Goal: Transaction & Acquisition: Purchase product/service

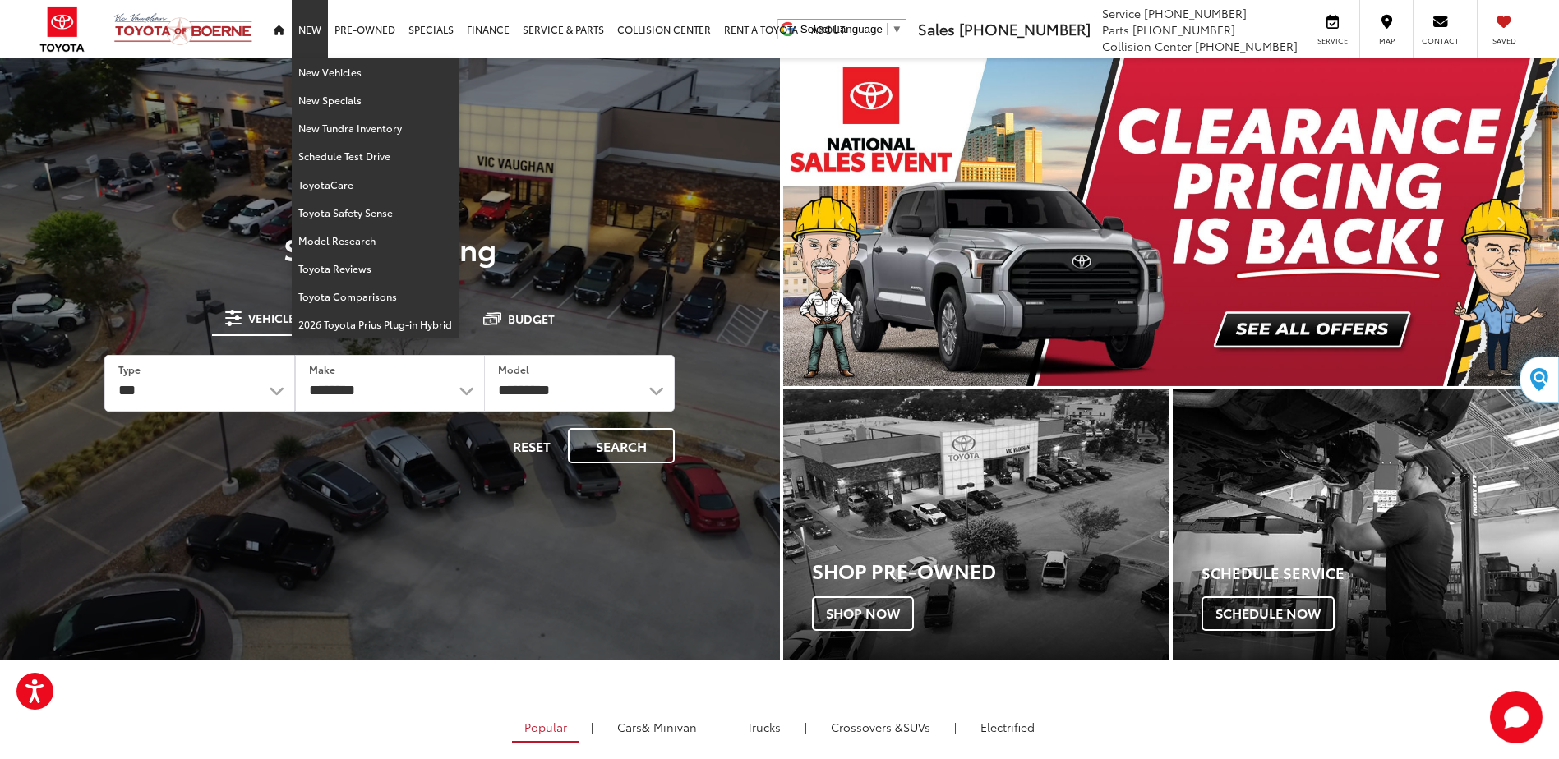
click at [316, 30] on link "New" at bounding box center [310, 29] width 36 height 58
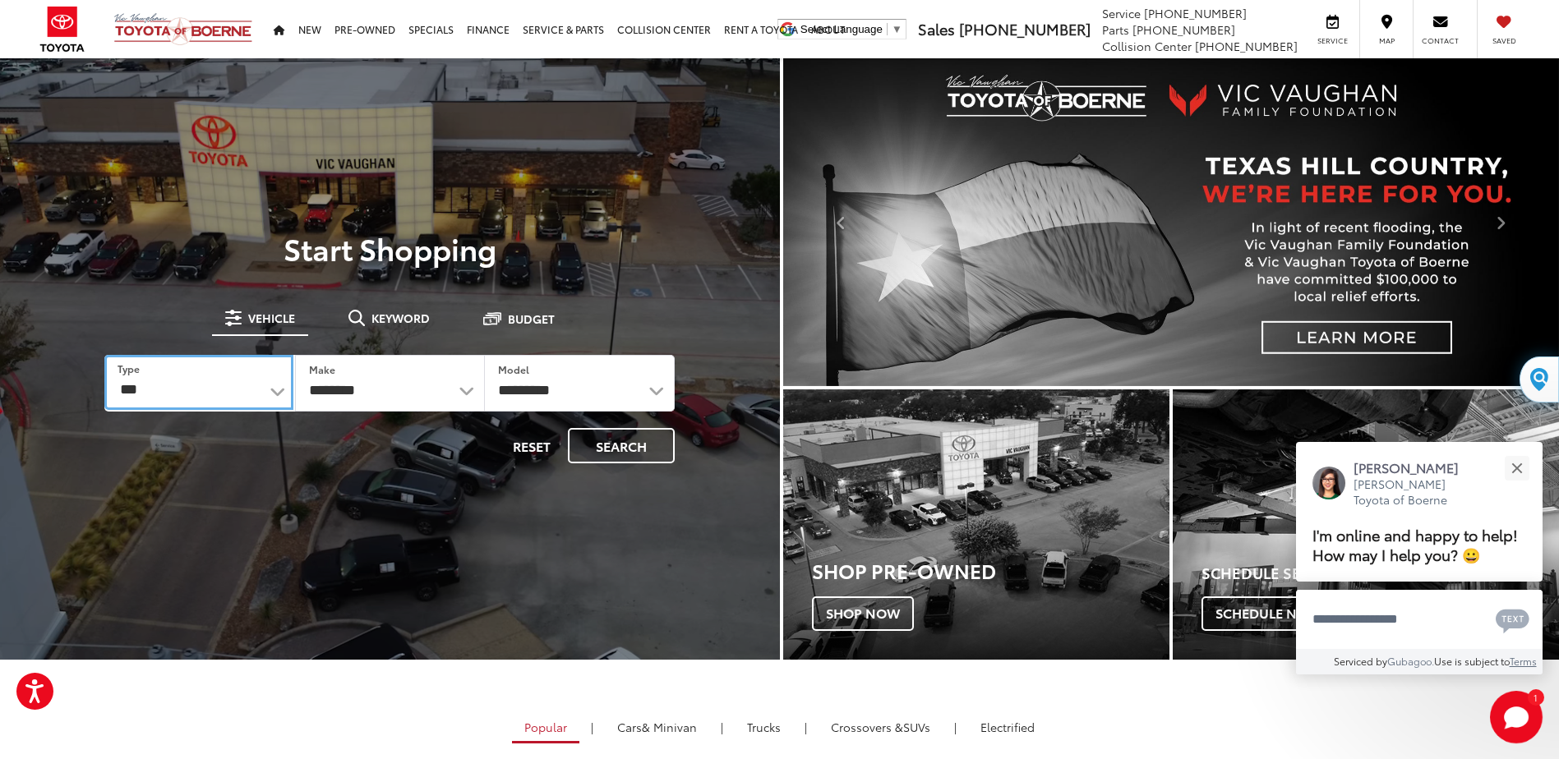
click at [275, 392] on select "*** *** **** *********" at bounding box center [198, 382] width 188 height 55
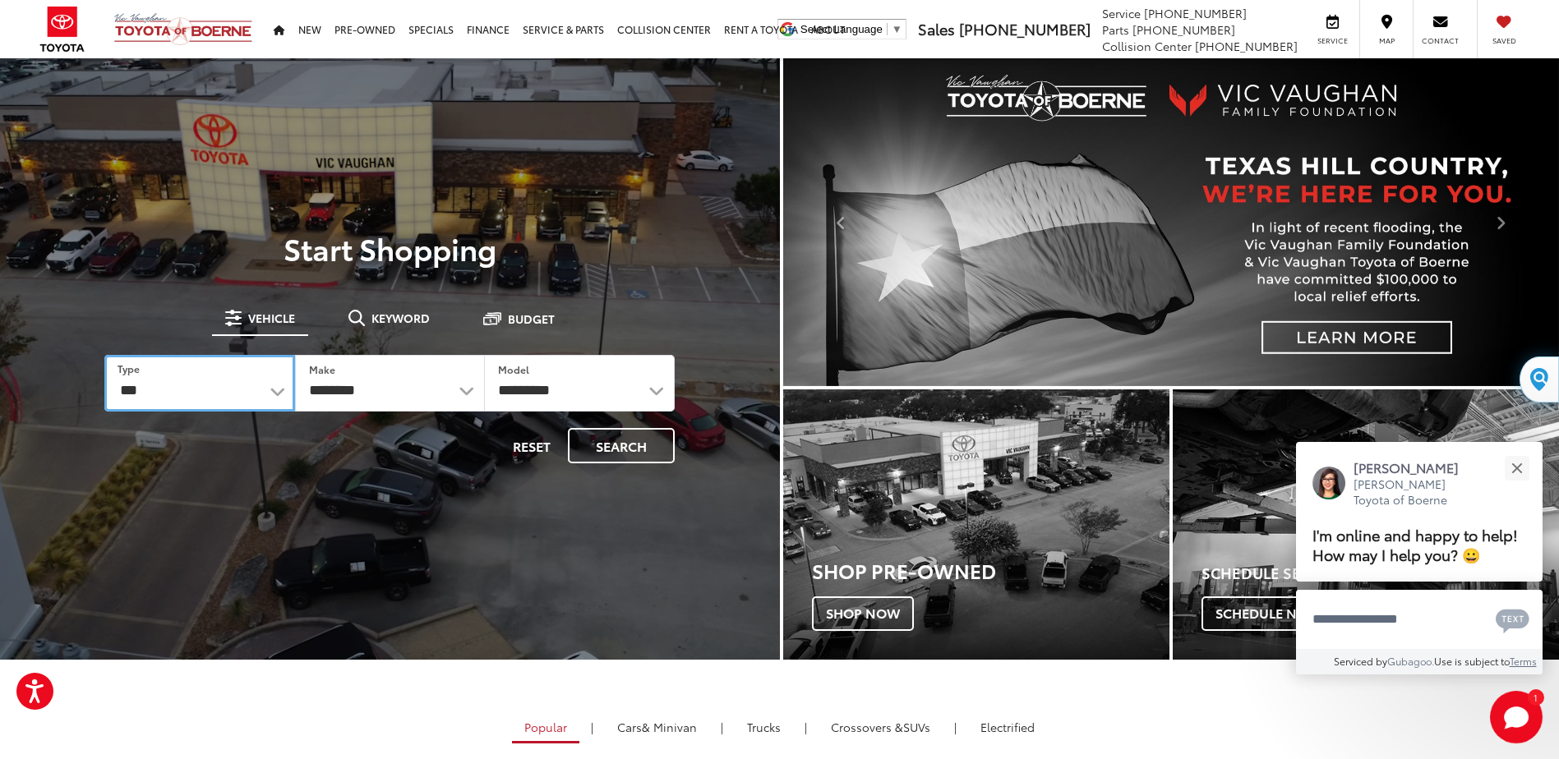
select select "******"
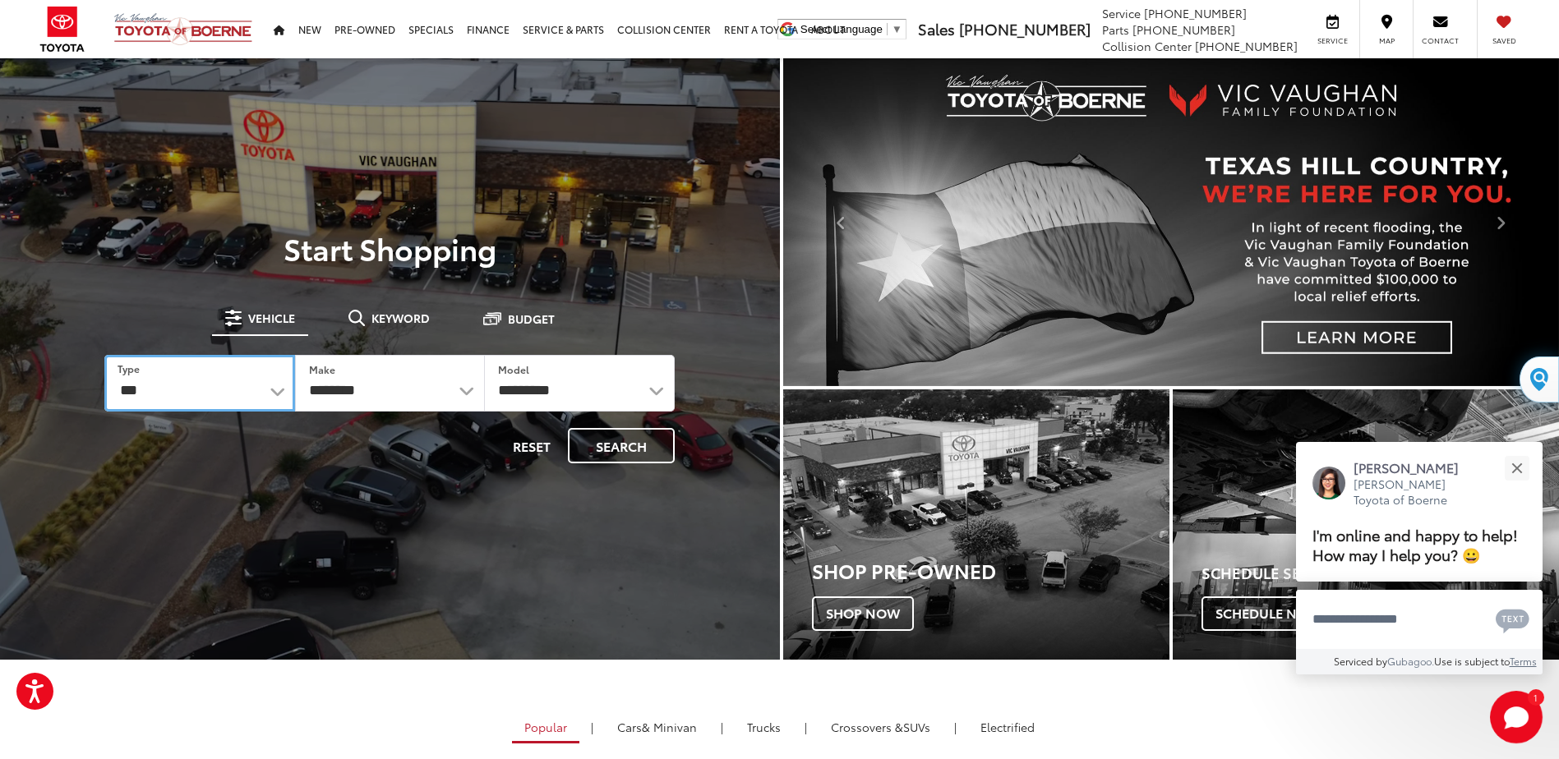
click at [104, 355] on select "*** *** **** *********" at bounding box center [199, 383] width 190 height 57
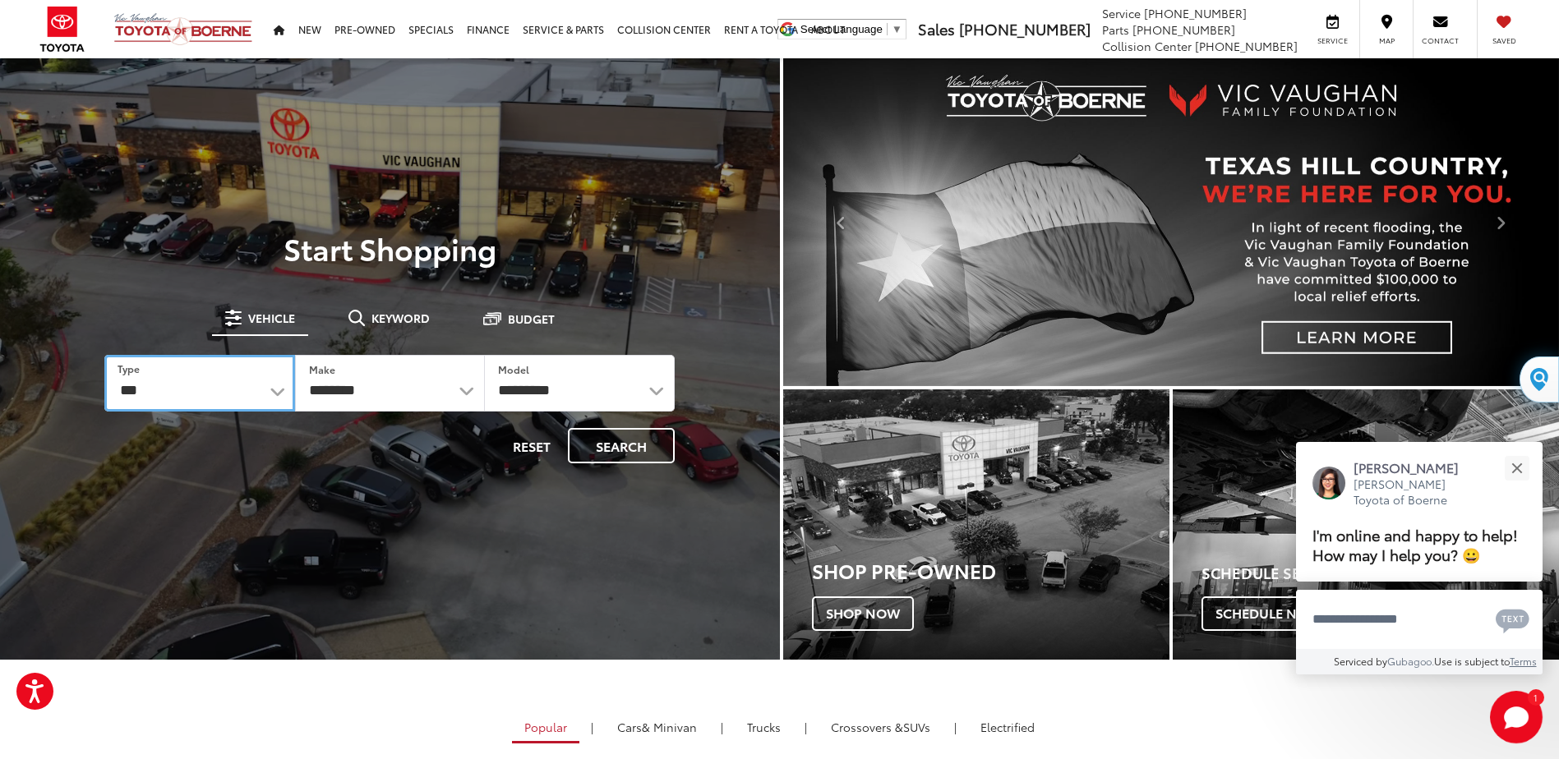
select select "******"
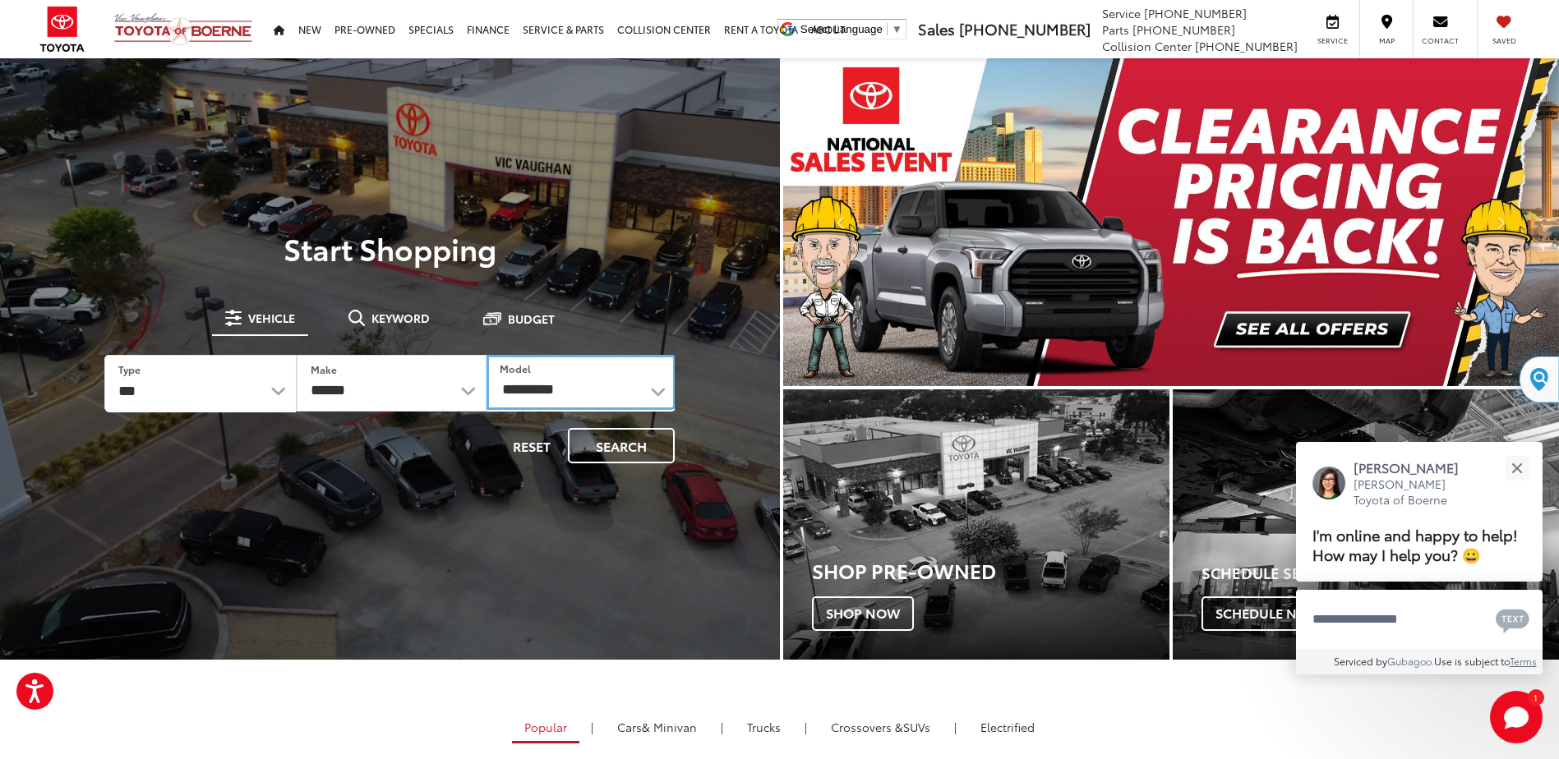
click at [655, 394] on select "**********" at bounding box center [581, 382] width 189 height 55
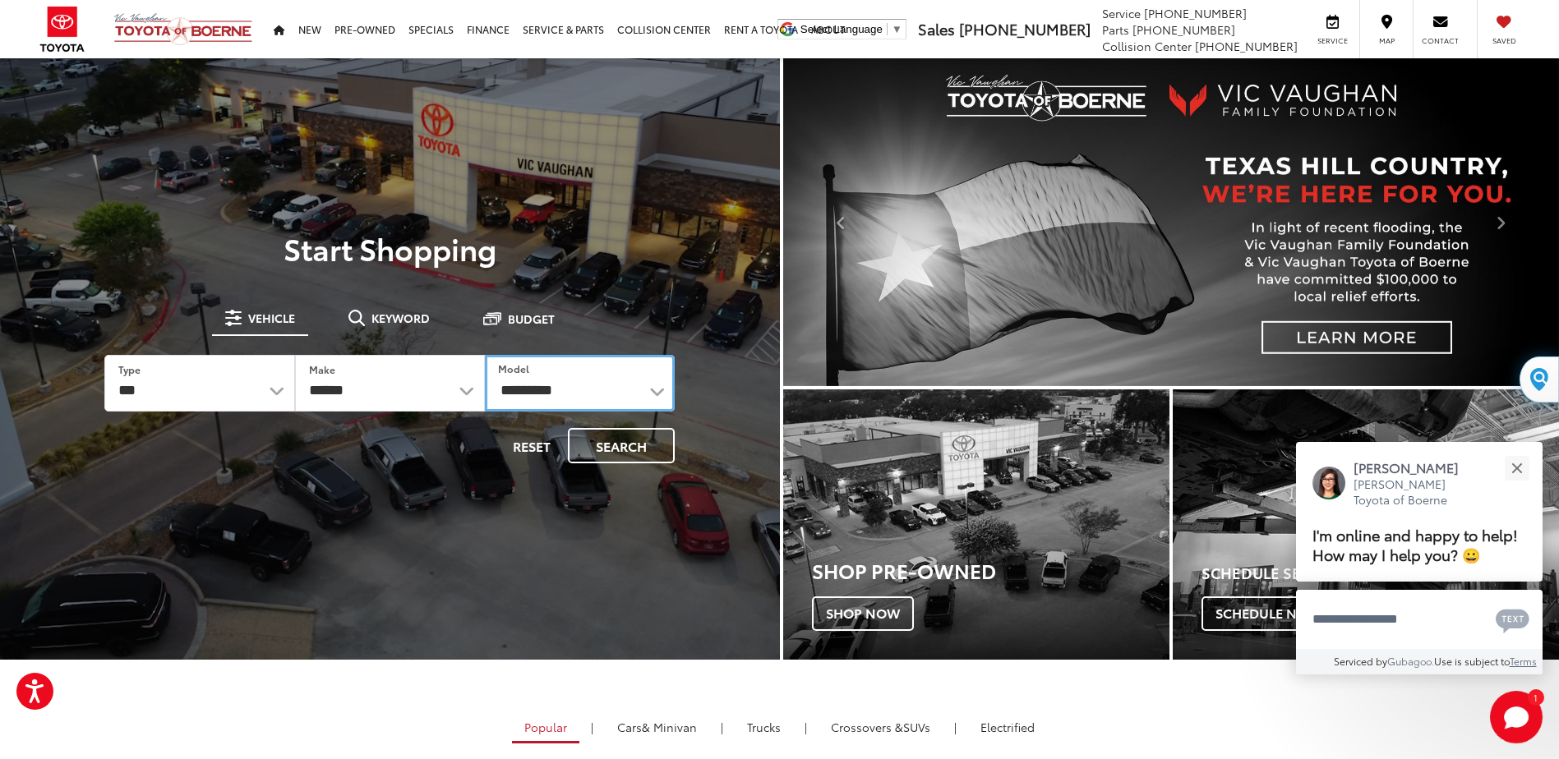
select select "******"
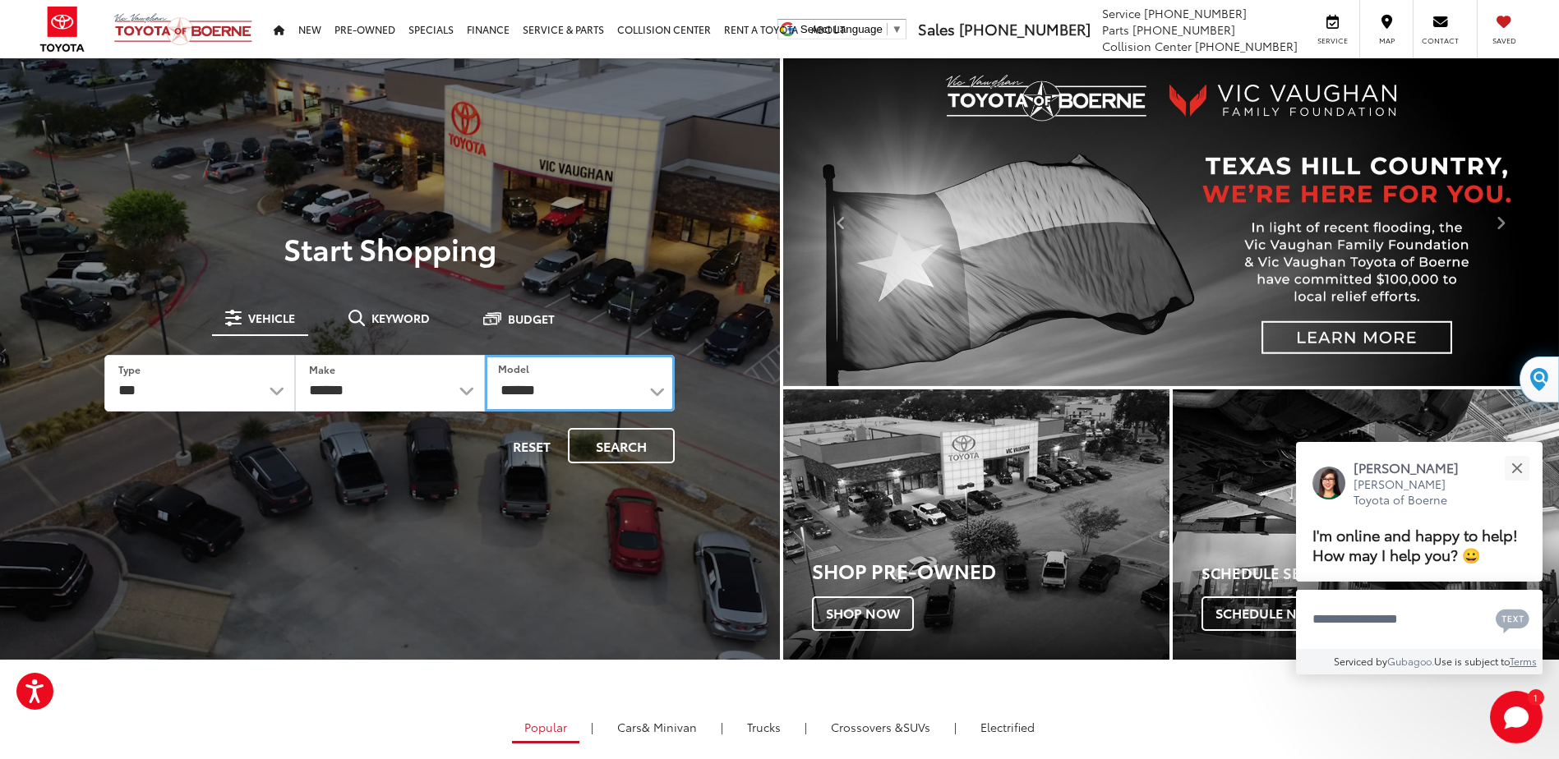
click at [485, 355] on select "**********" at bounding box center [580, 383] width 190 height 57
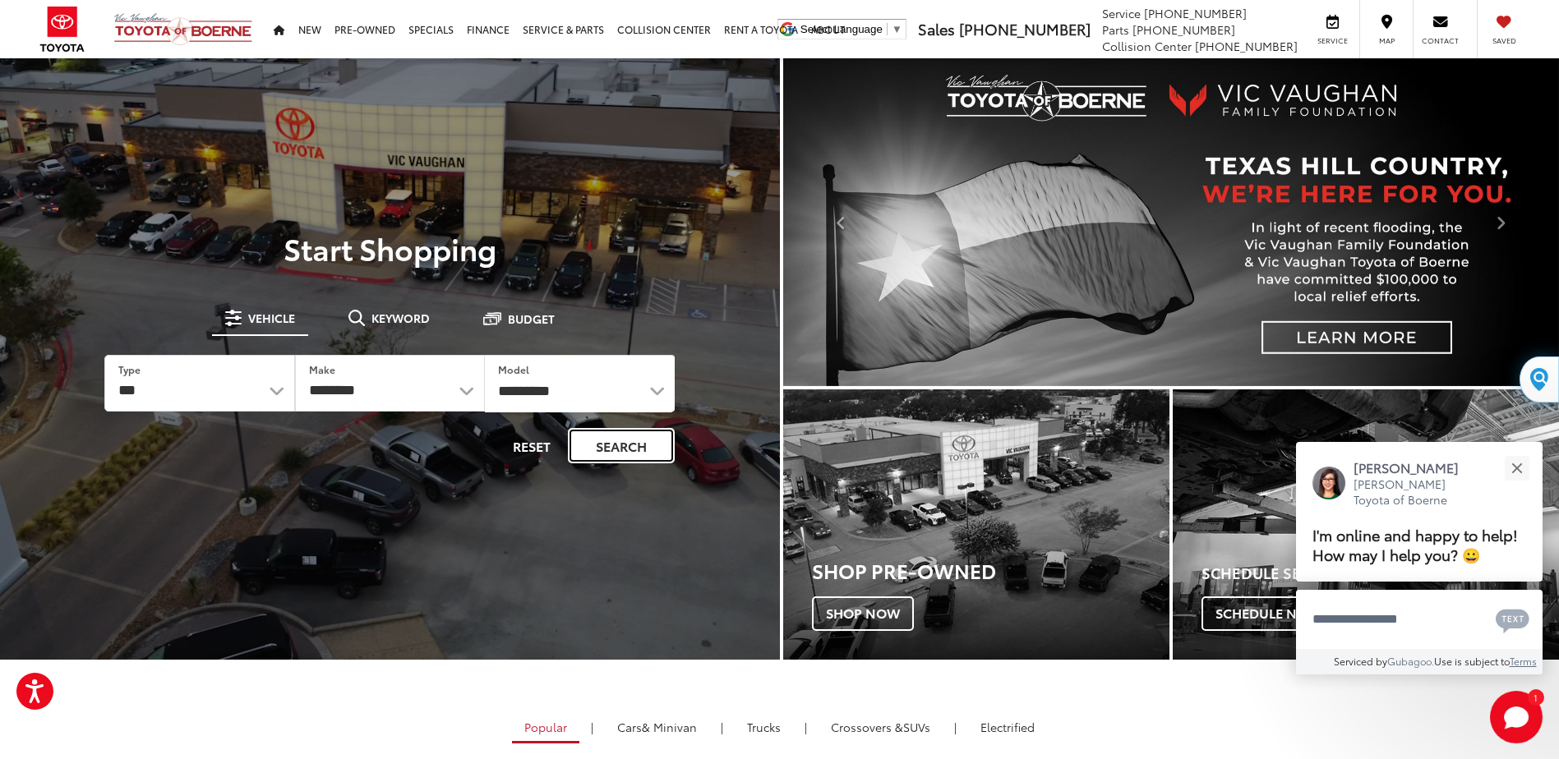
click at [622, 441] on button "Search" at bounding box center [621, 445] width 107 height 35
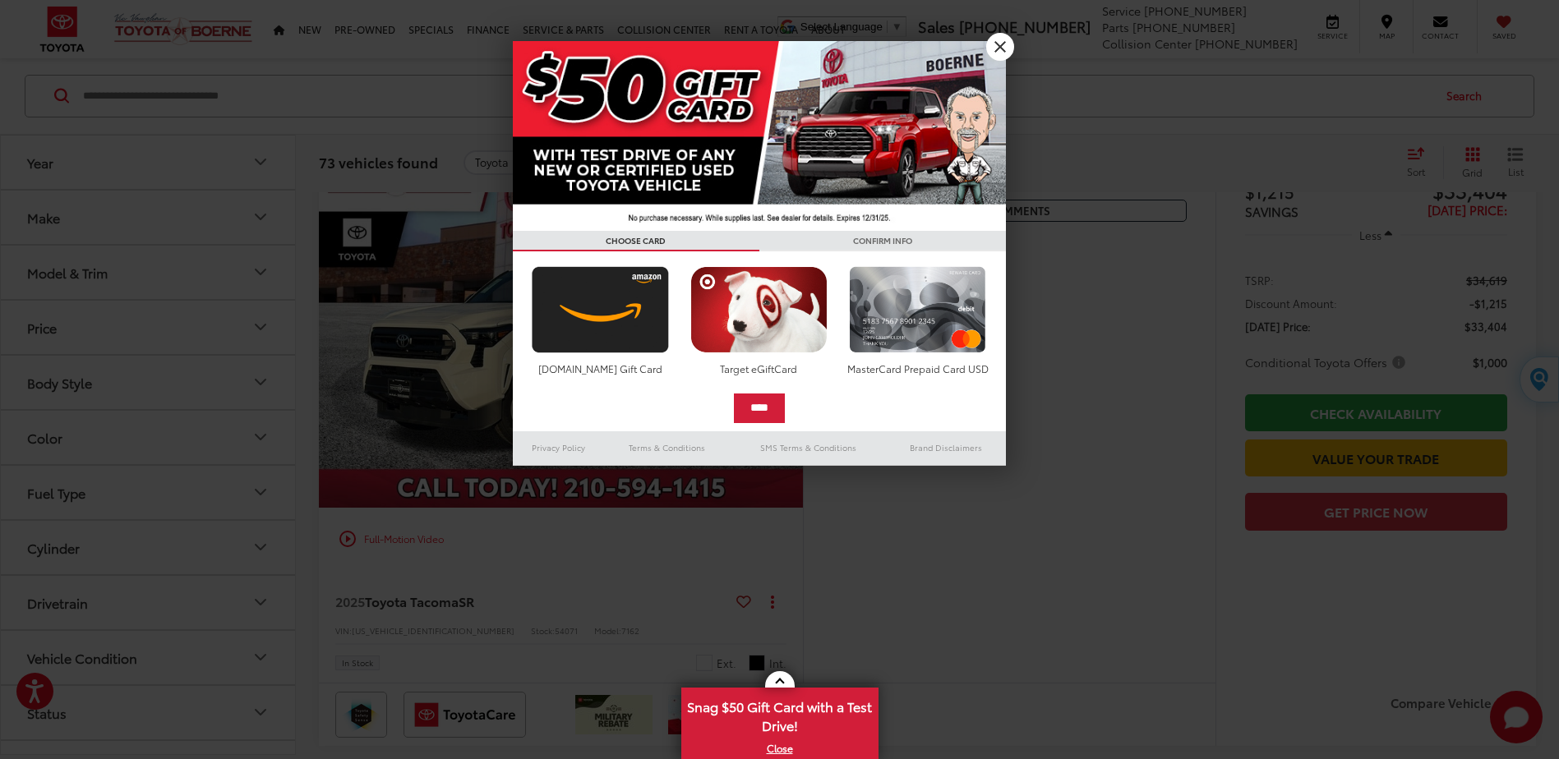
scroll to position [247, 0]
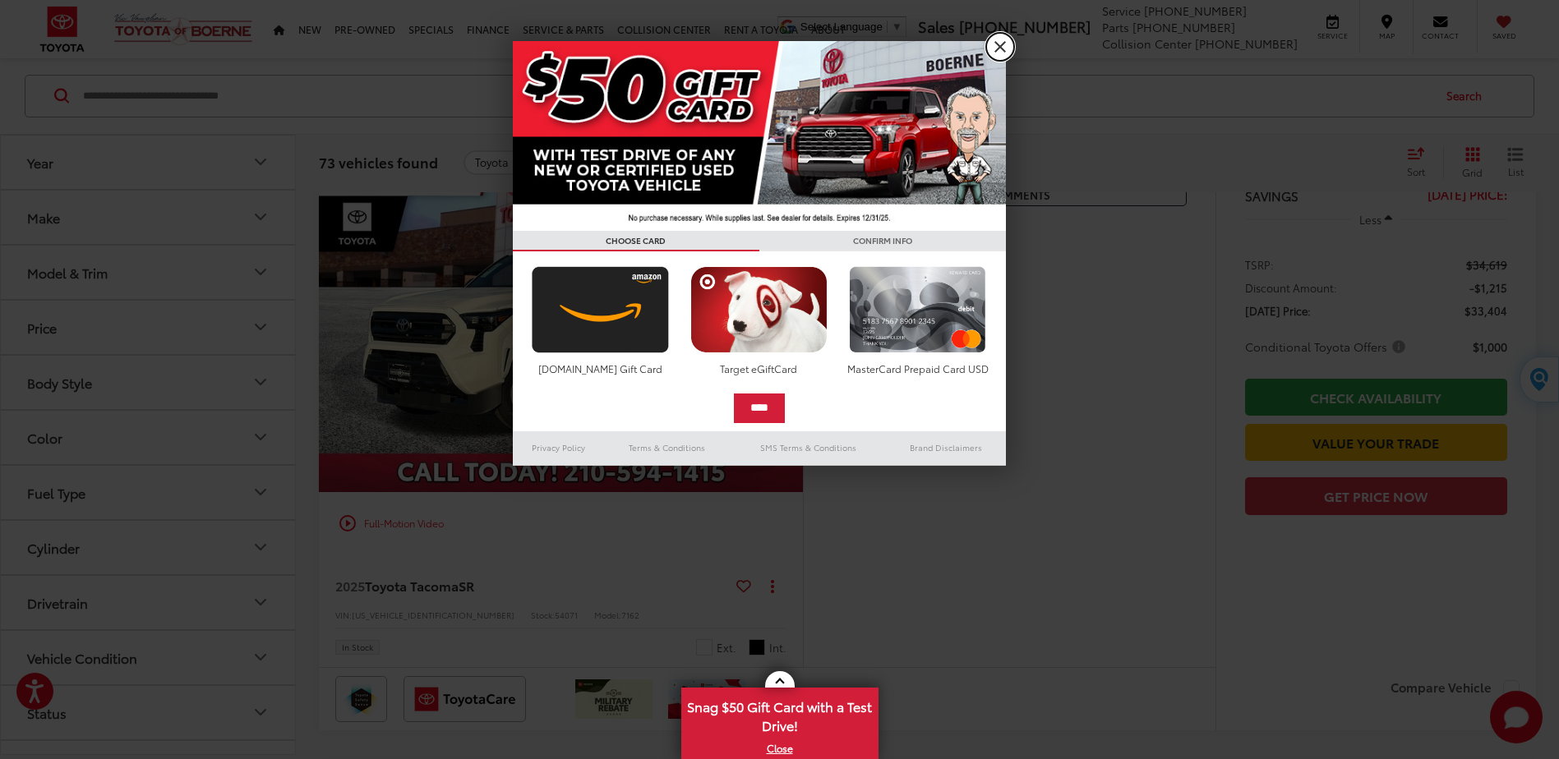
click at [1000, 50] on link "X" at bounding box center [1000, 47] width 28 height 28
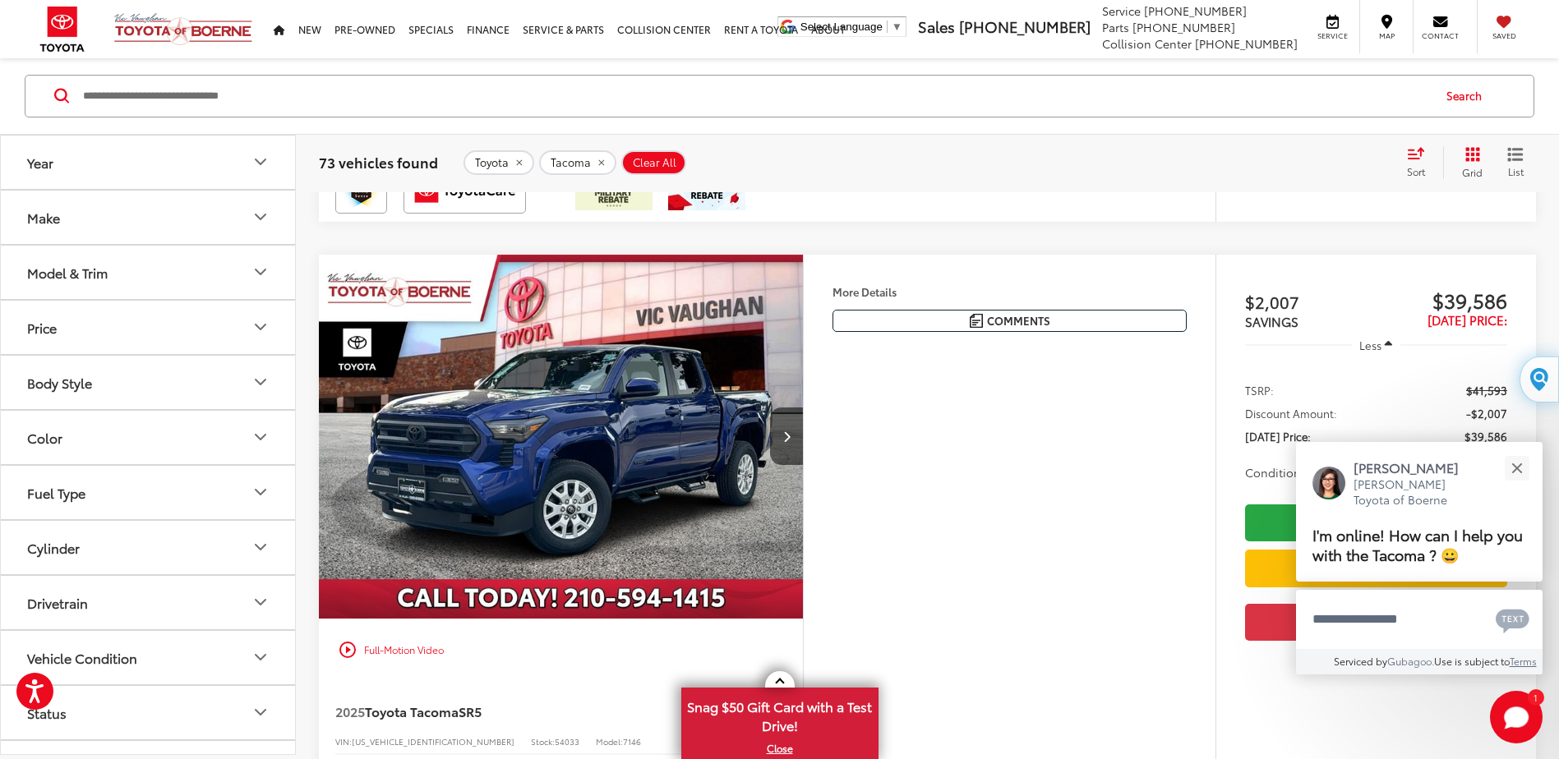
scroll to position [3863, 0]
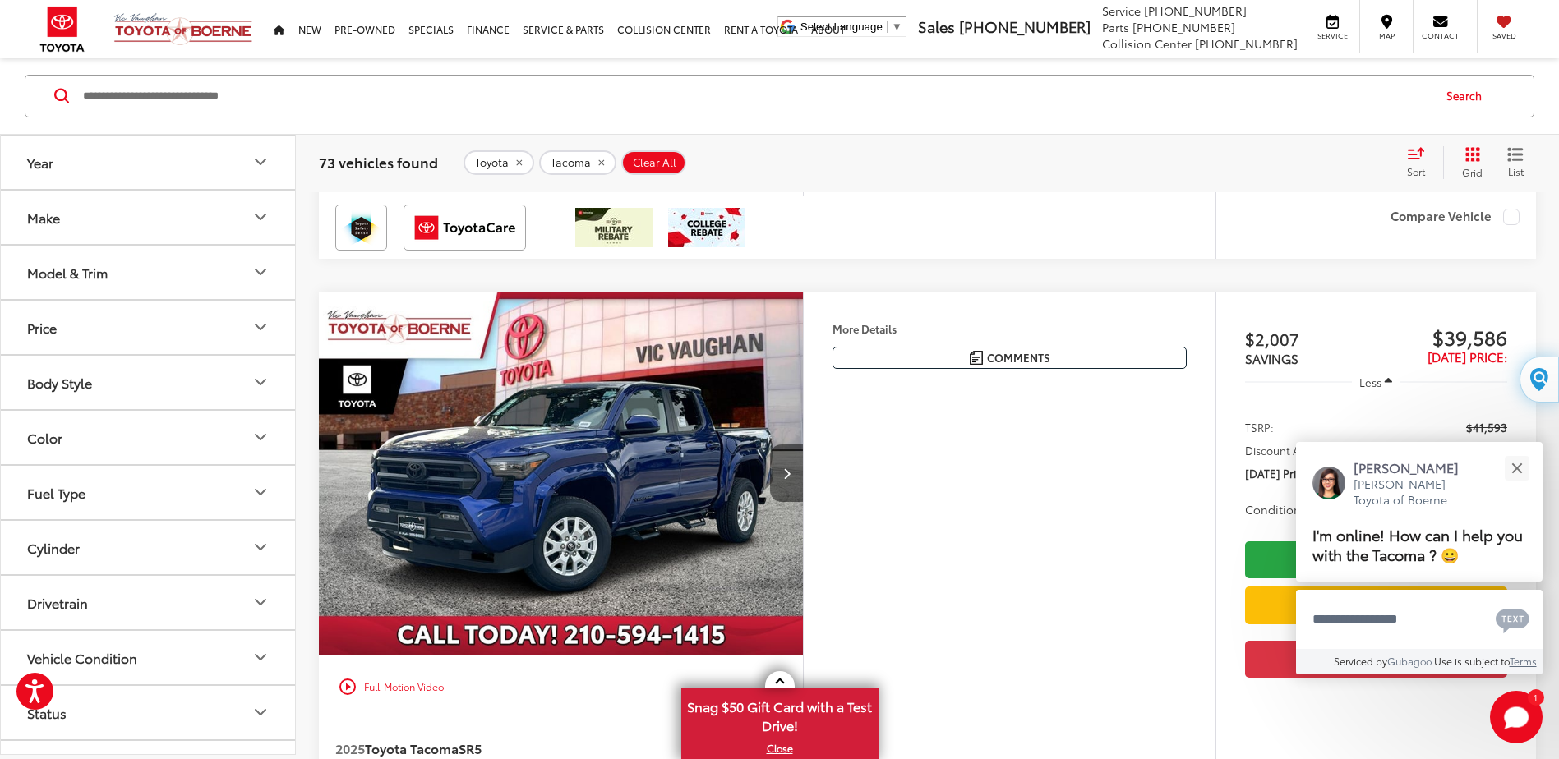
click at [781, 471] on button "Next image" at bounding box center [786, 474] width 33 height 58
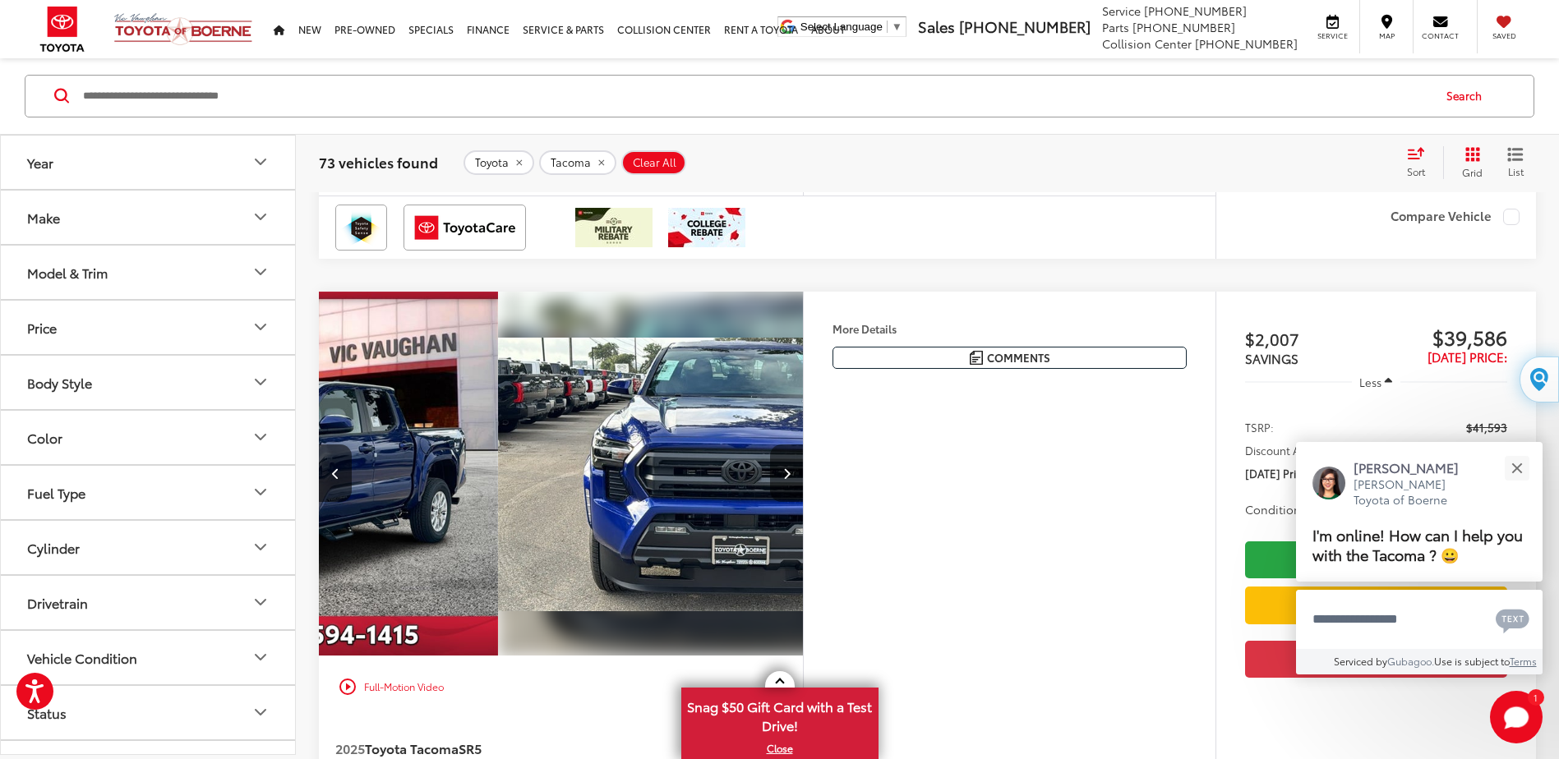
scroll to position [0, 487]
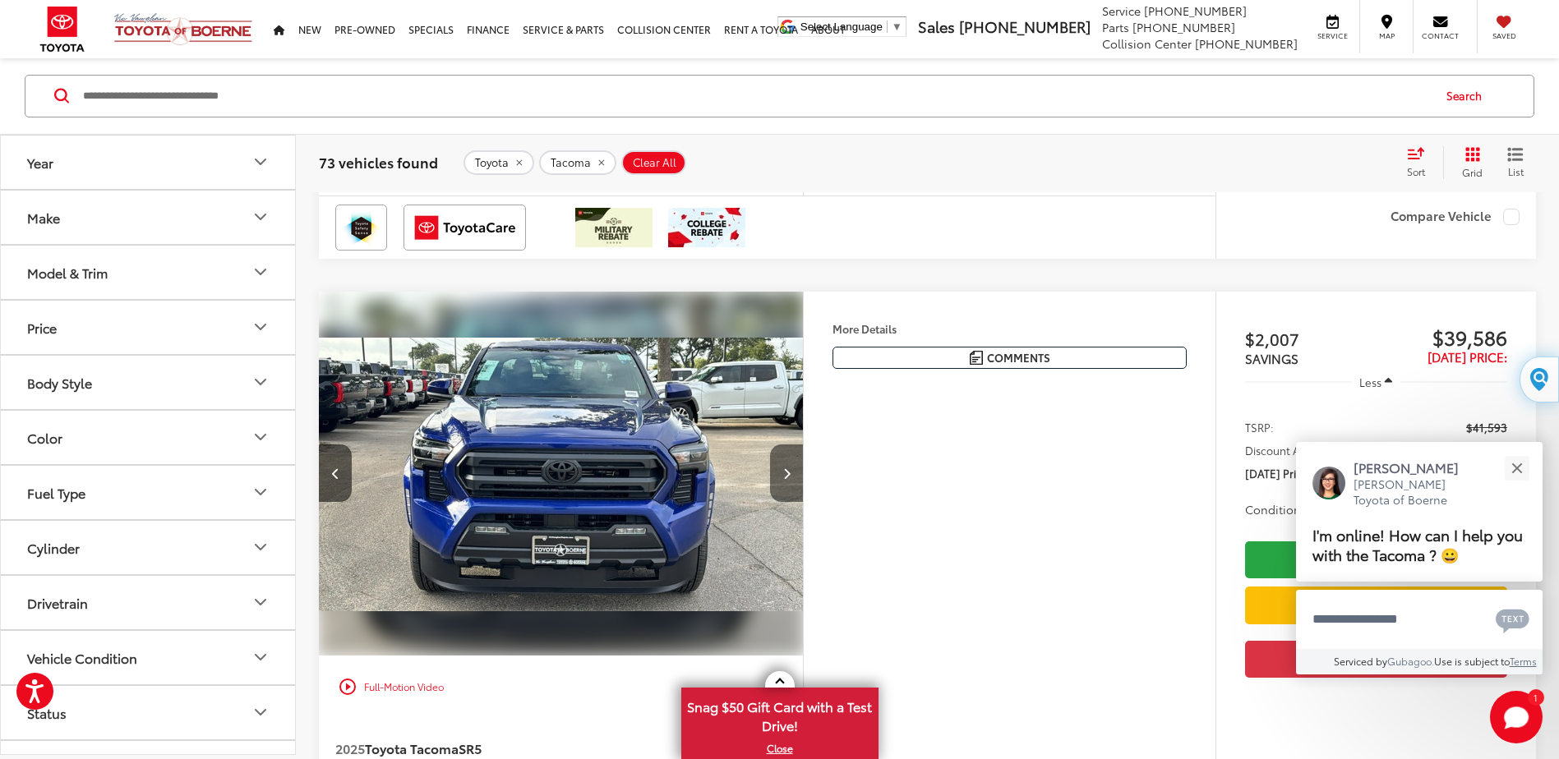
click at [781, 471] on button "Next image" at bounding box center [786, 474] width 33 height 58
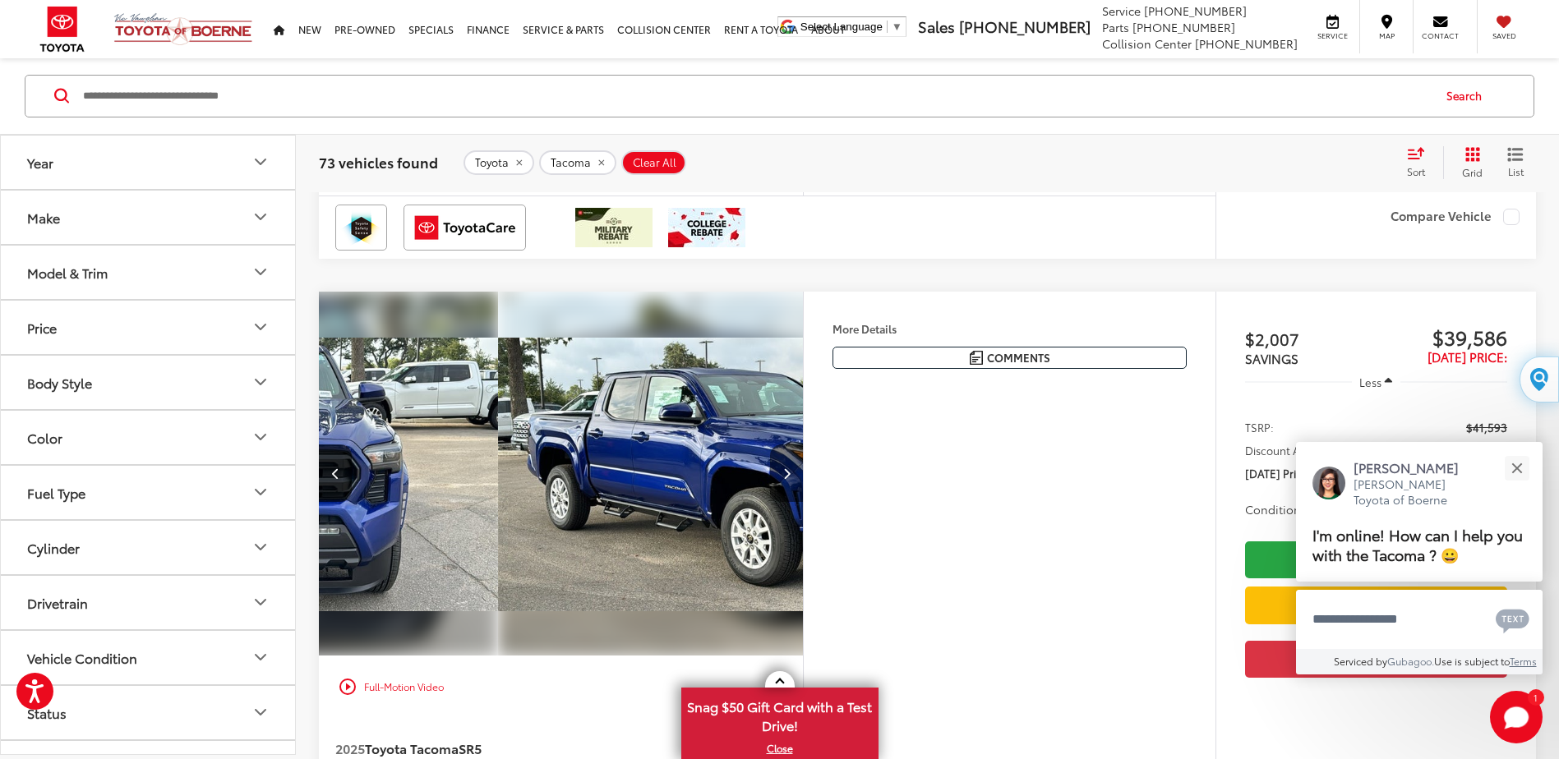
scroll to position [0, 973]
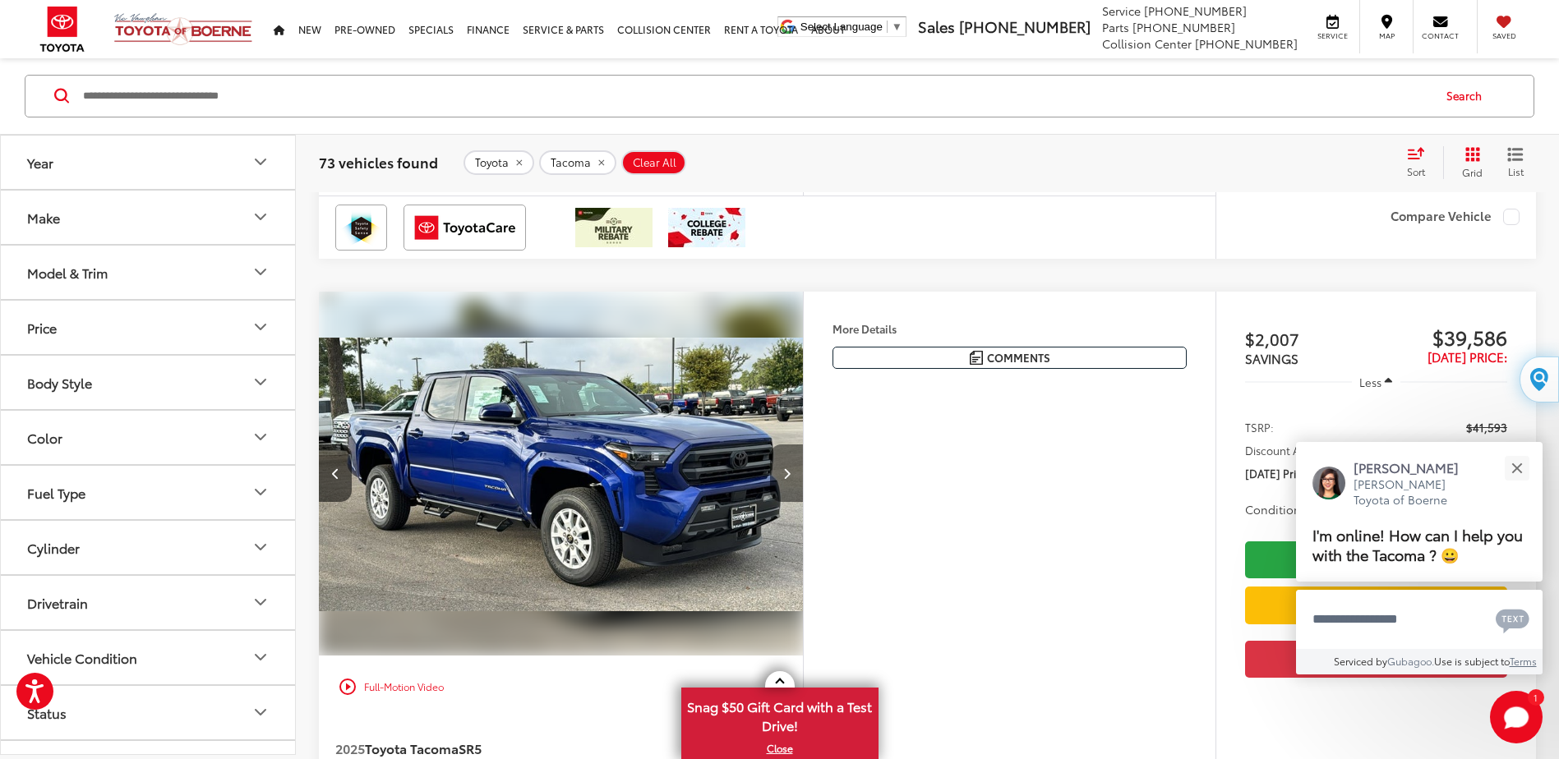
click at [781, 471] on button "Next image" at bounding box center [786, 474] width 33 height 58
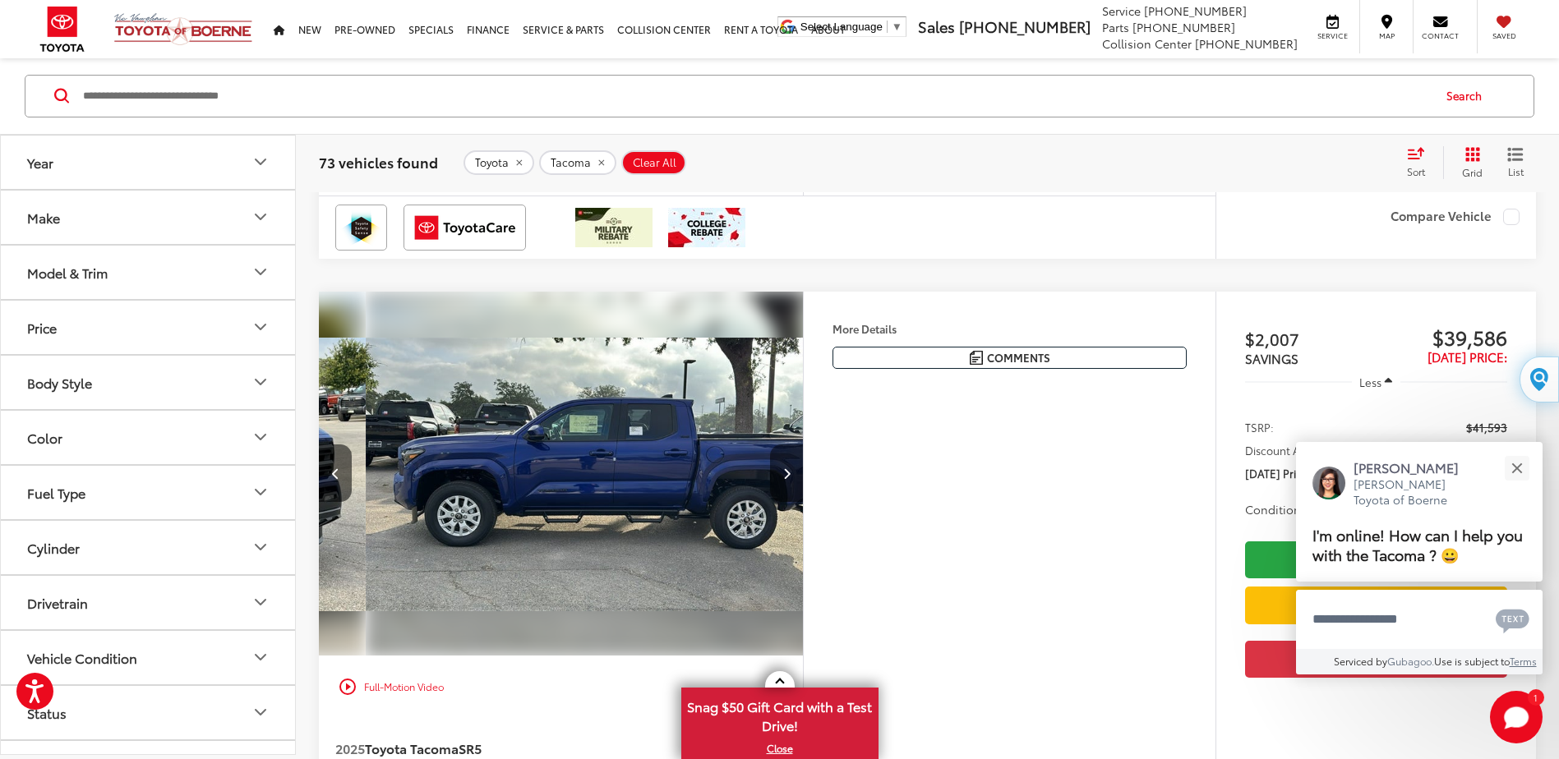
scroll to position [0, 1460]
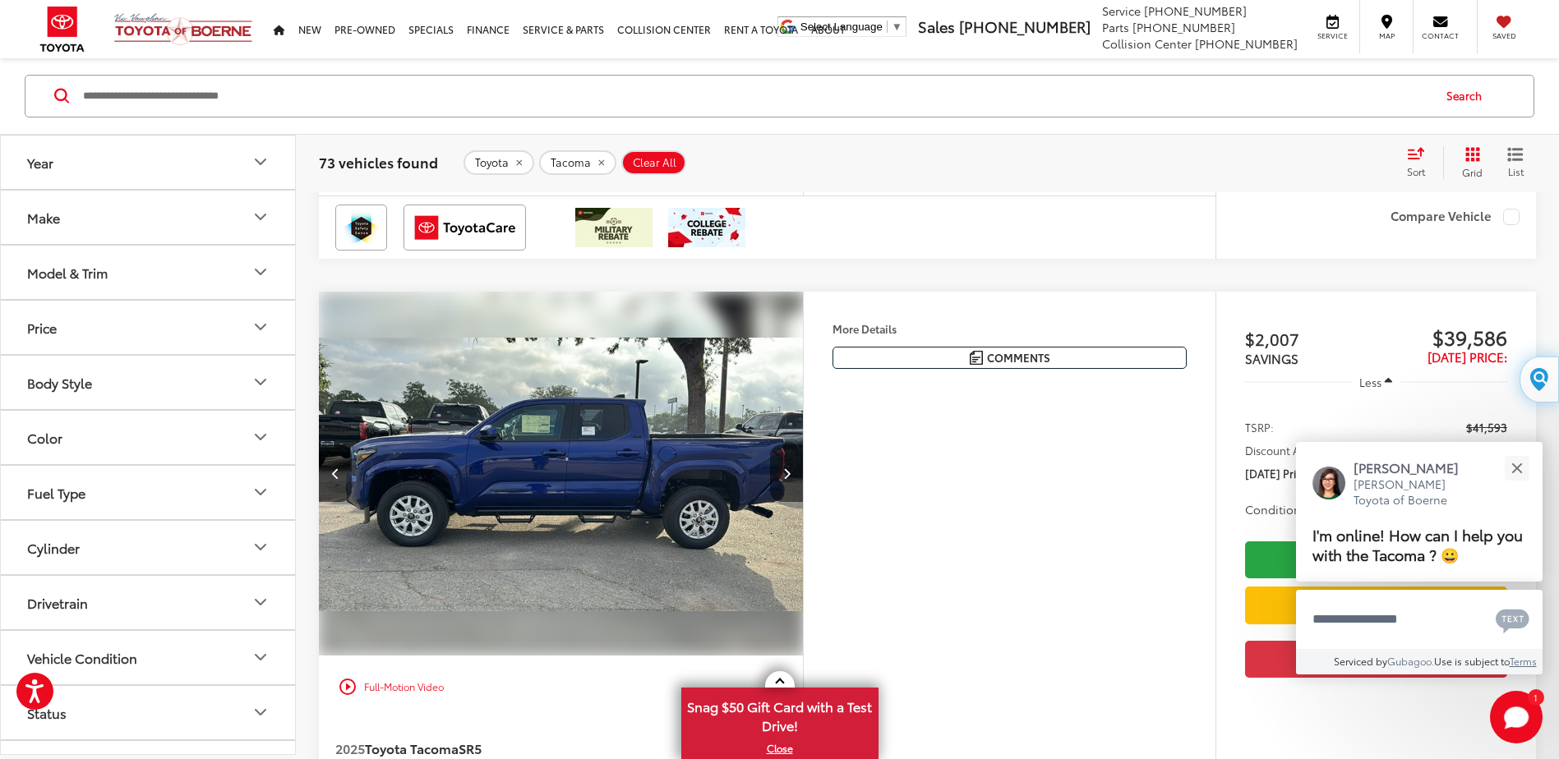
click at [781, 471] on button "Next image" at bounding box center [786, 474] width 33 height 58
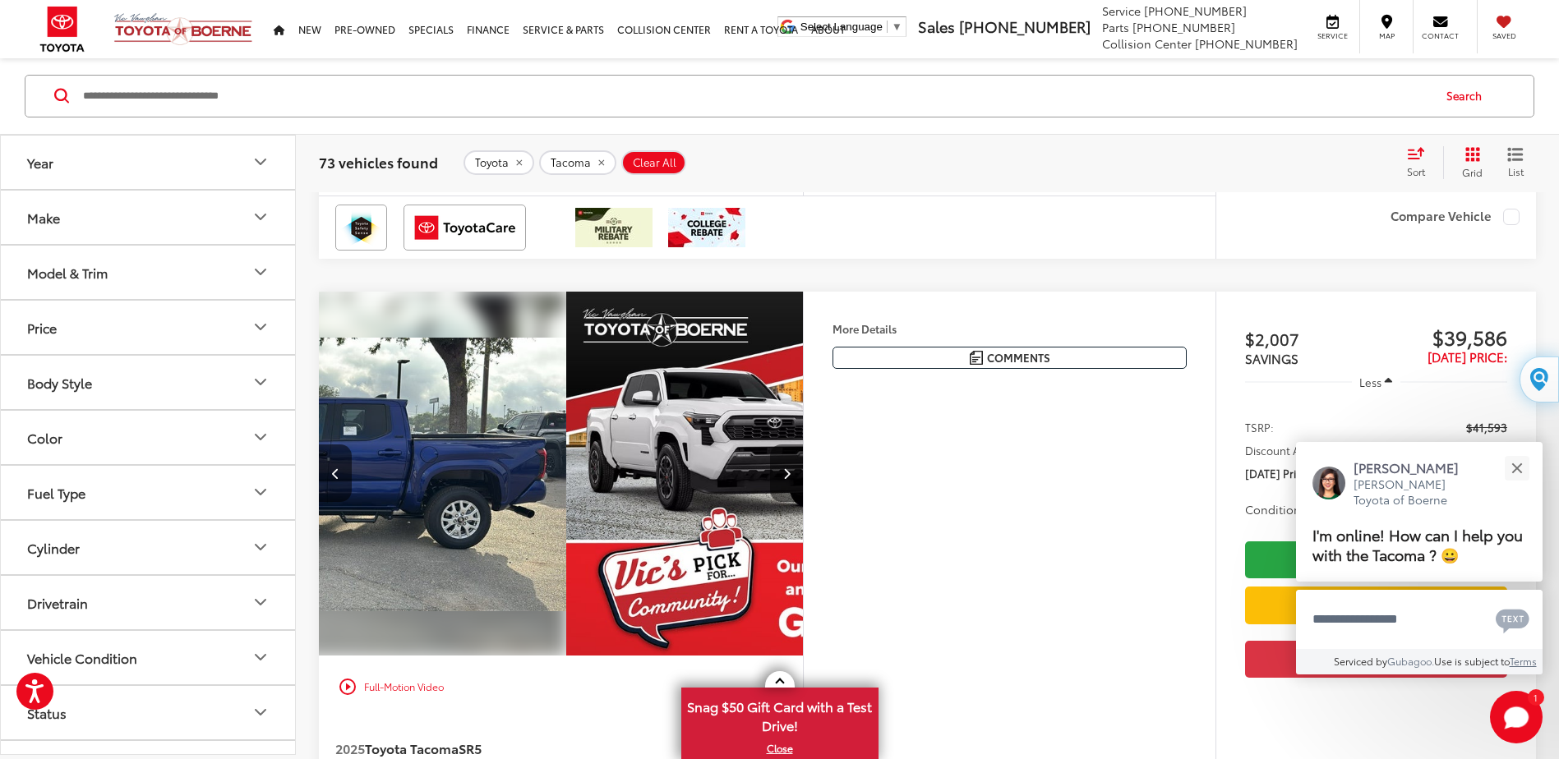
scroll to position [0, 1946]
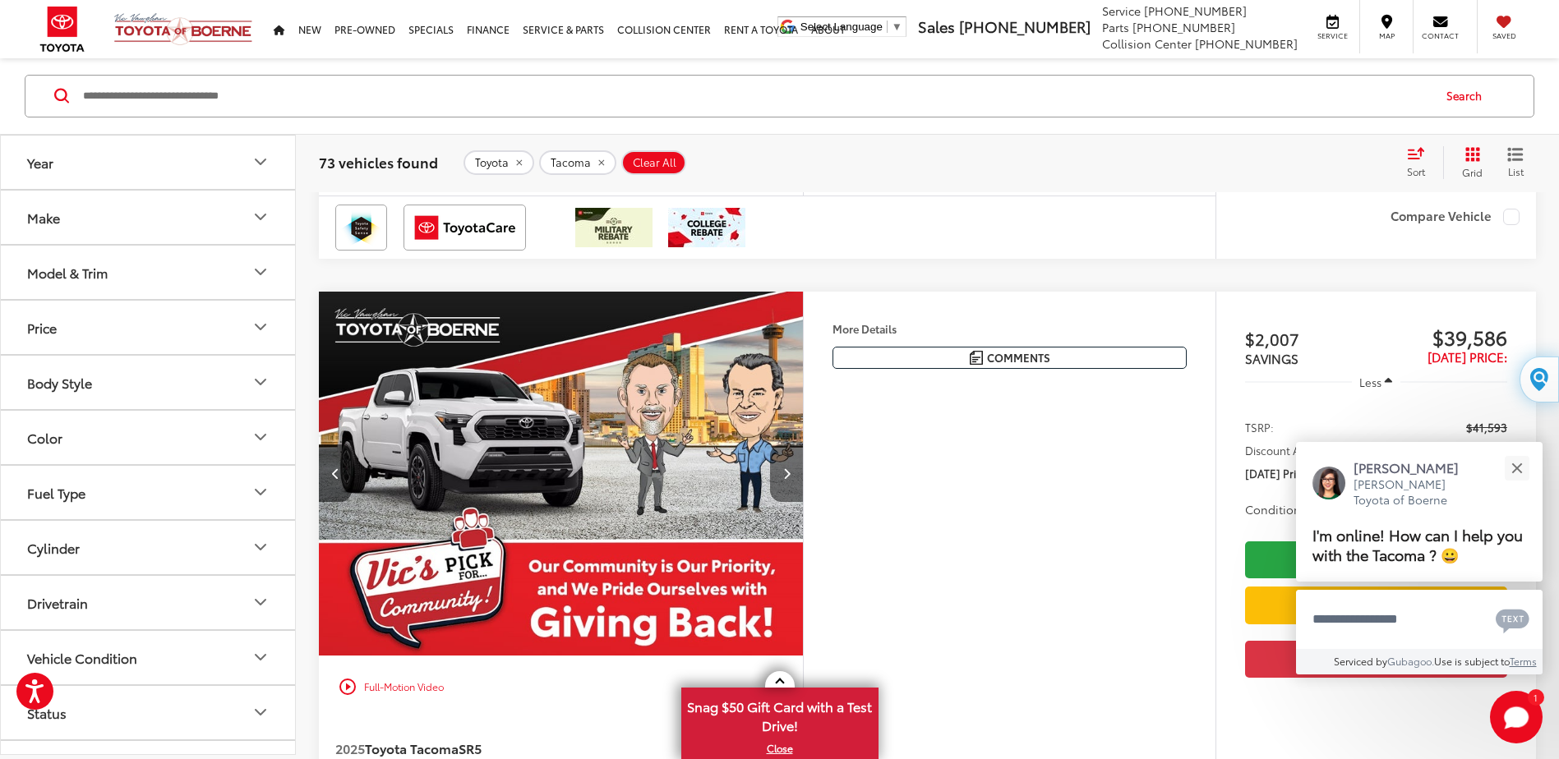
click at [792, 482] on button "Next image" at bounding box center [786, 474] width 33 height 58
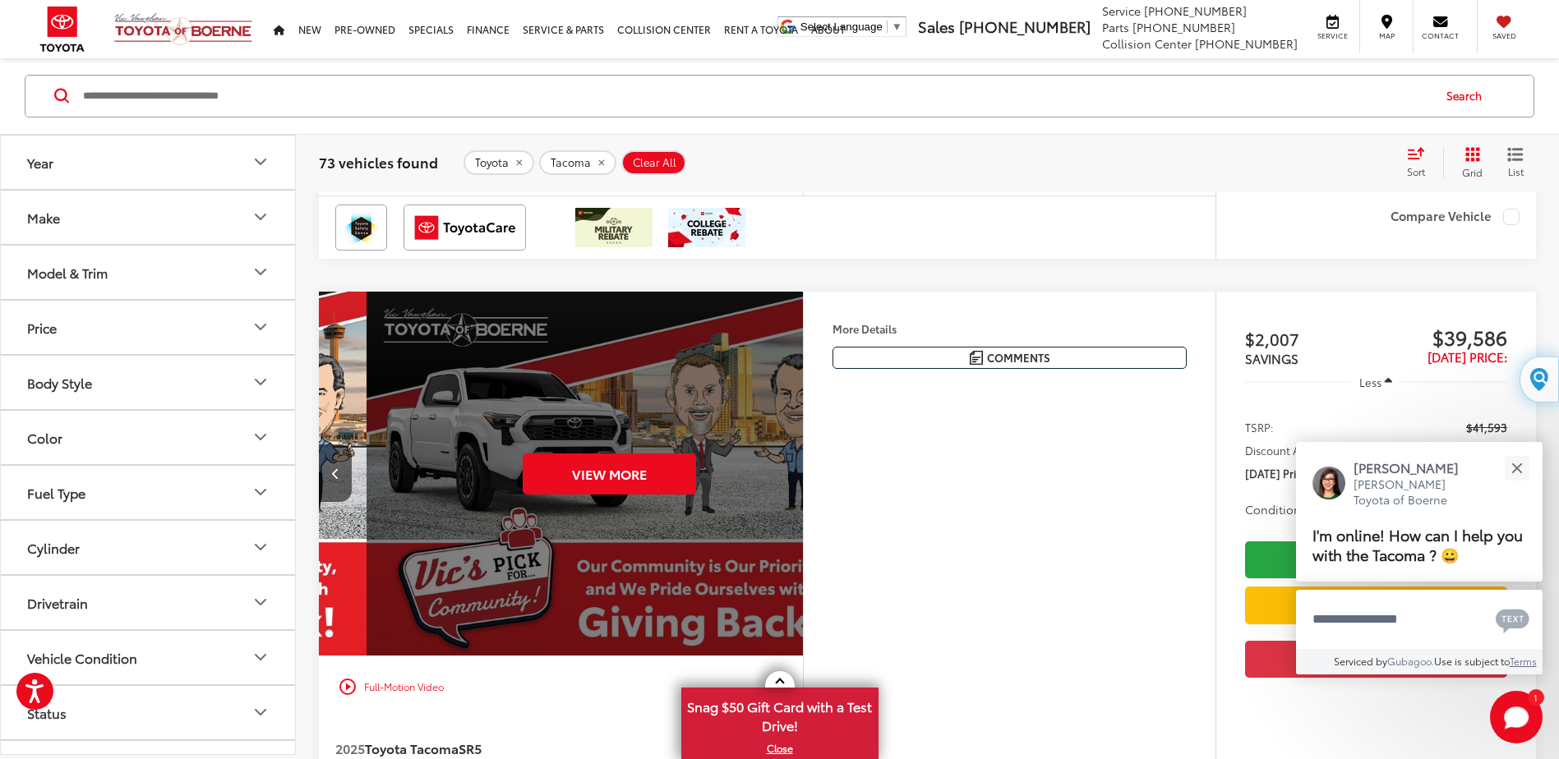
scroll to position [0, 2434]
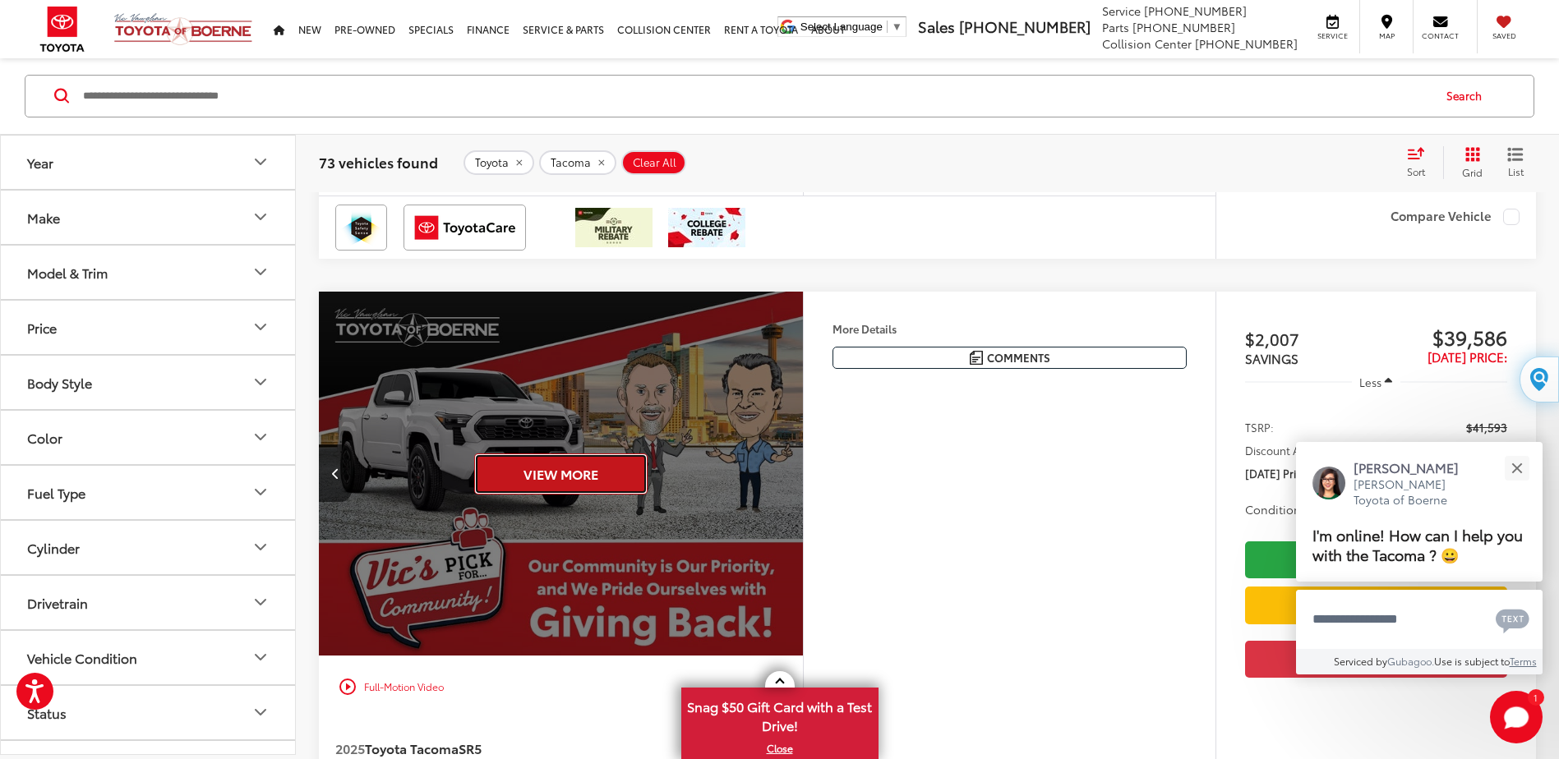
click at [567, 474] on button "View More" at bounding box center [560, 474] width 173 height 41
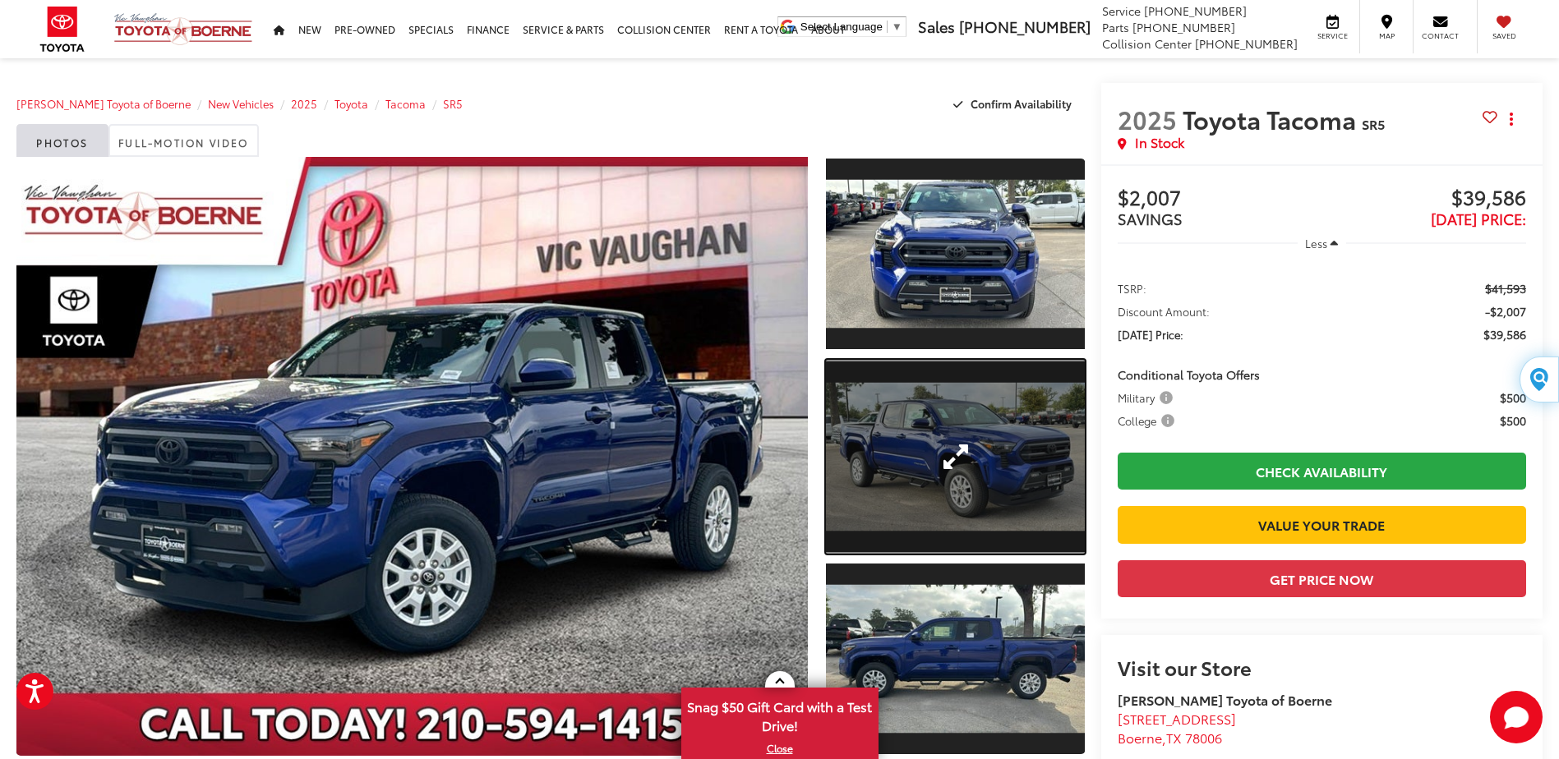
click at [951, 455] on link "Expand Photo 2" at bounding box center [955, 457] width 258 height 194
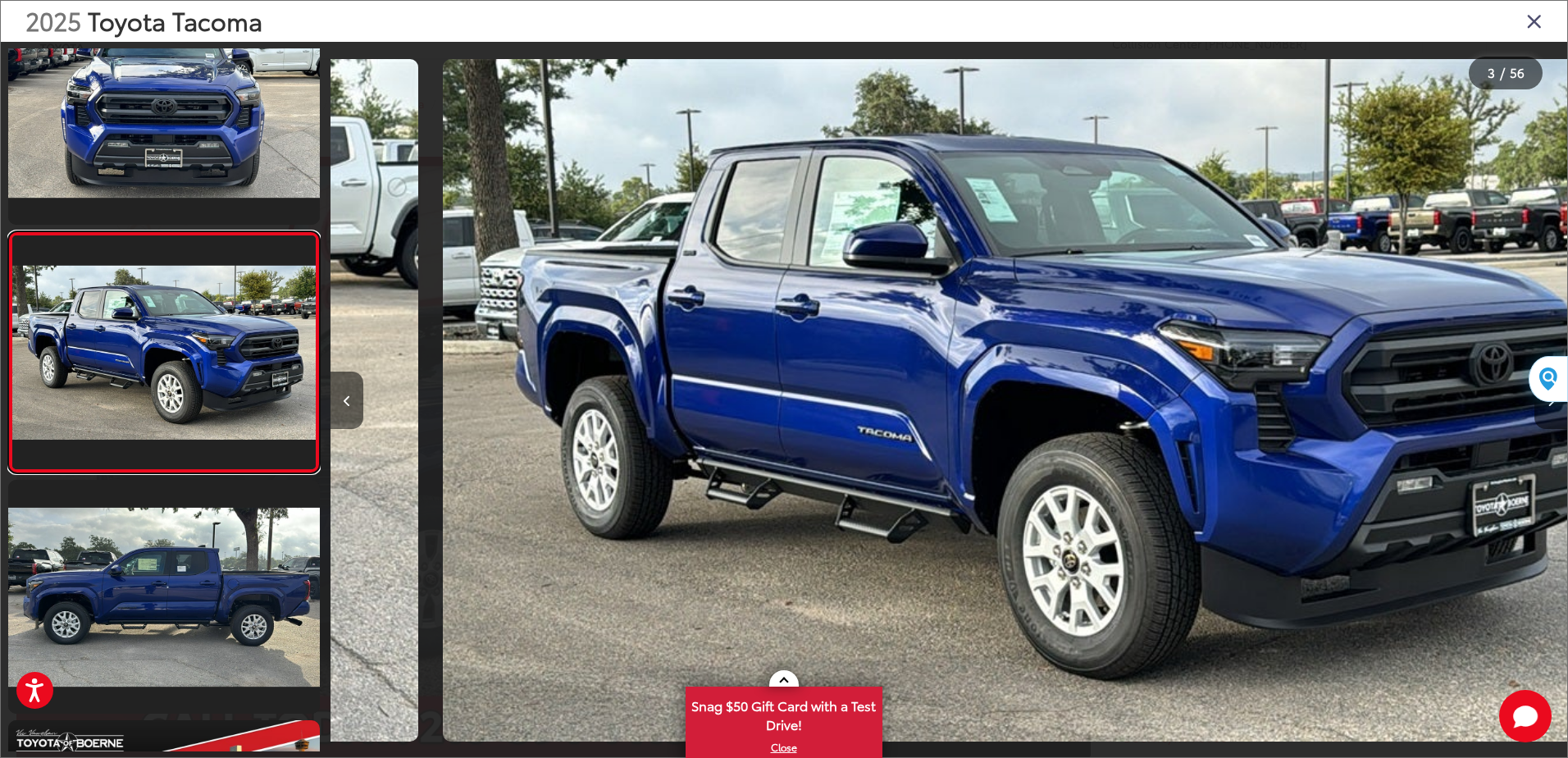
scroll to position [0, 2474]
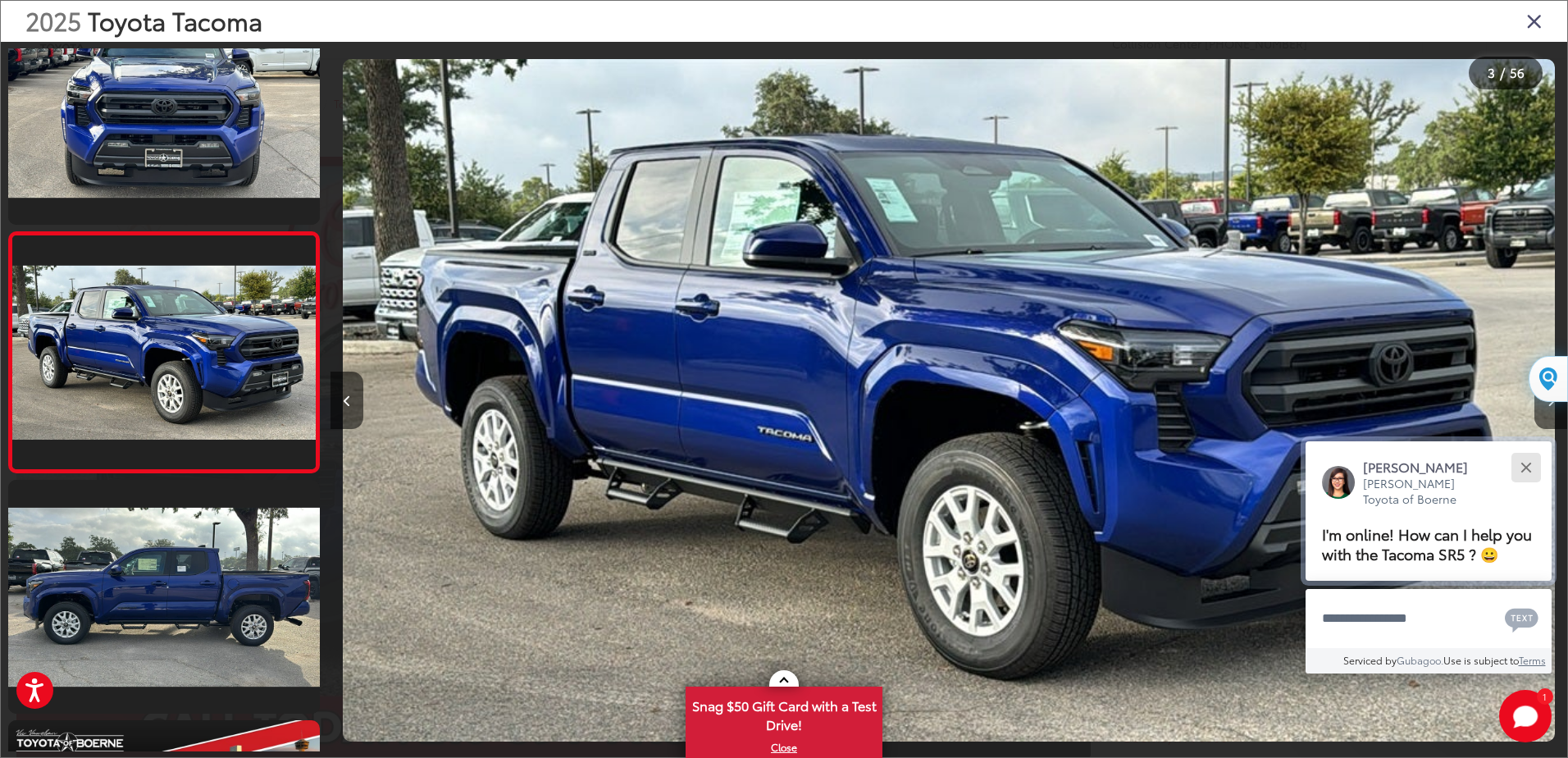
click at [1539, 466] on button "Close" at bounding box center [1525, 466] width 35 height 35
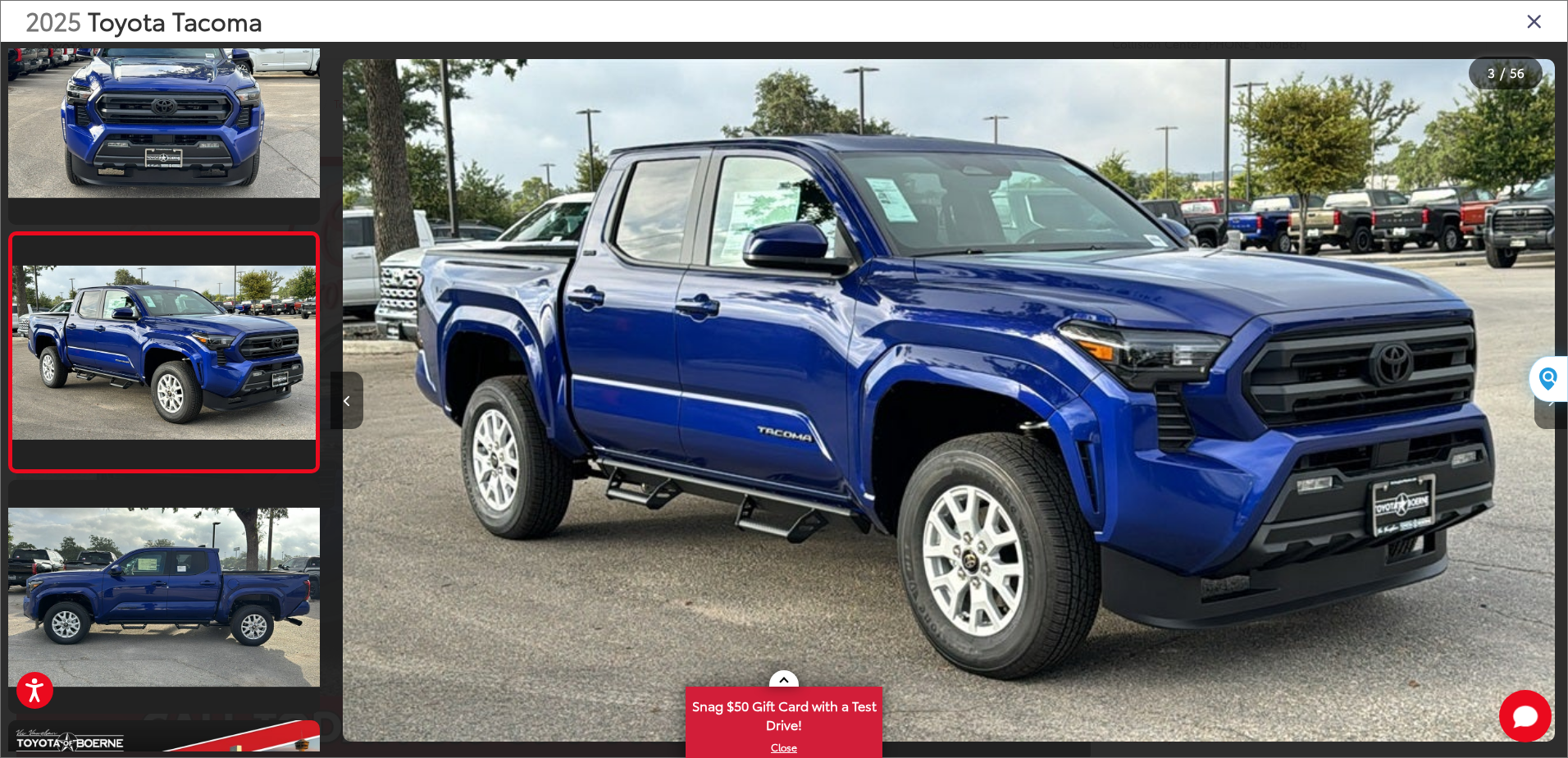
click at [1550, 409] on button "Next image" at bounding box center [1551, 400] width 33 height 58
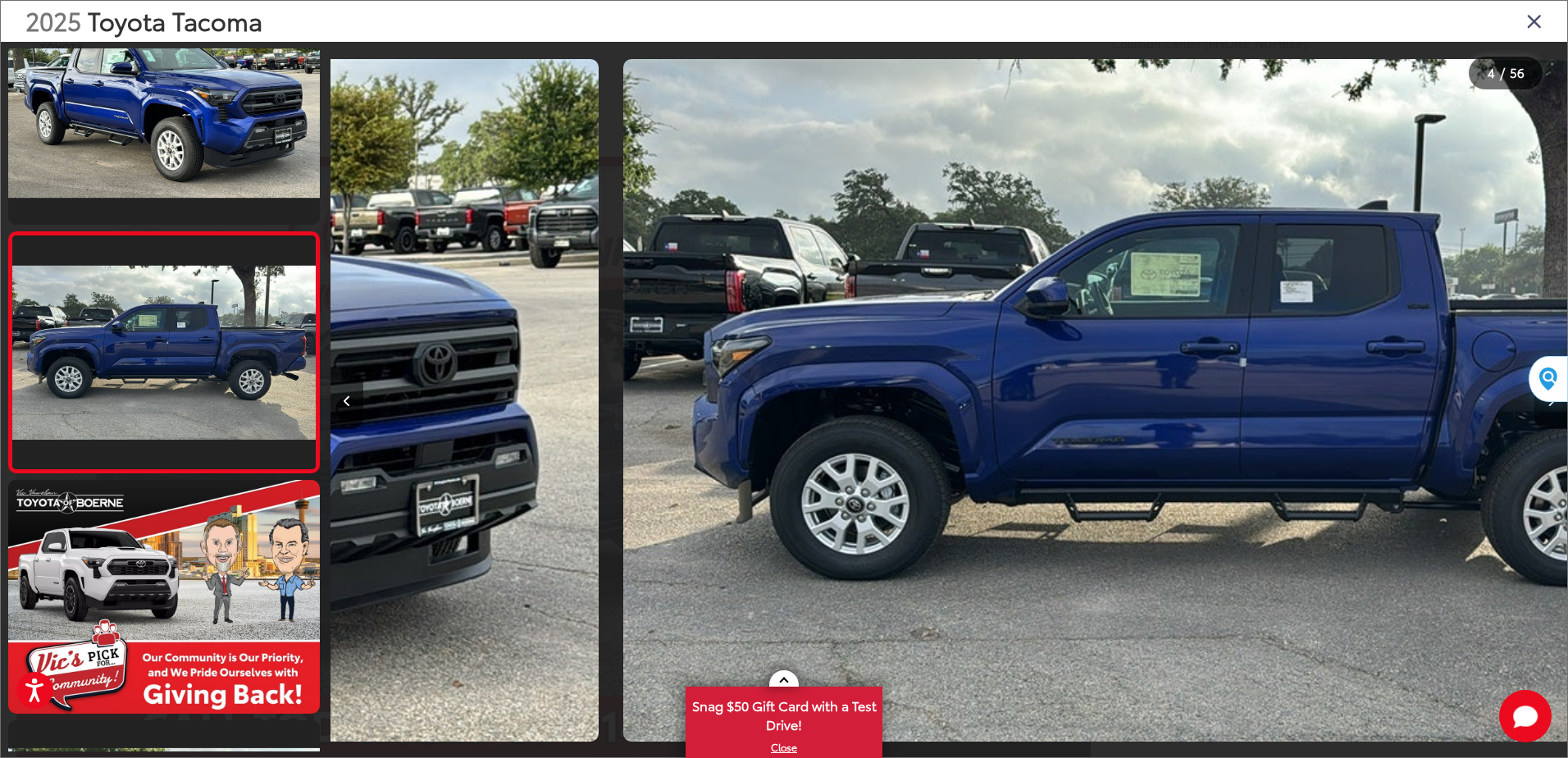
scroll to position [0, 3711]
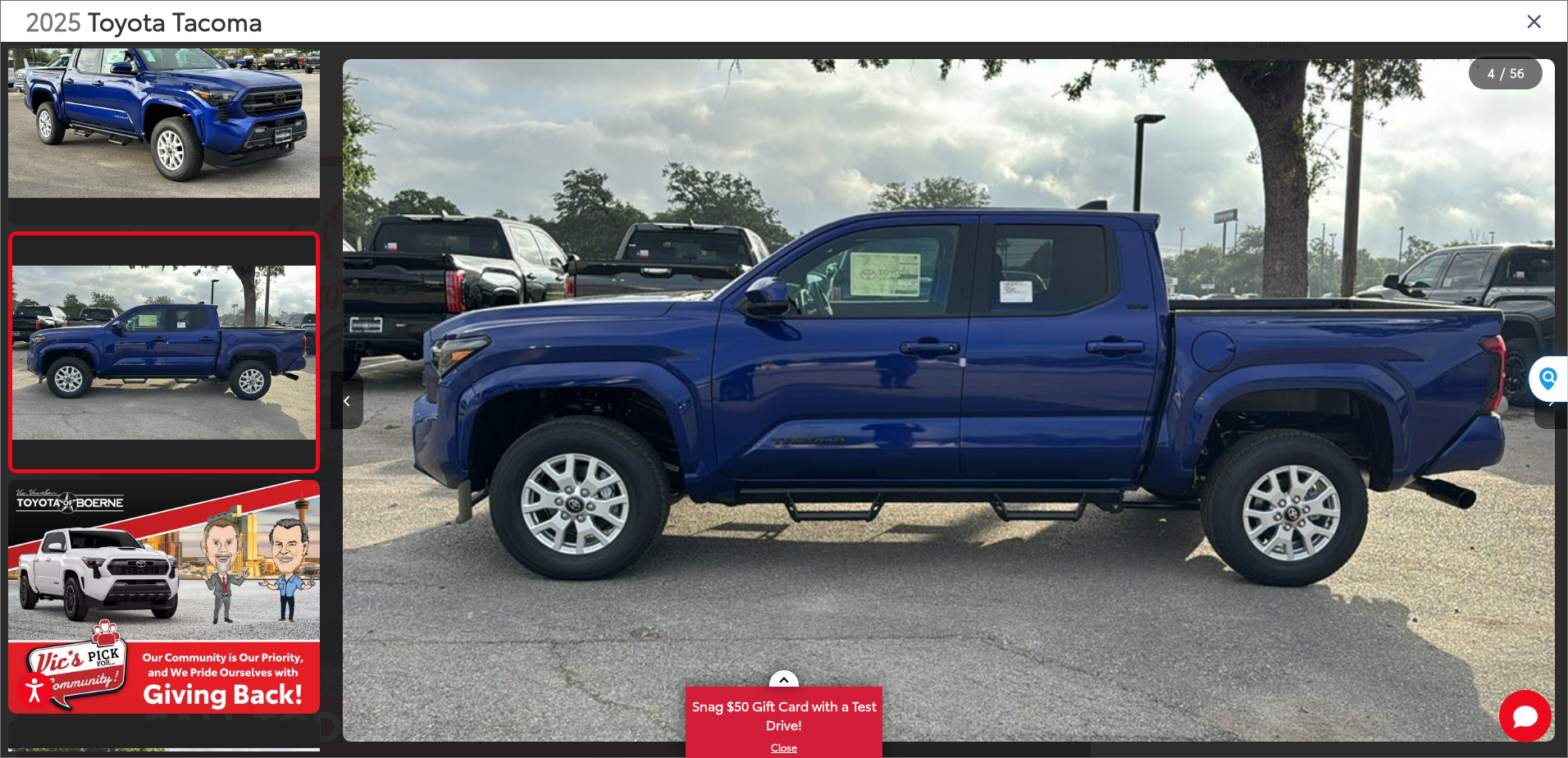
click at [1550, 413] on button "Next image" at bounding box center [1551, 400] width 33 height 58
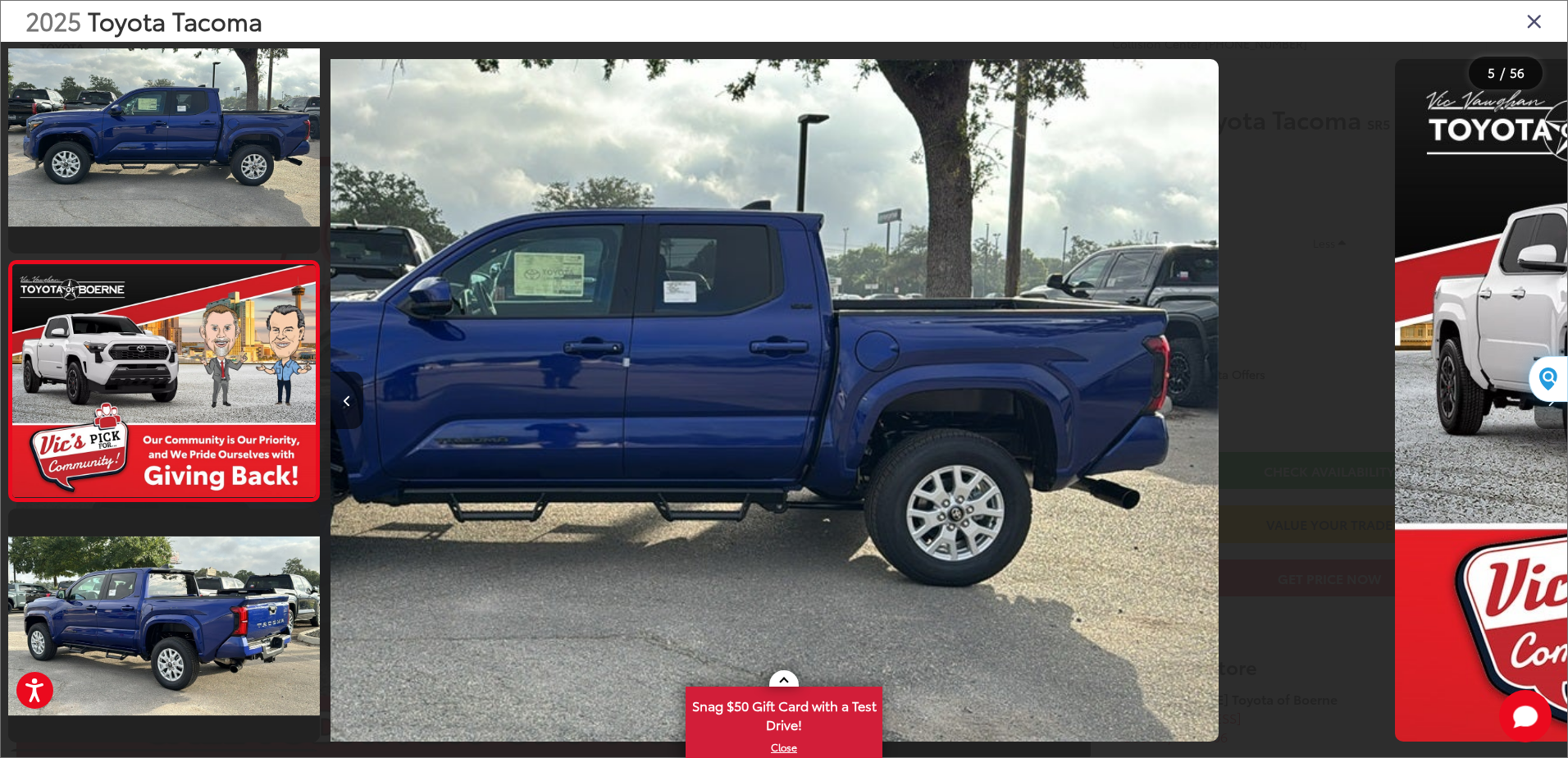
scroll to position [780, 0]
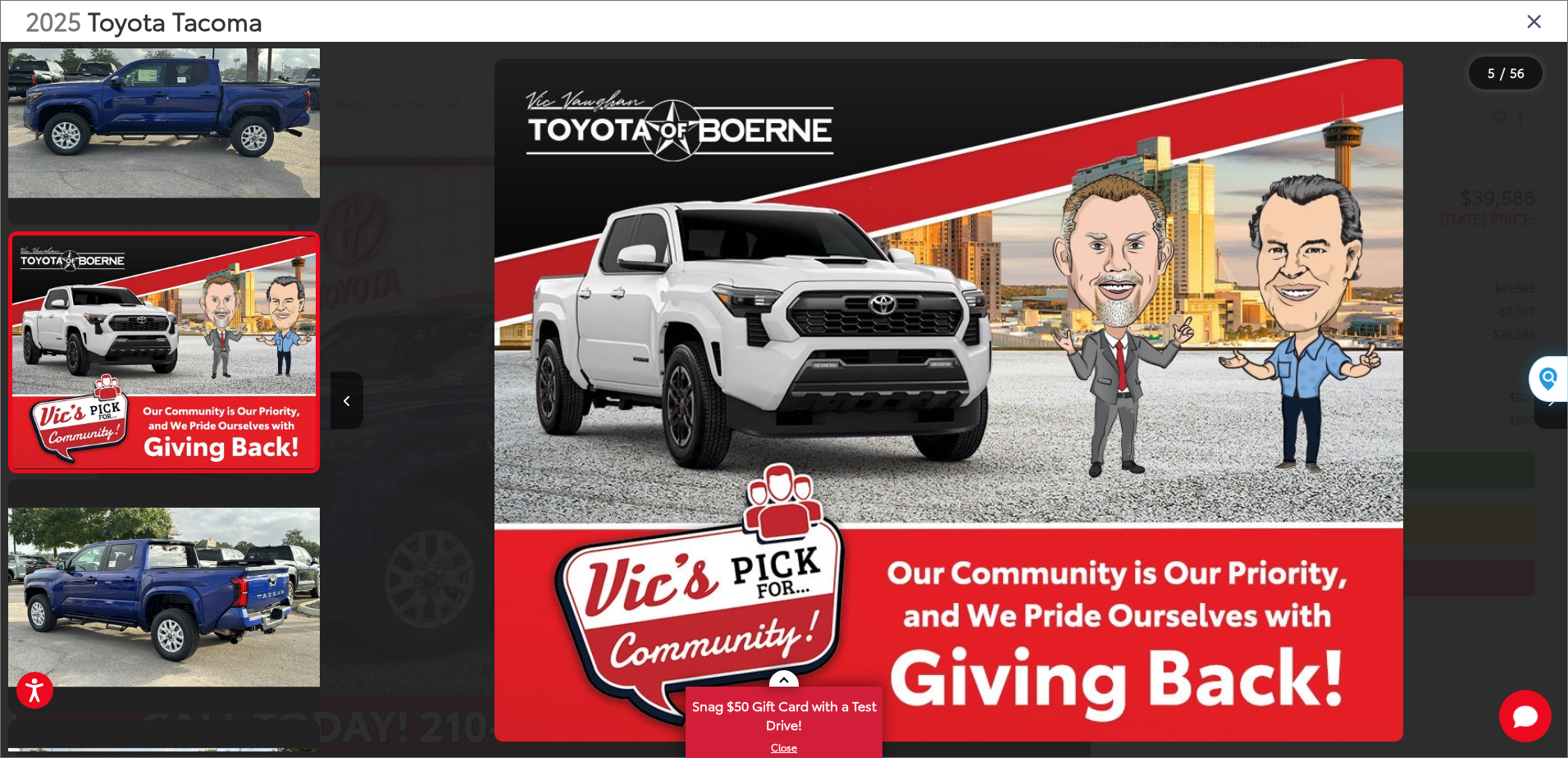
click at [1550, 413] on button "Next image" at bounding box center [1551, 400] width 33 height 58
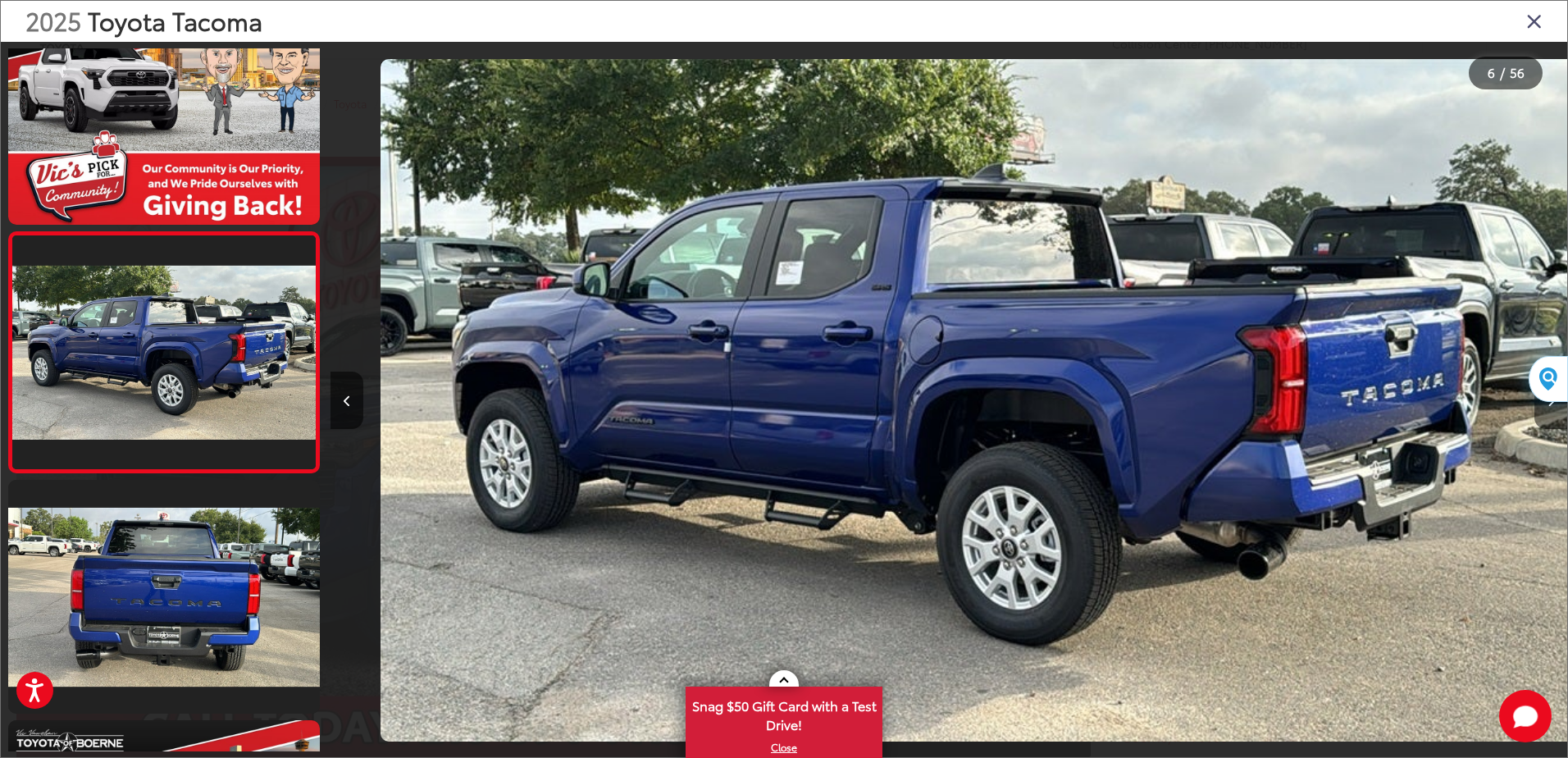
scroll to position [0, 6185]
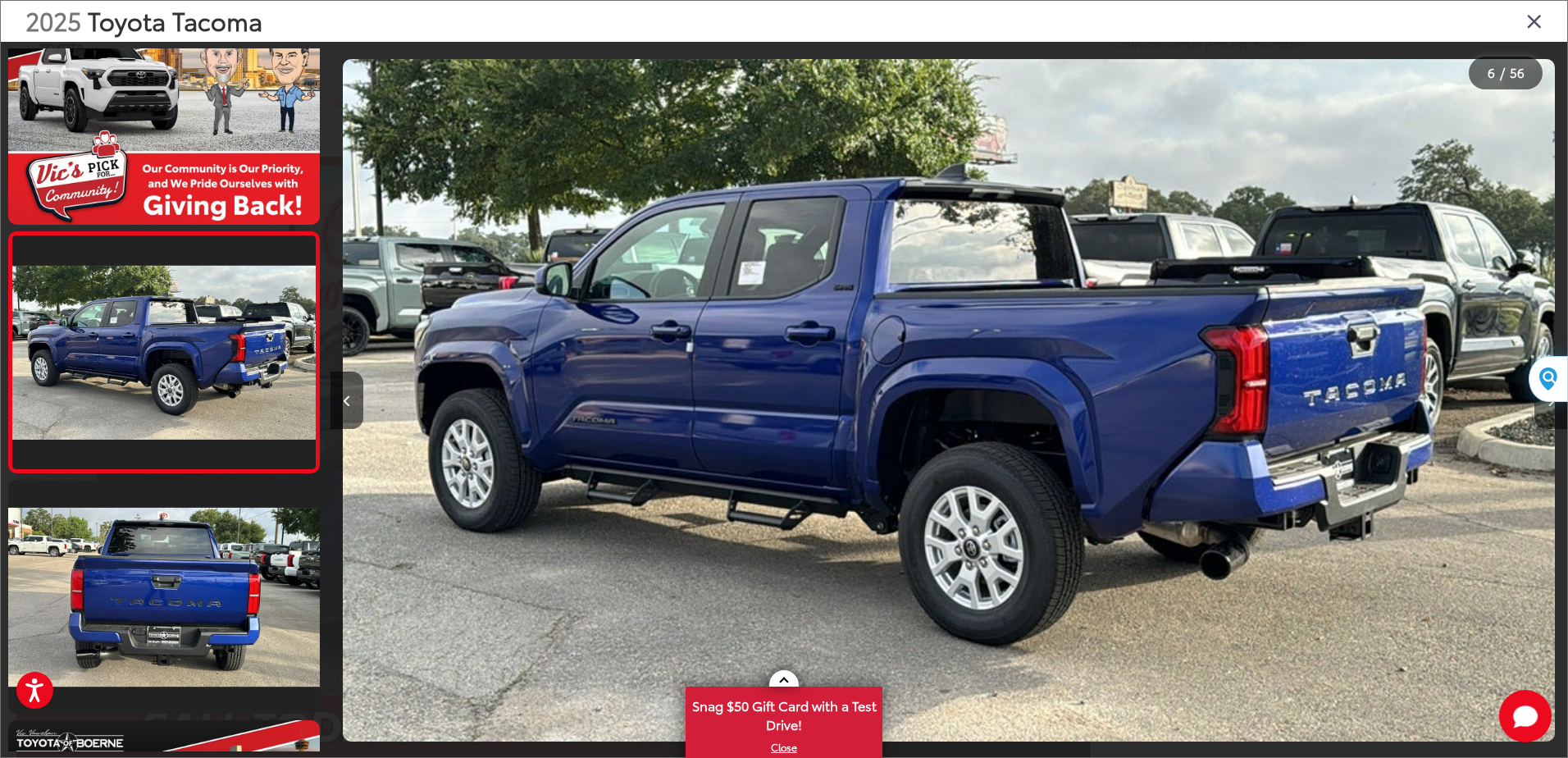
click at [1550, 413] on button "Next image" at bounding box center [1551, 400] width 33 height 58
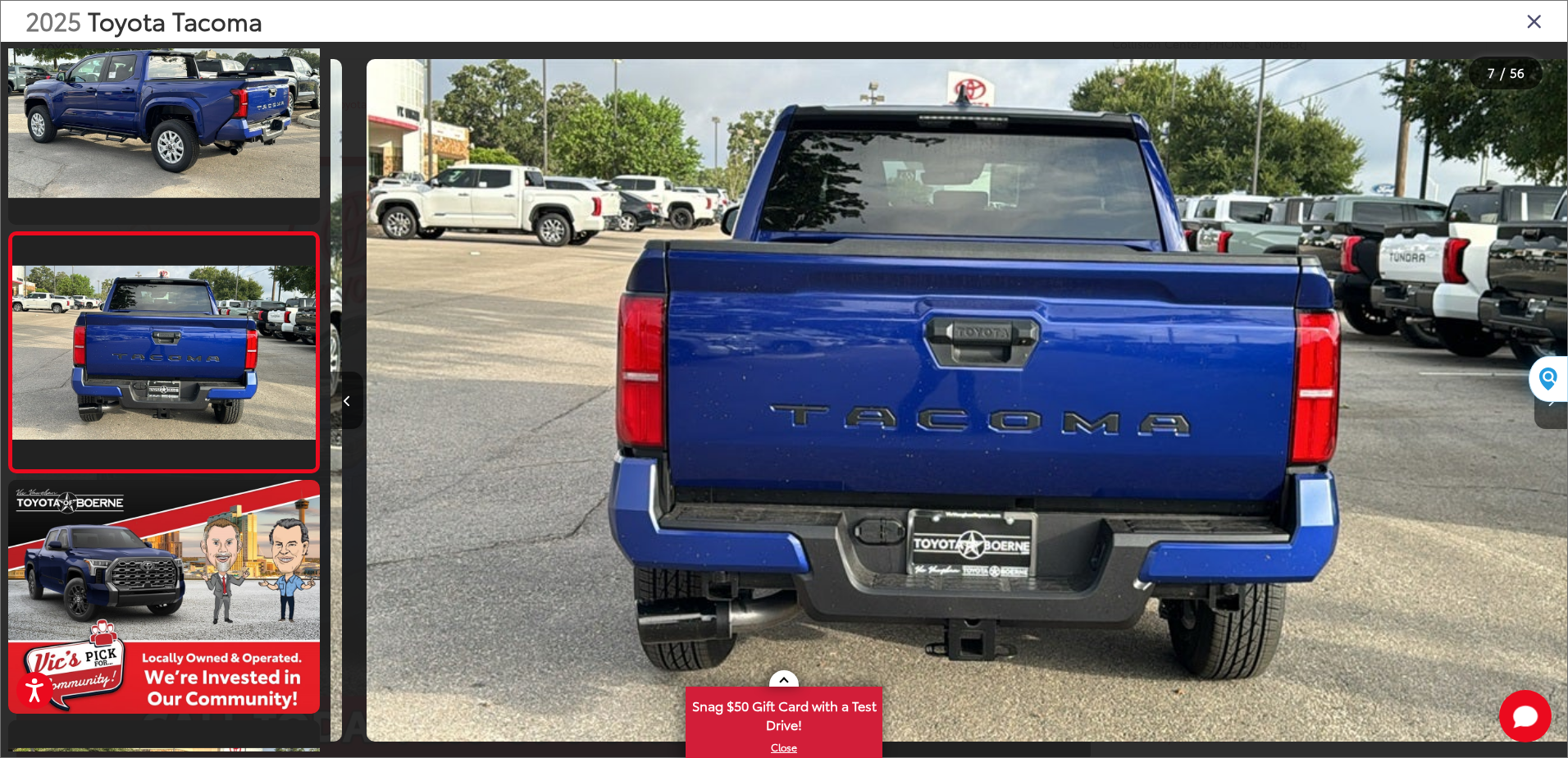
scroll to position [0, 7422]
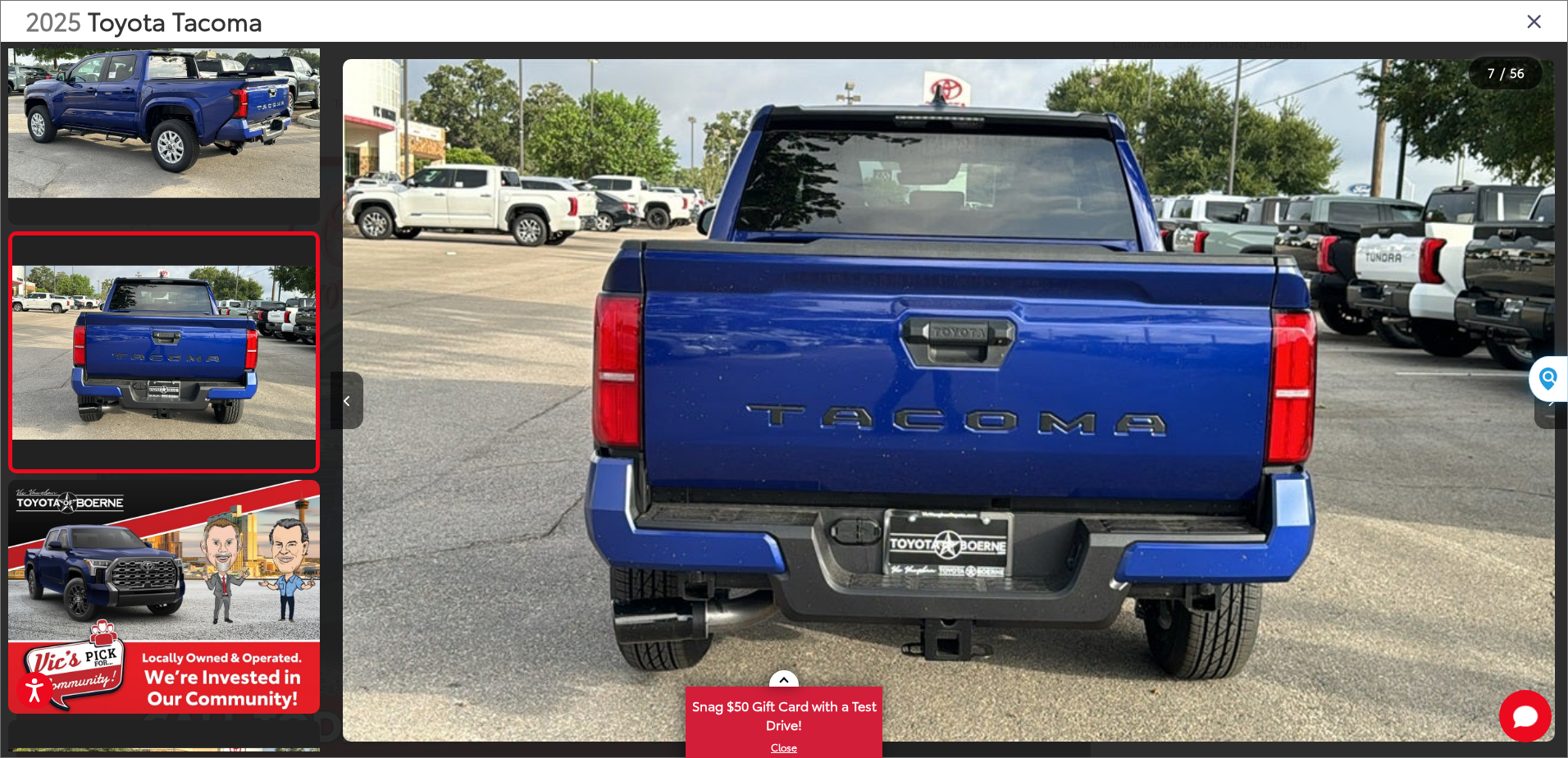
click at [1550, 413] on button "Next image" at bounding box center [1551, 400] width 33 height 58
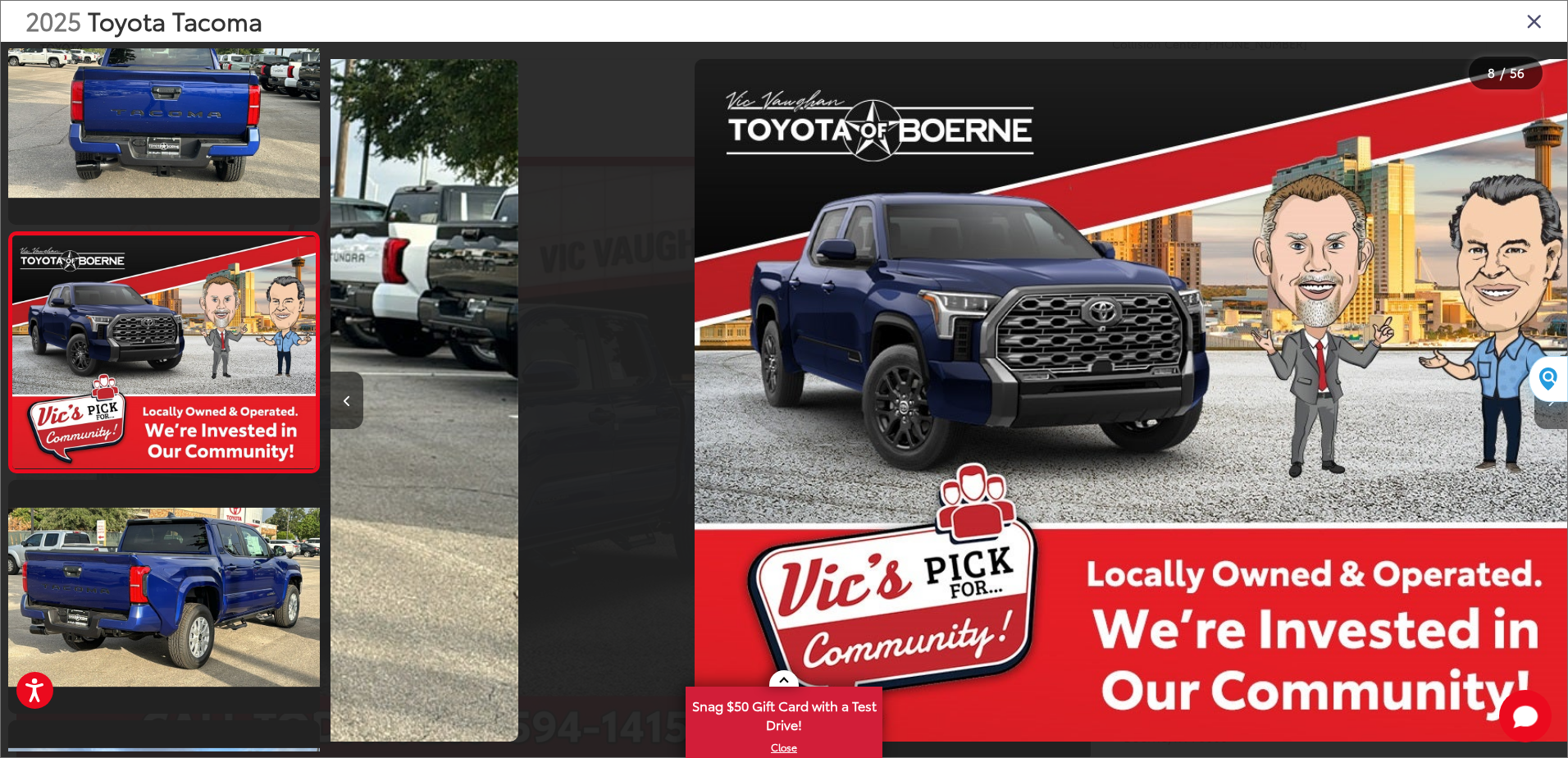
scroll to position [0, 8659]
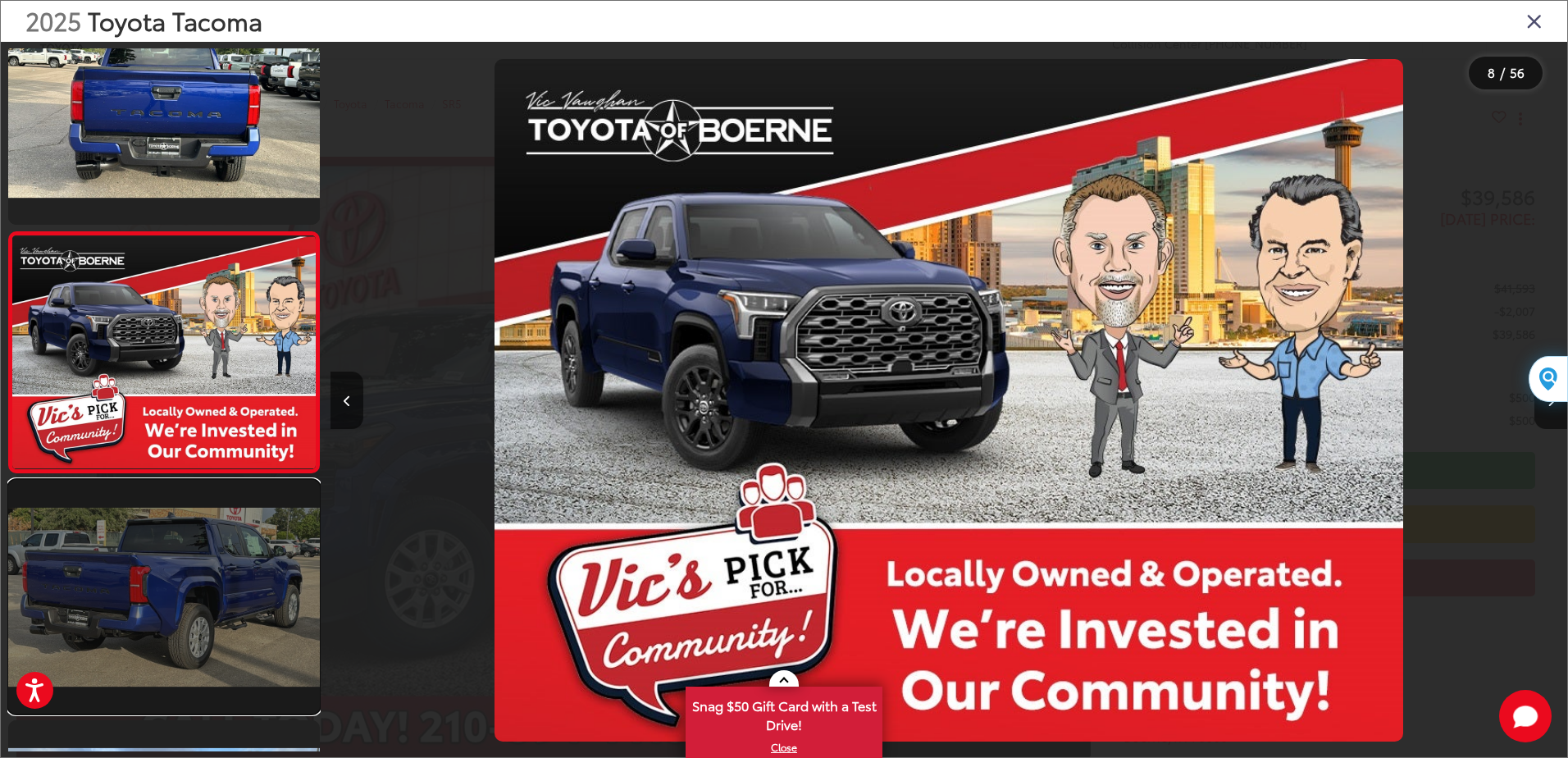
click at [234, 590] on link at bounding box center [164, 597] width 311 height 234
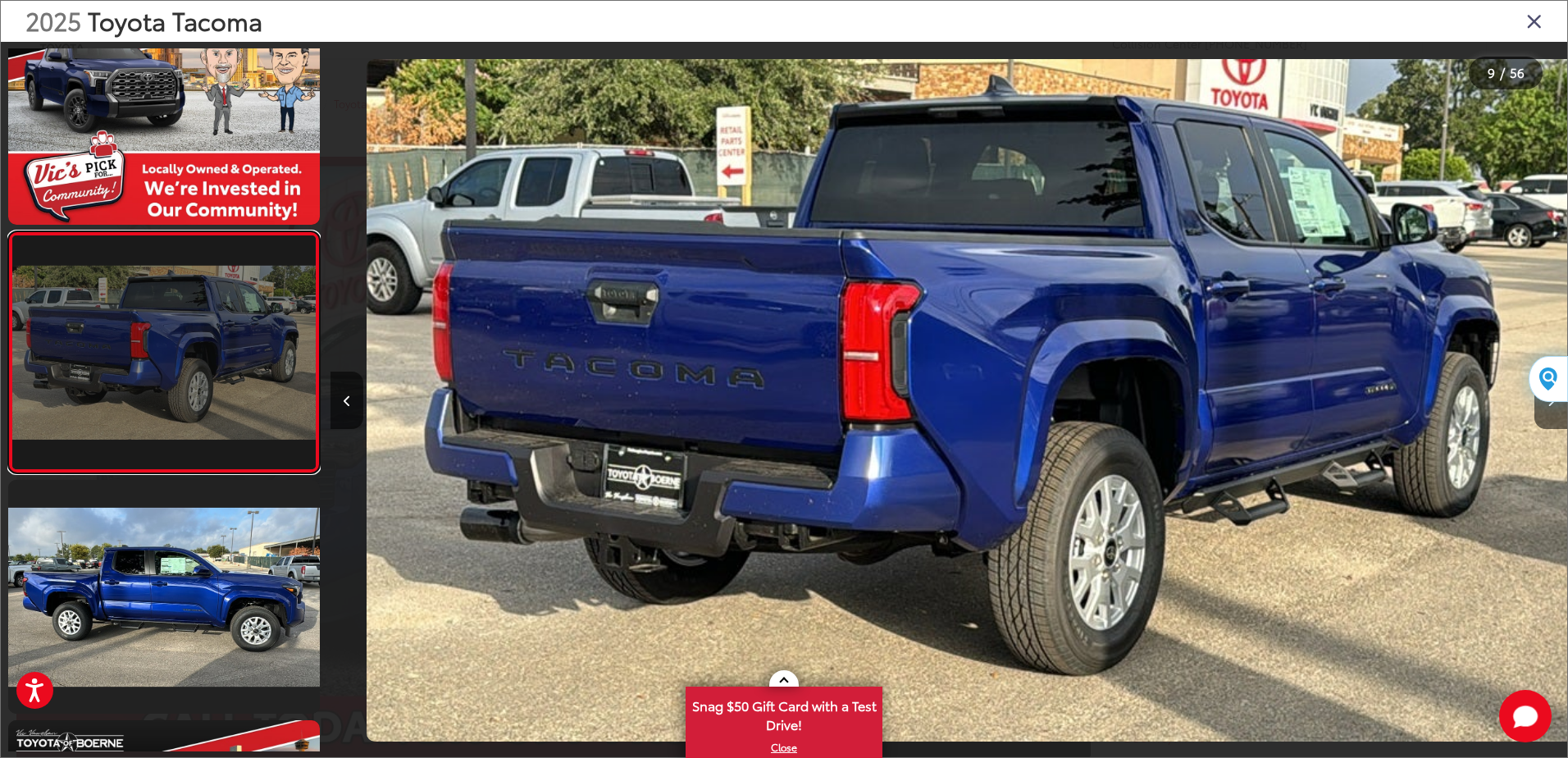
scroll to position [0, 9896]
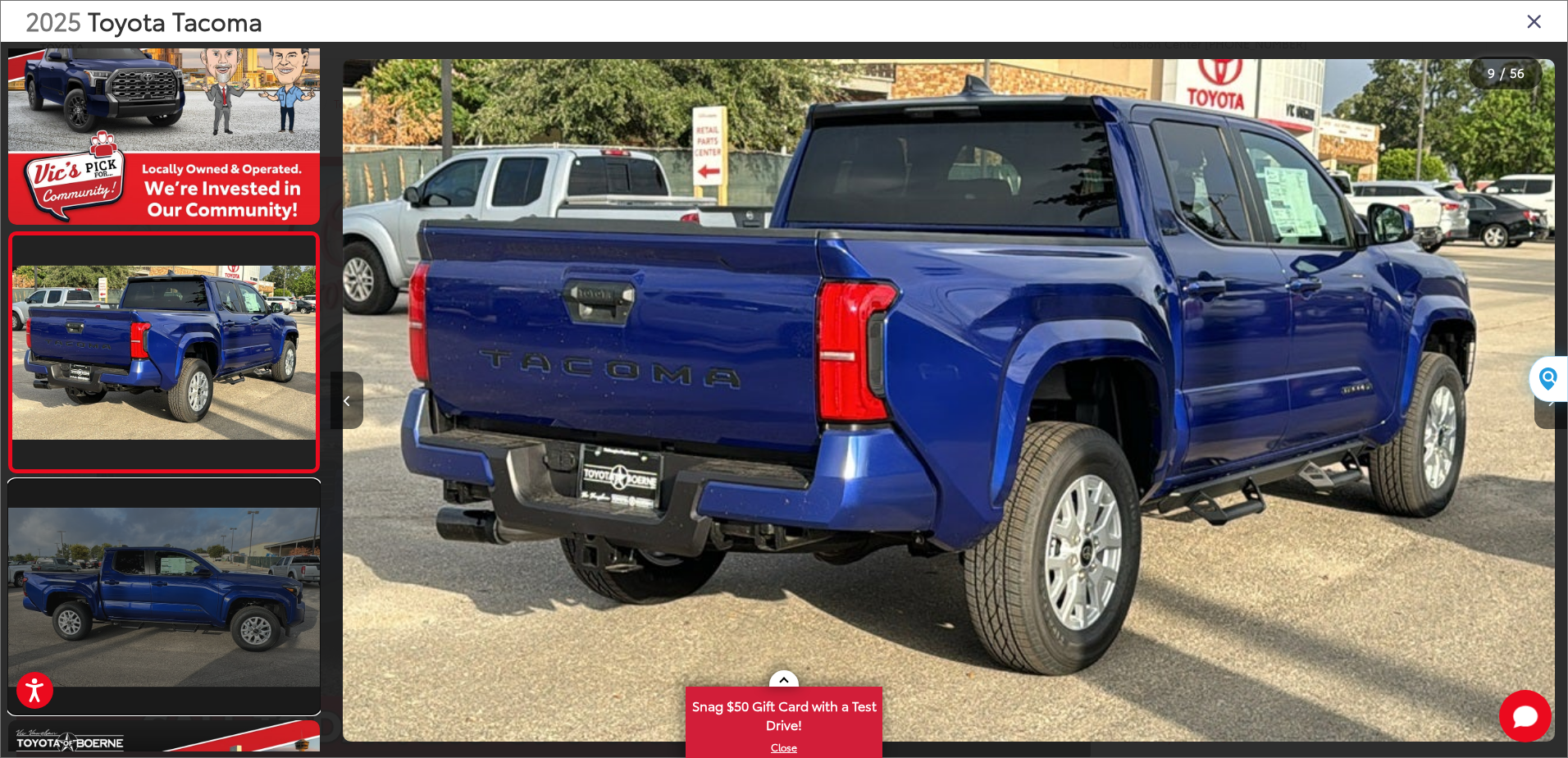
click at [215, 627] on link at bounding box center [164, 597] width 311 height 234
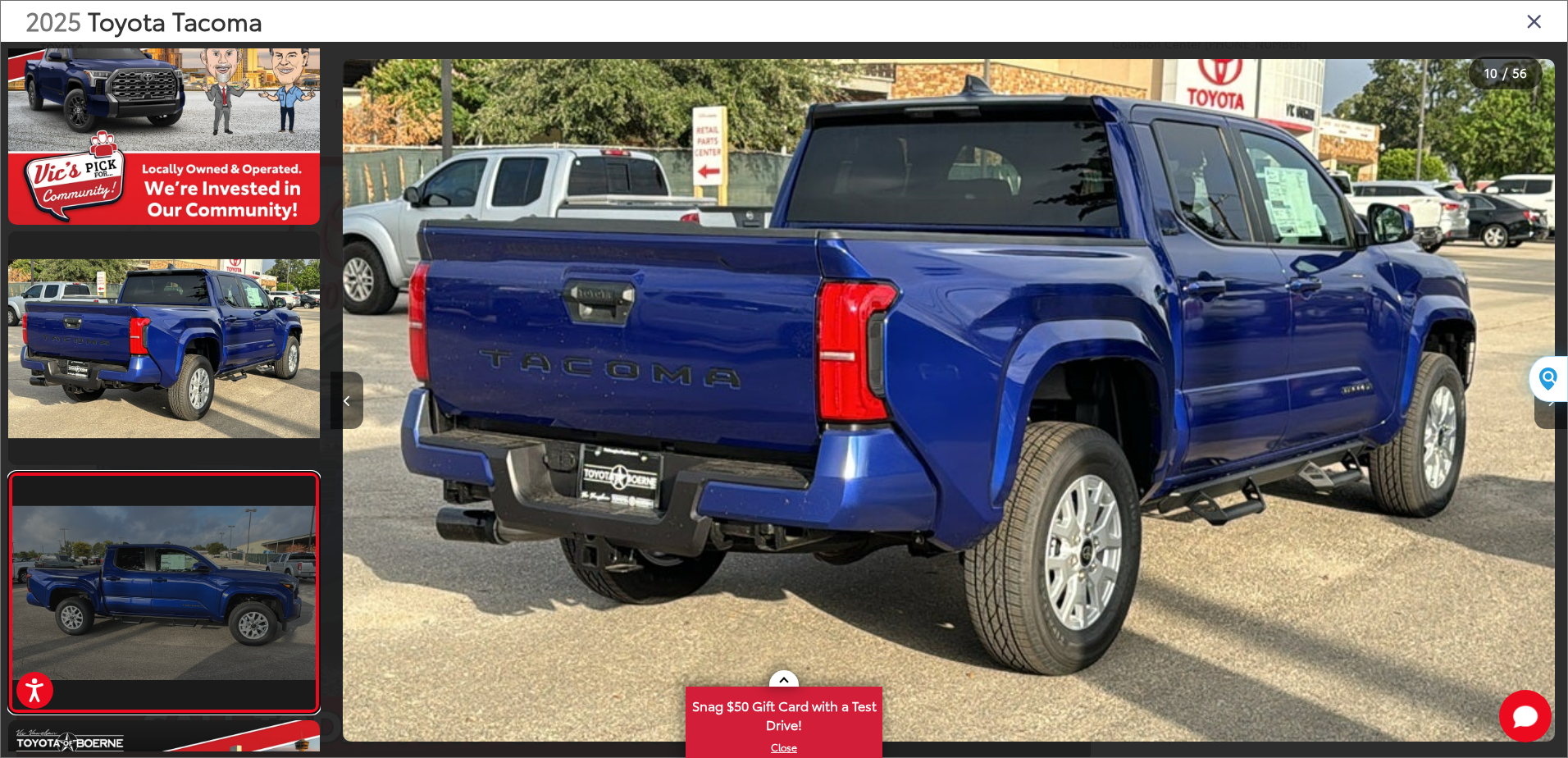
scroll to position [0, 0]
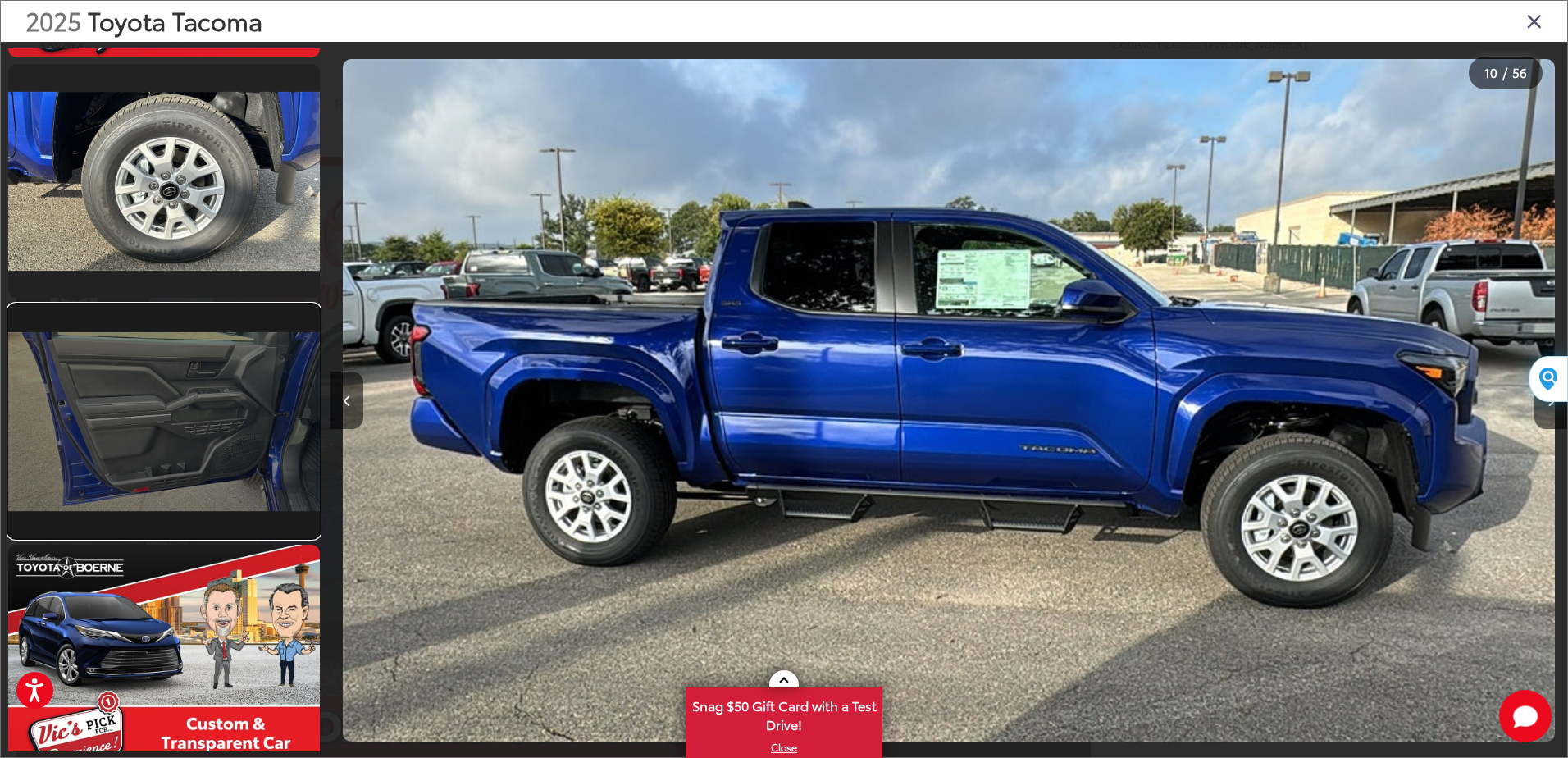
click at [186, 449] on link at bounding box center [164, 421] width 311 height 234
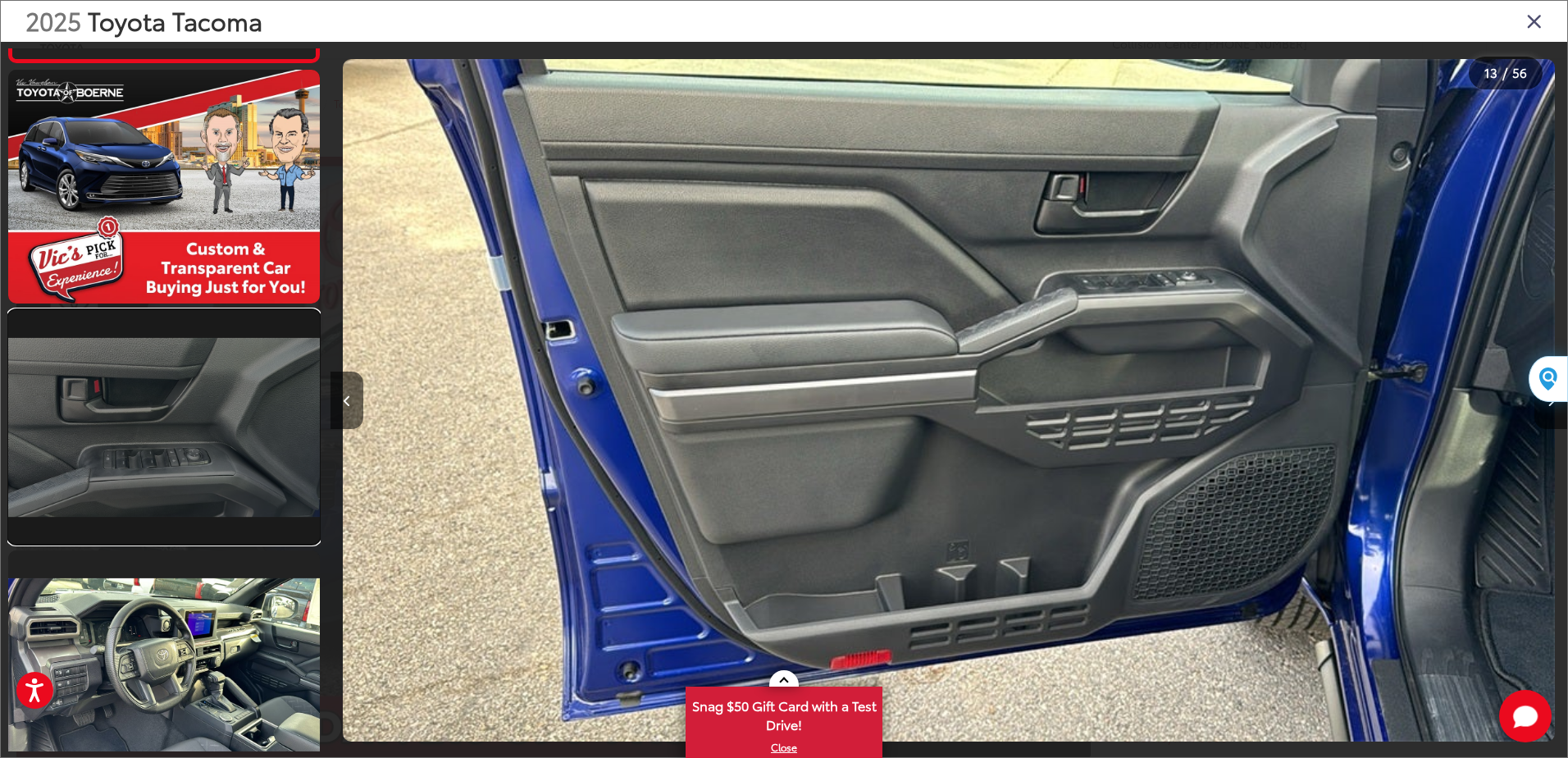
click at [162, 429] on link at bounding box center [164, 427] width 311 height 234
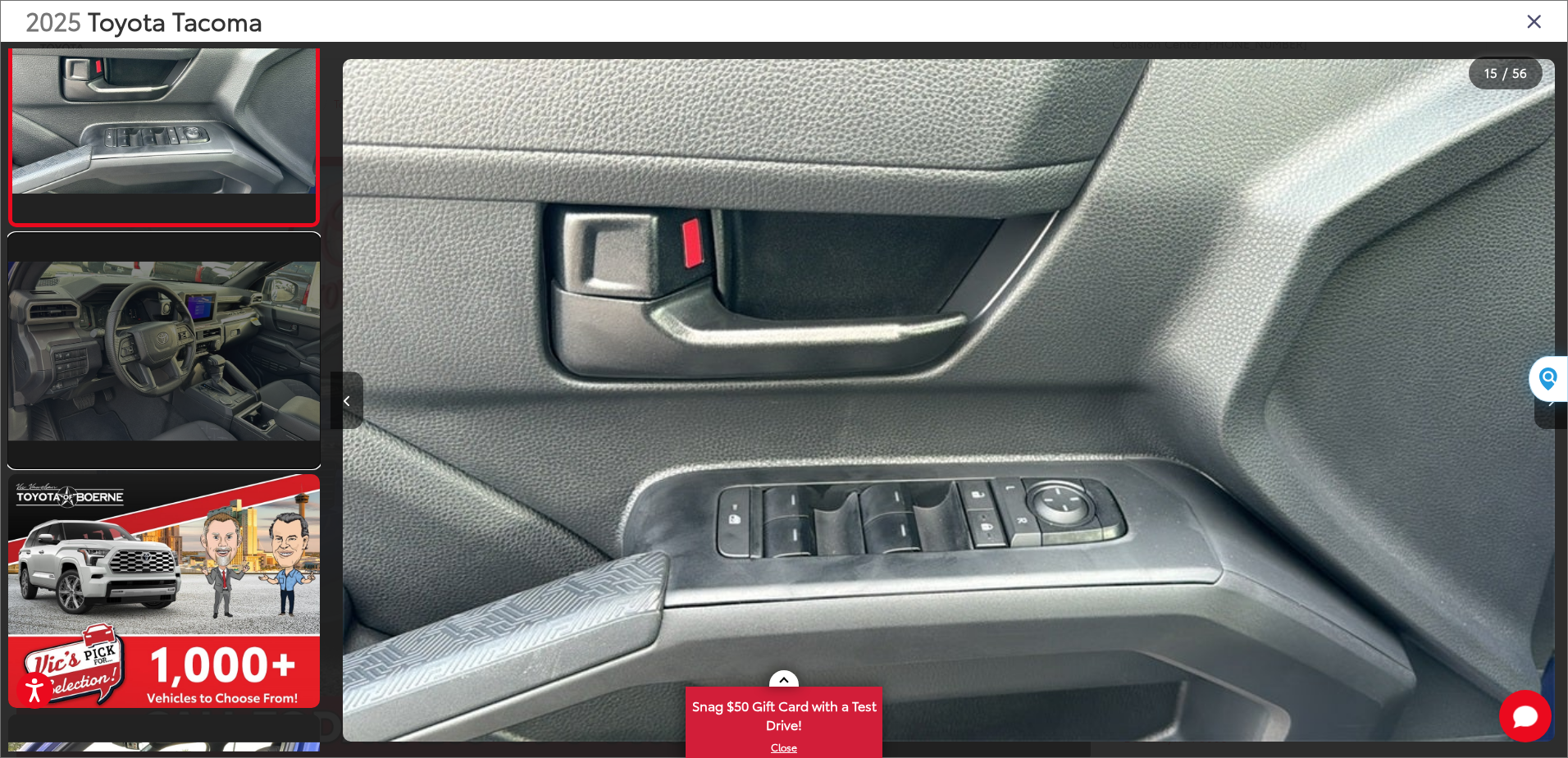
click at [150, 362] on link at bounding box center [164, 351] width 311 height 234
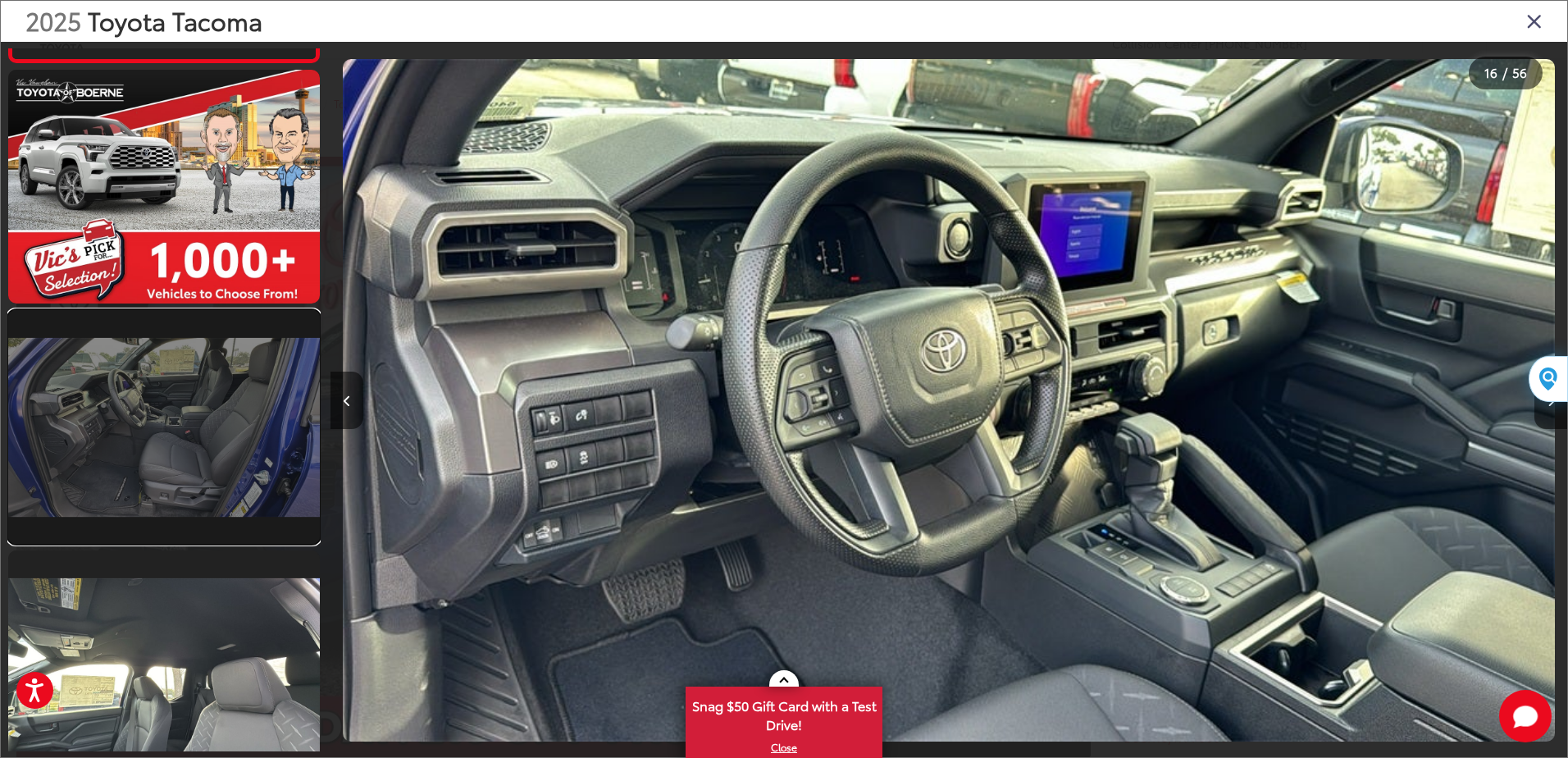
click at [150, 396] on link at bounding box center [164, 427] width 311 height 234
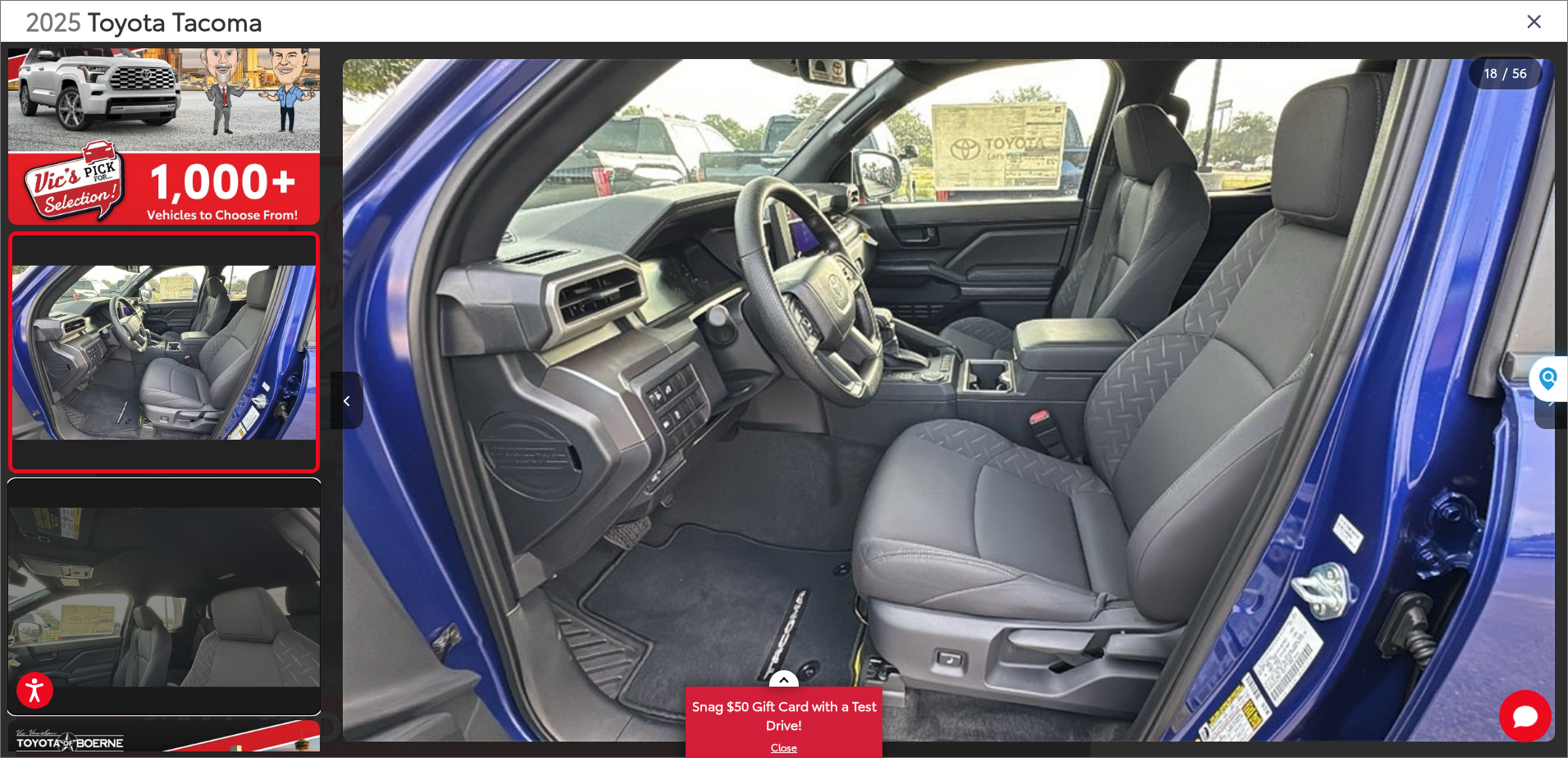
click at [159, 581] on link at bounding box center [164, 597] width 311 height 234
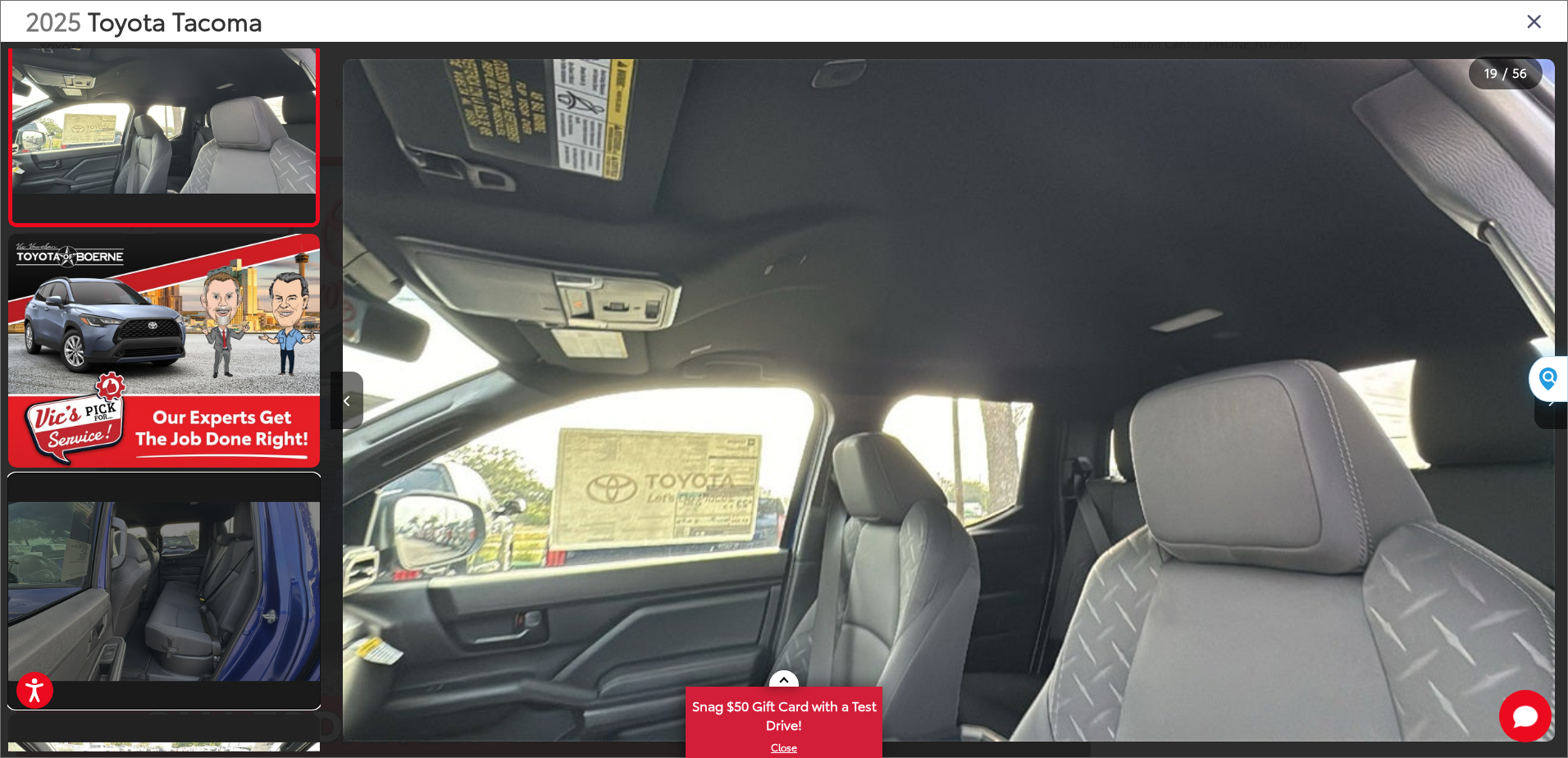
click at [167, 542] on link at bounding box center [164, 591] width 311 height 234
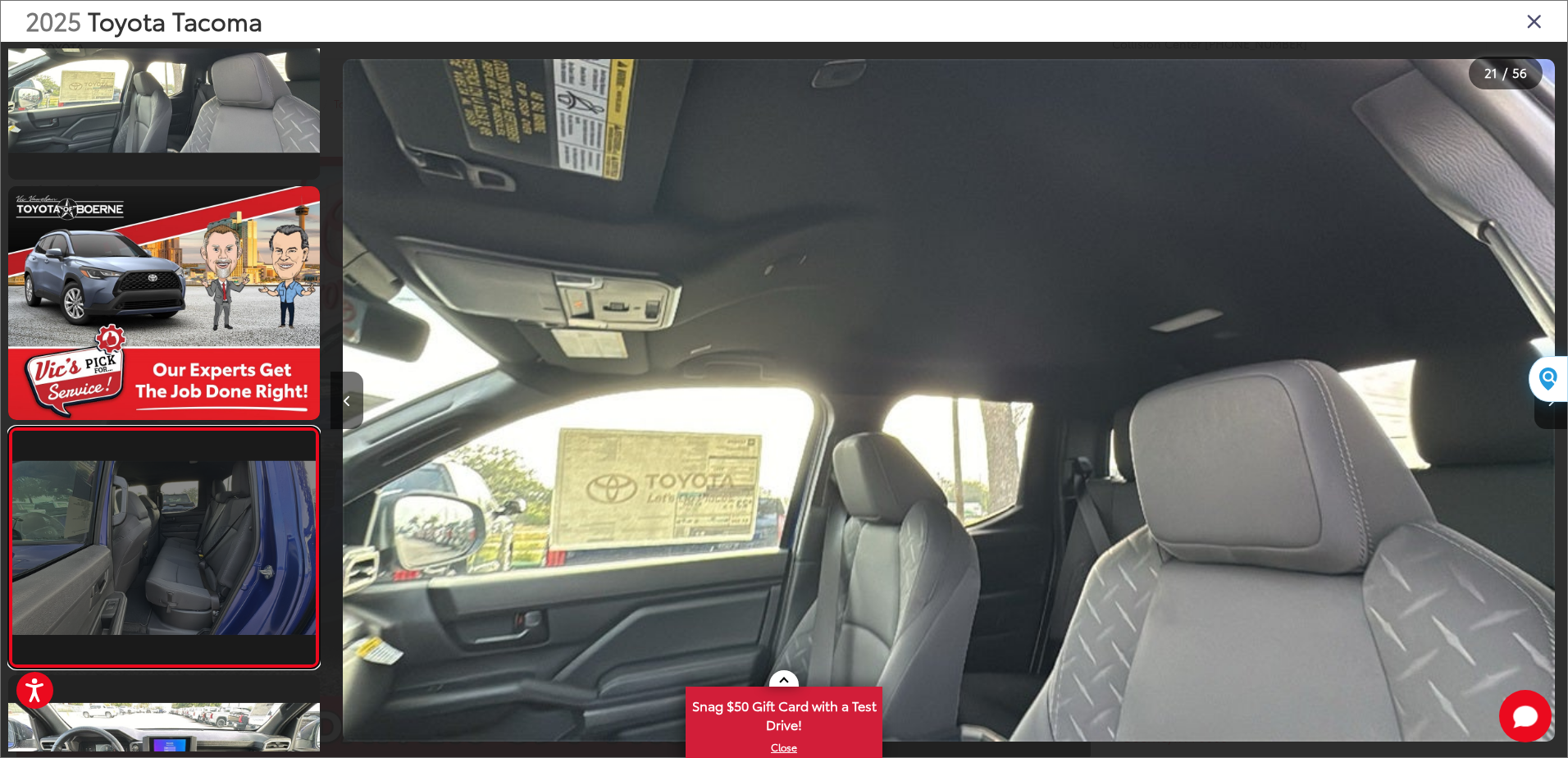
scroll to position [0, 22760]
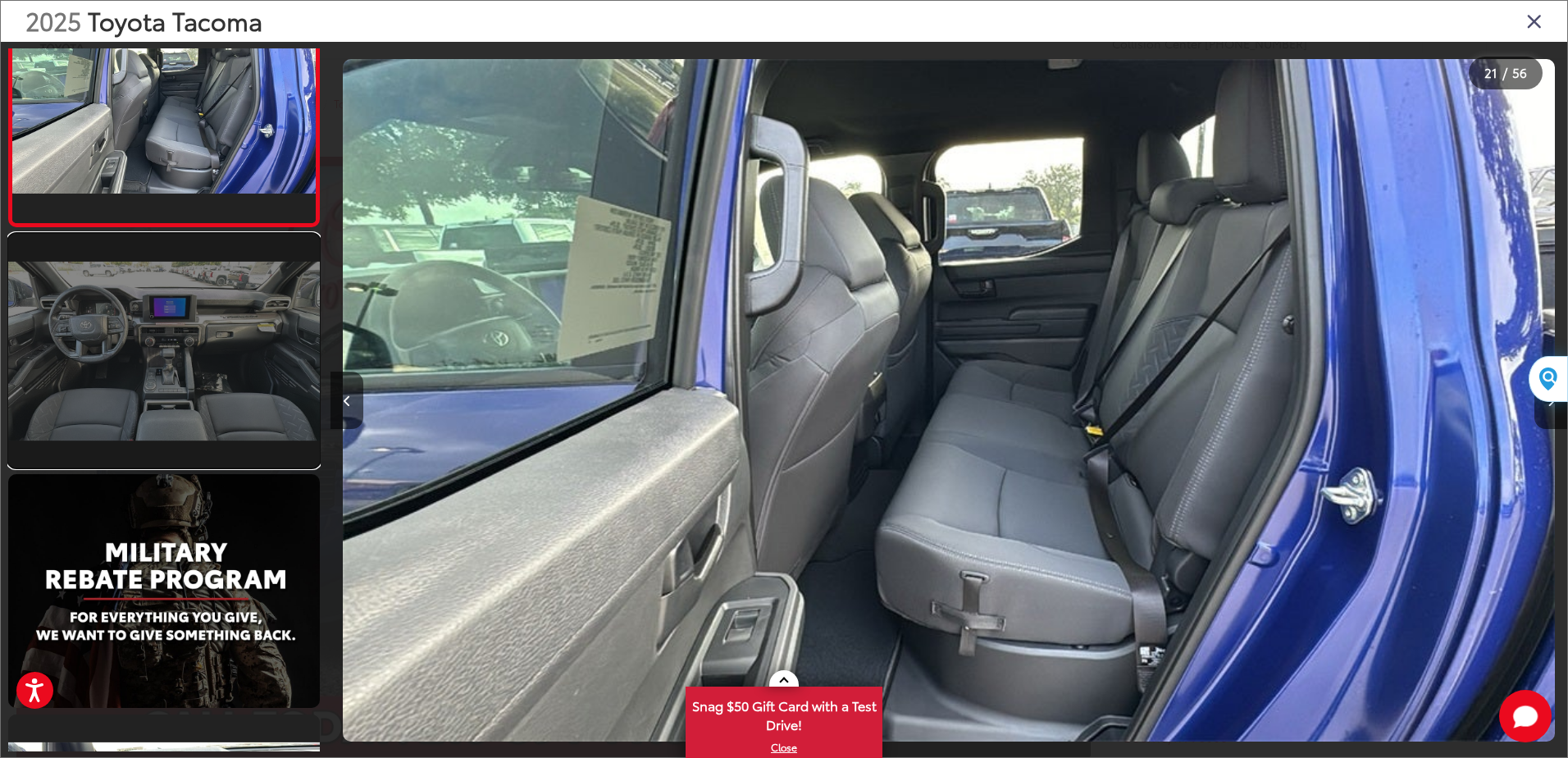
click at [165, 434] on link at bounding box center [164, 351] width 311 height 234
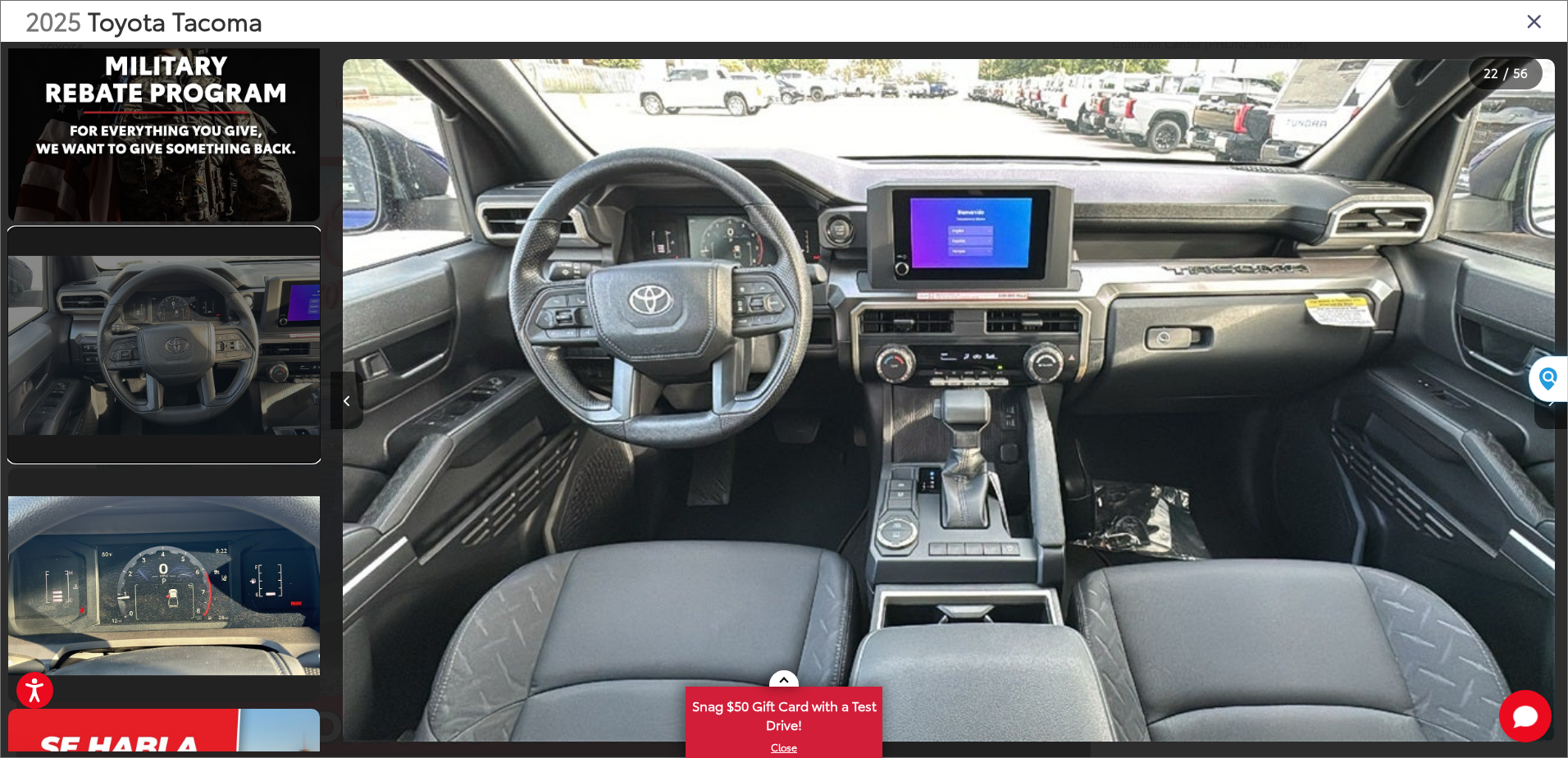
click at [196, 377] on link at bounding box center [164, 345] width 311 height 234
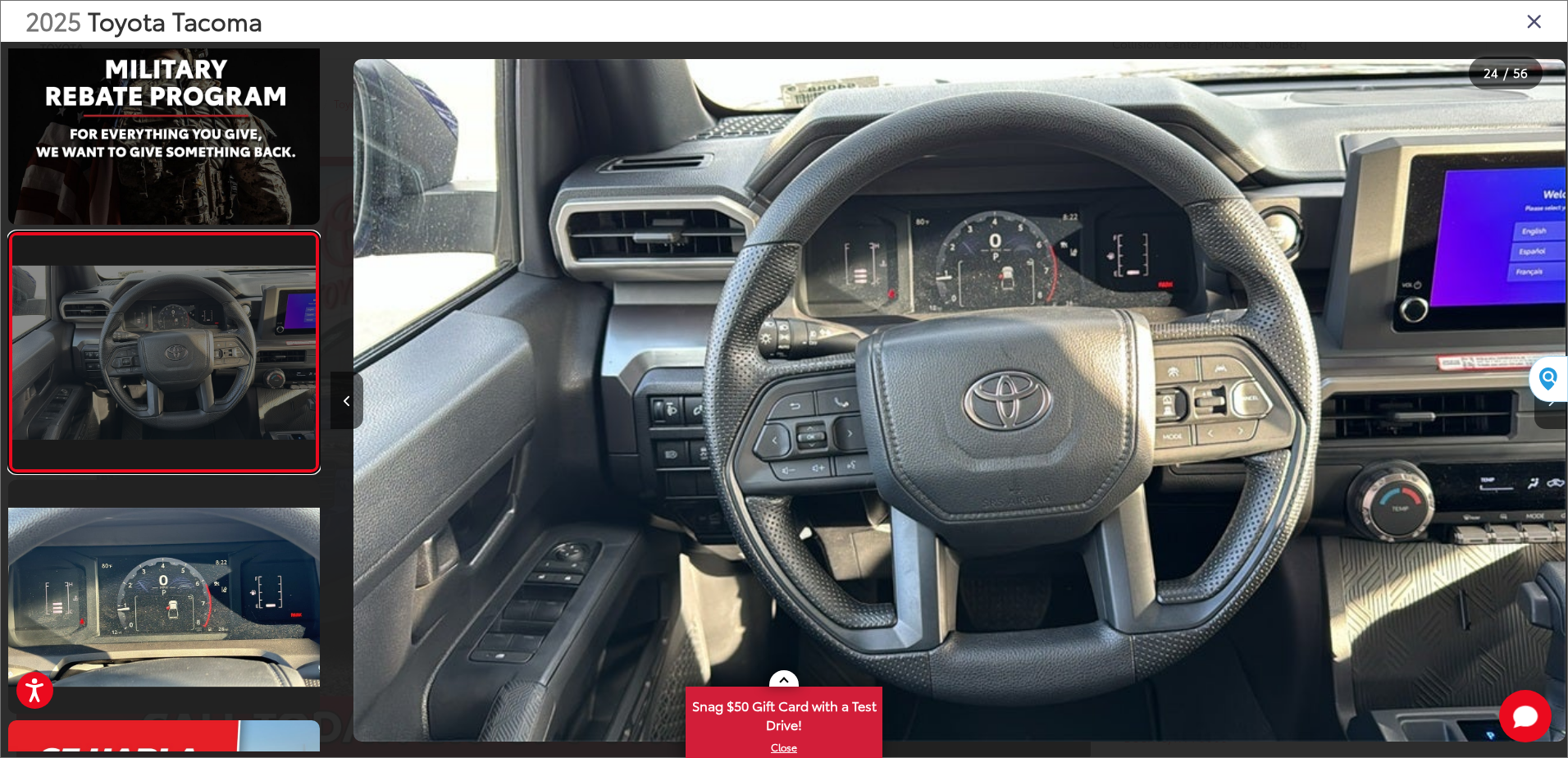
scroll to position [0, 28452]
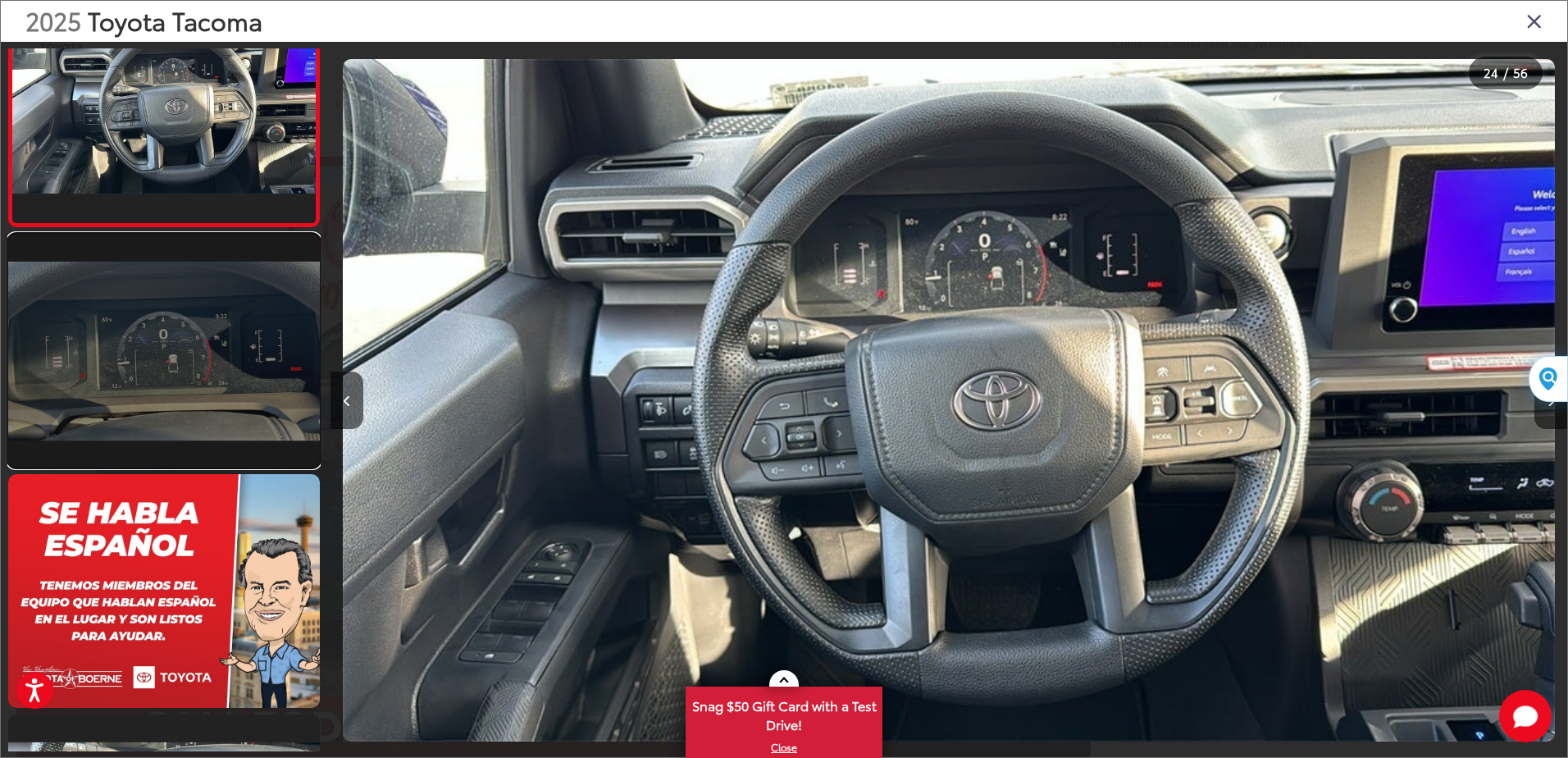
click at [182, 351] on link at bounding box center [164, 351] width 311 height 234
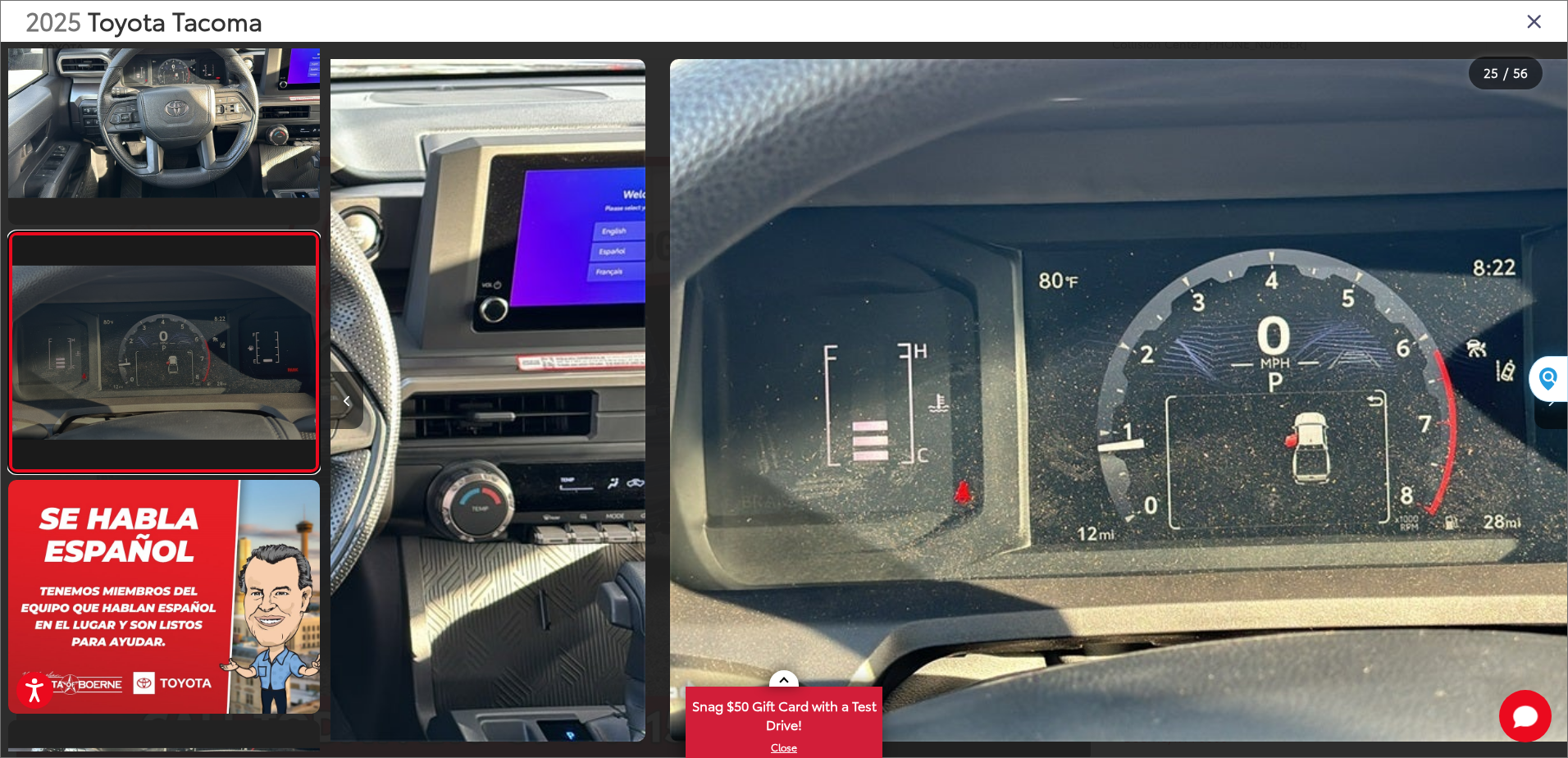
scroll to position [0, 29688]
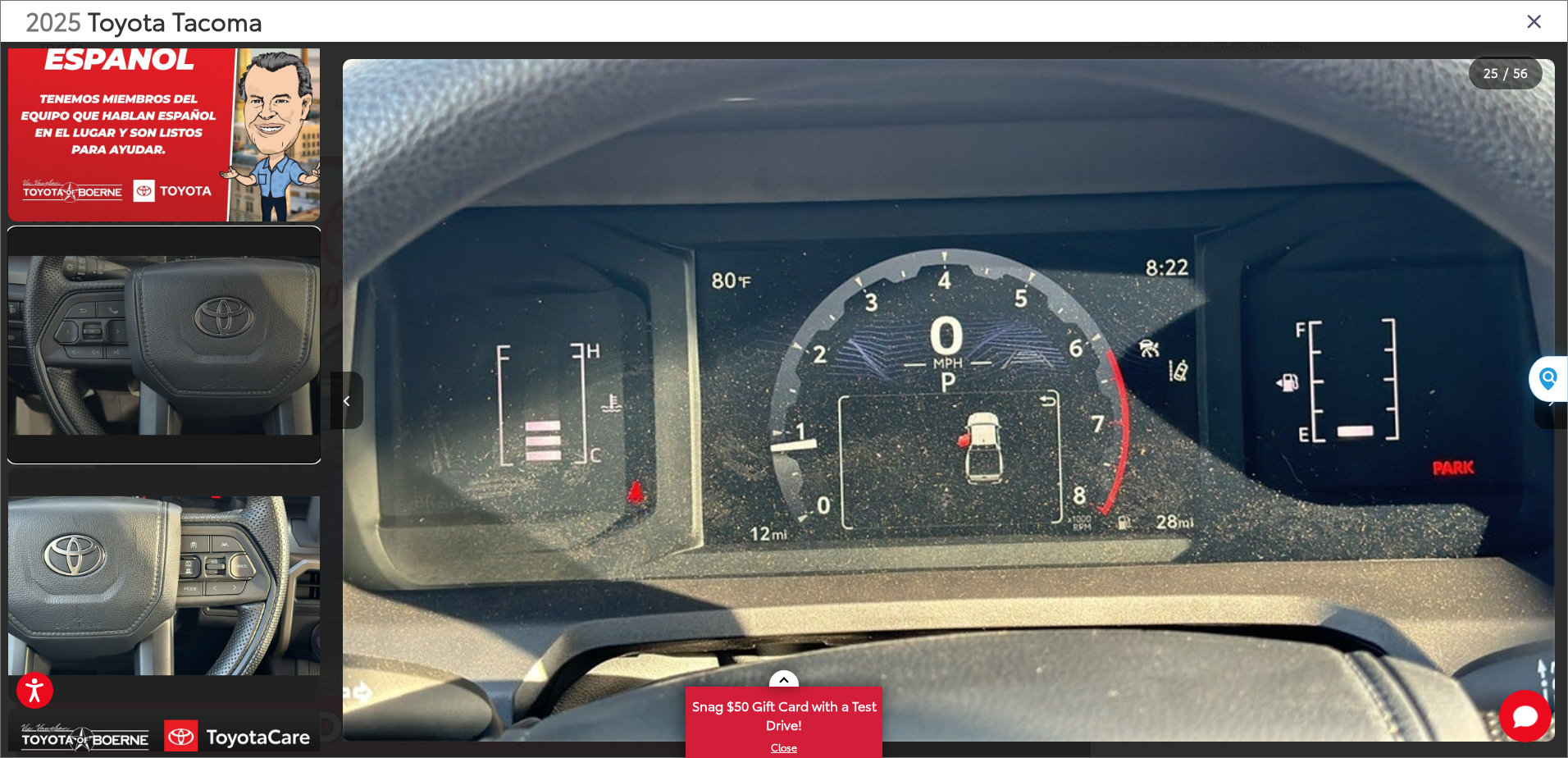
click at [185, 349] on link at bounding box center [164, 345] width 311 height 234
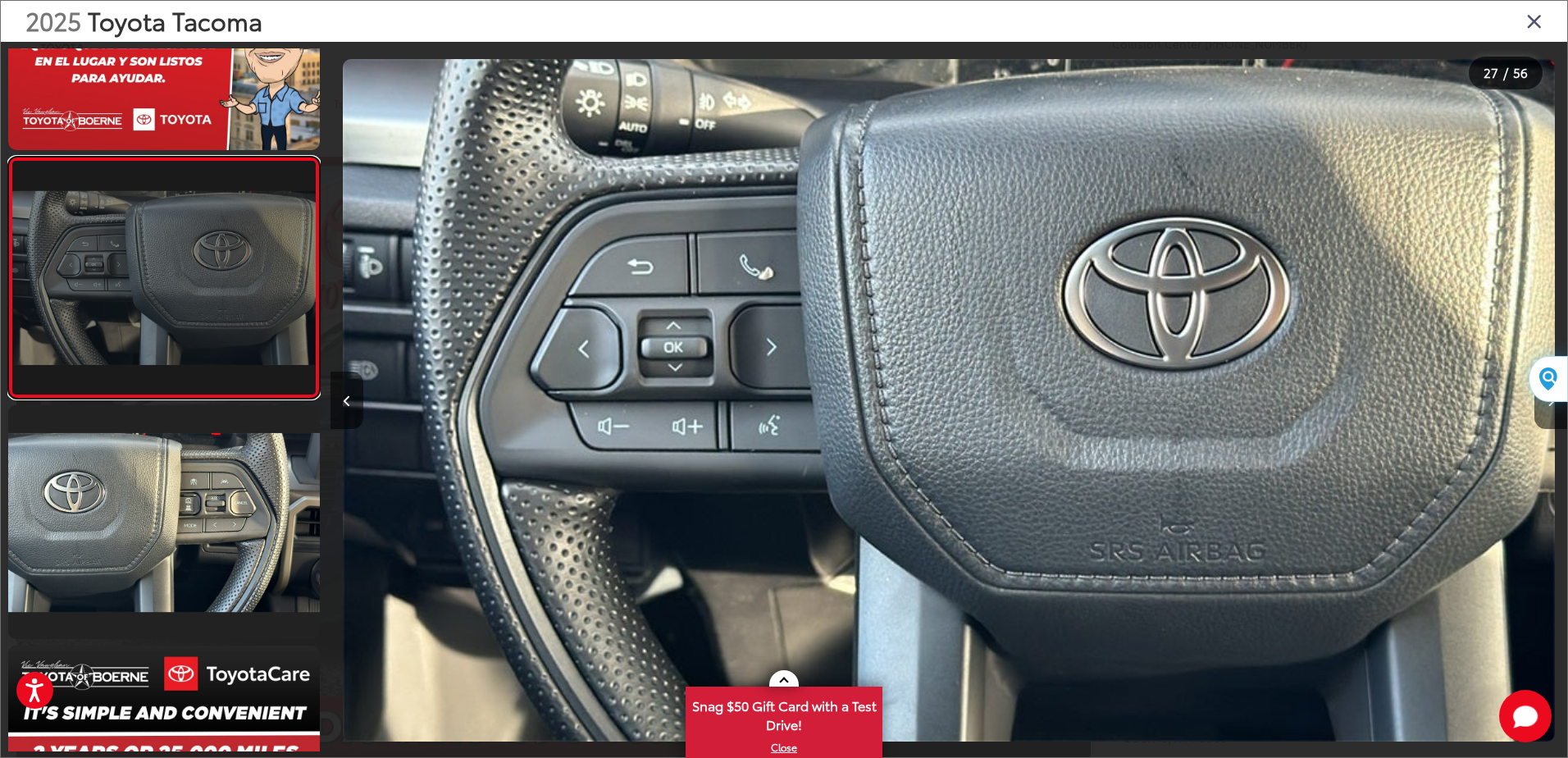
scroll to position [6235, 0]
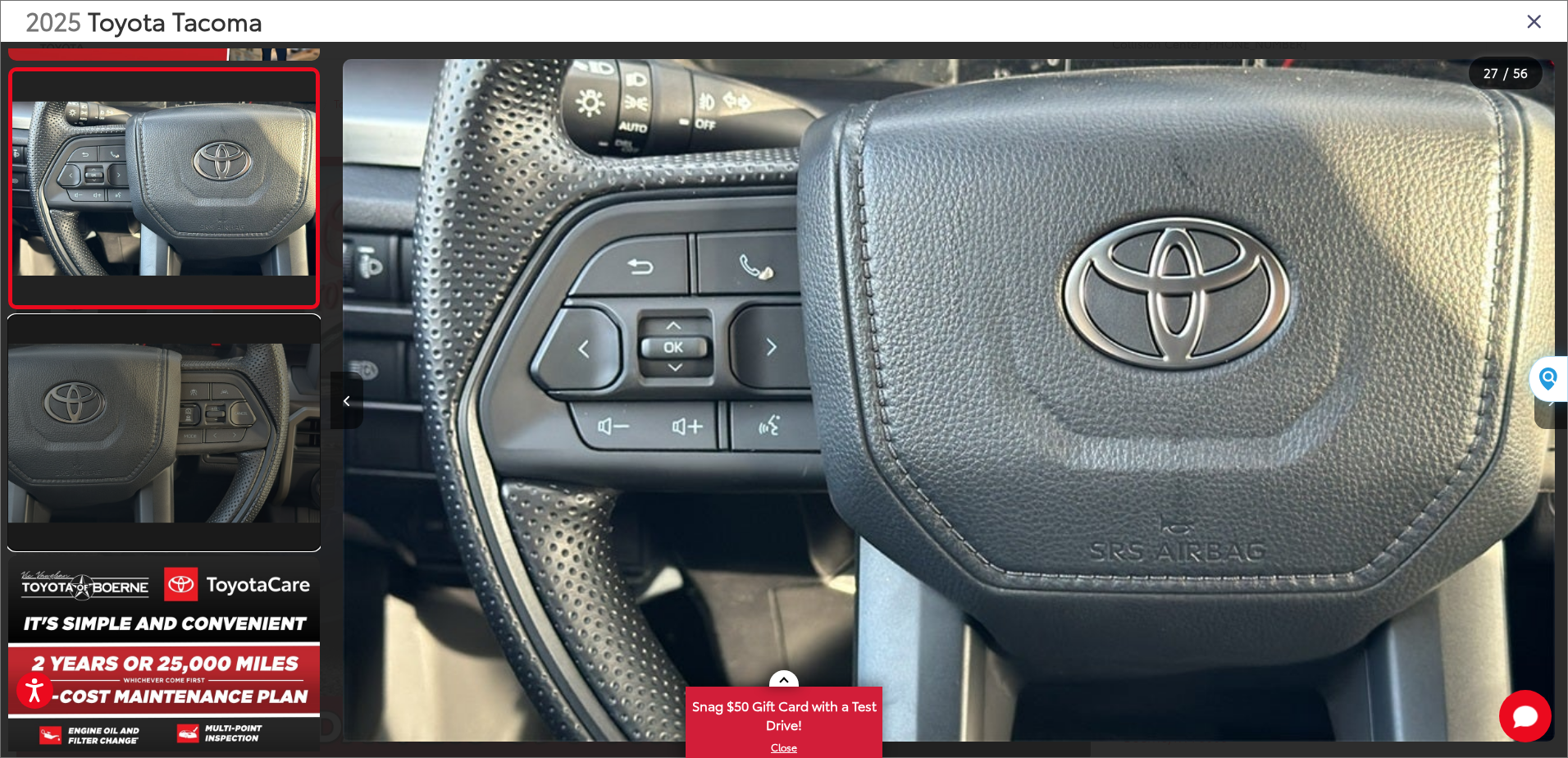
click at [178, 354] on link at bounding box center [164, 432] width 311 height 234
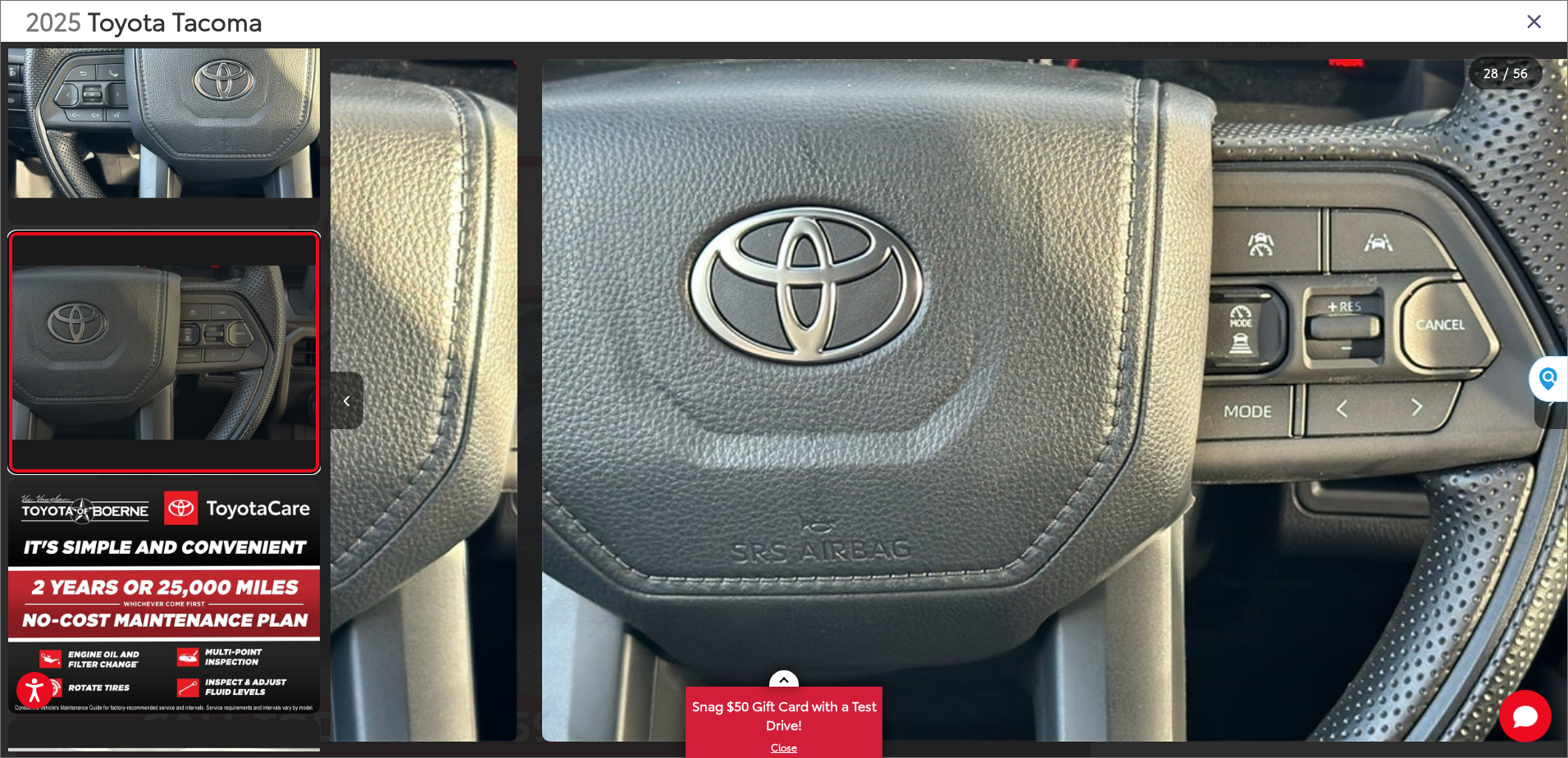
scroll to position [0, 33399]
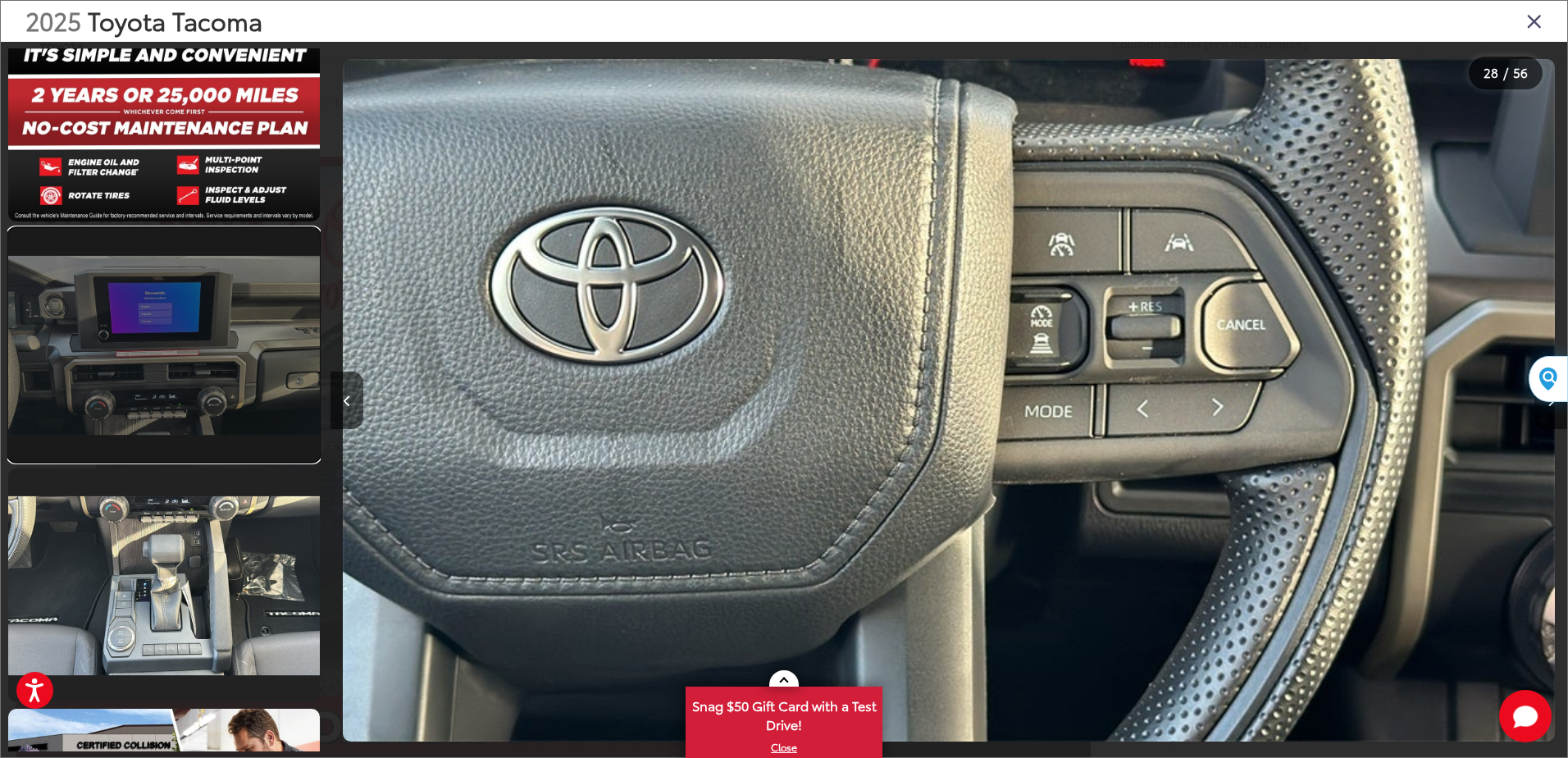
click at [178, 358] on link at bounding box center [164, 345] width 311 height 234
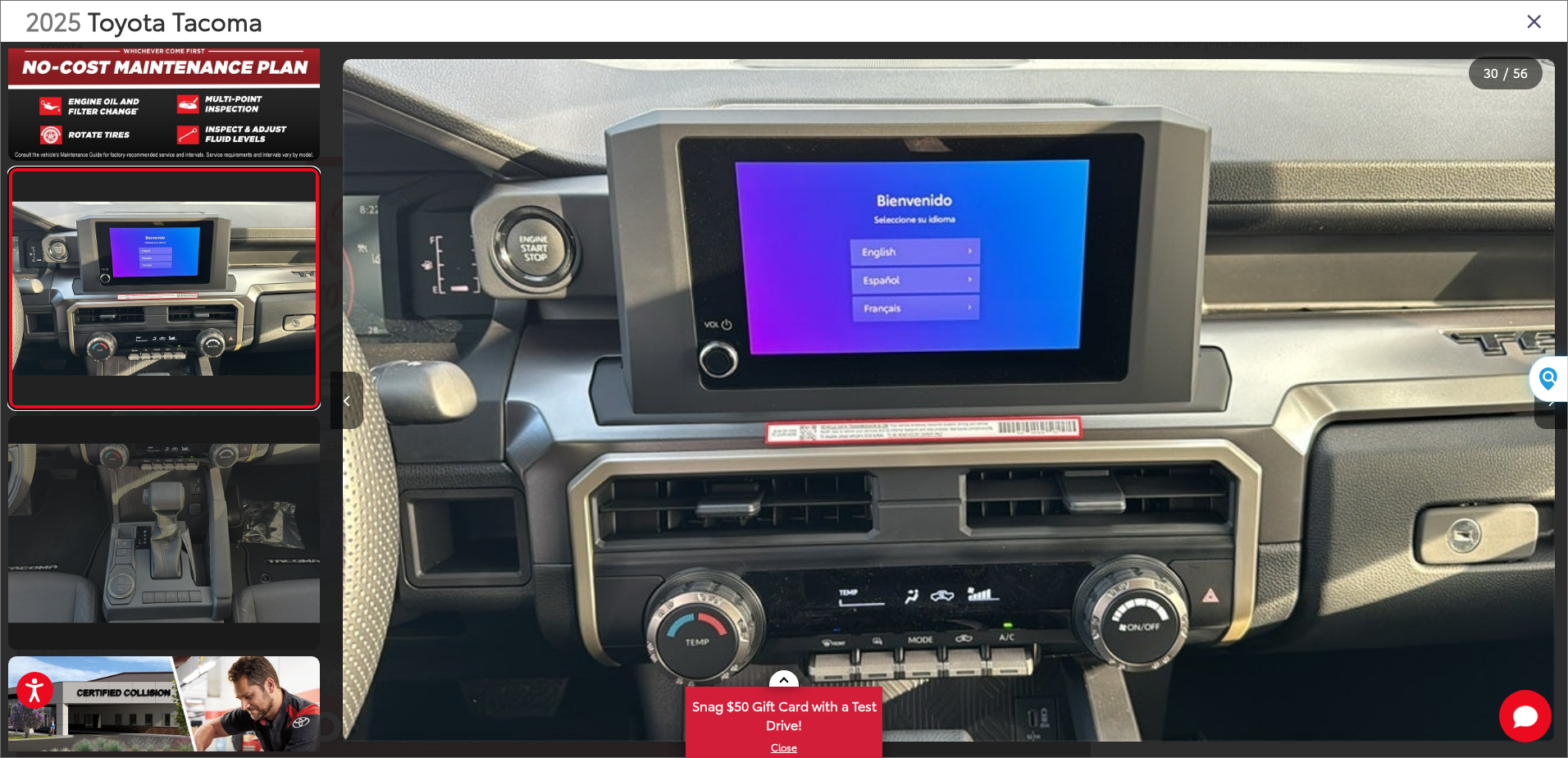
scroll to position [6956, 0]
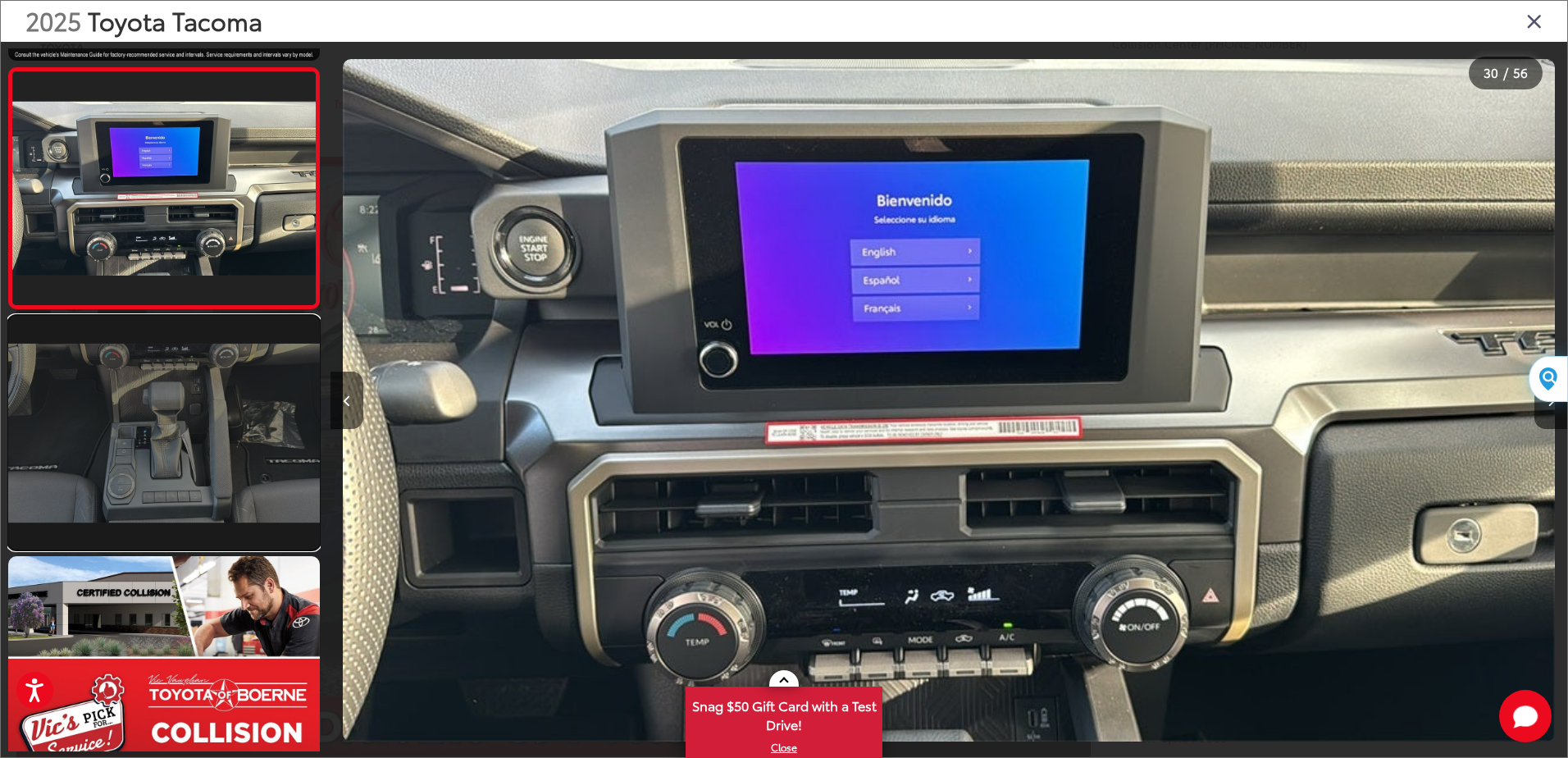
click at [168, 374] on link at bounding box center [164, 432] width 311 height 234
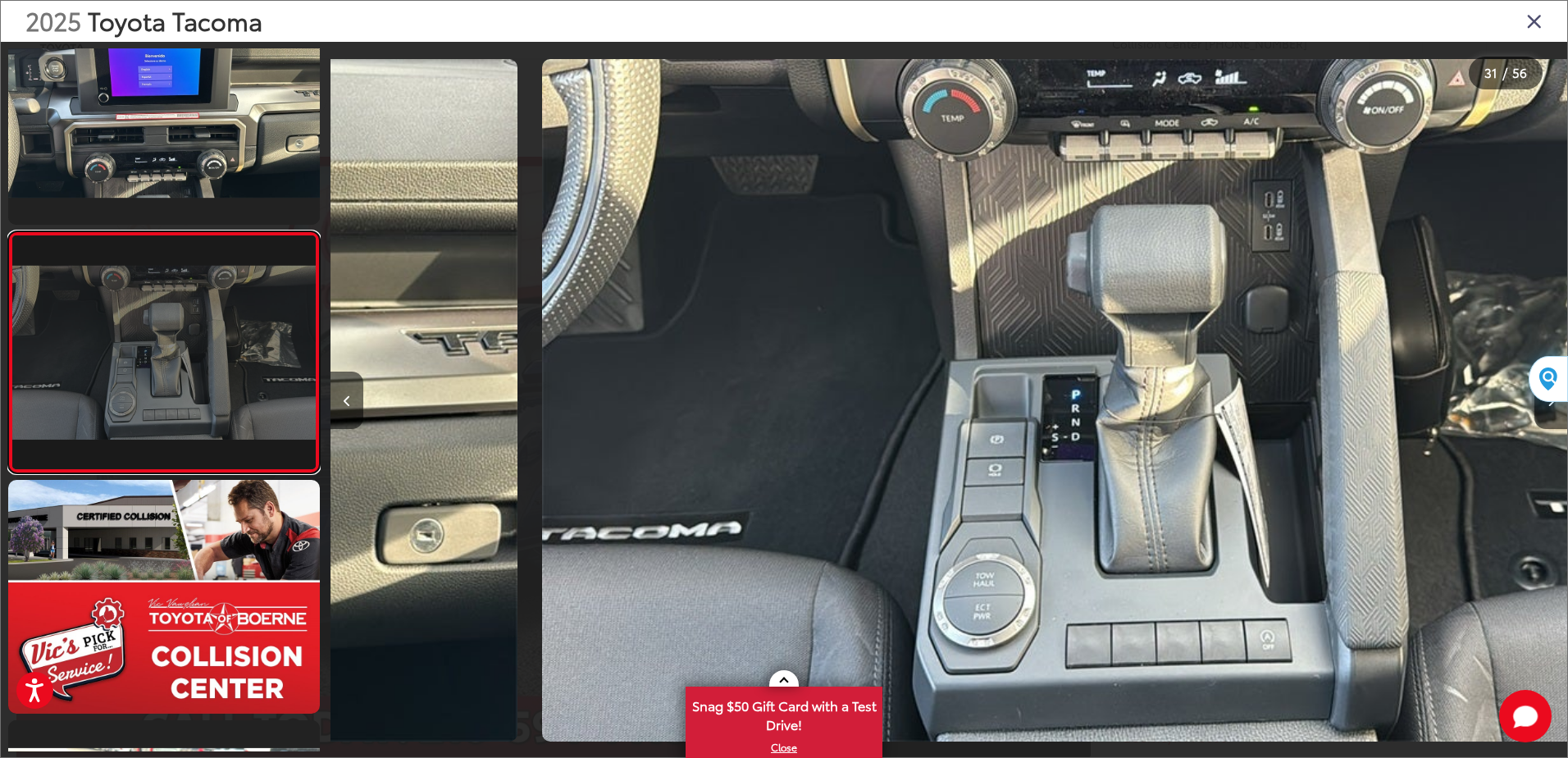
scroll to position [0, 37110]
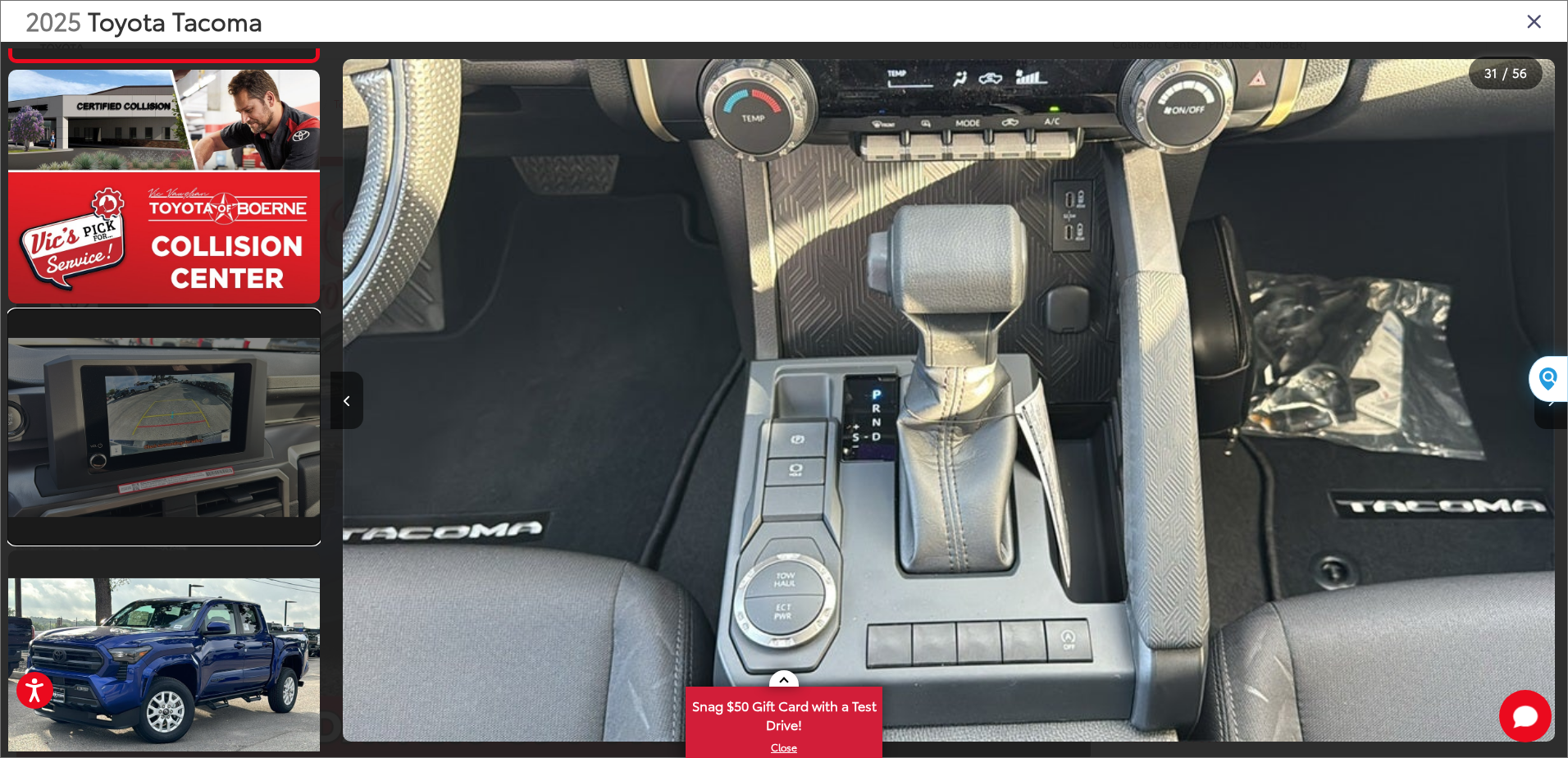
click at [168, 384] on link at bounding box center [164, 427] width 311 height 234
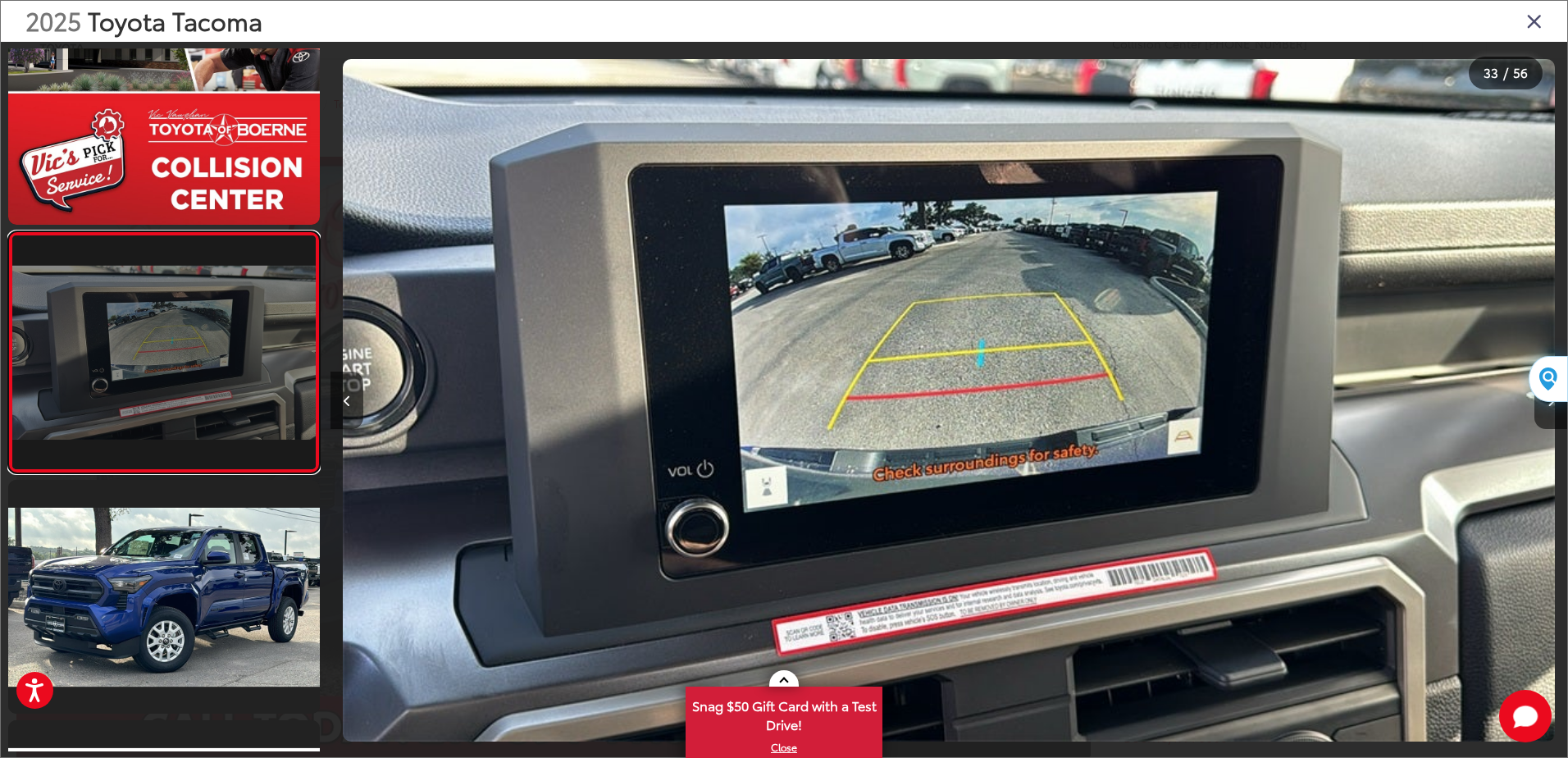
scroll to position [7678, 0]
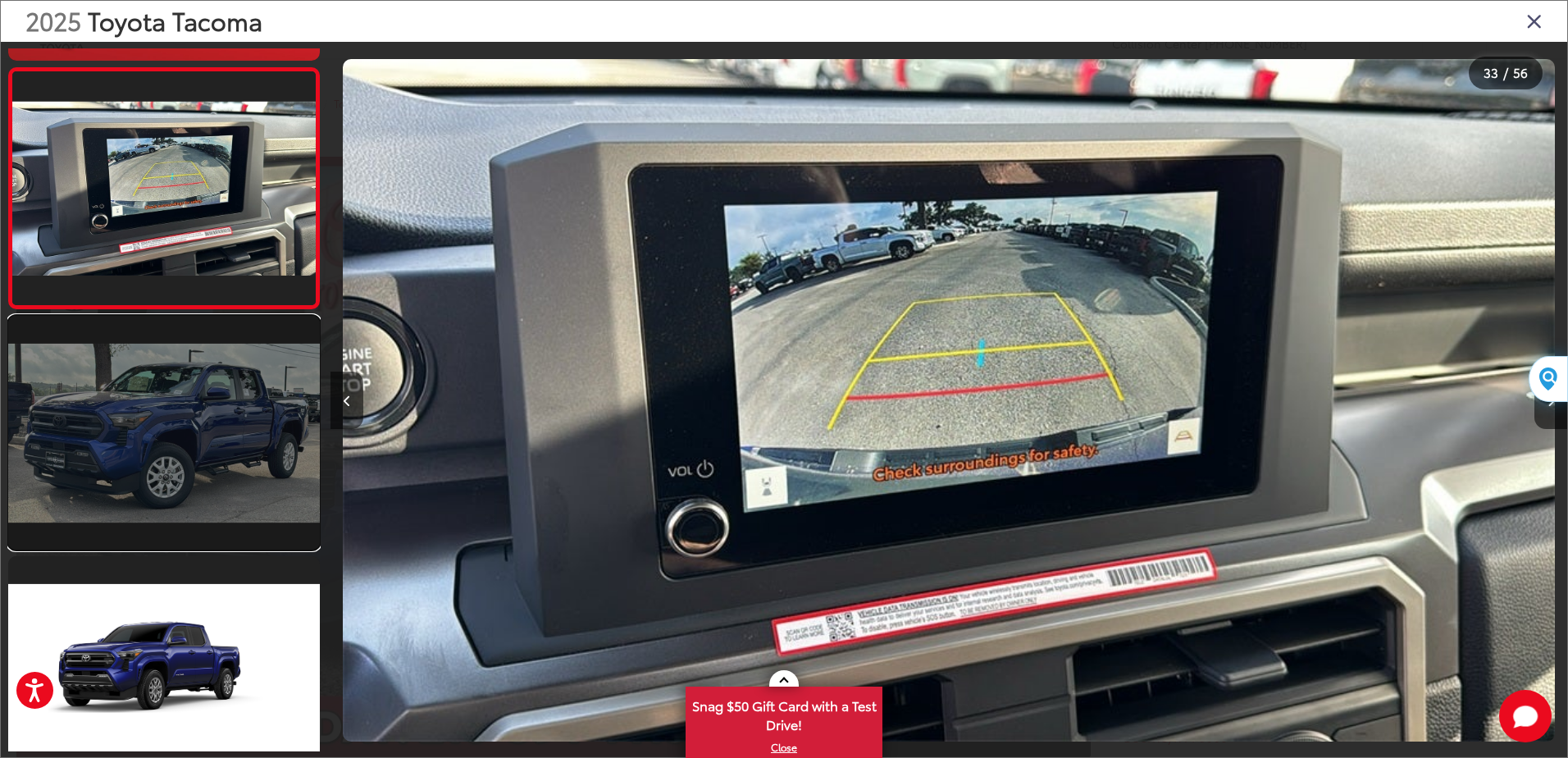
click at [168, 387] on link at bounding box center [164, 432] width 311 height 234
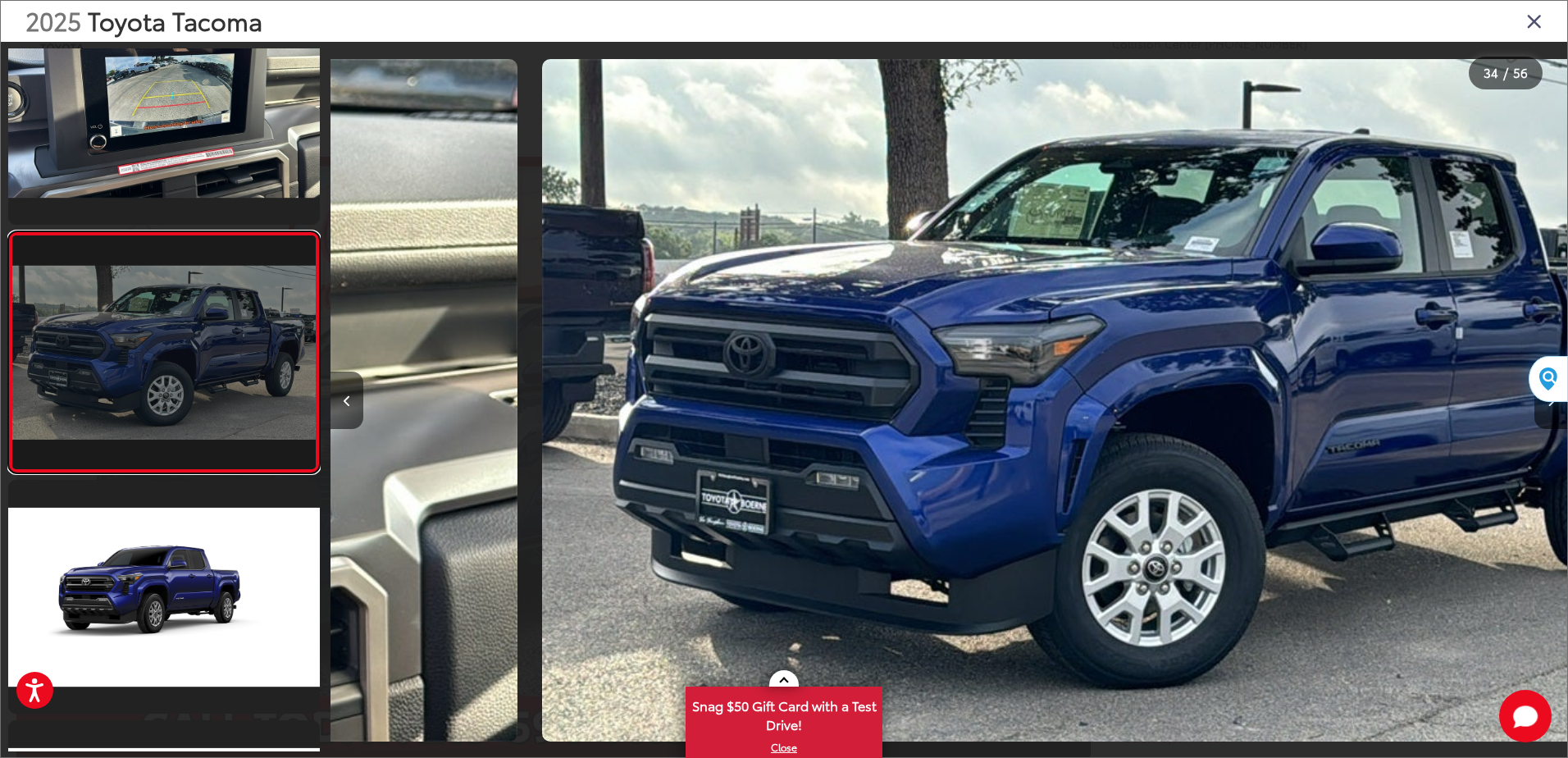
scroll to position [0, 40822]
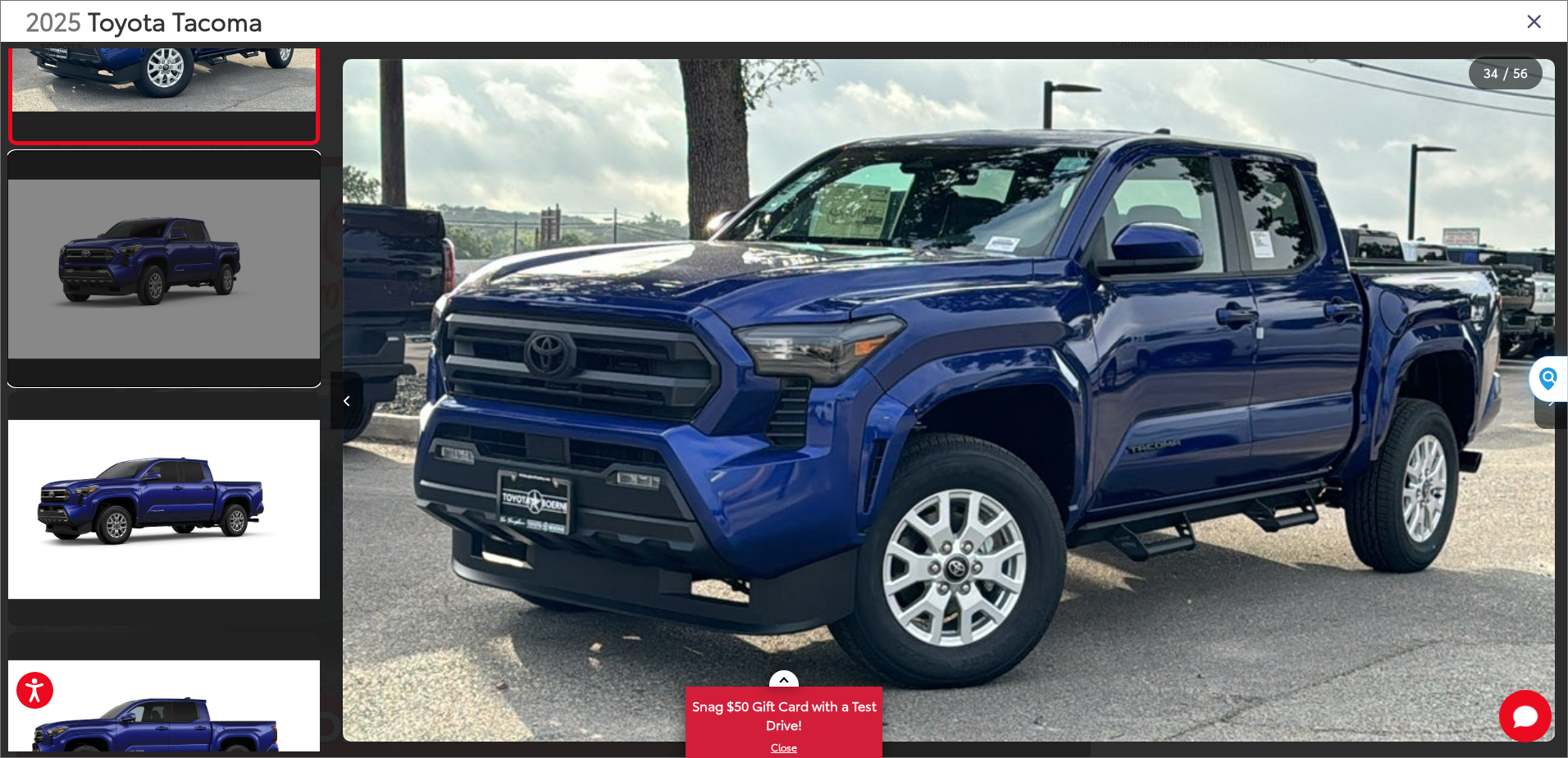
click at [183, 325] on link at bounding box center [164, 269] width 311 height 234
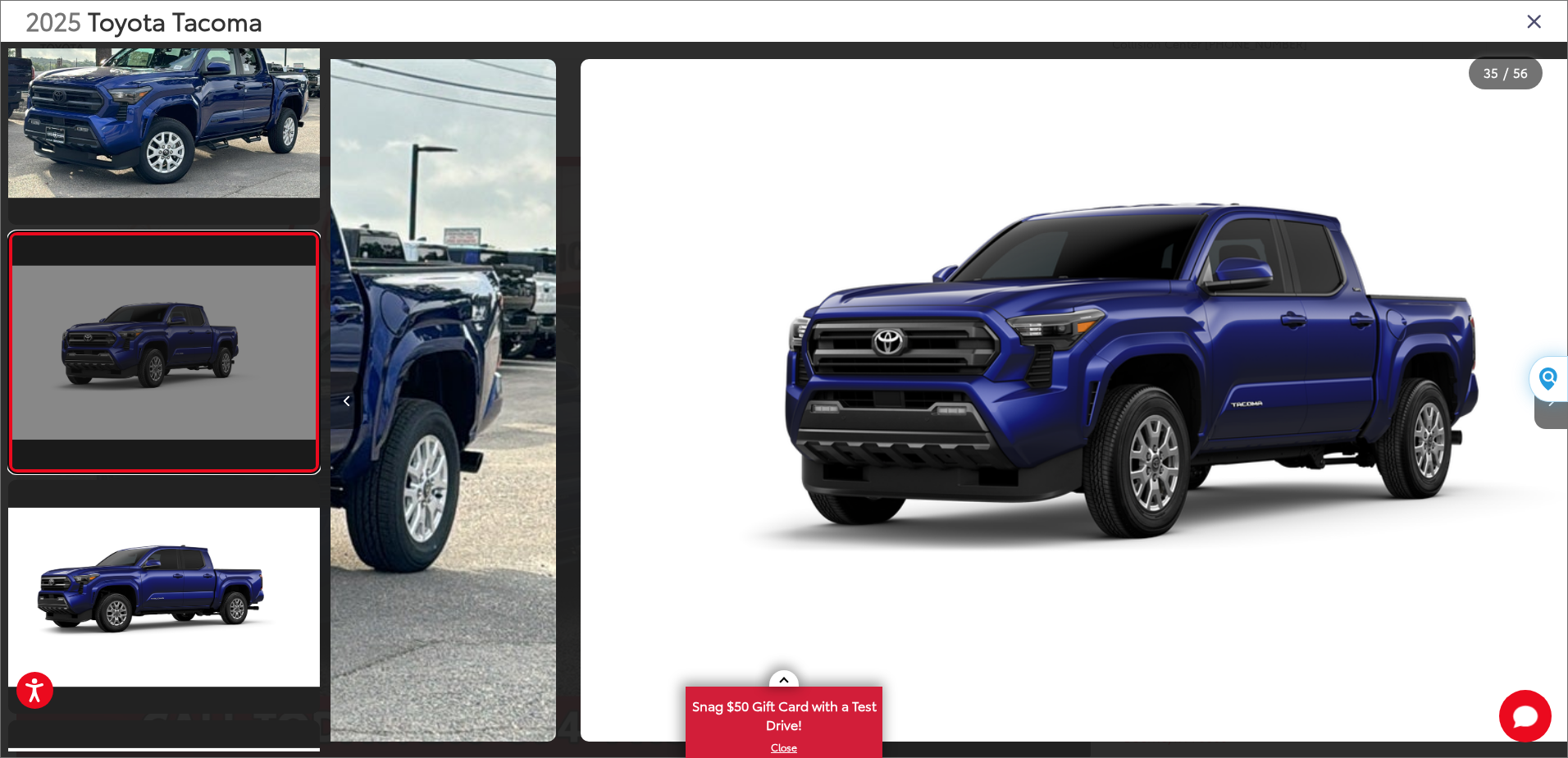
scroll to position [0, 42059]
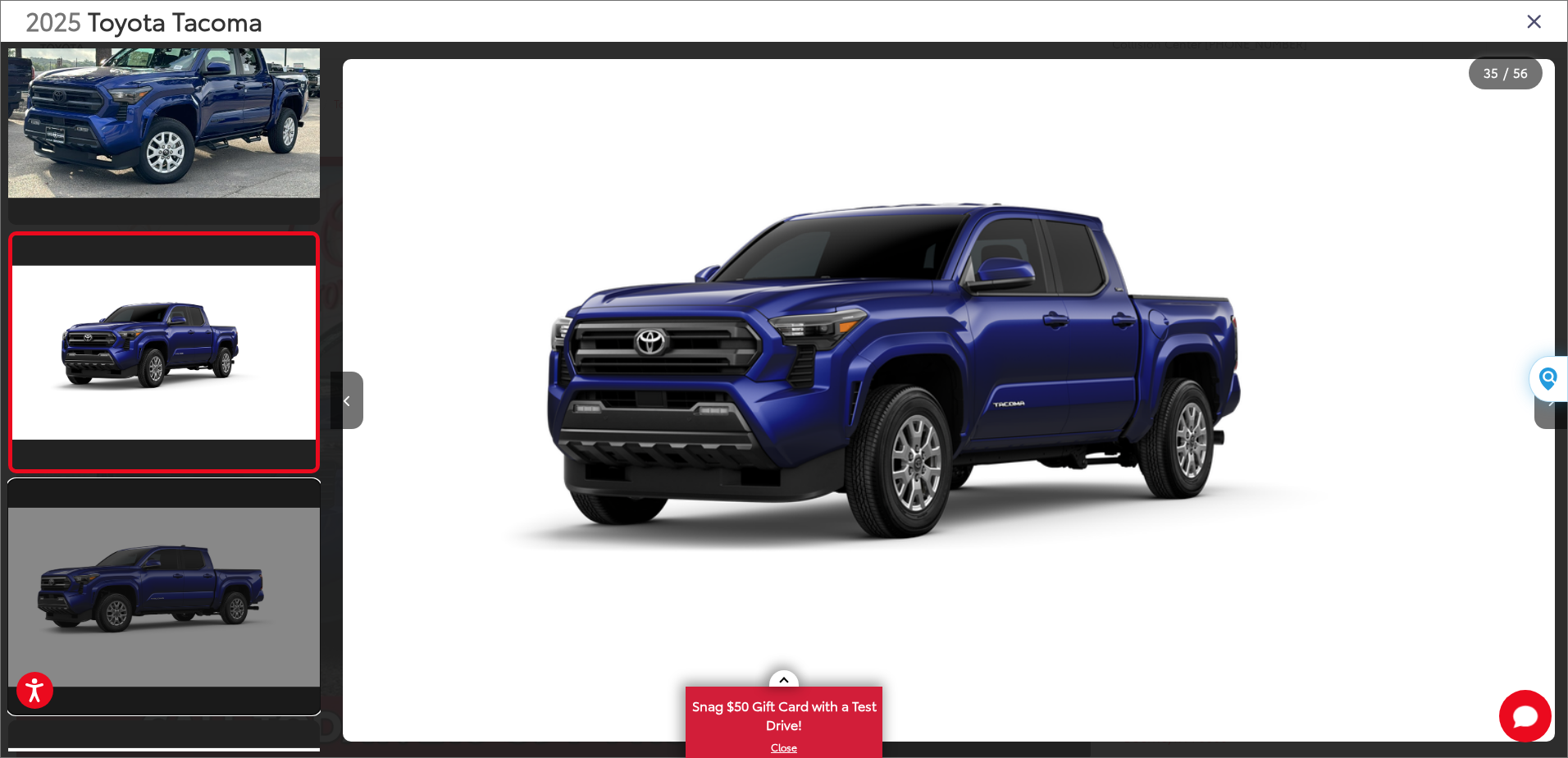
click at [154, 559] on link at bounding box center [164, 597] width 311 height 234
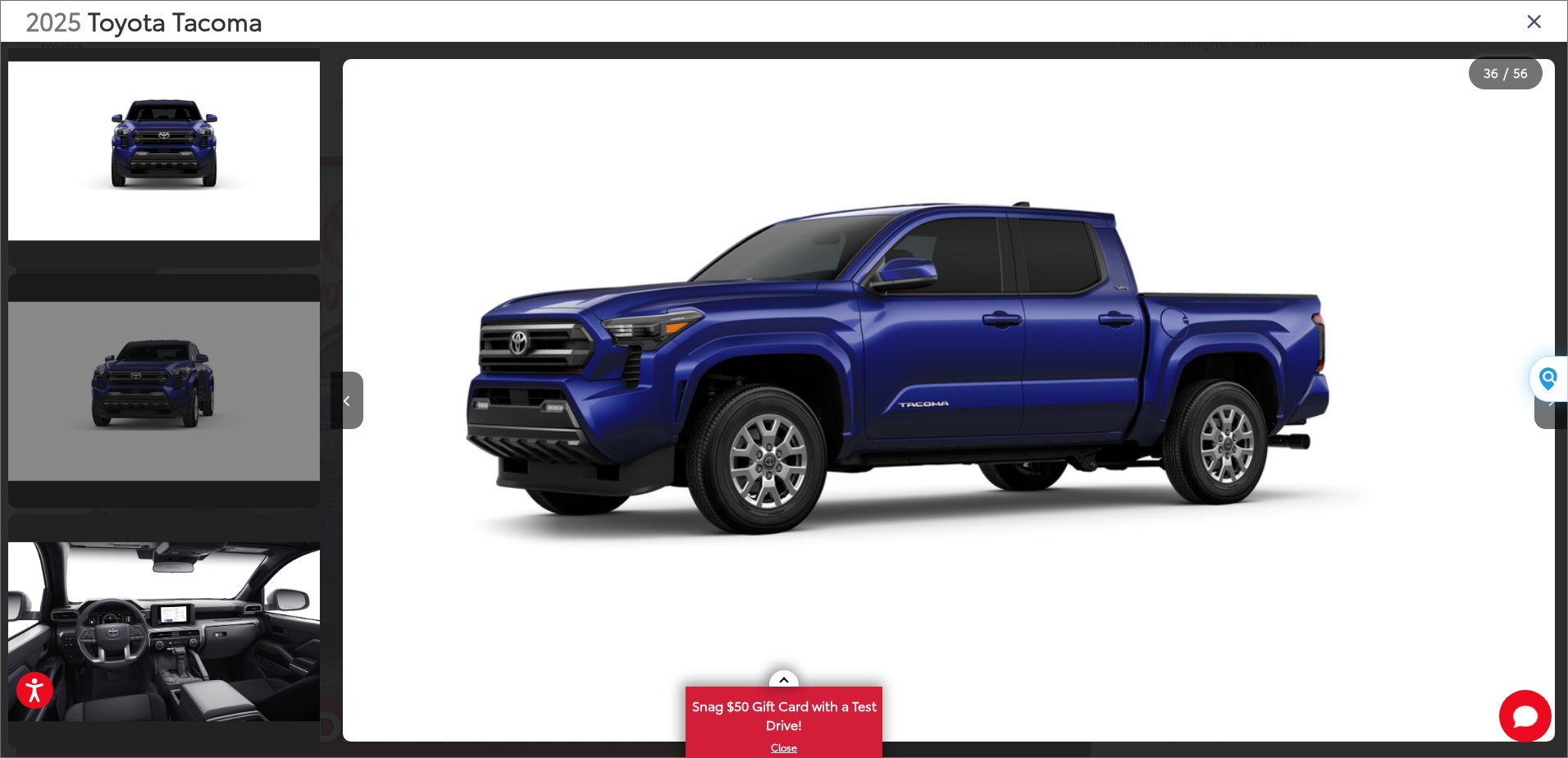
scroll to position [12257, 0]
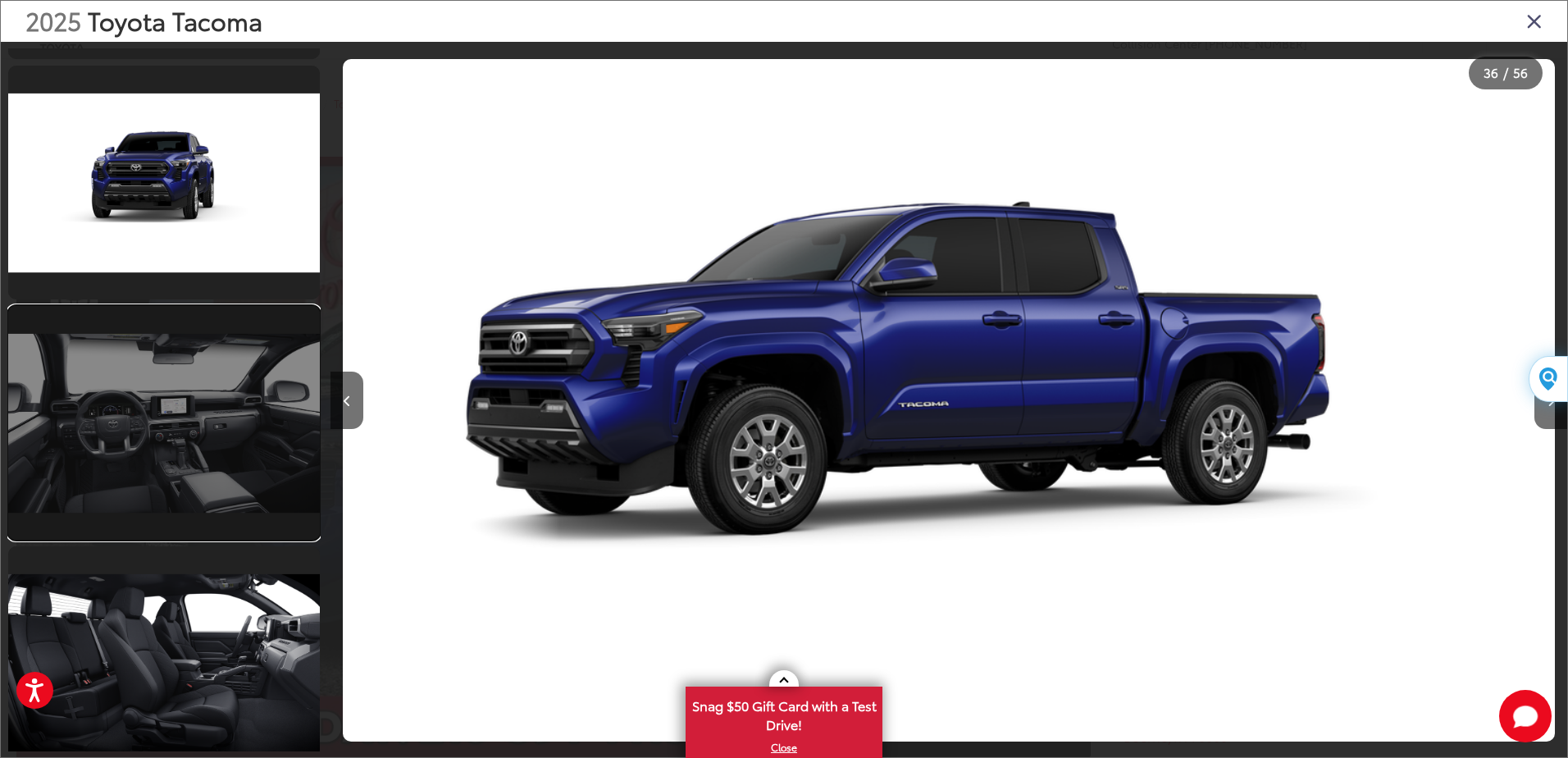
click at [178, 452] on link at bounding box center [164, 423] width 311 height 234
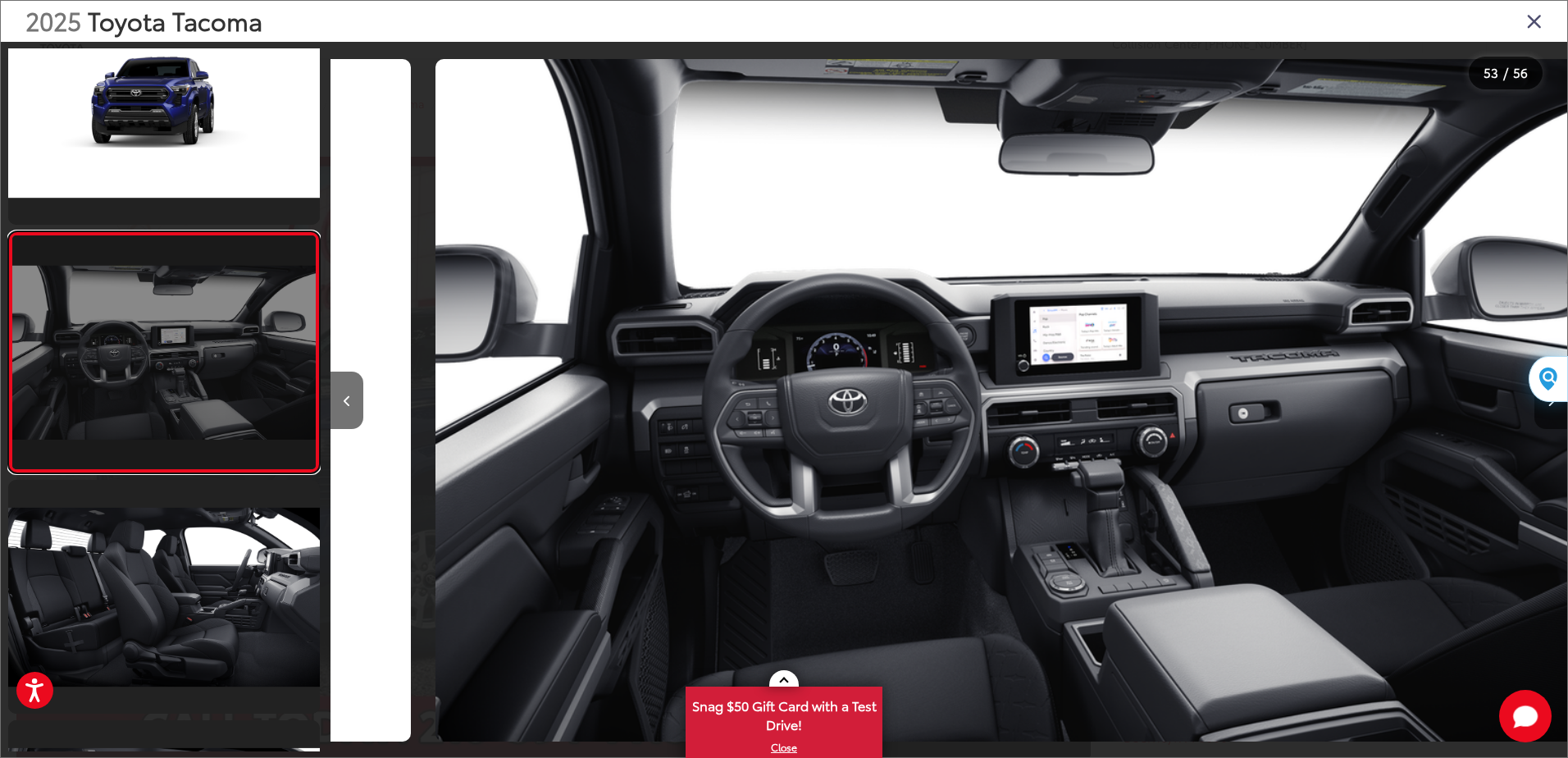
scroll to position [0, 64325]
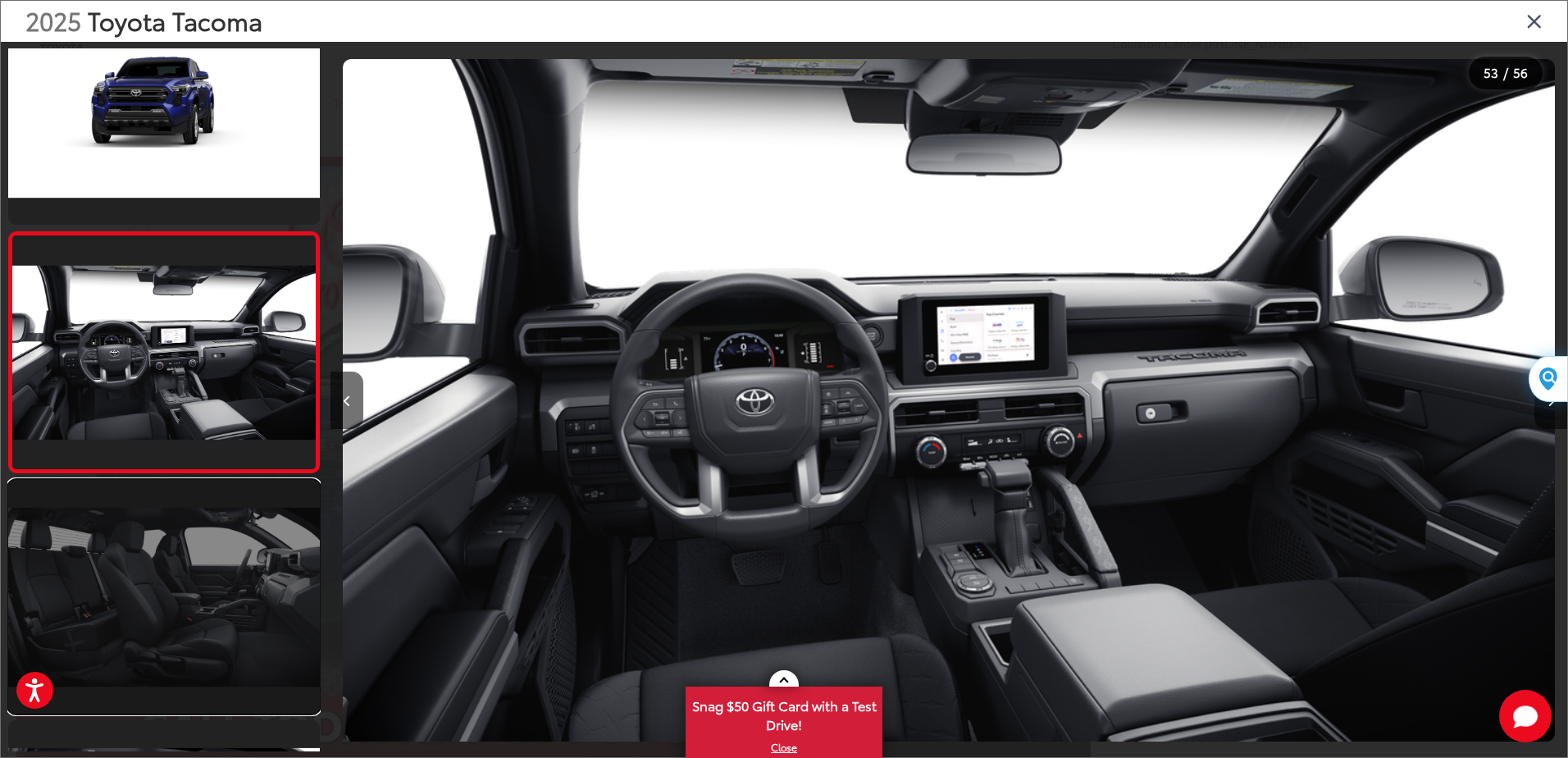
click at [169, 573] on link at bounding box center [164, 597] width 311 height 234
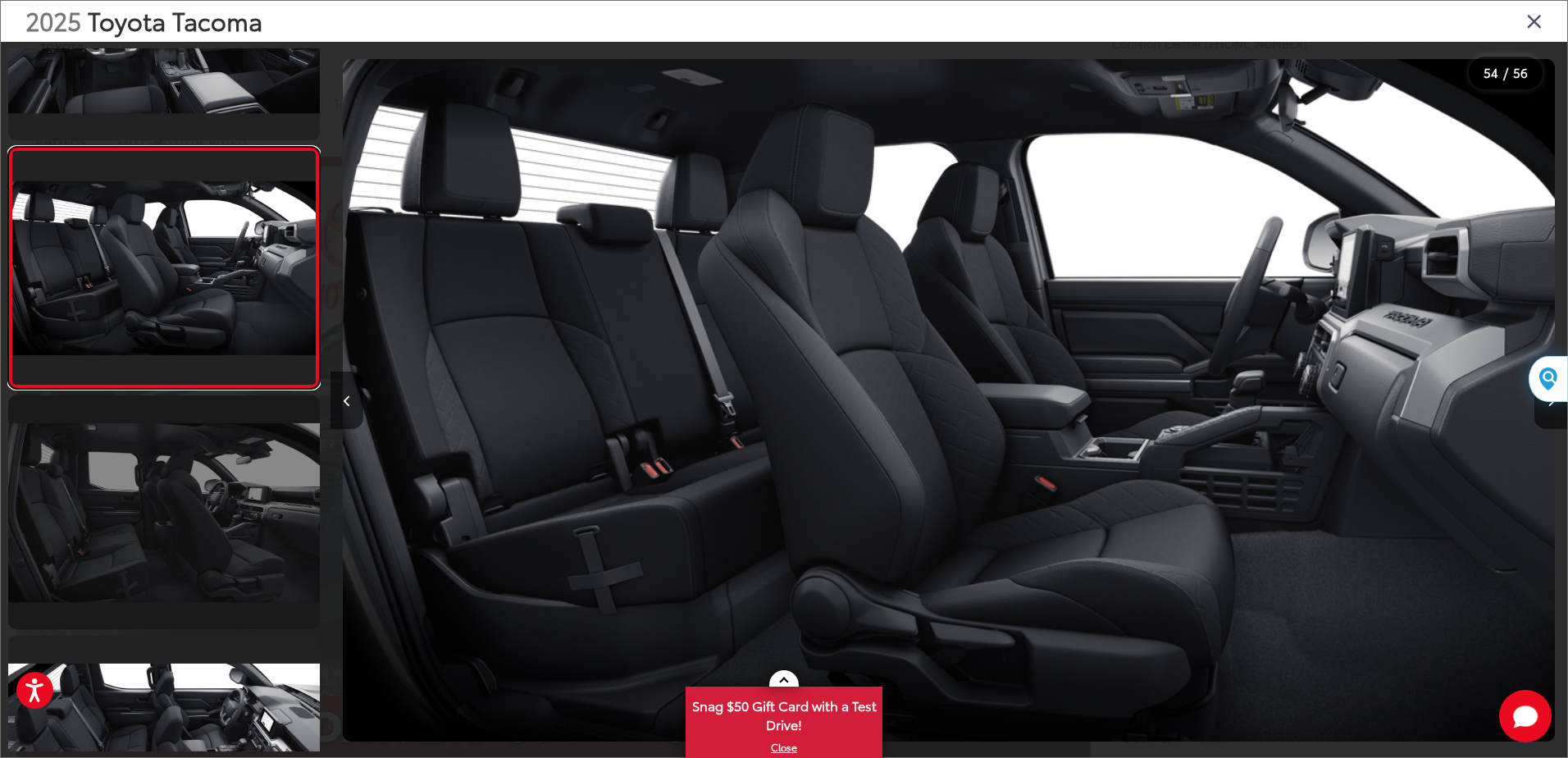
scroll to position [12766, 0]
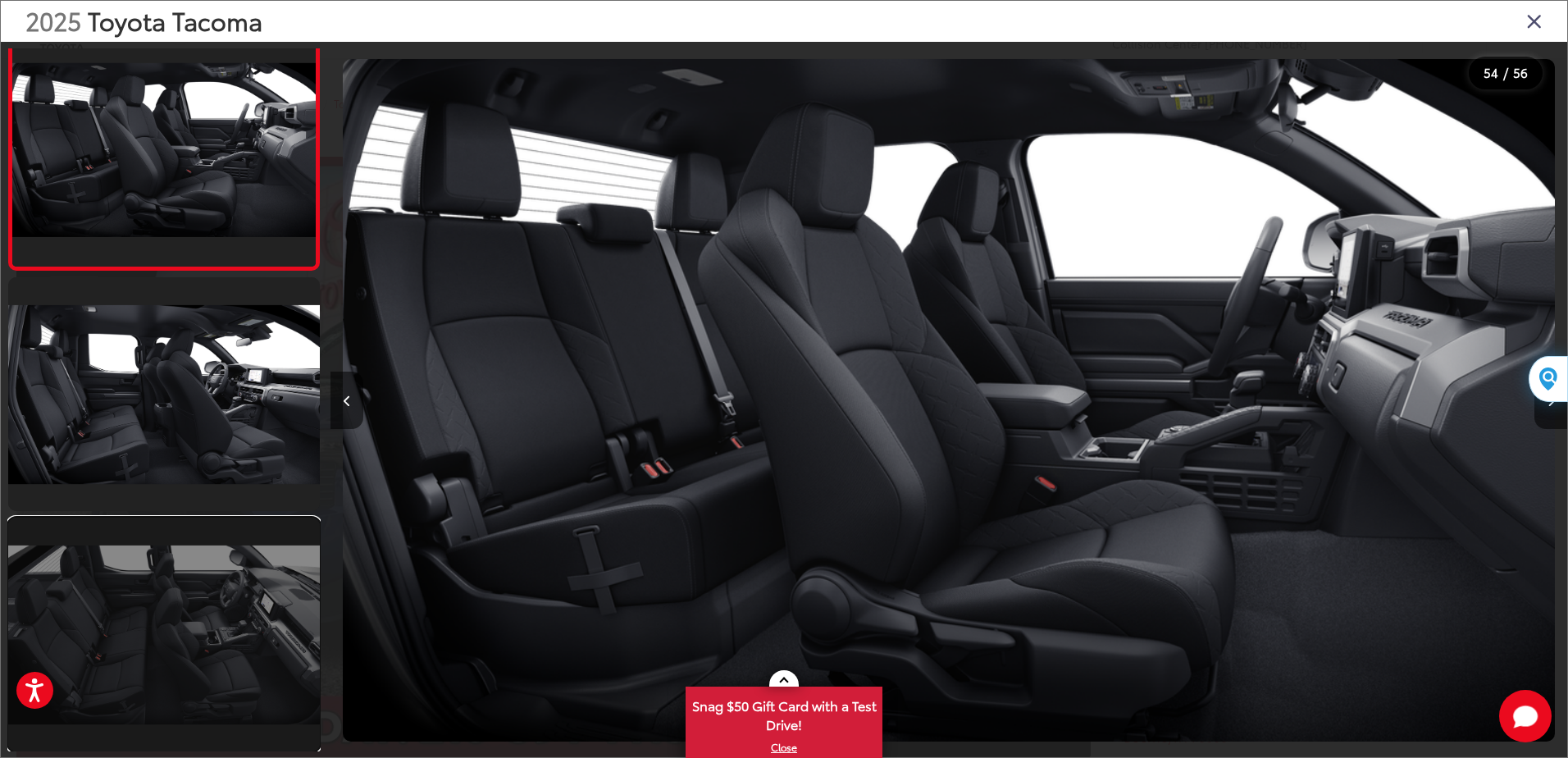
click at [174, 604] on link at bounding box center [164, 635] width 311 height 234
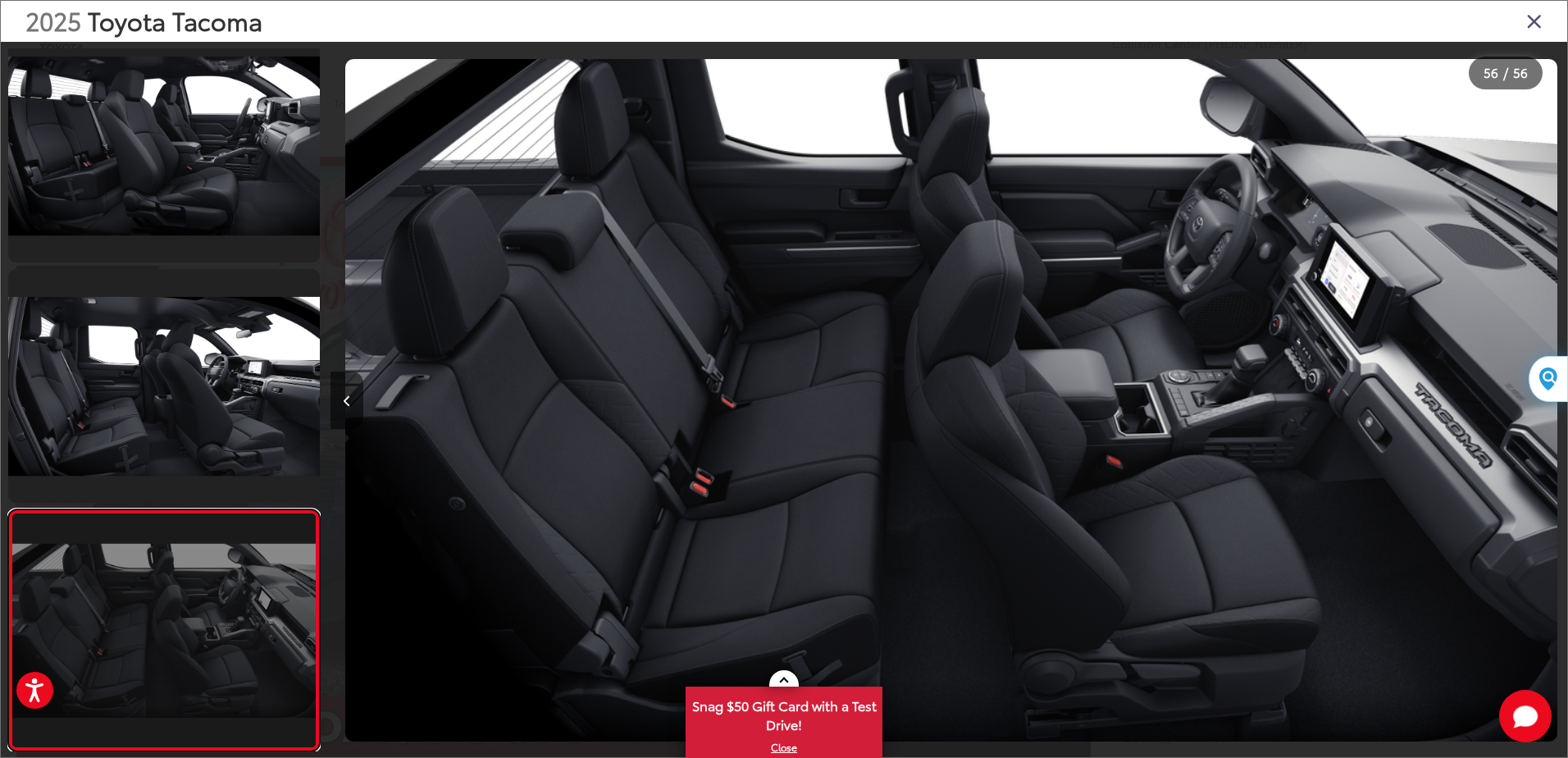
scroll to position [0, 68036]
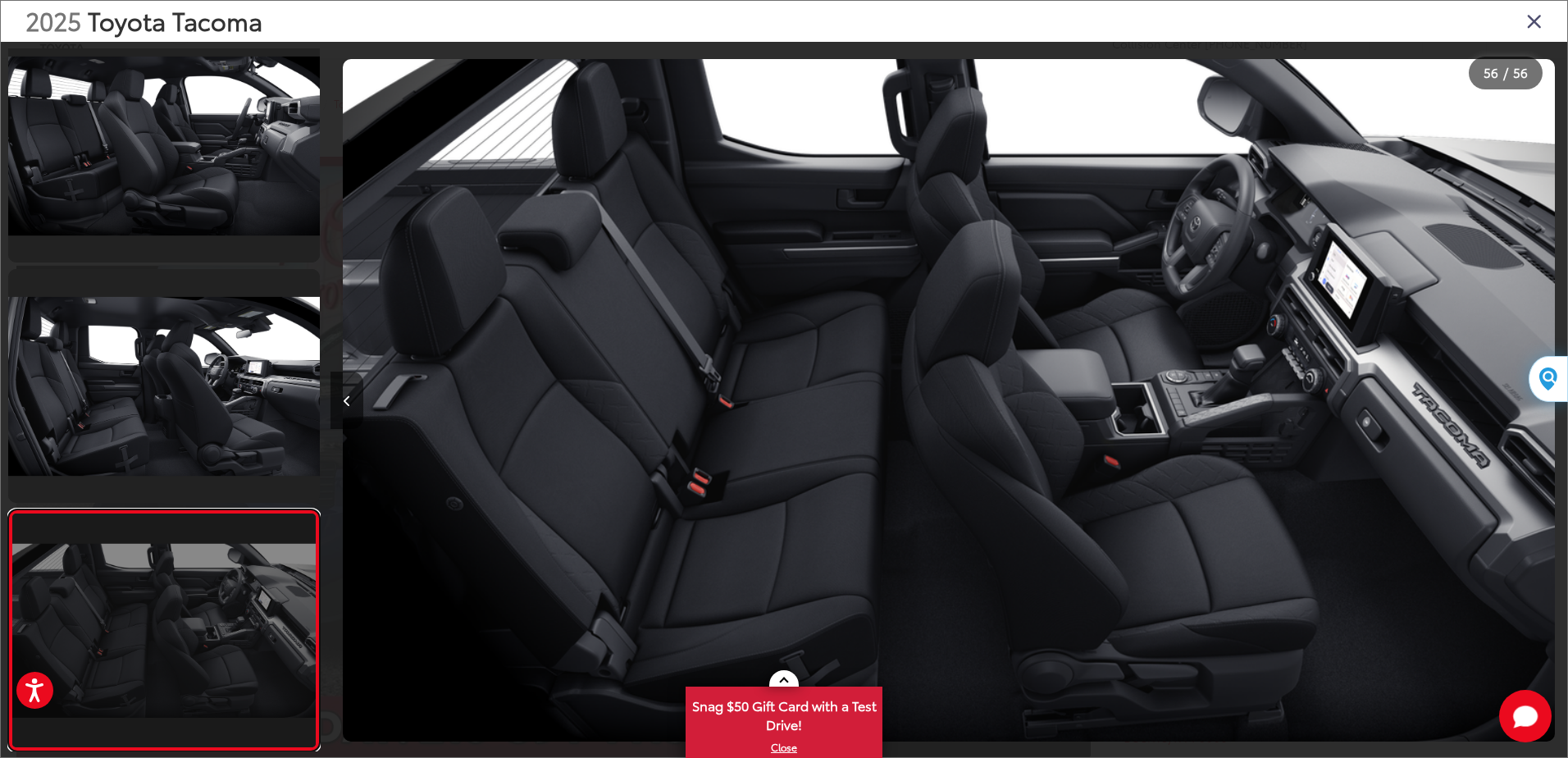
click at [191, 558] on link at bounding box center [164, 630] width 311 height 242
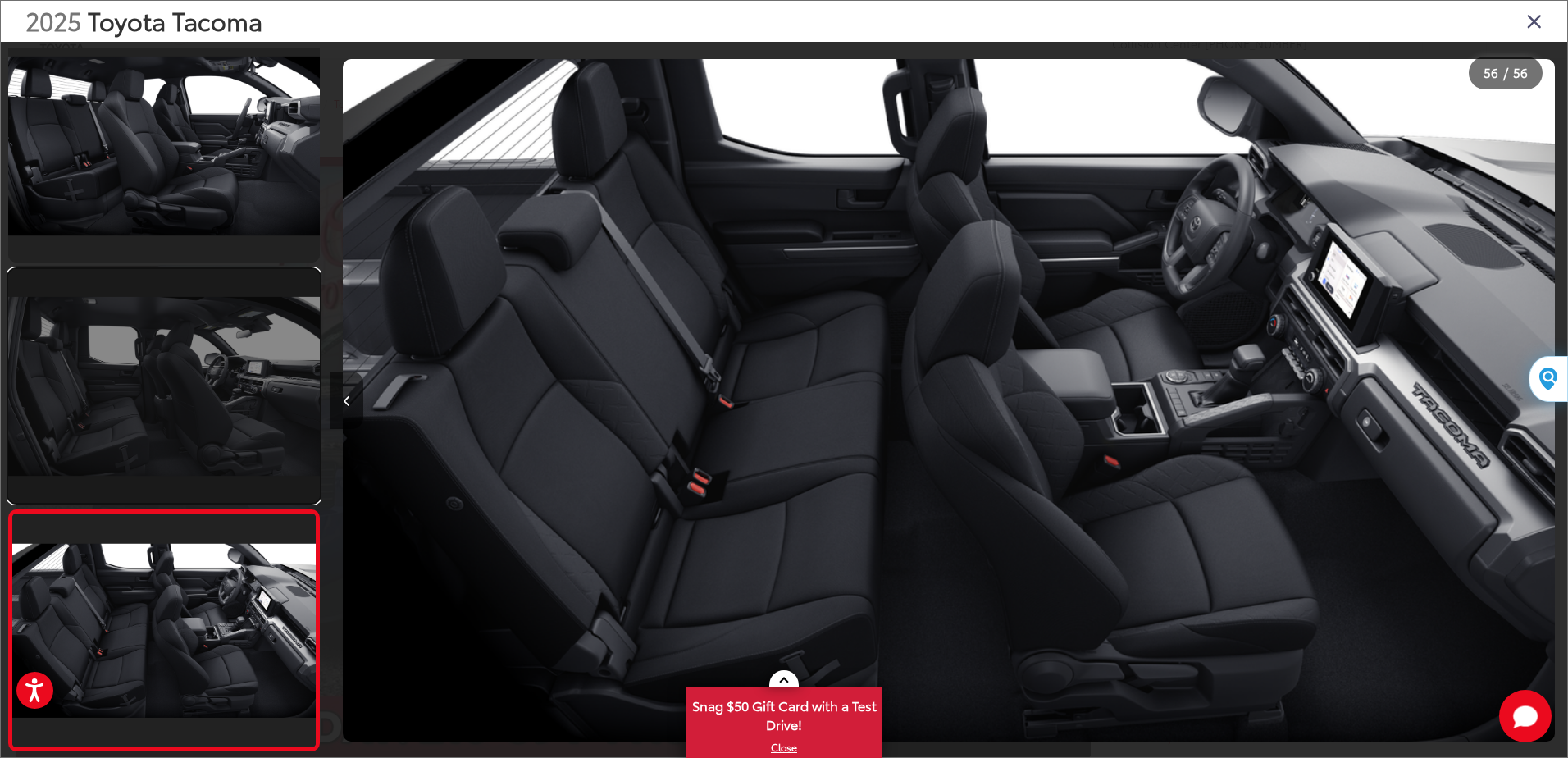
click at [201, 454] on link at bounding box center [164, 386] width 311 height 234
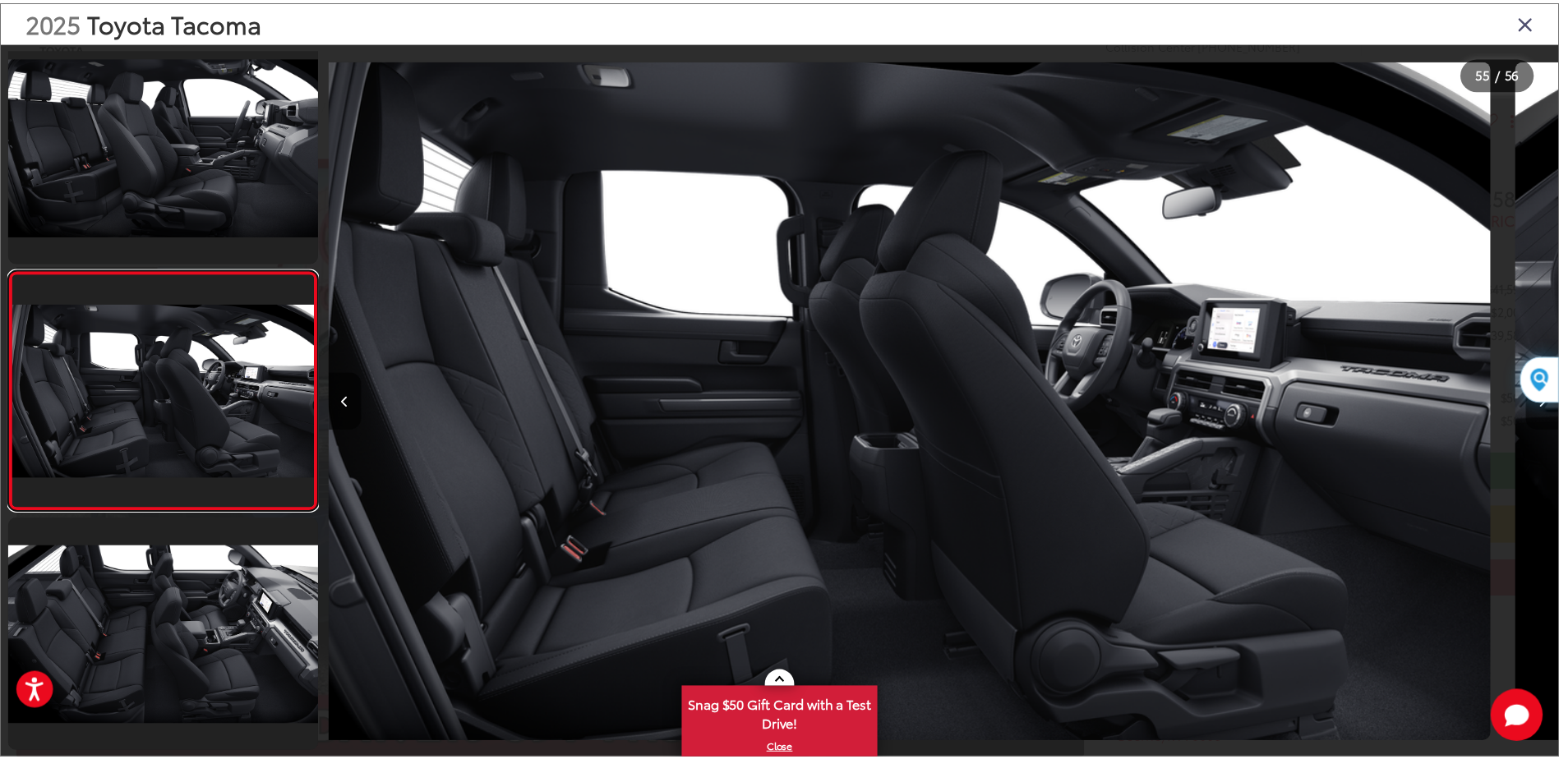
scroll to position [0, 66927]
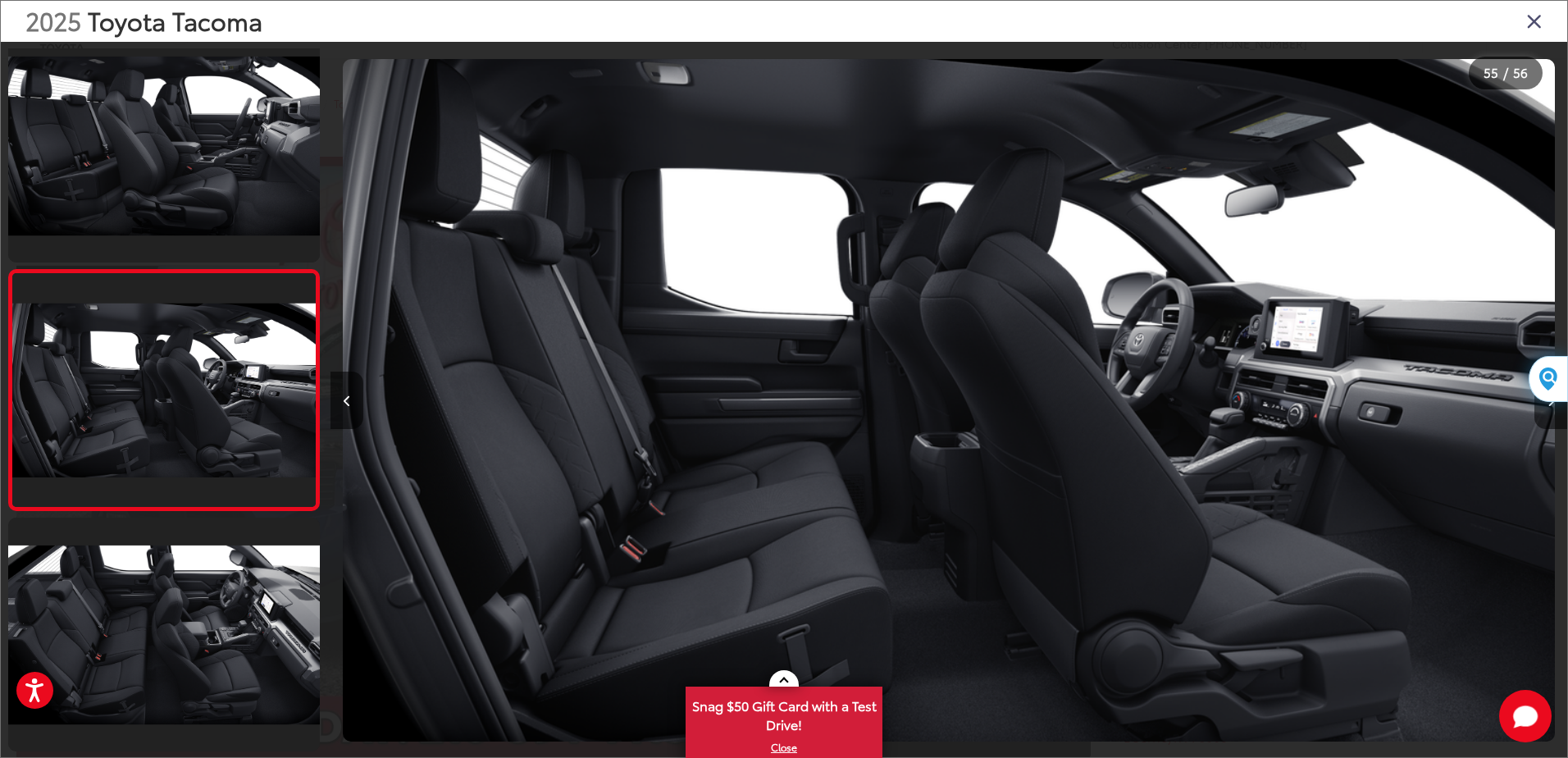
click at [1536, 17] on icon "Close gallery" at bounding box center [1534, 20] width 16 height 21
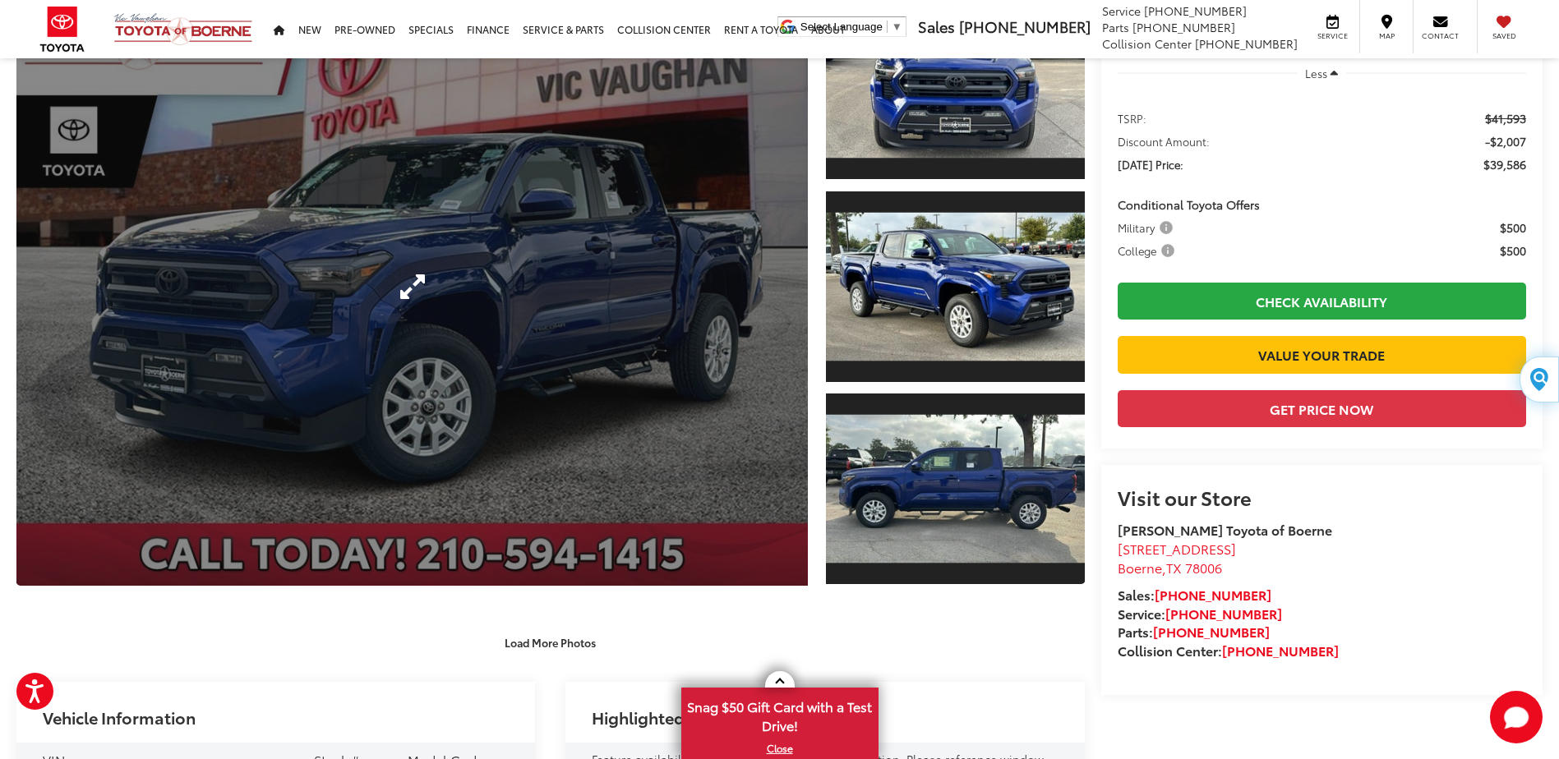
scroll to position [164, 0]
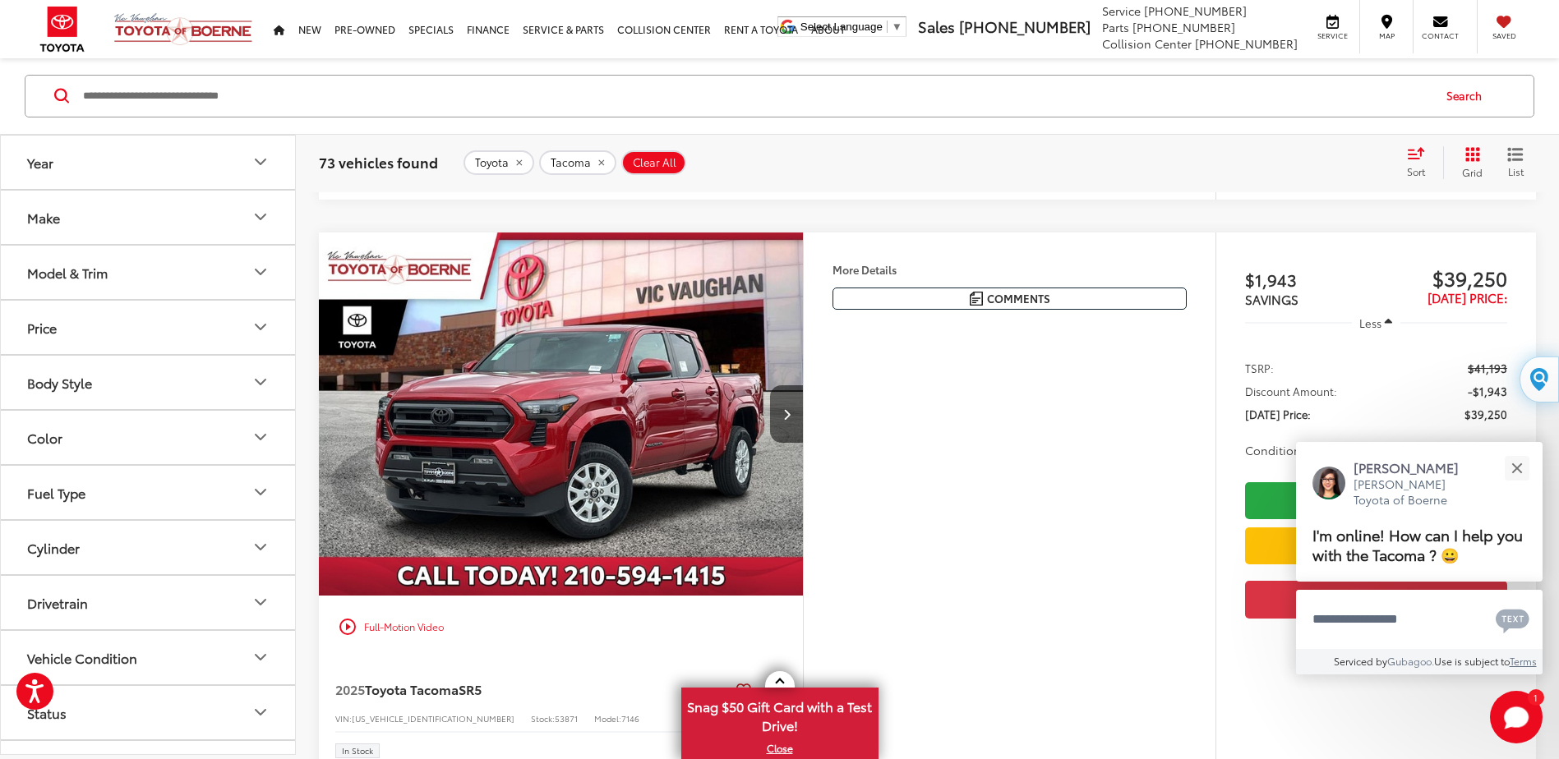
scroll to position [1989, 0]
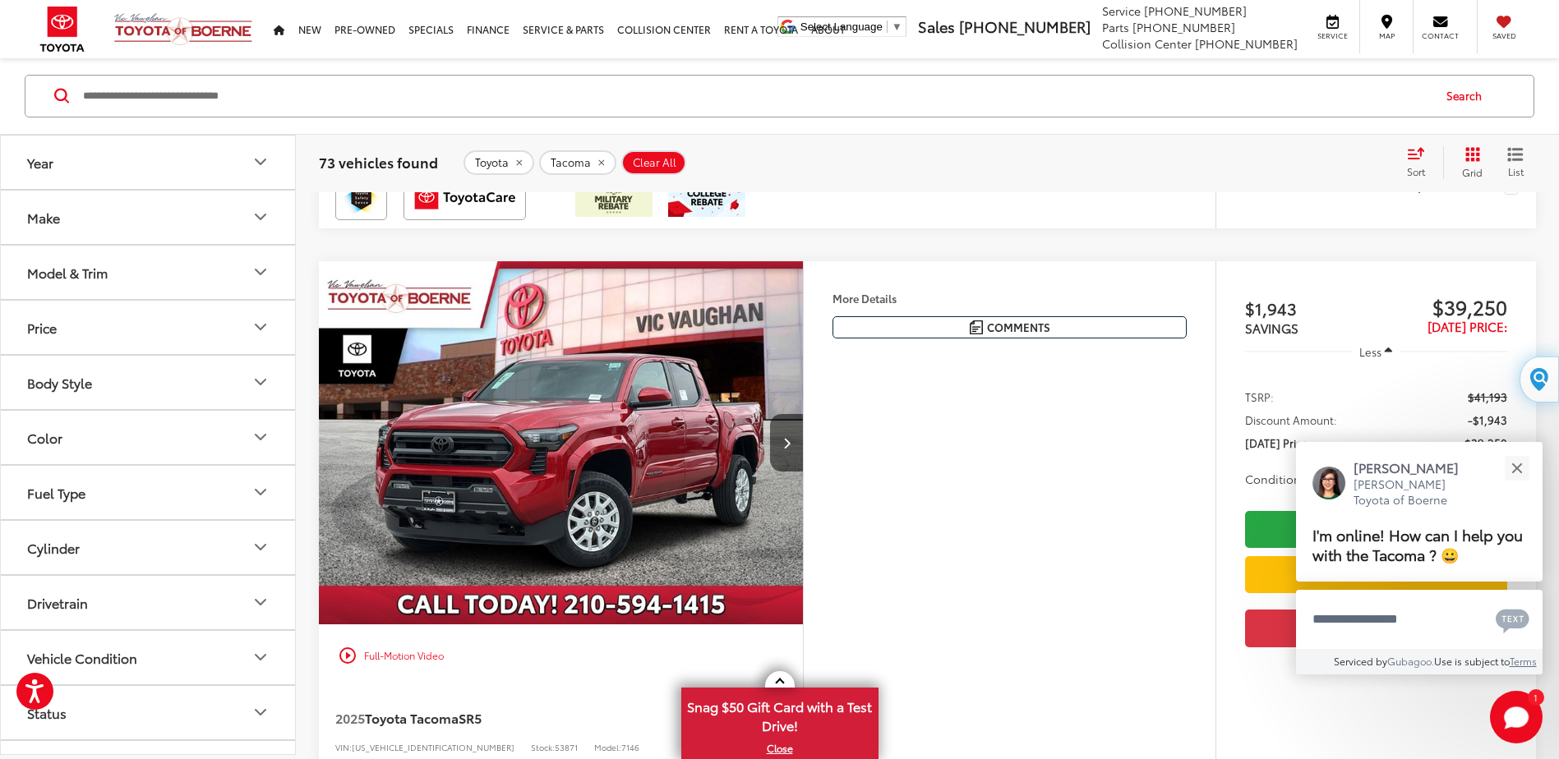
click at [602, 445] on img "2025 Toyota Tacoma SR5 0" at bounding box center [561, 443] width 487 height 365
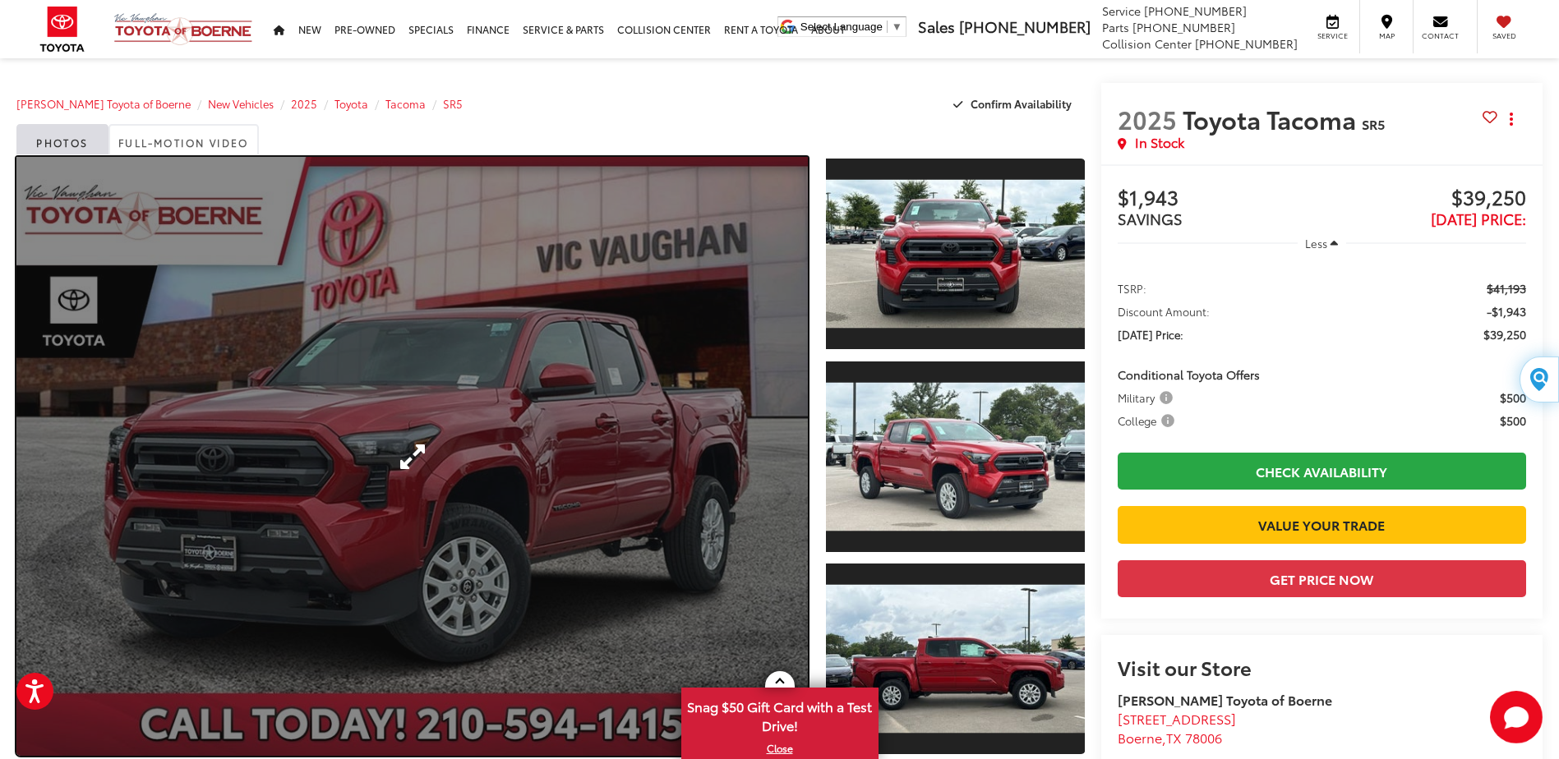
click at [574, 427] on link "Expand Photo 0" at bounding box center [411, 456] width 791 height 599
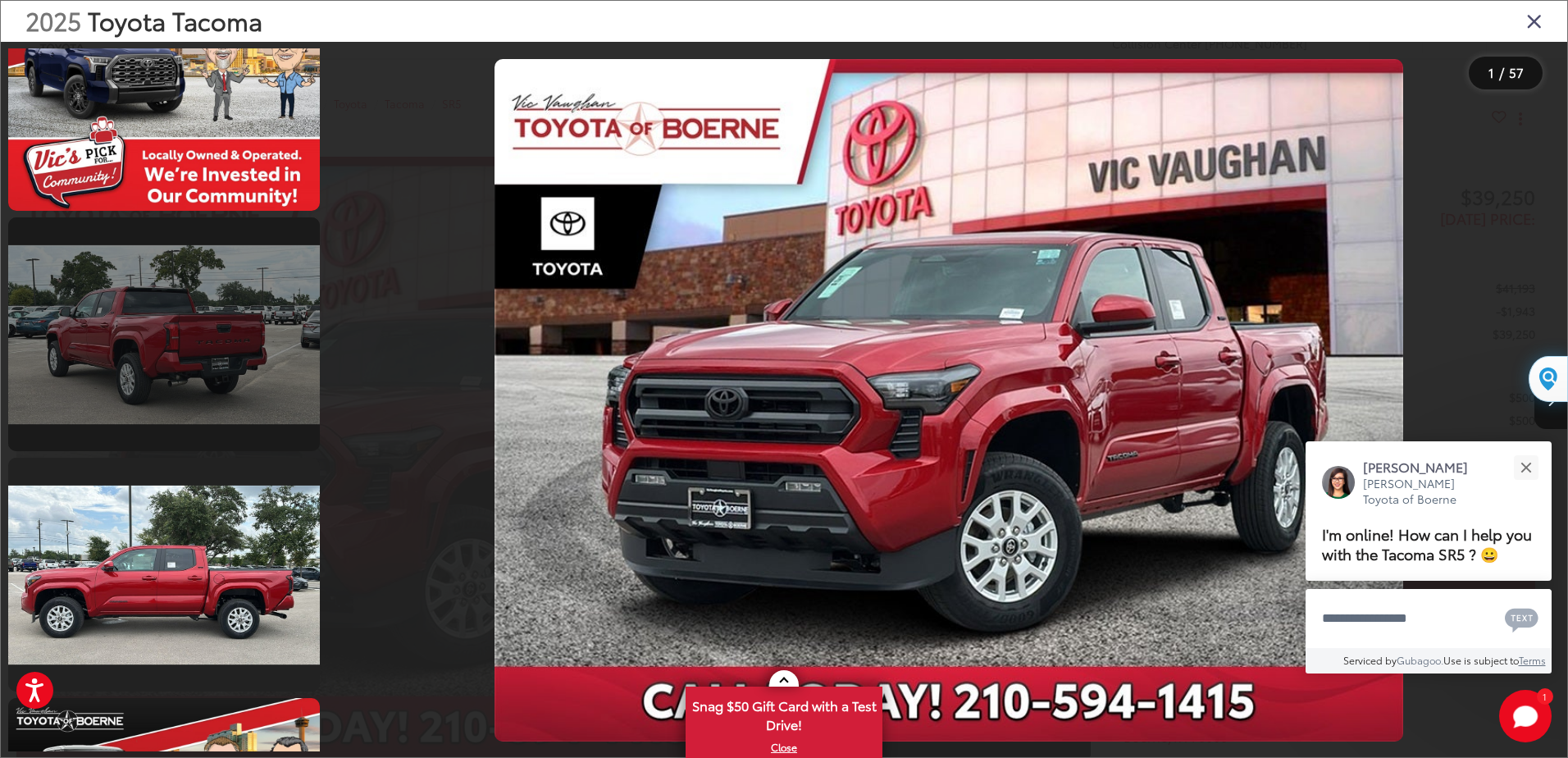
scroll to position [1969, 0]
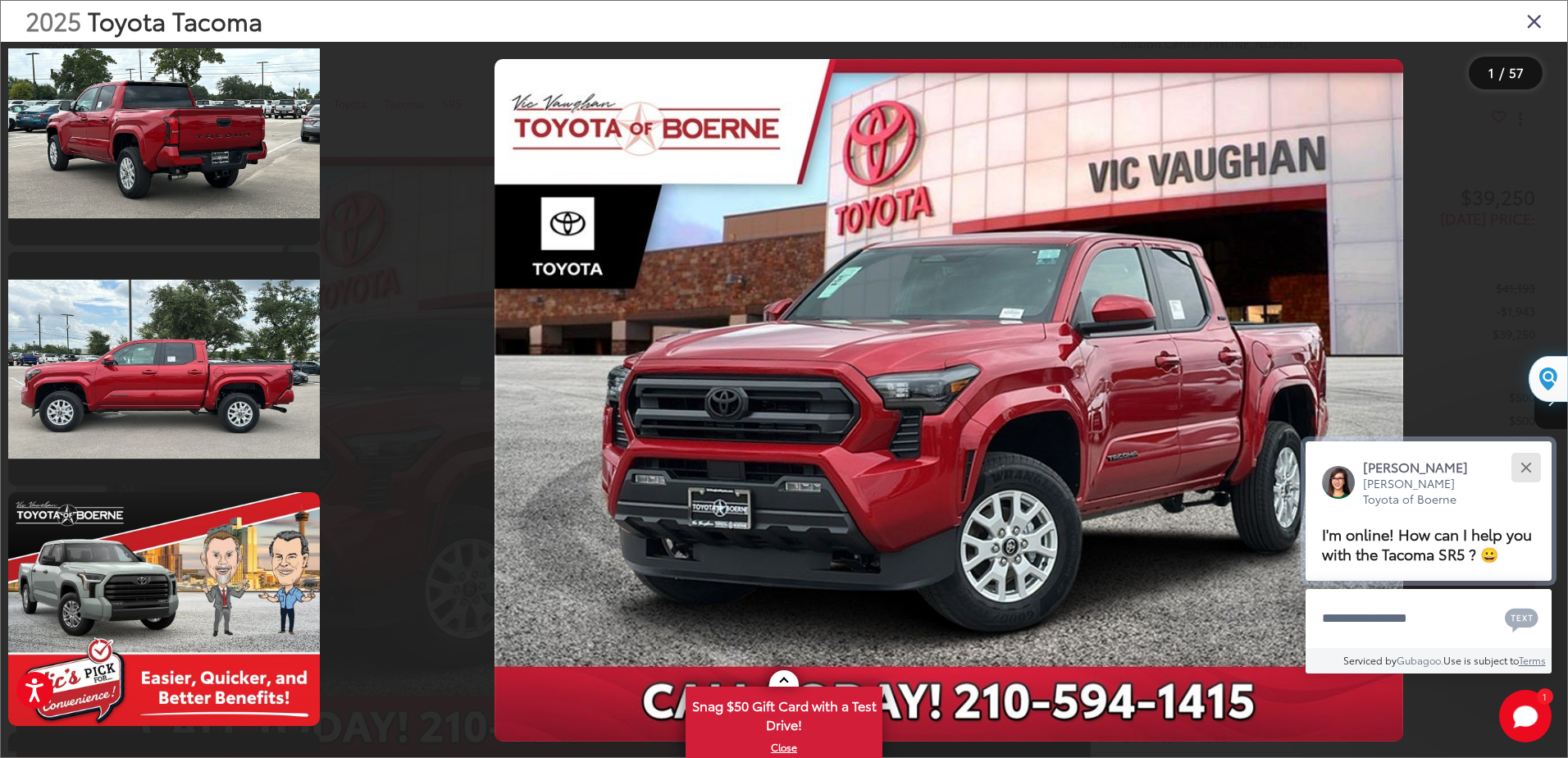
click at [1522, 463] on div "Close" at bounding box center [1526, 467] width 11 height 11
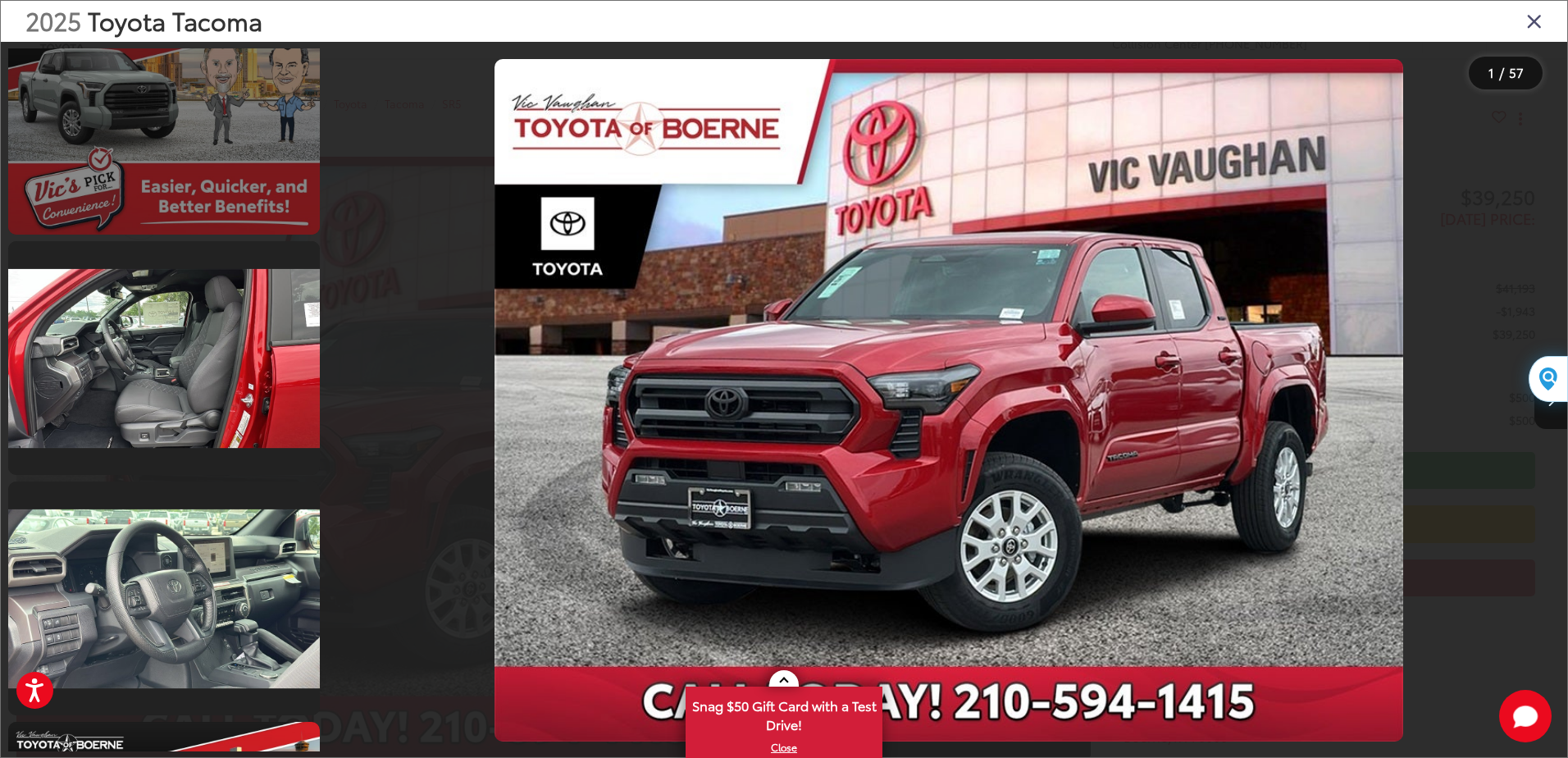
scroll to position [2463, 0]
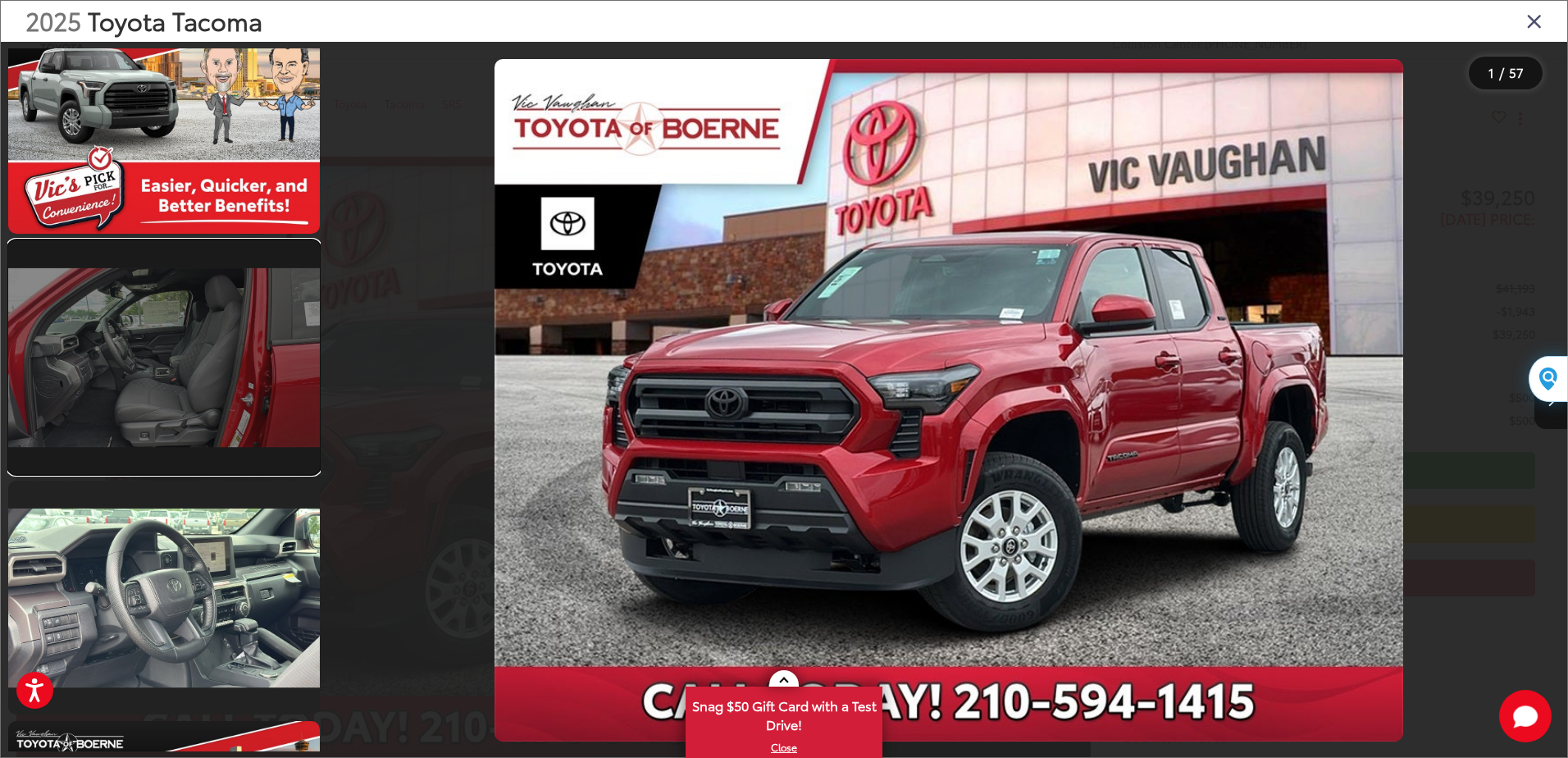
click at [165, 389] on link at bounding box center [164, 358] width 311 height 234
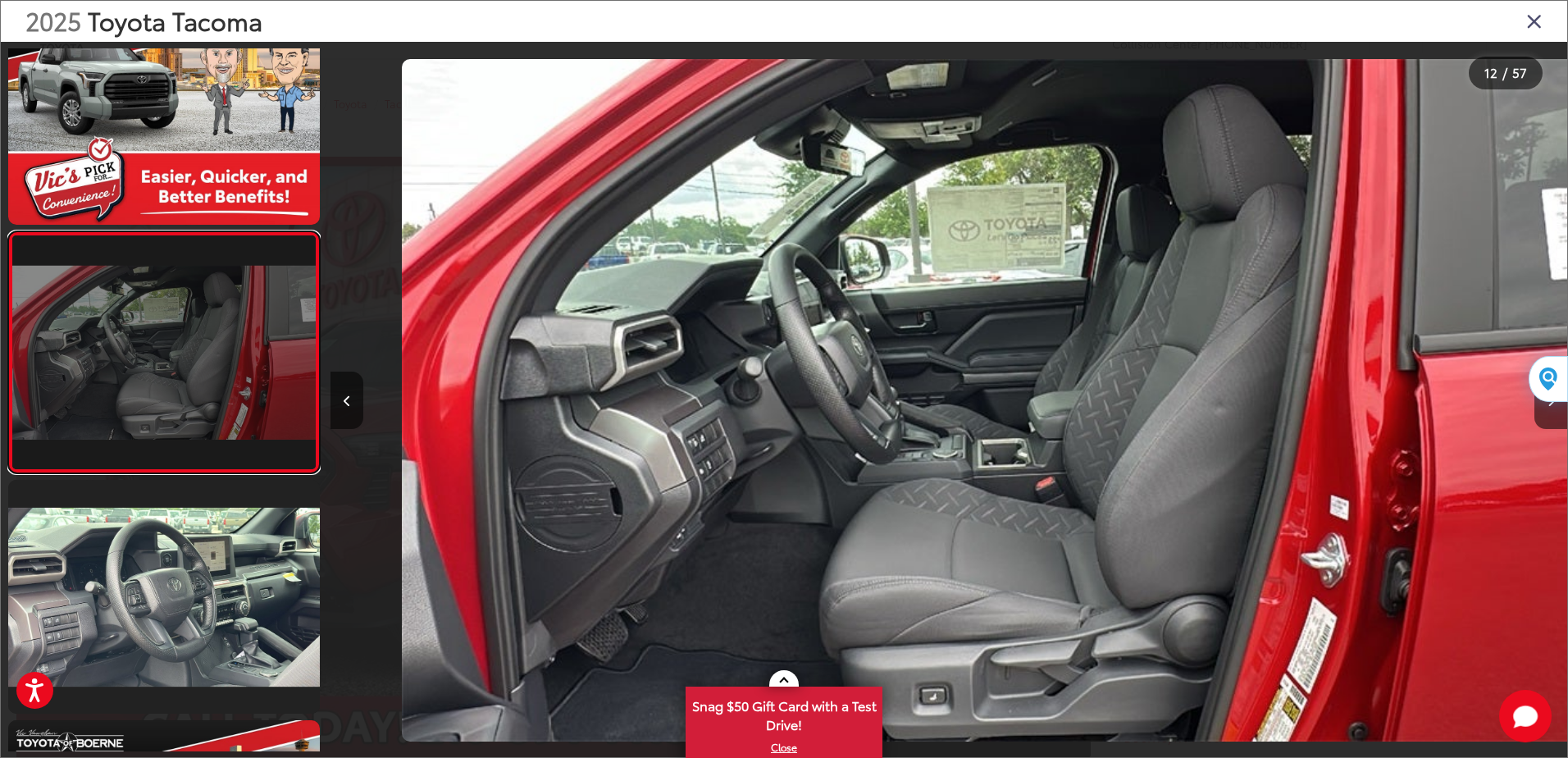
scroll to position [0, 13607]
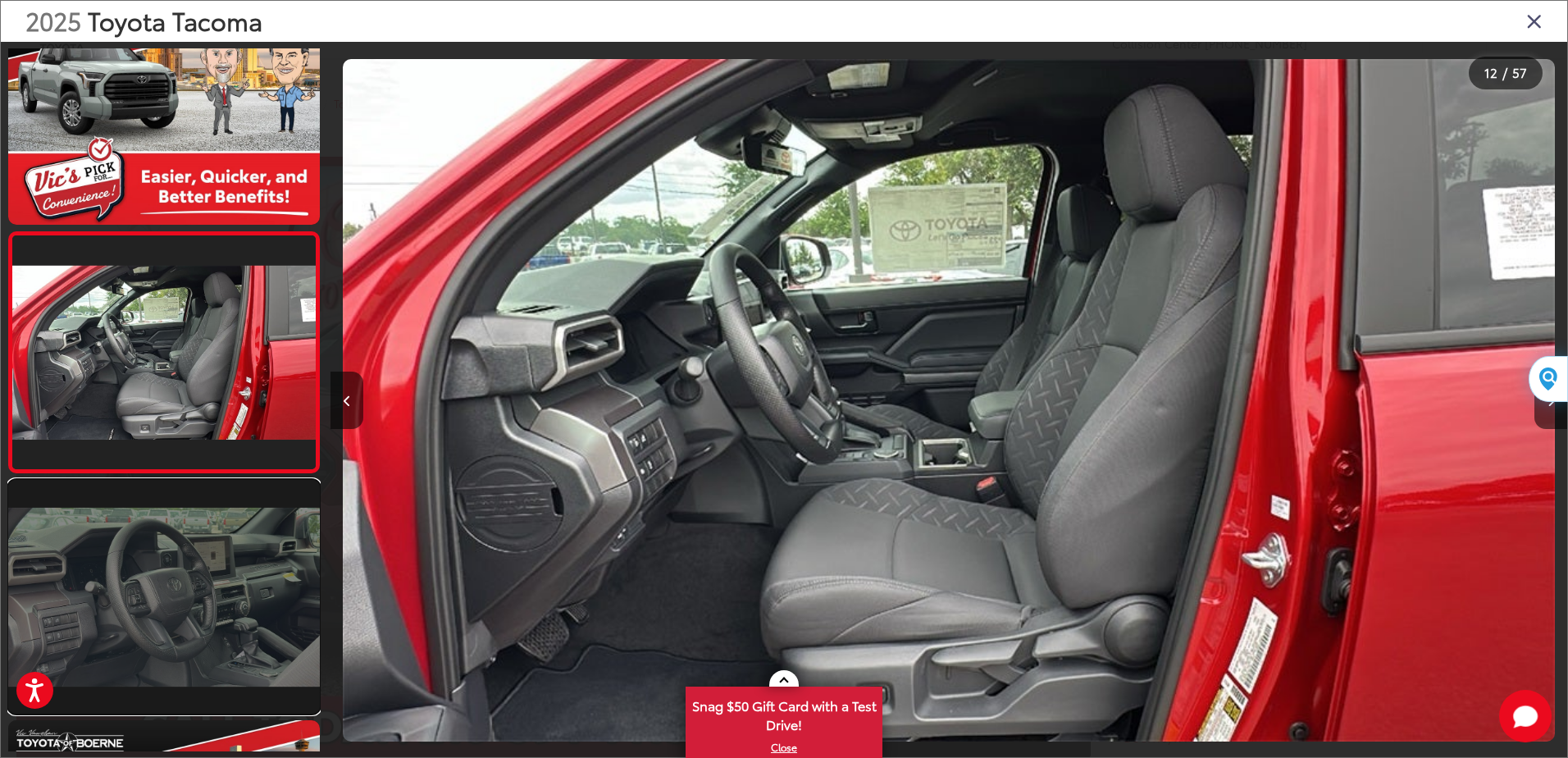
click at [188, 564] on link at bounding box center [164, 597] width 311 height 234
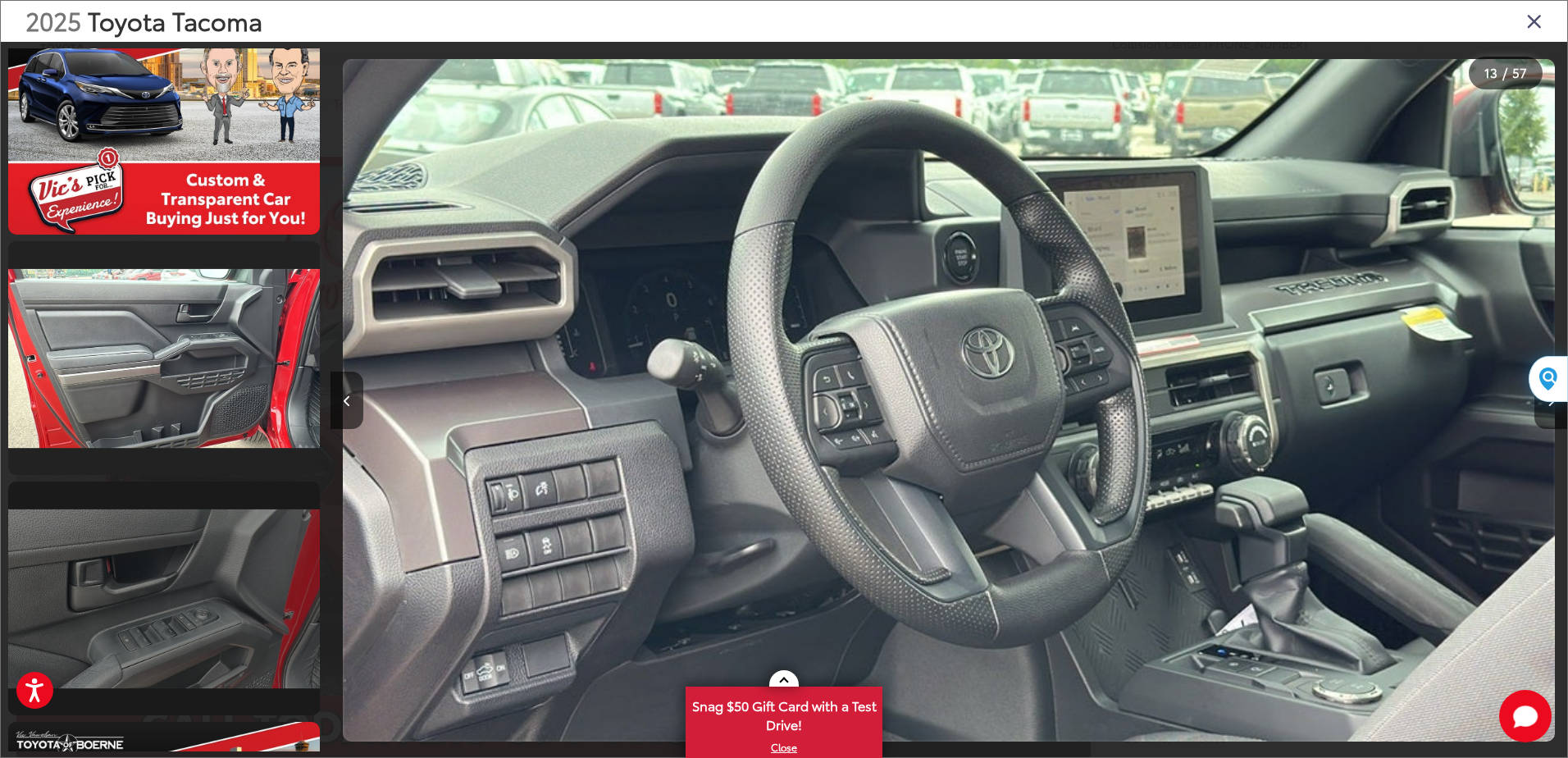
scroll to position [3279, 0]
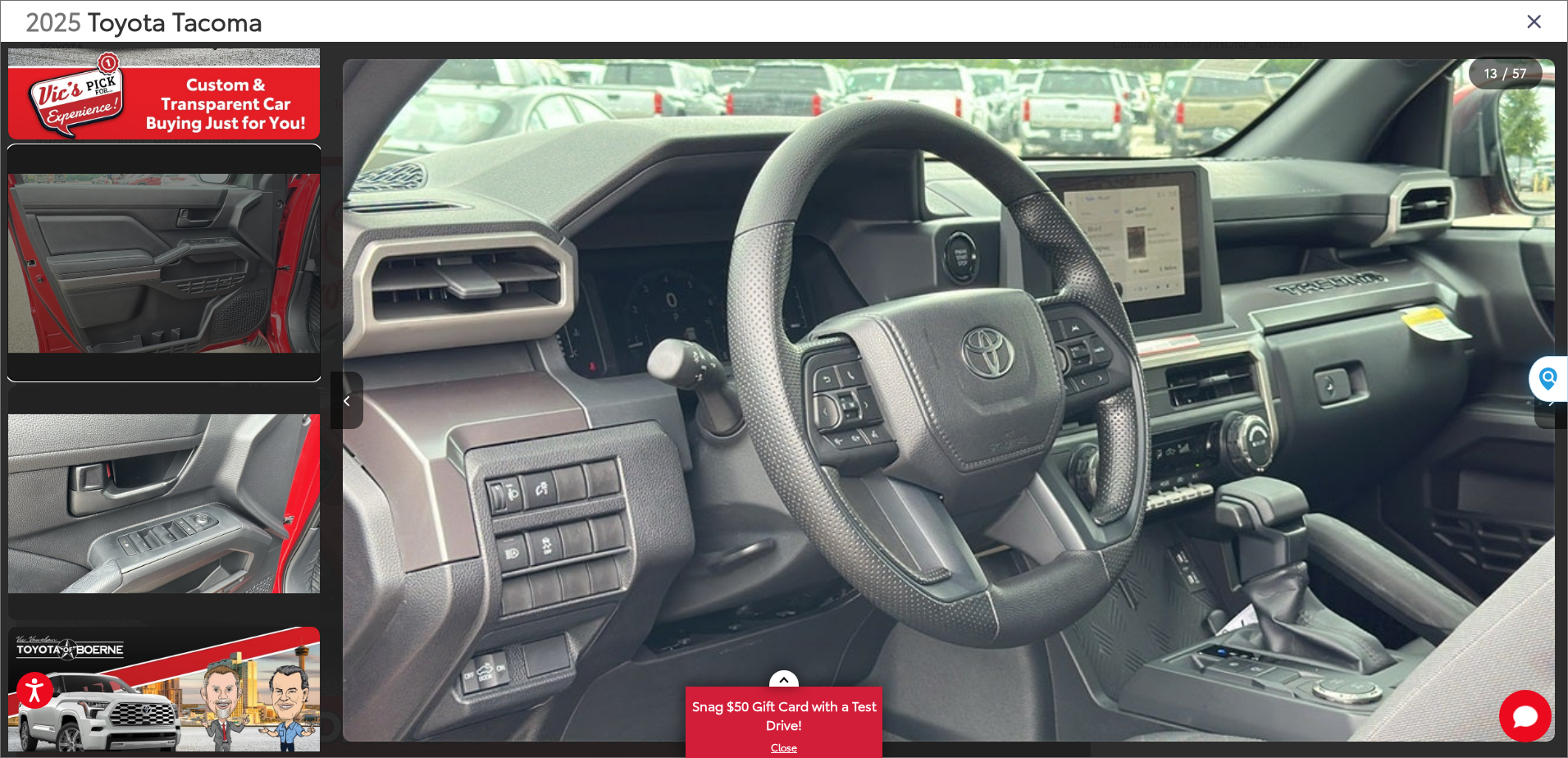
click at [140, 346] on link at bounding box center [164, 263] width 311 height 234
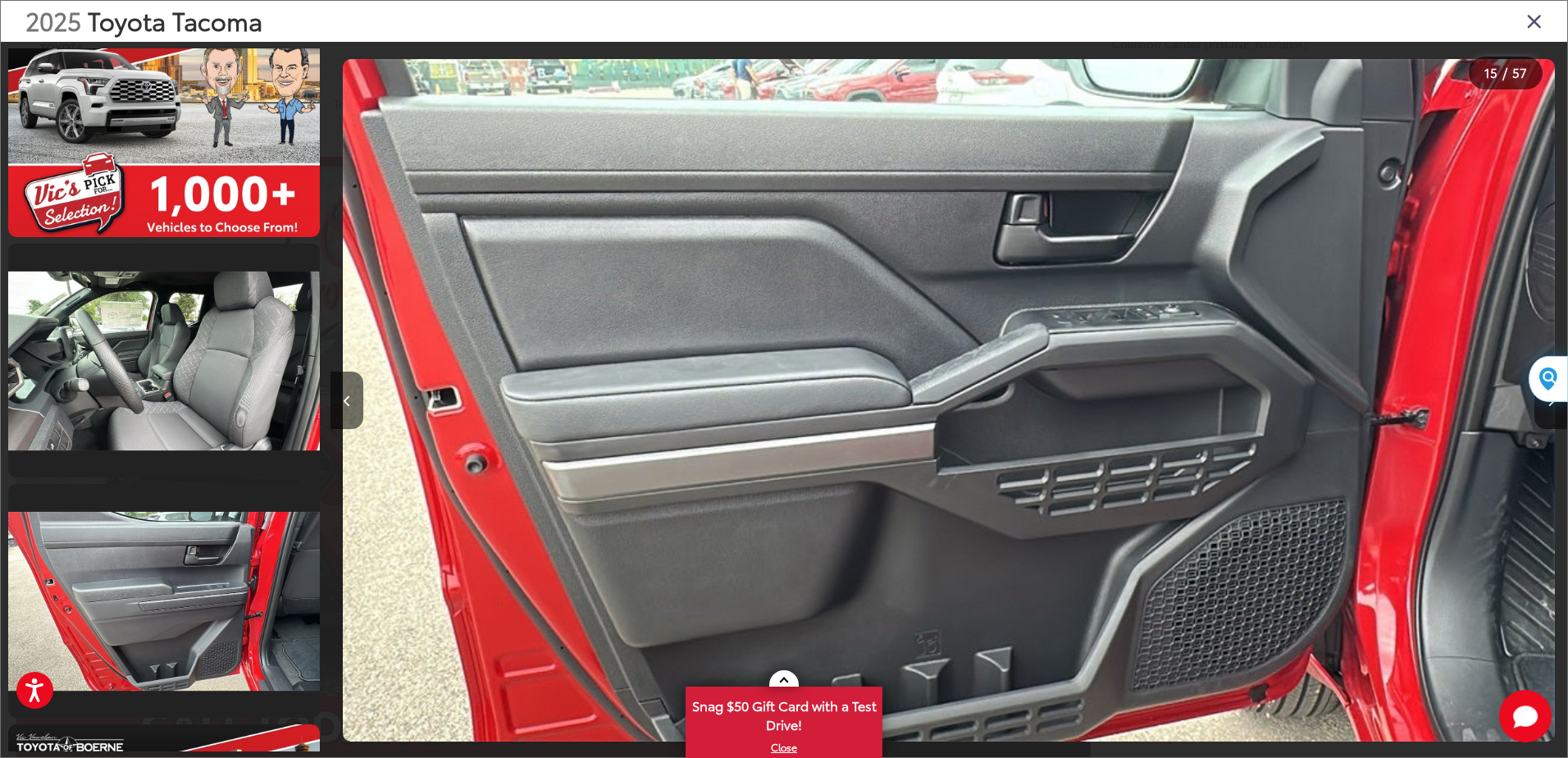
scroll to position [3924, 0]
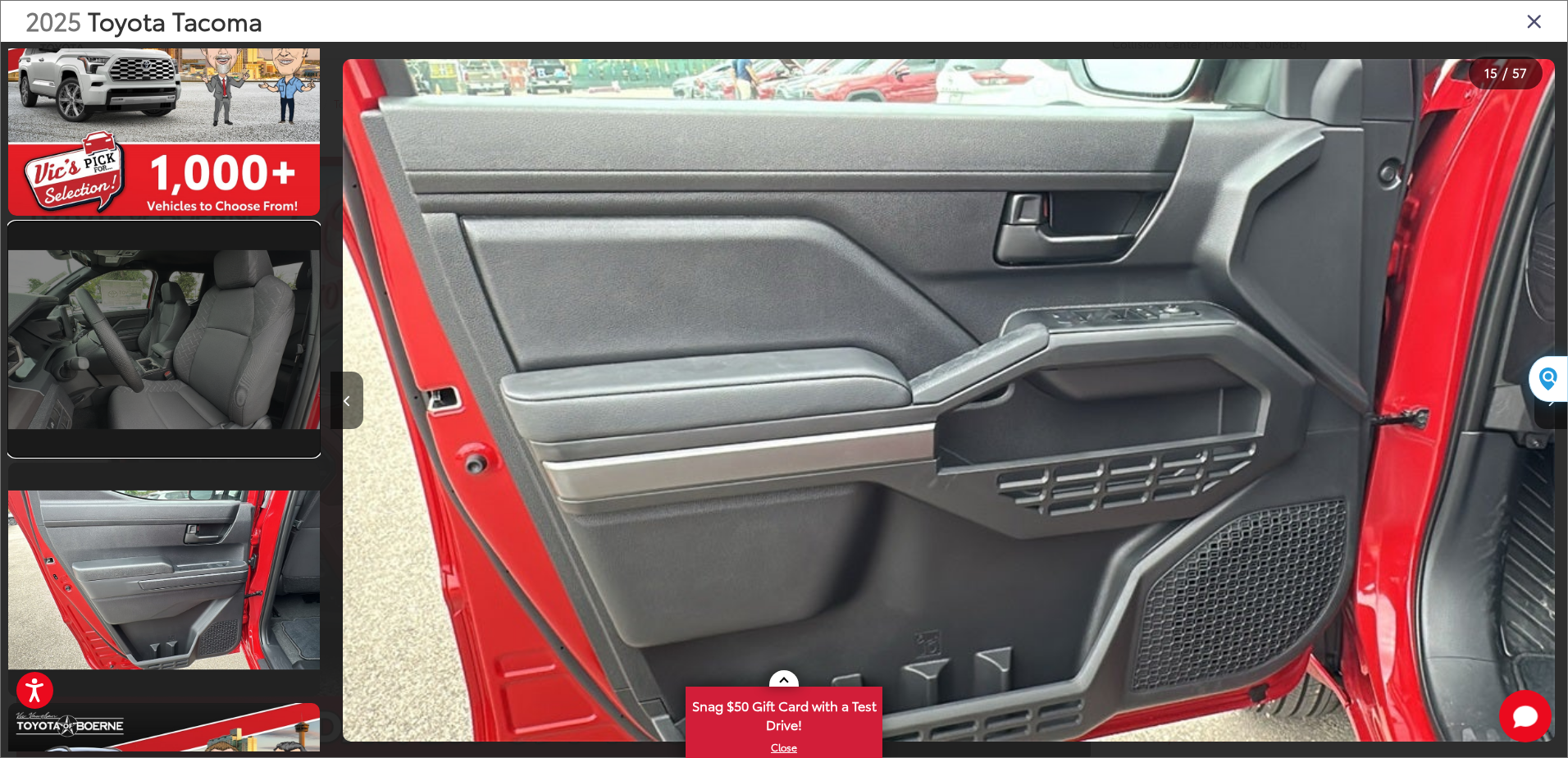
click at [177, 384] on link at bounding box center [164, 340] width 311 height 234
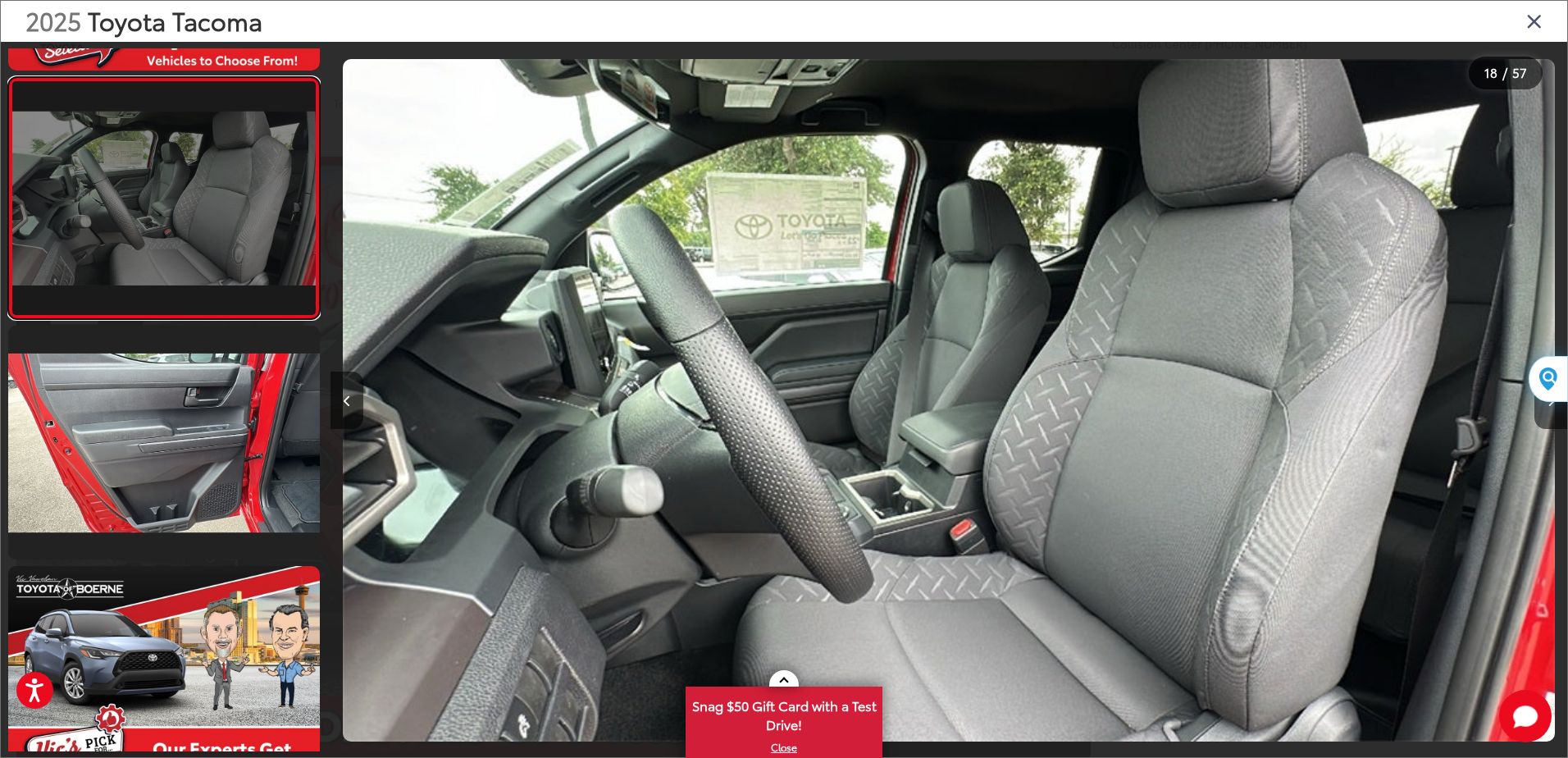
scroll to position [4071, 0]
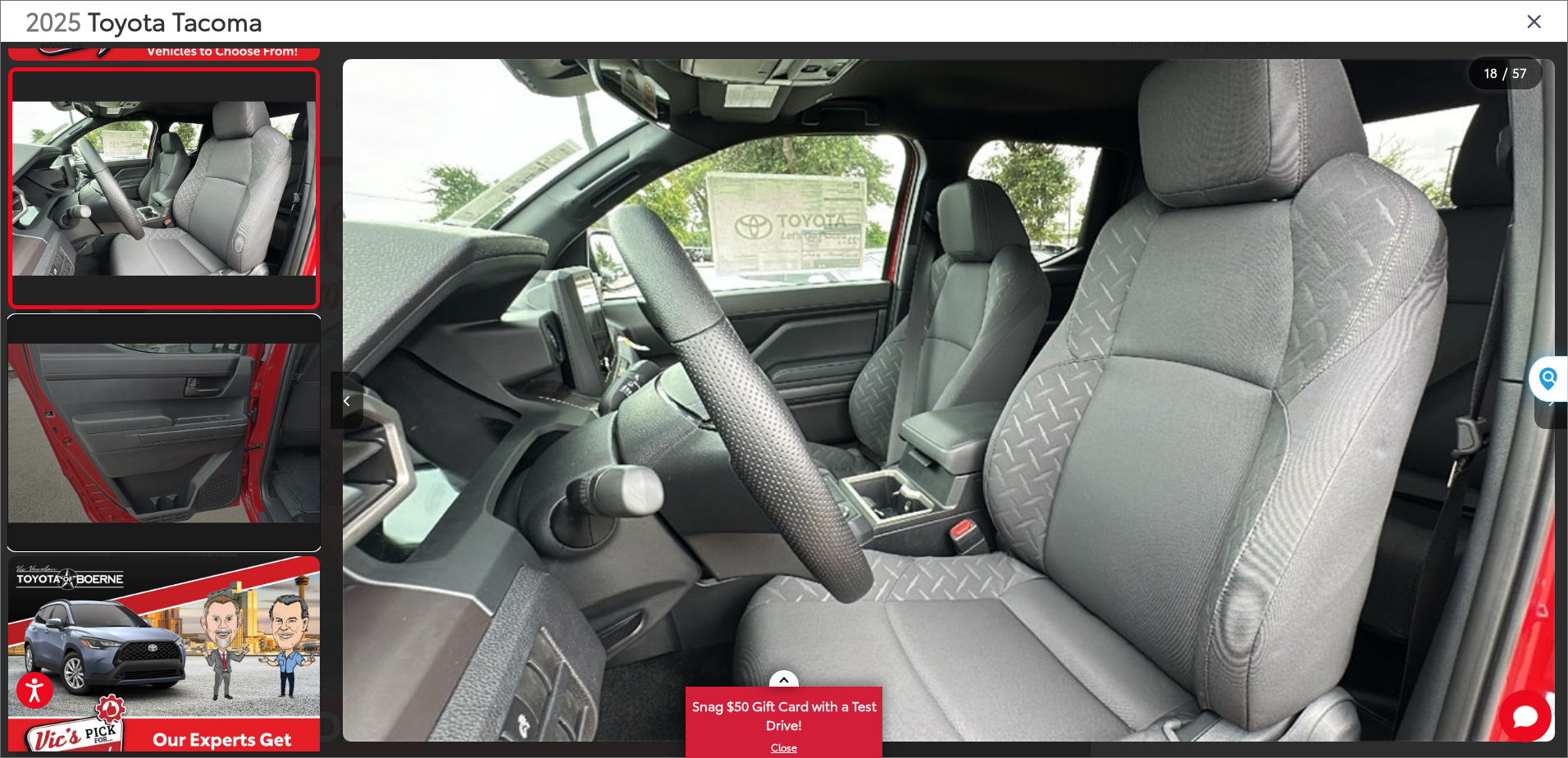
click at [175, 388] on link at bounding box center [164, 432] width 311 height 234
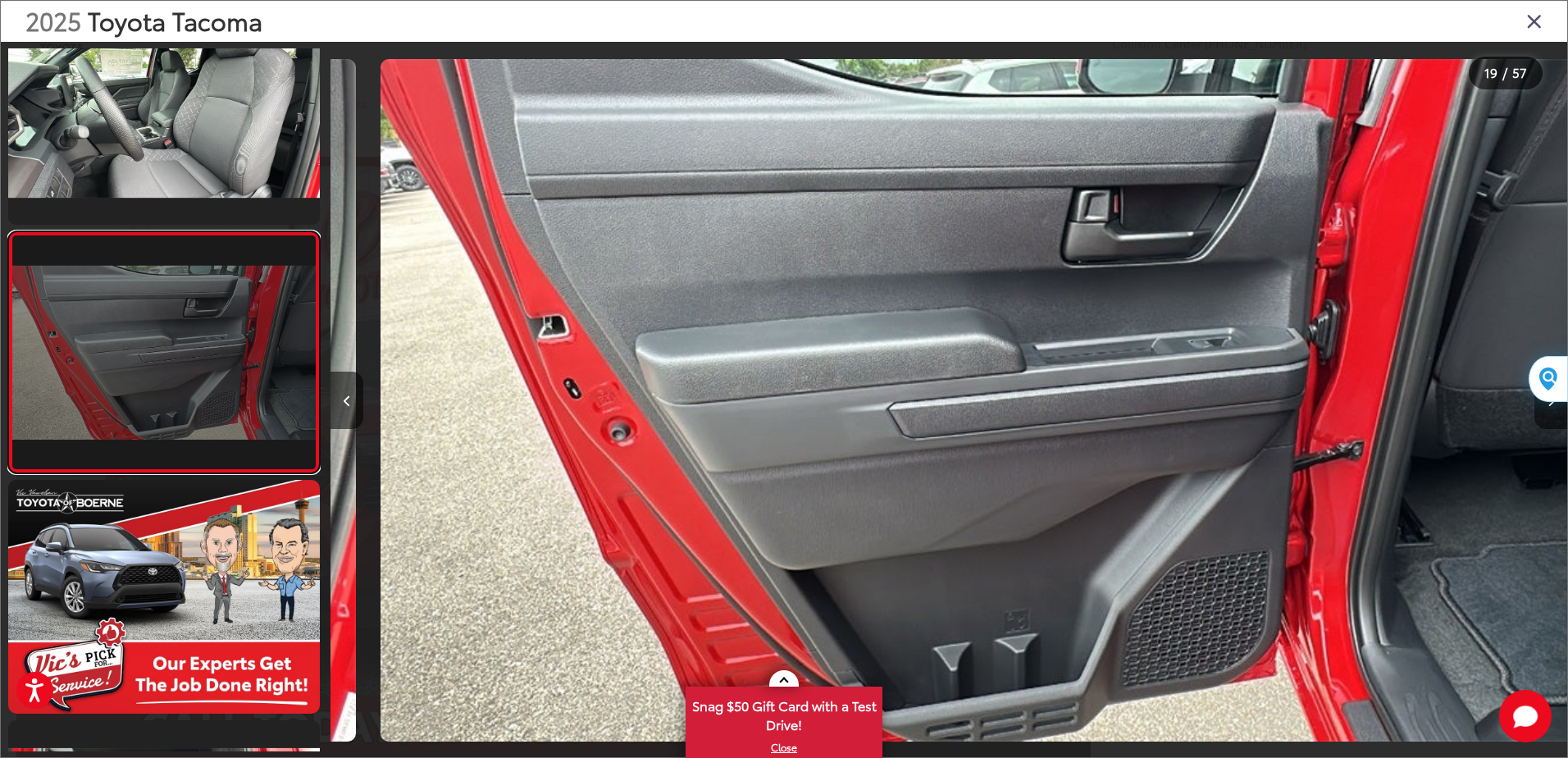
scroll to position [0, 22266]
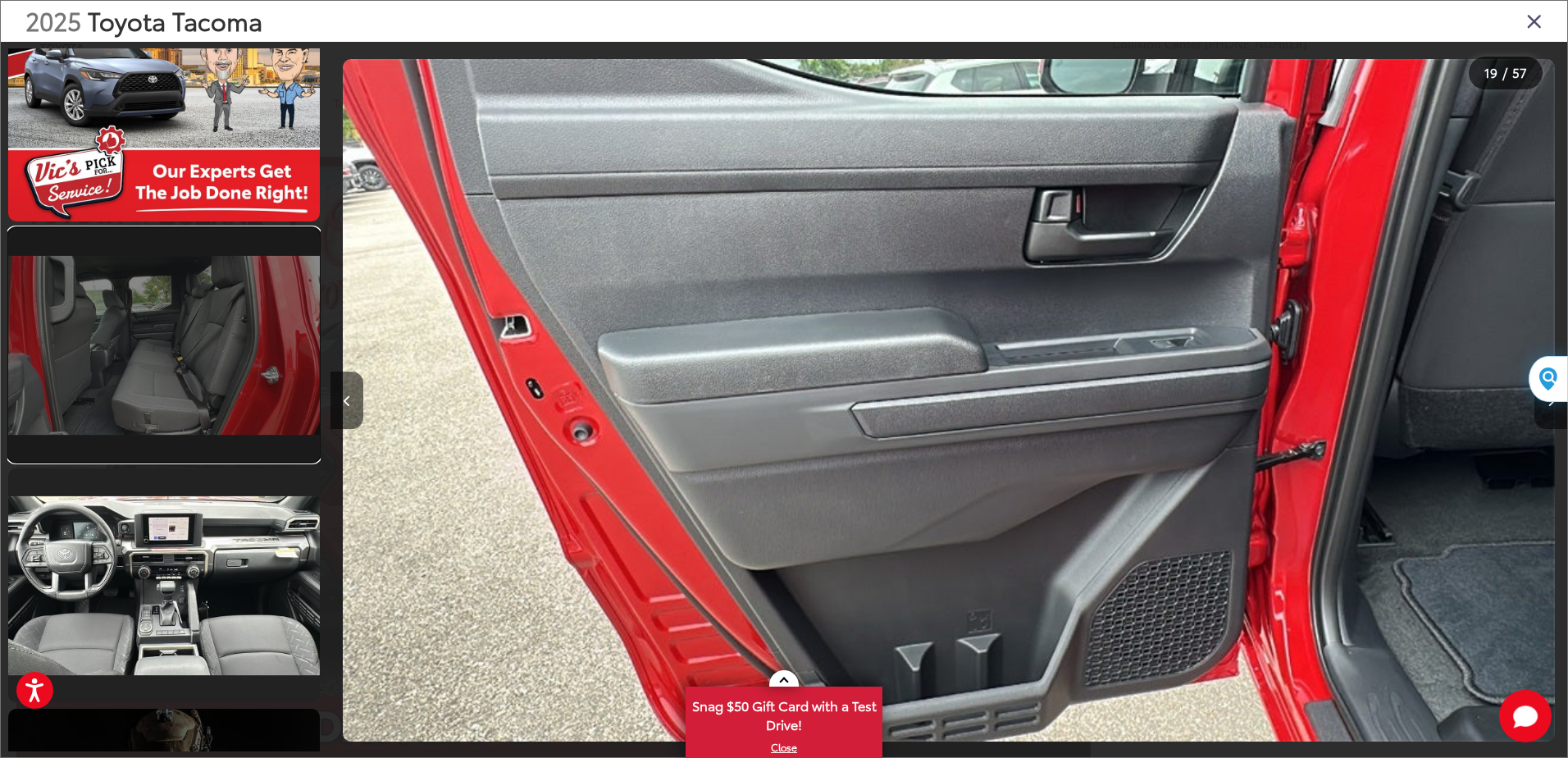
click at [177, 384] on link at bounding box center [164, 345] width 311 height 234
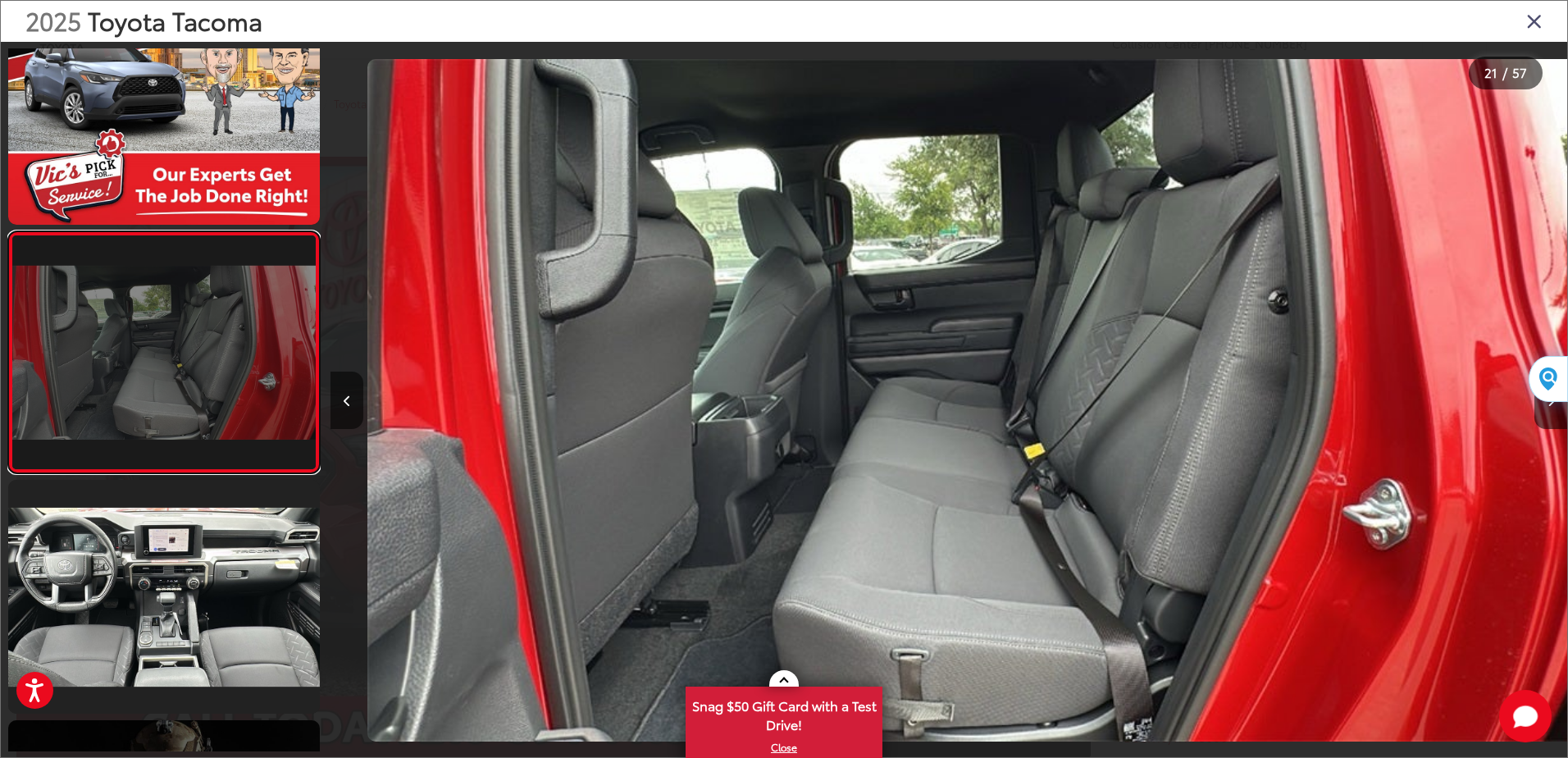
scroll to position [0, 24741]
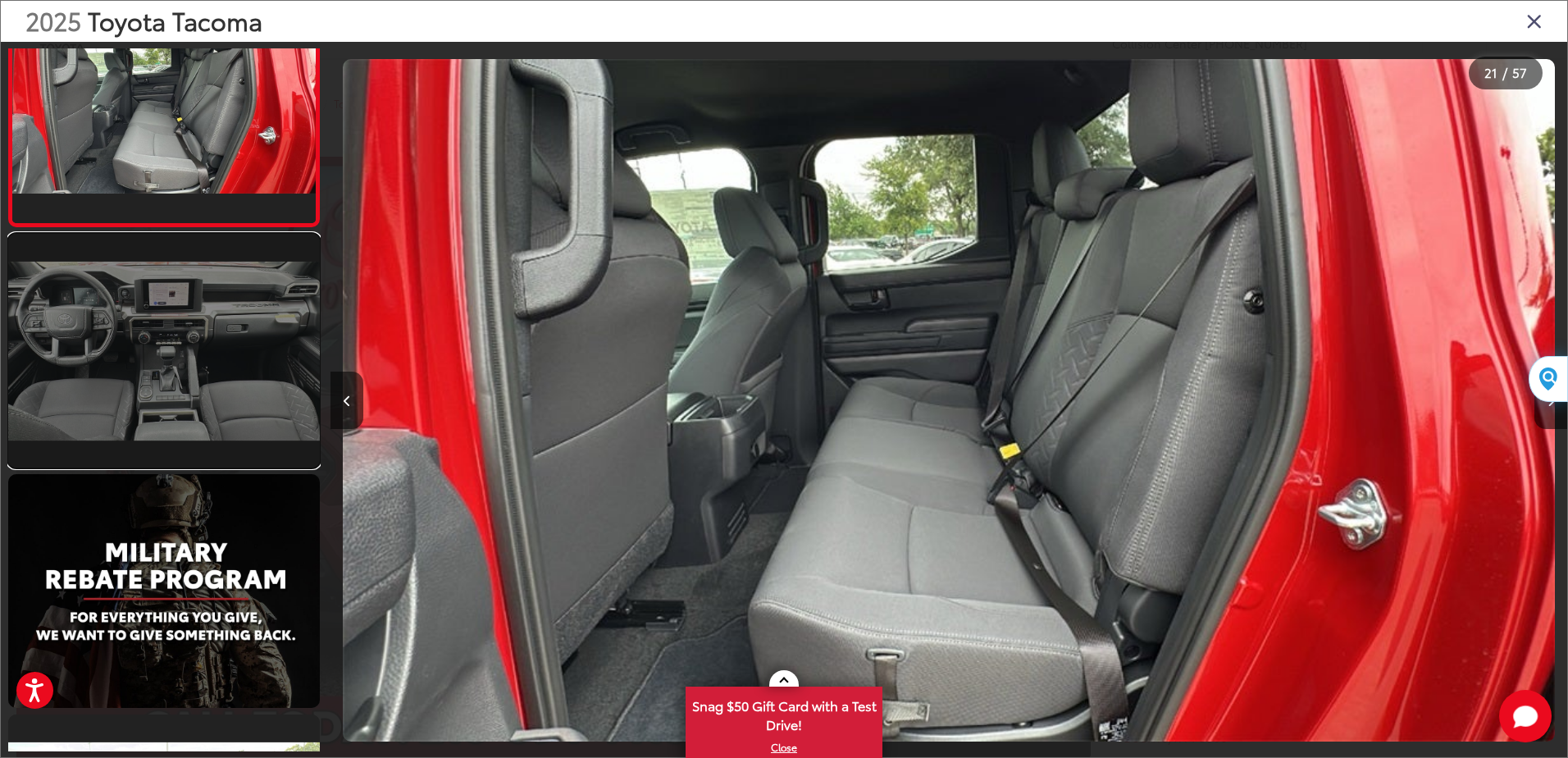
click at [178, 382] on link at bounding box center [164, 351] width 311 height 234
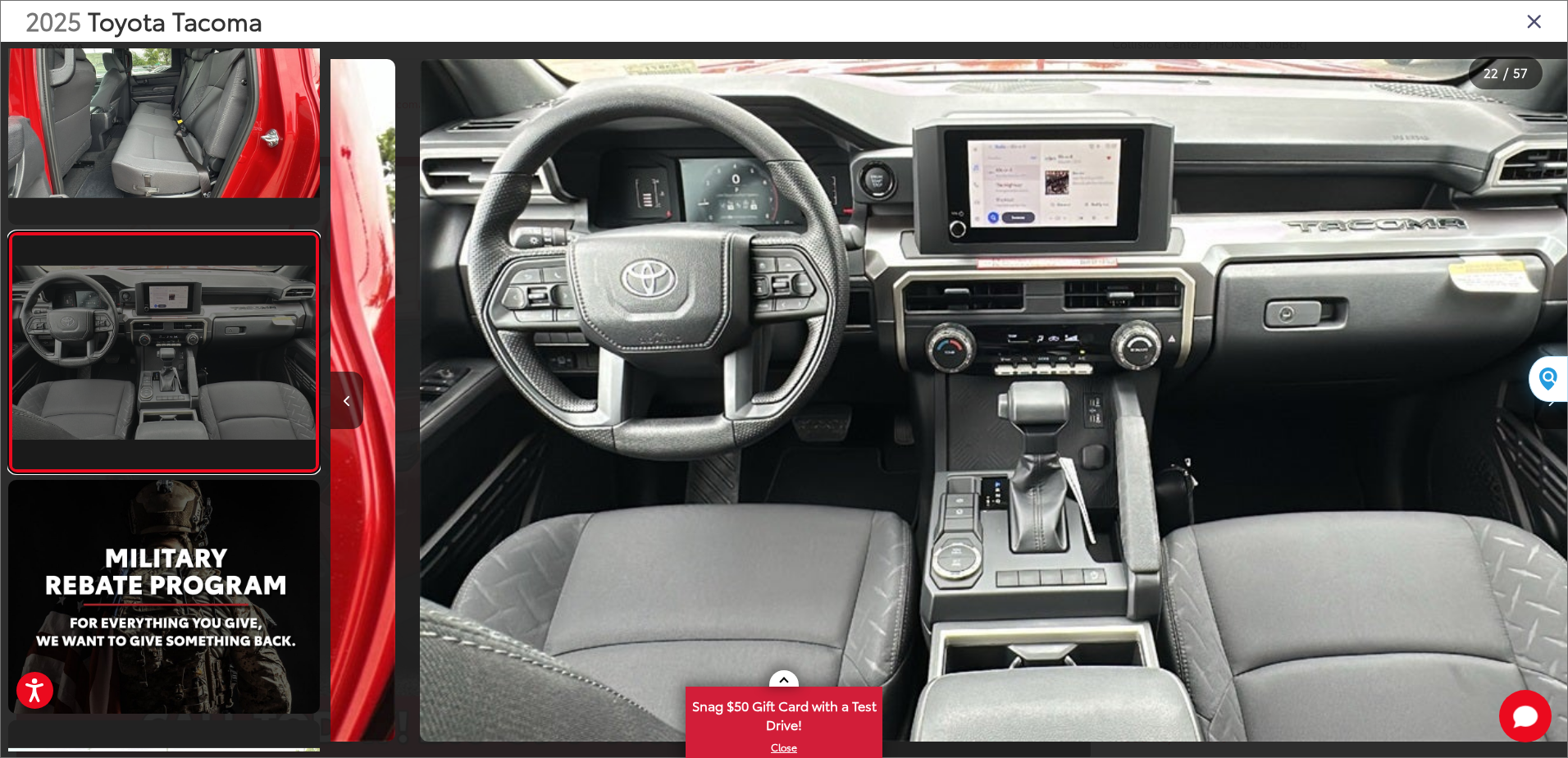
scroll to position [0, 25977]
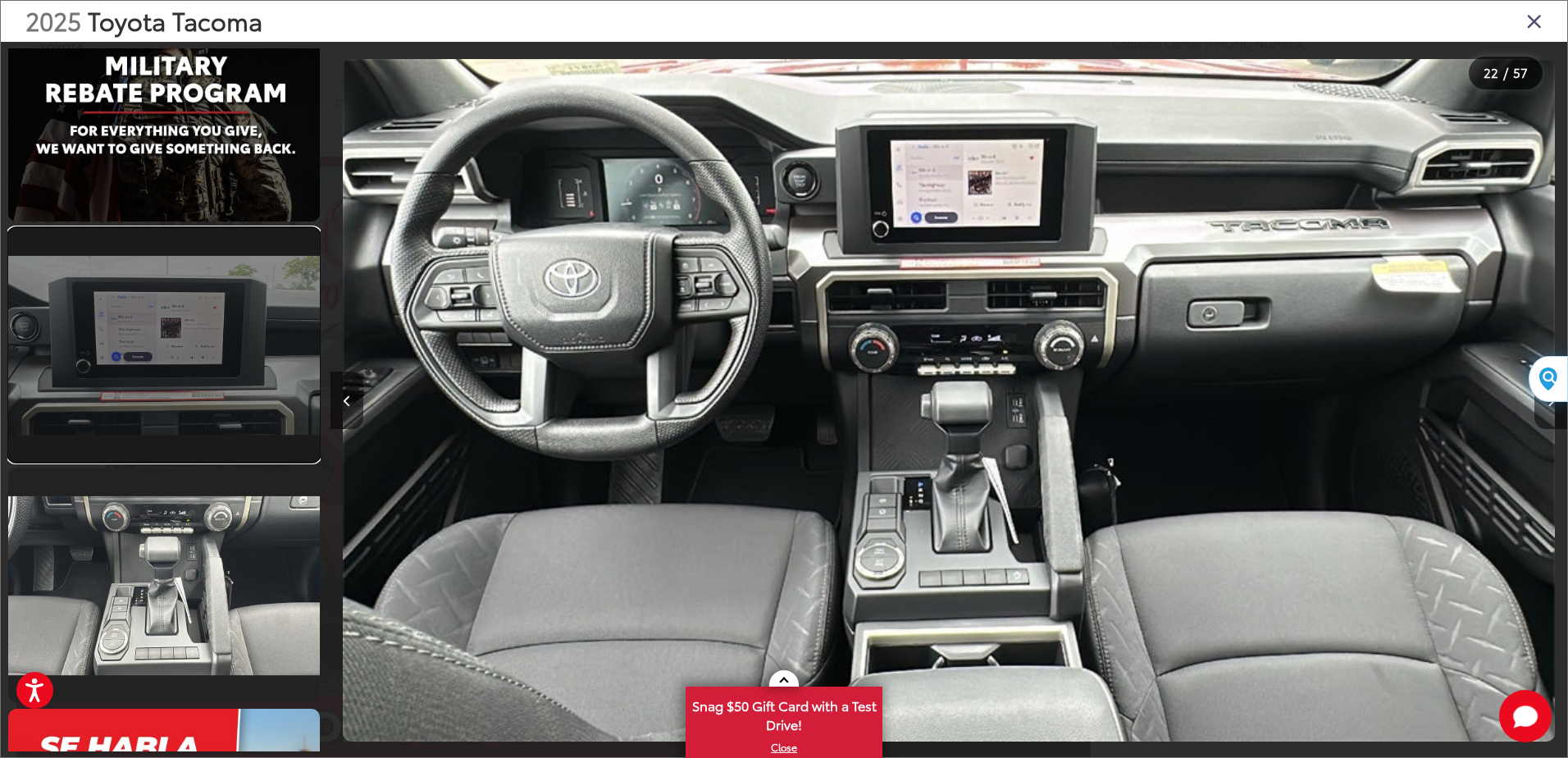
click at [174, 386] on link at bounding box center [164, 345] width 311 height 234
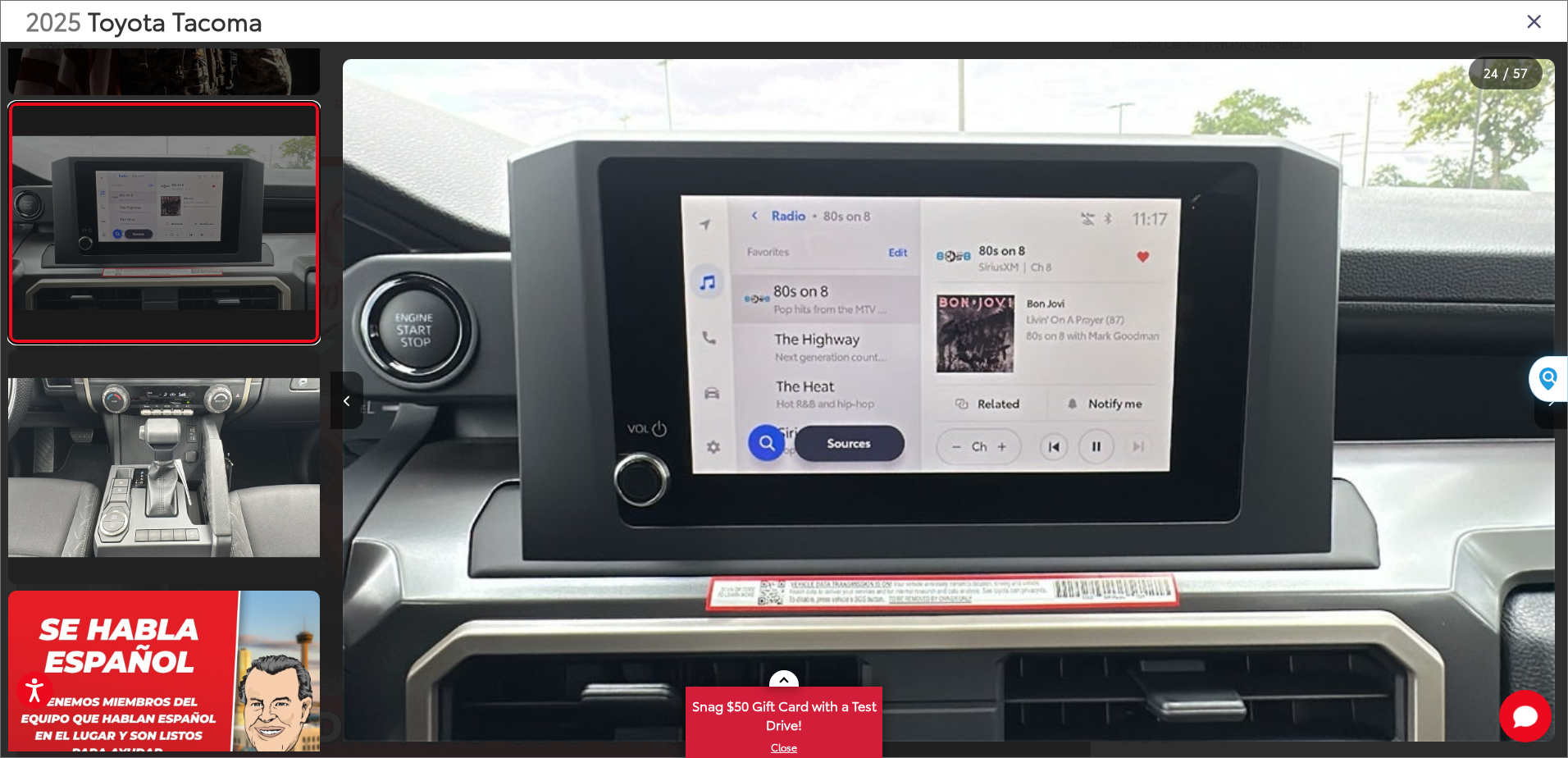
scroll to position [5678, 0]
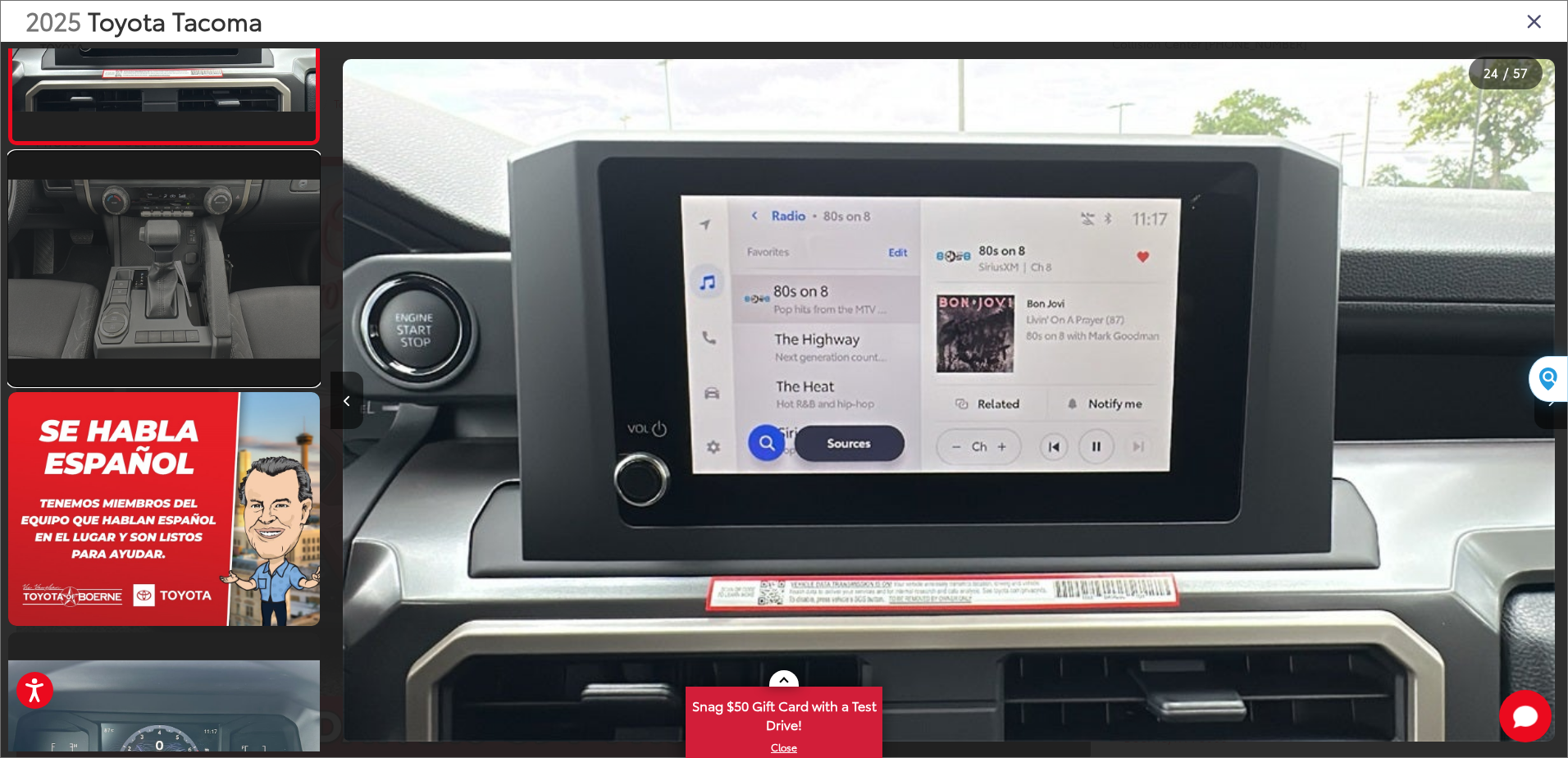
click at [177, 291] on link at bounding box center [164, 269] width 311 height 234
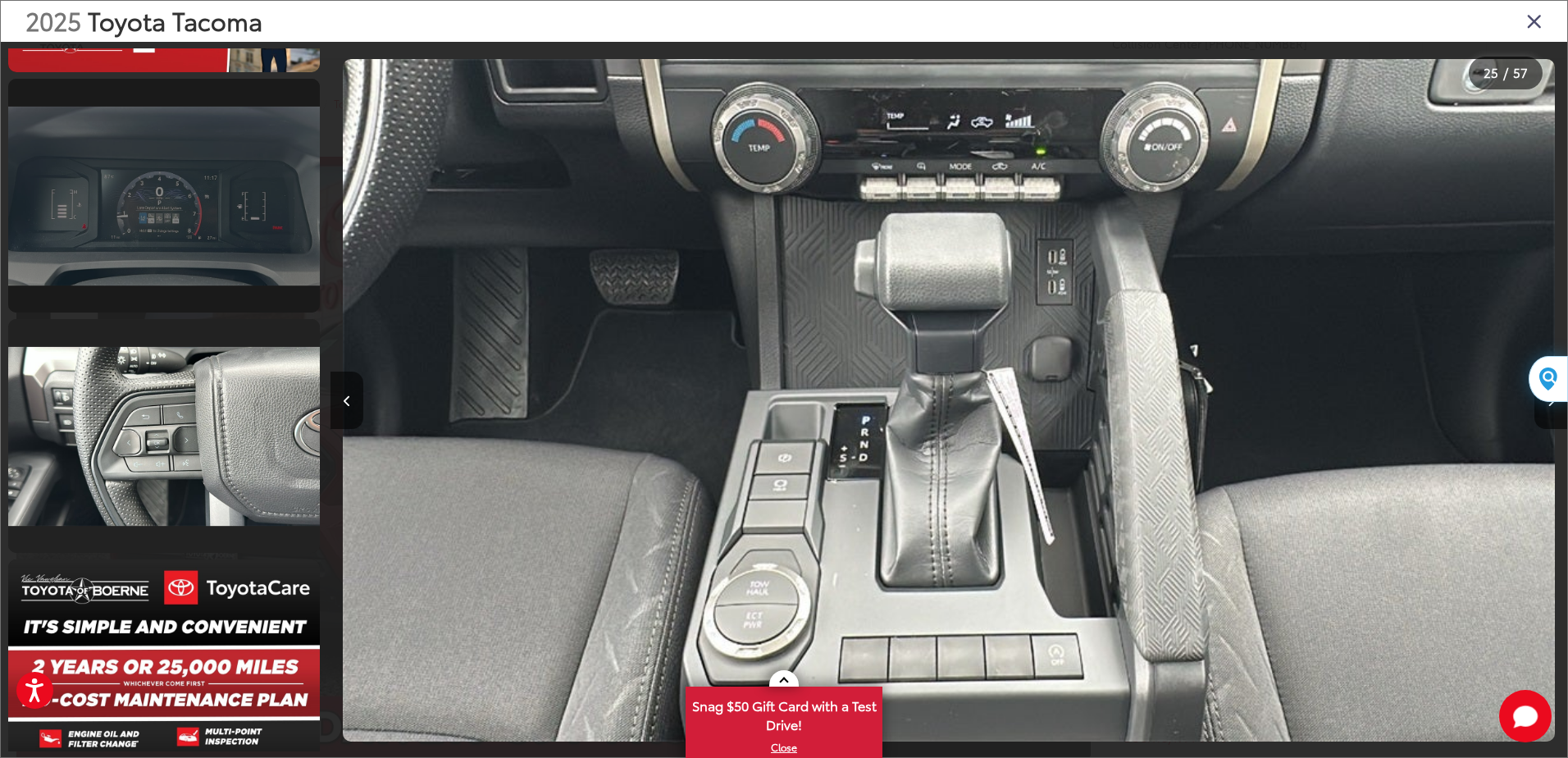
scroll to position [6246, 0]
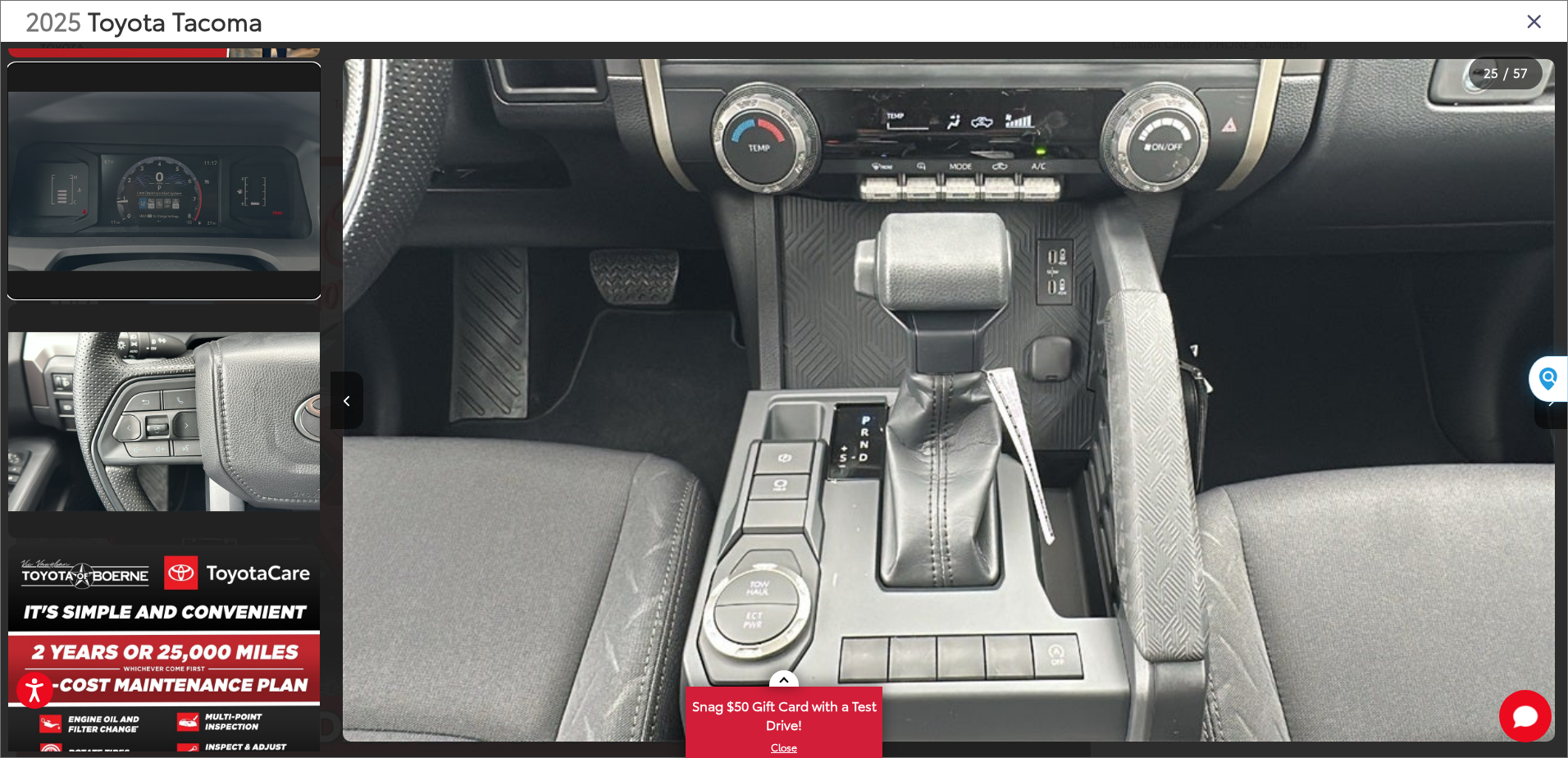
click at [159, 230] on link at bounding box center [164, 181] width 311 height 234
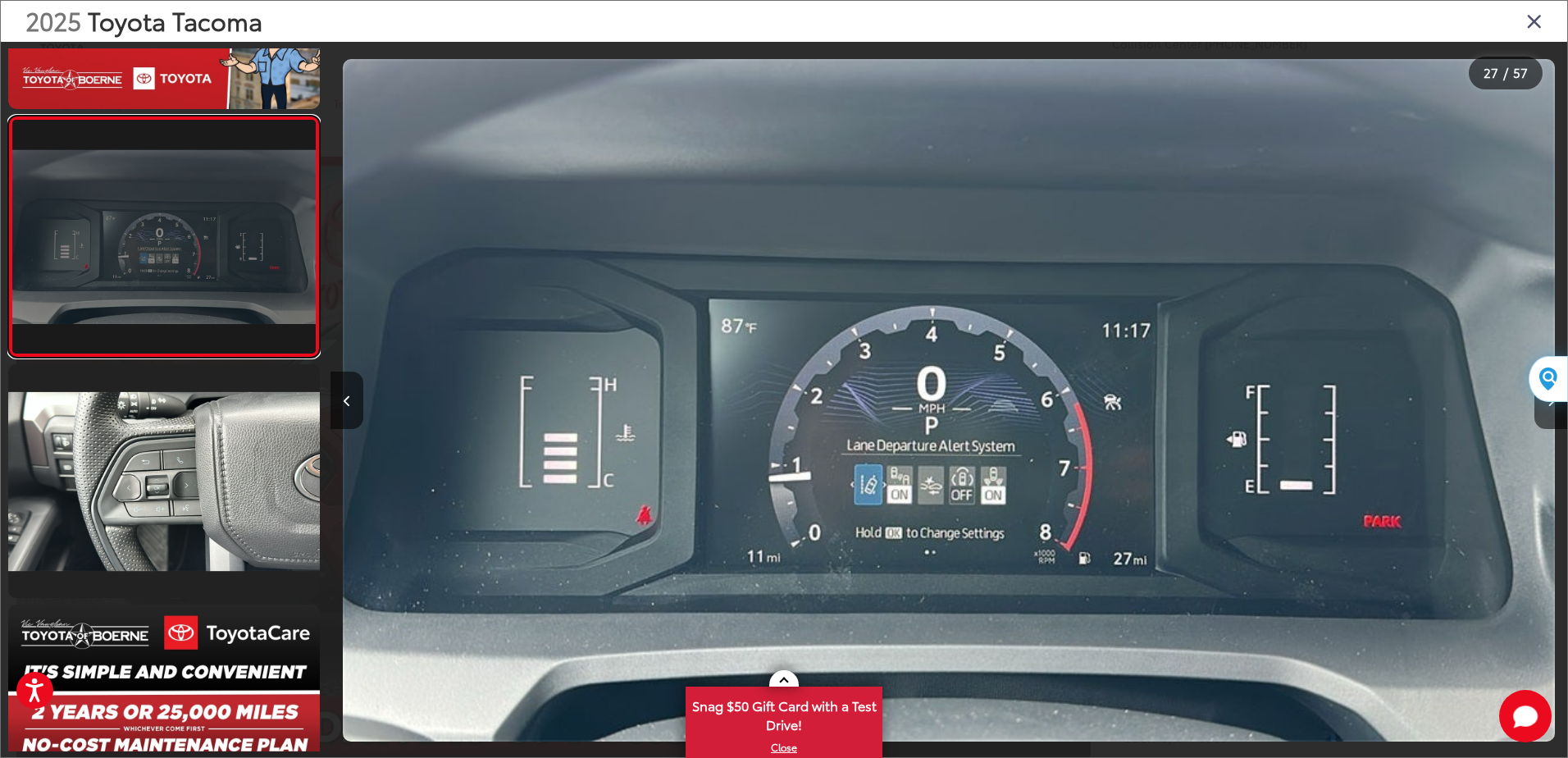
scroll to position [6317, 0]
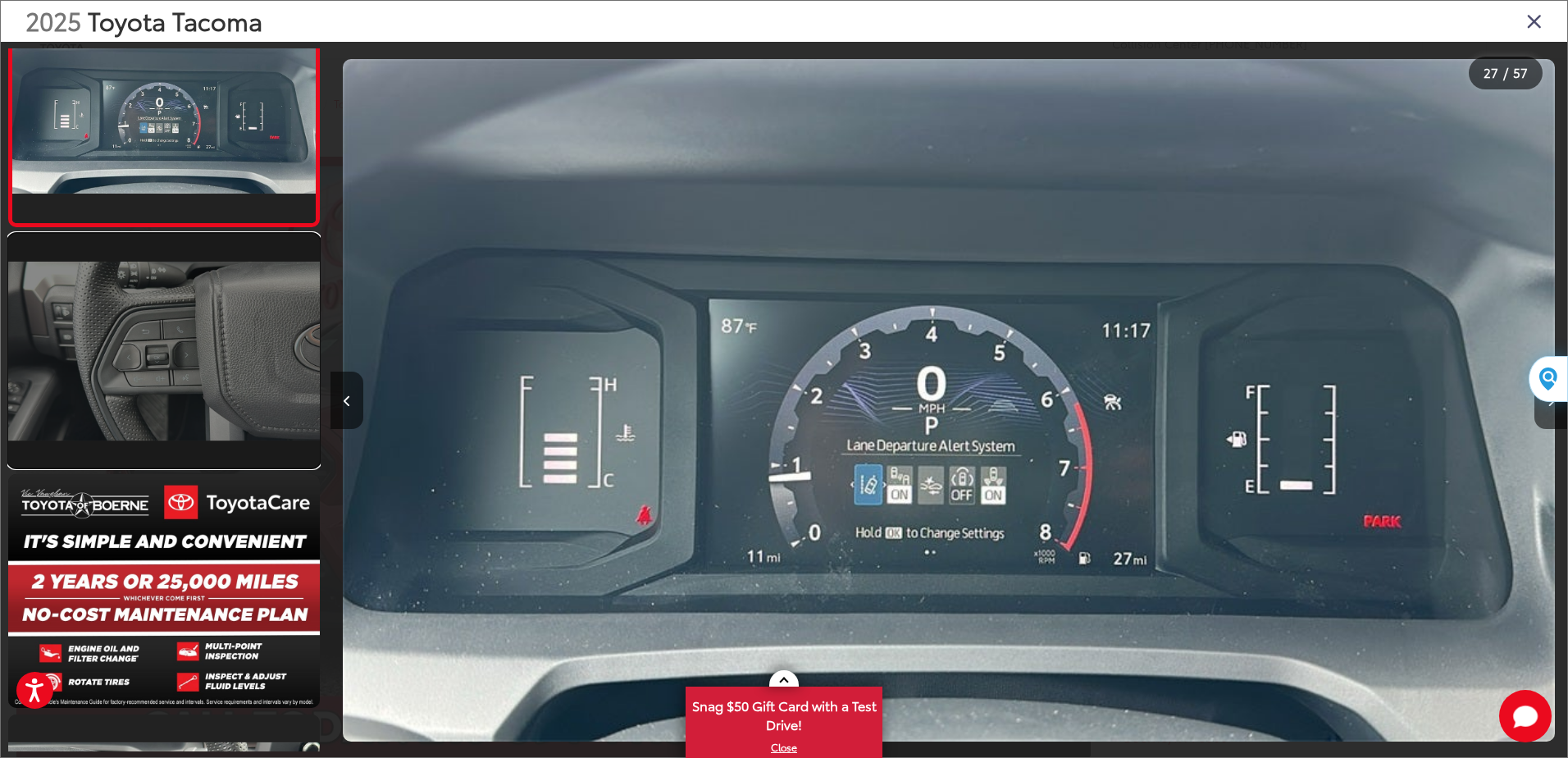
click at [131, 301] on link at bounding box center [164, 351] width 311 height 234
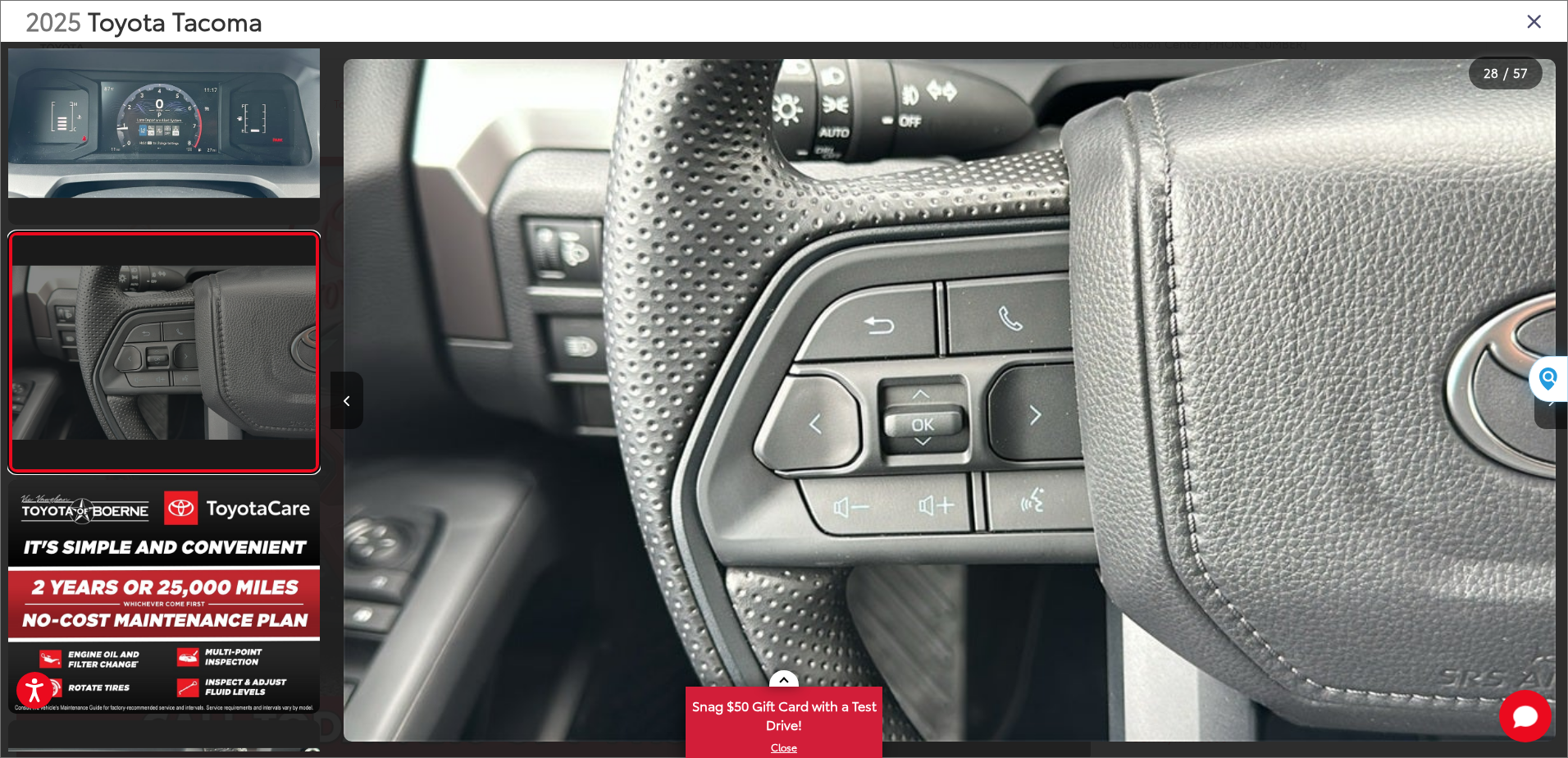
scroll to position [0, 33399]
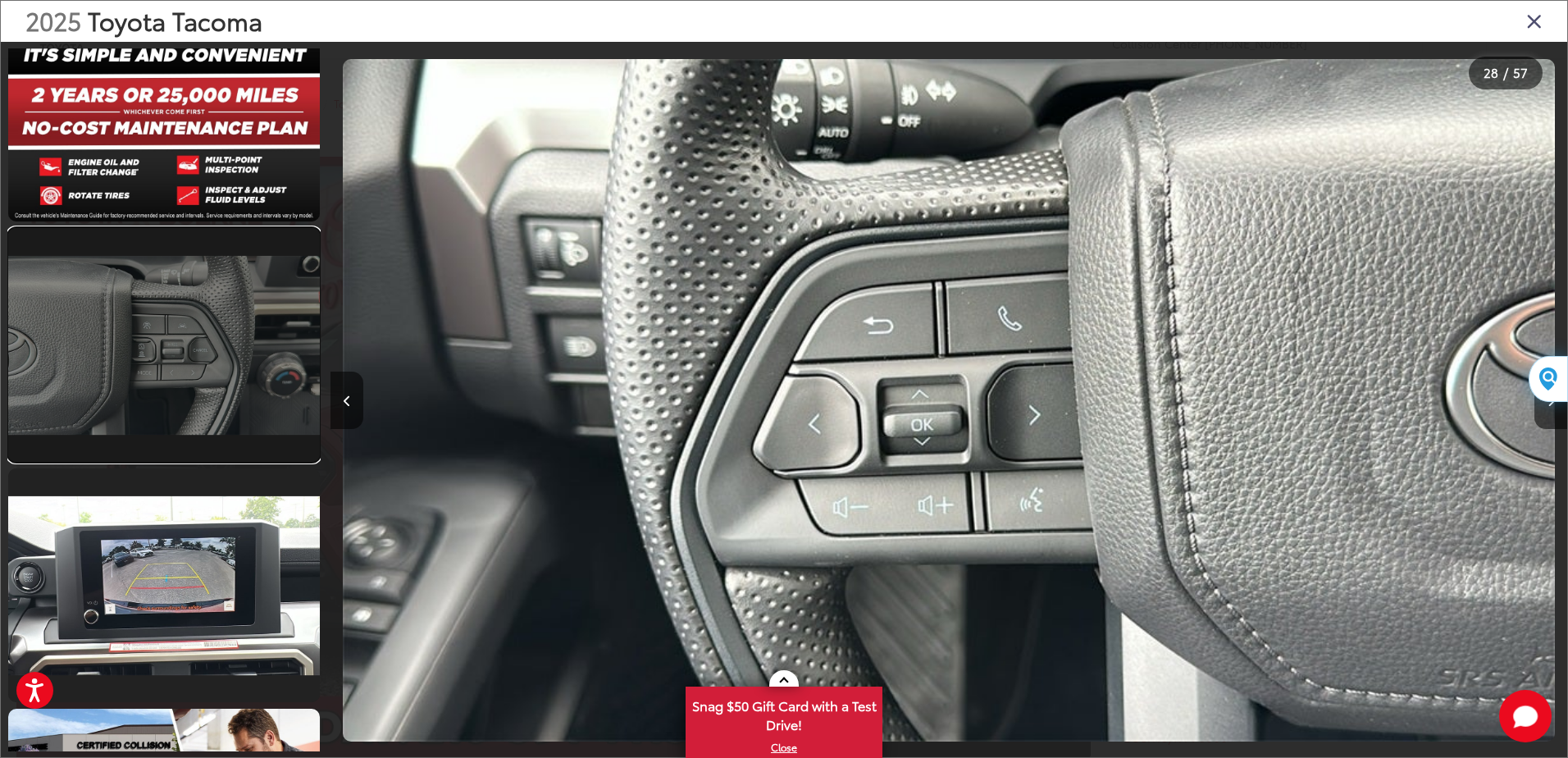
click at [121, 308] on link at bounding box center [164, 345] width 311 height 234
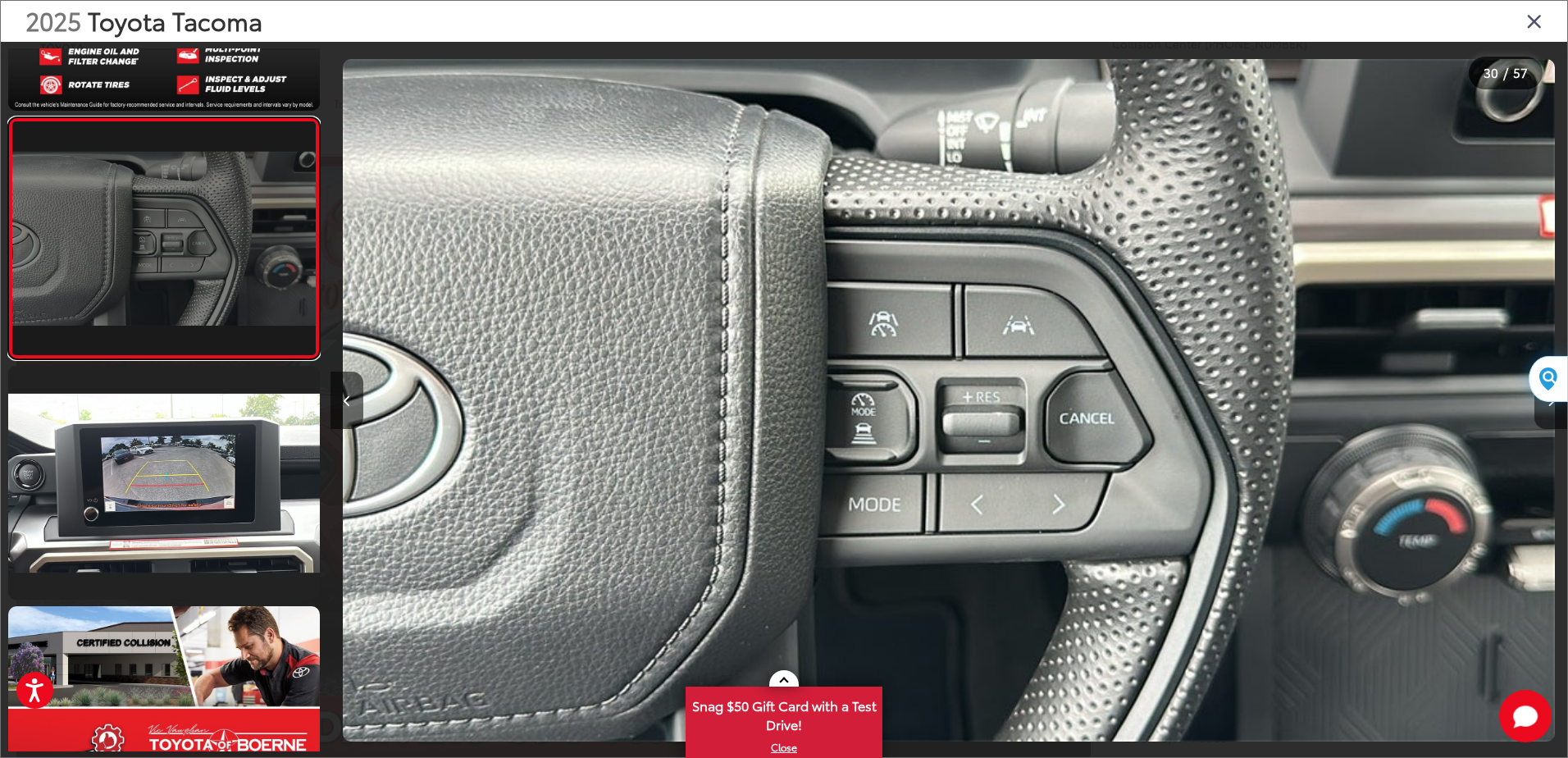
scroll to position [7039, 0]
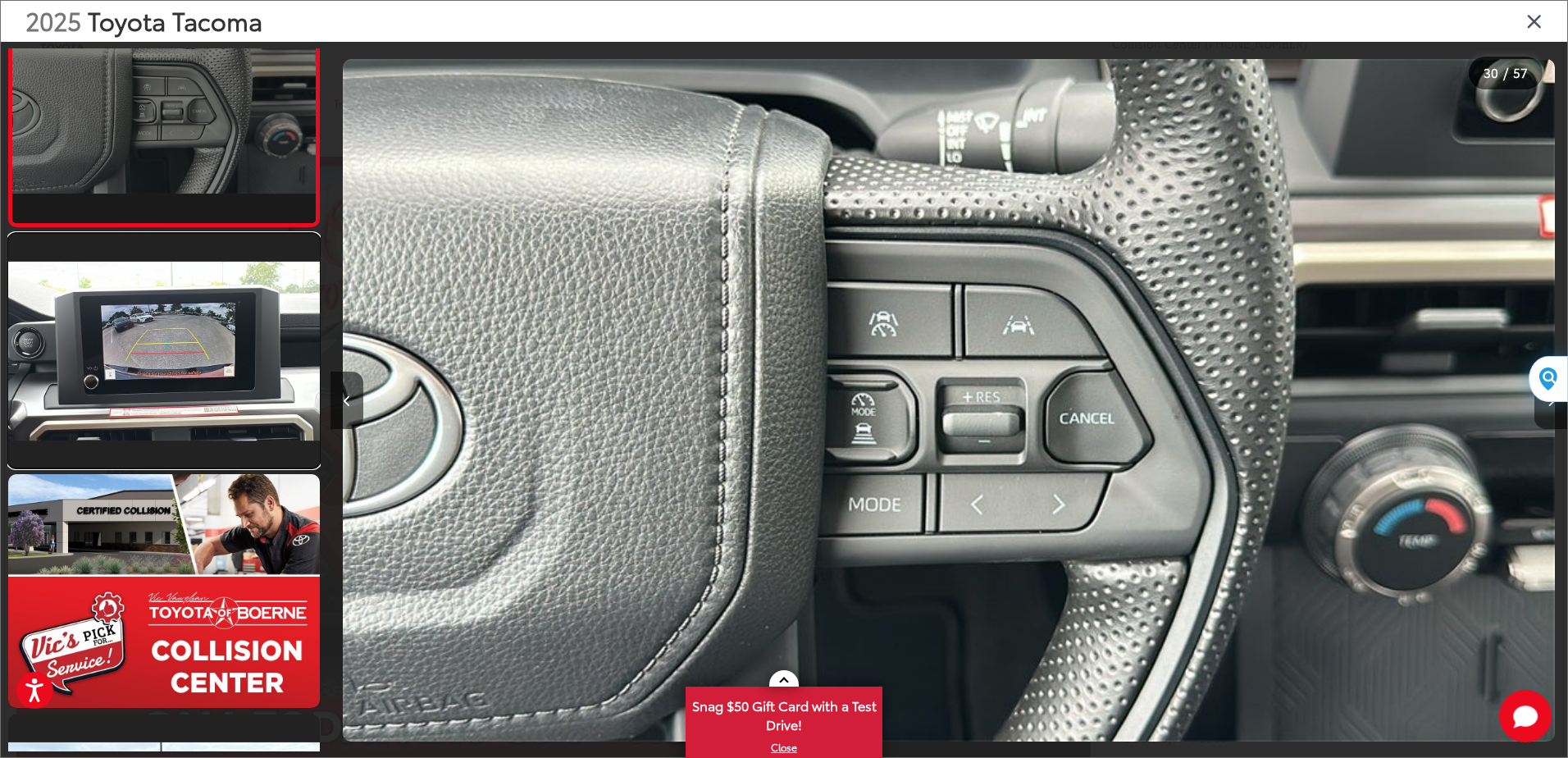
click at [118, 308] on link at bounding box center [164, 351] width 311 height 234
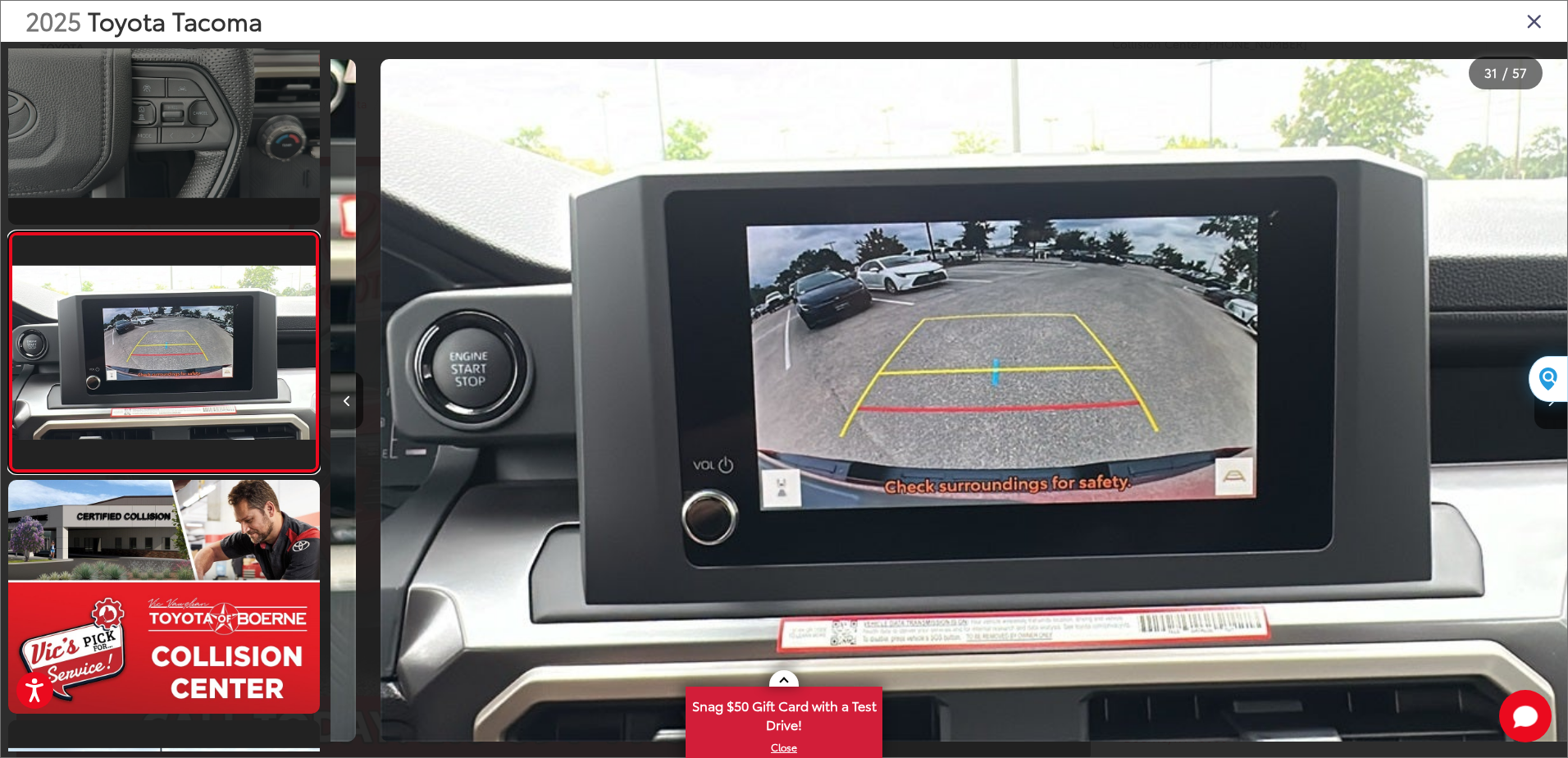
scroll to position [0, 37110]
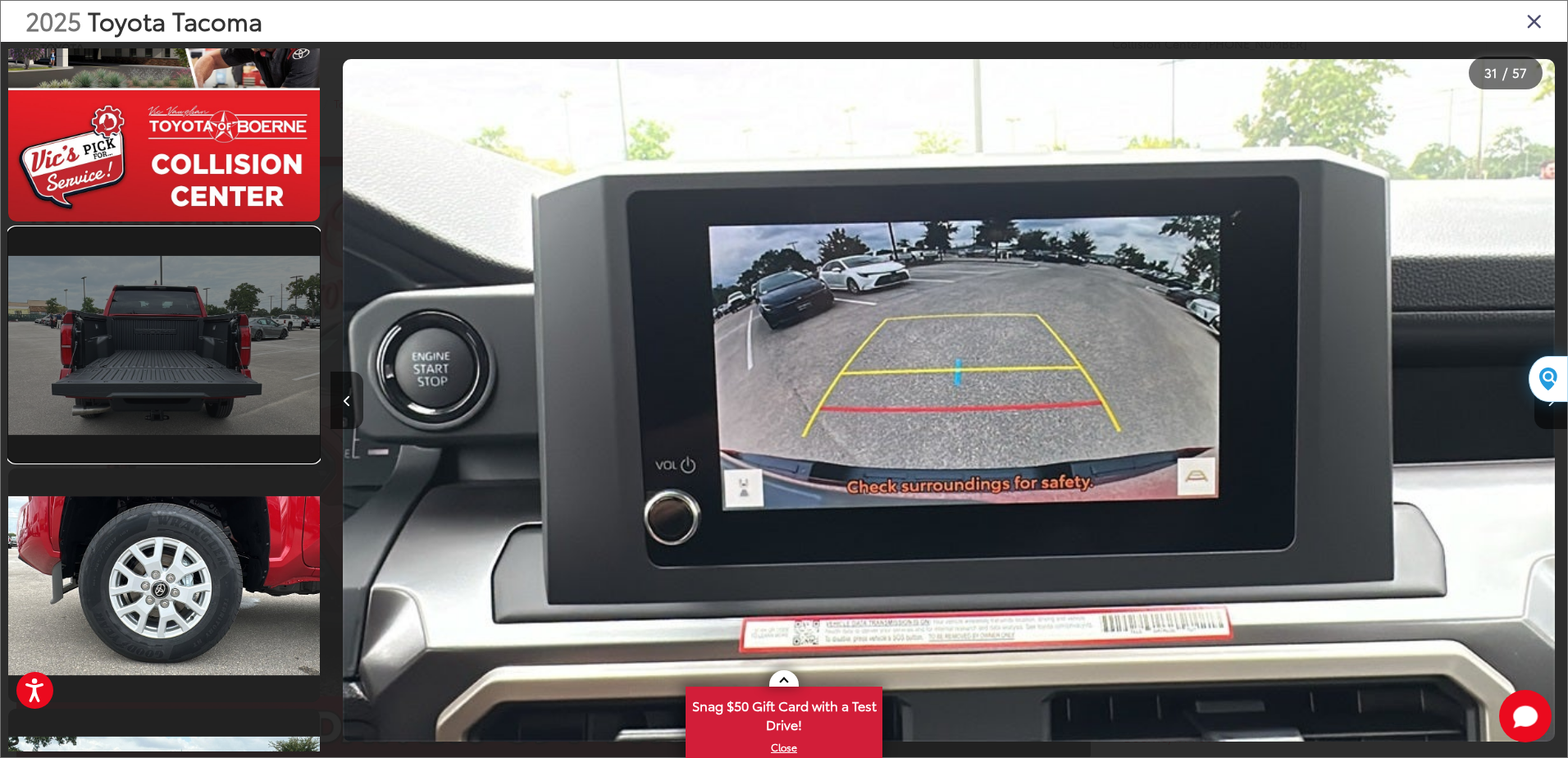
click at [118, 311] on link at bounding box center [164, 345] width 311 height 234
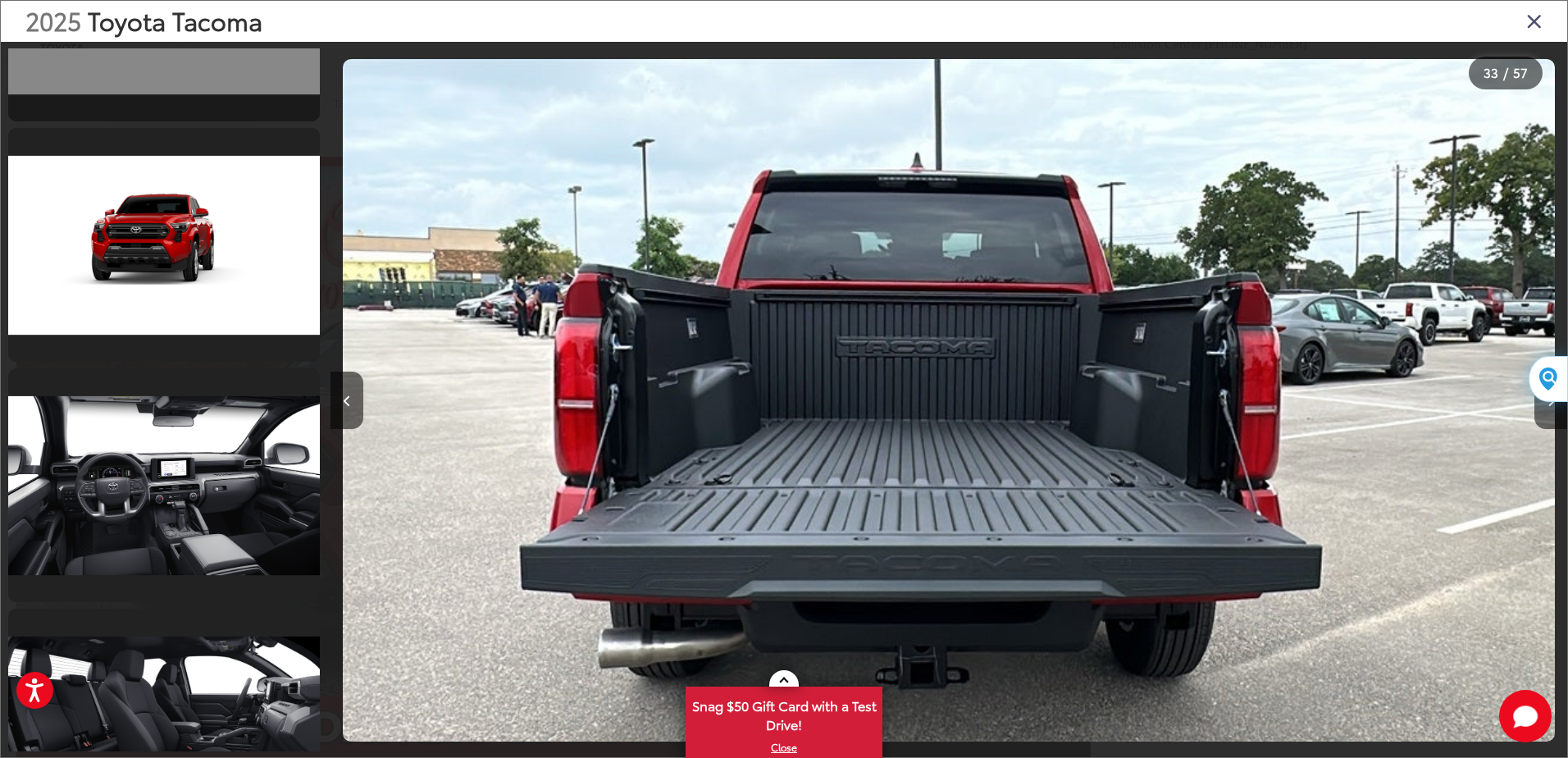
scroll to position [12439, 0]
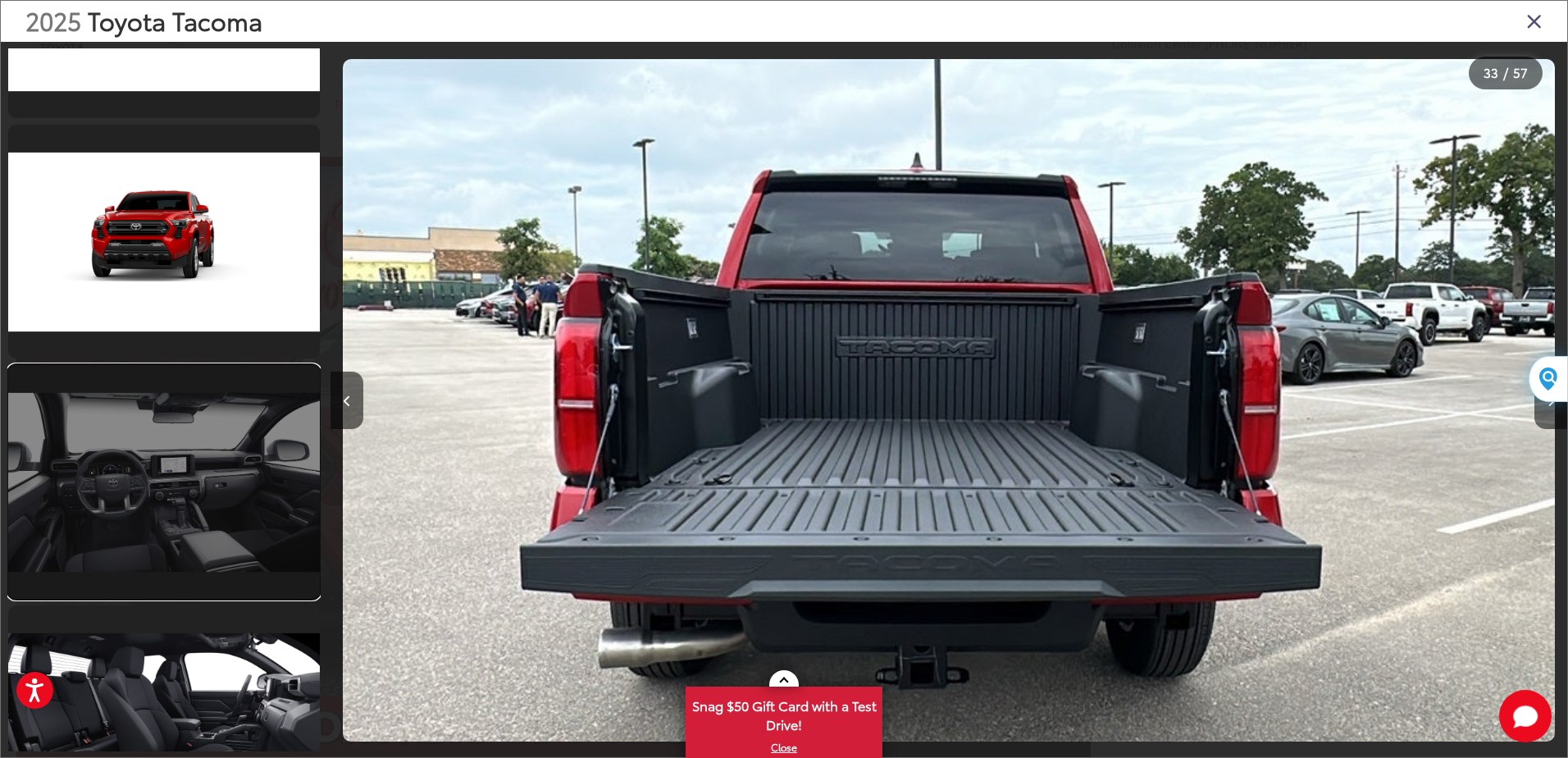
click at [144, 426] on link at bounding box center [164, 482] width 311 height 234
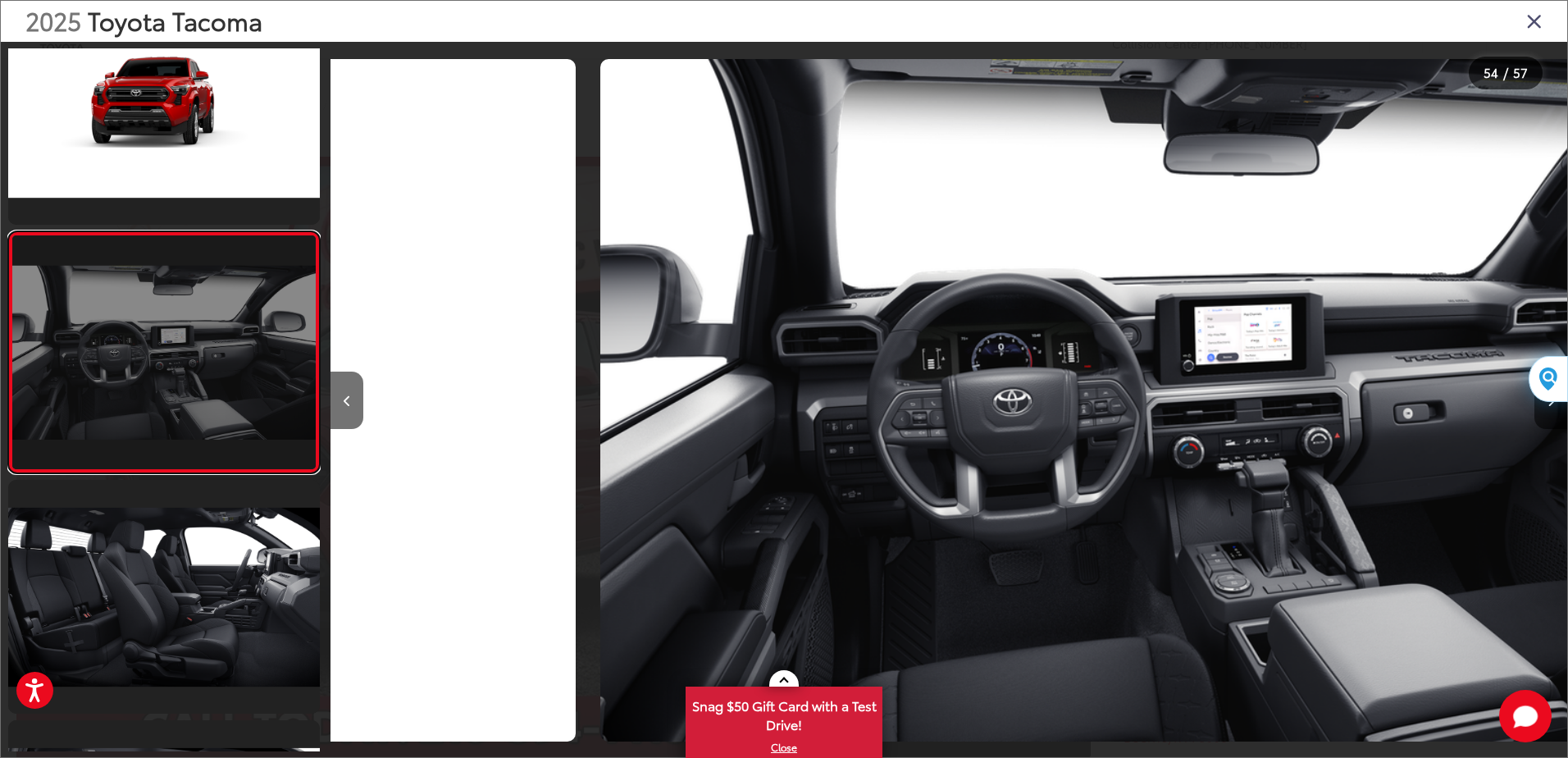
scroll to position [0, 65562]
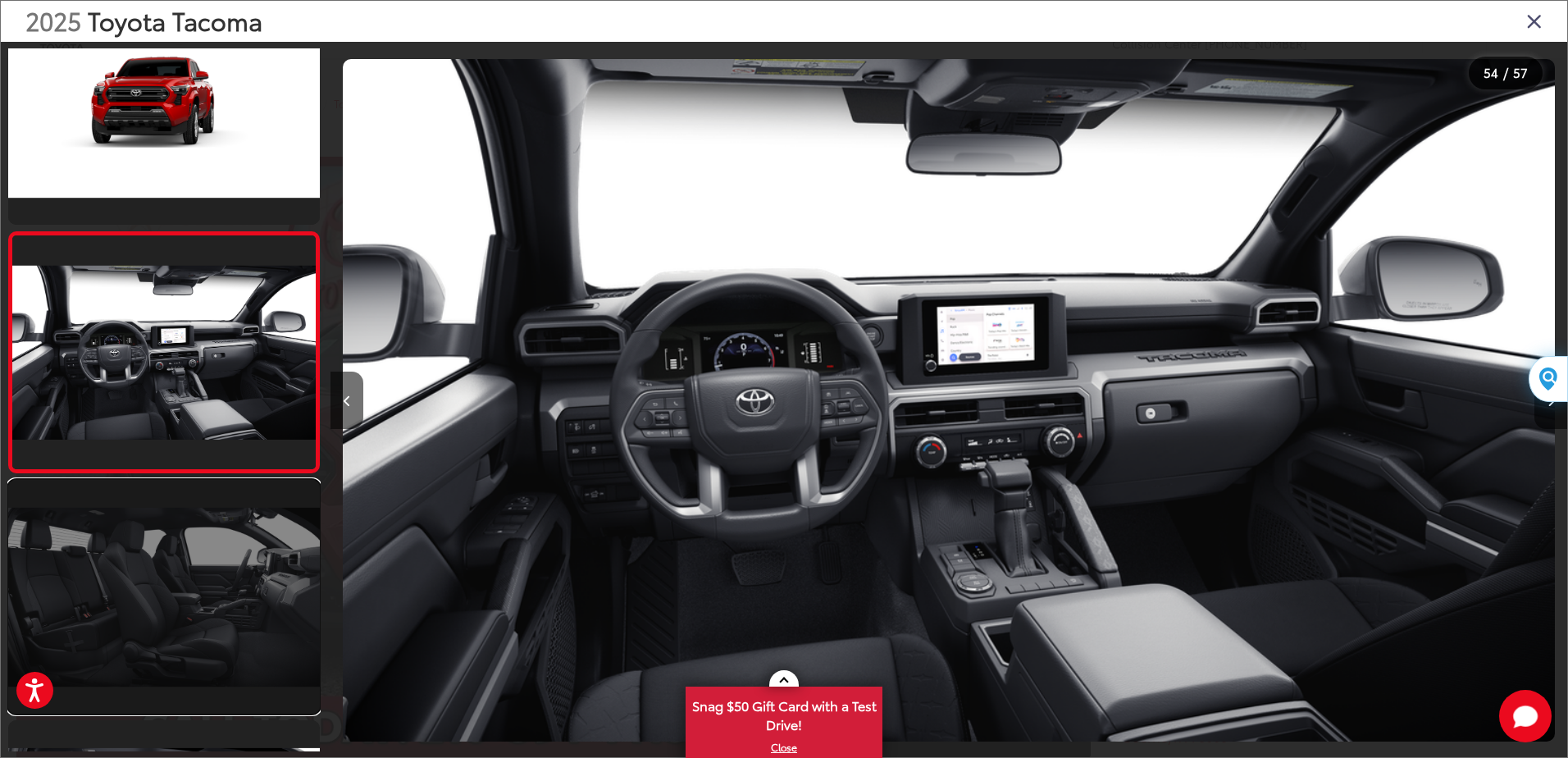
click at [178, 565] on link at bounding box center [164, 597] width 311 height 234
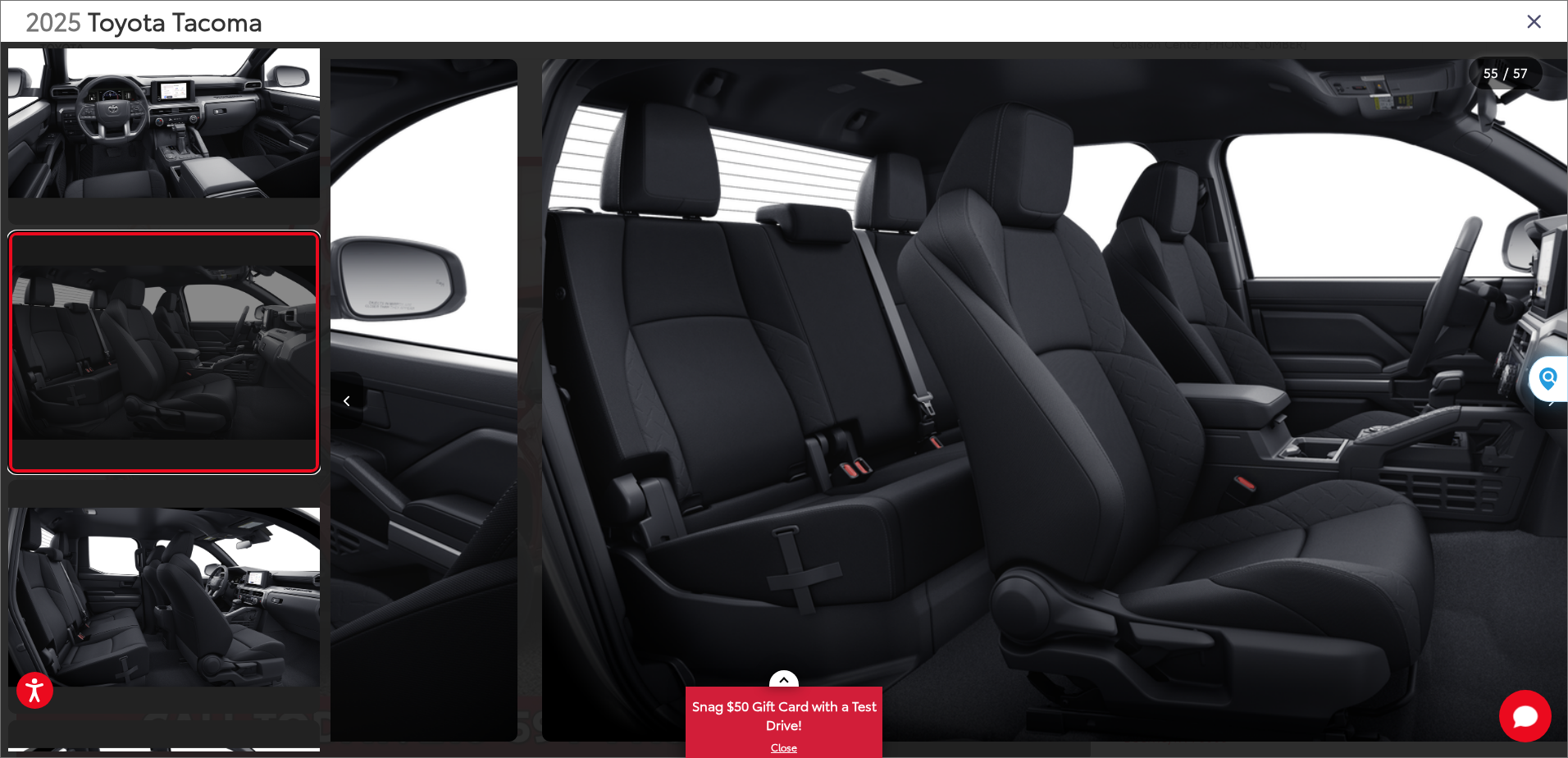
scroll to position [0, 66799]
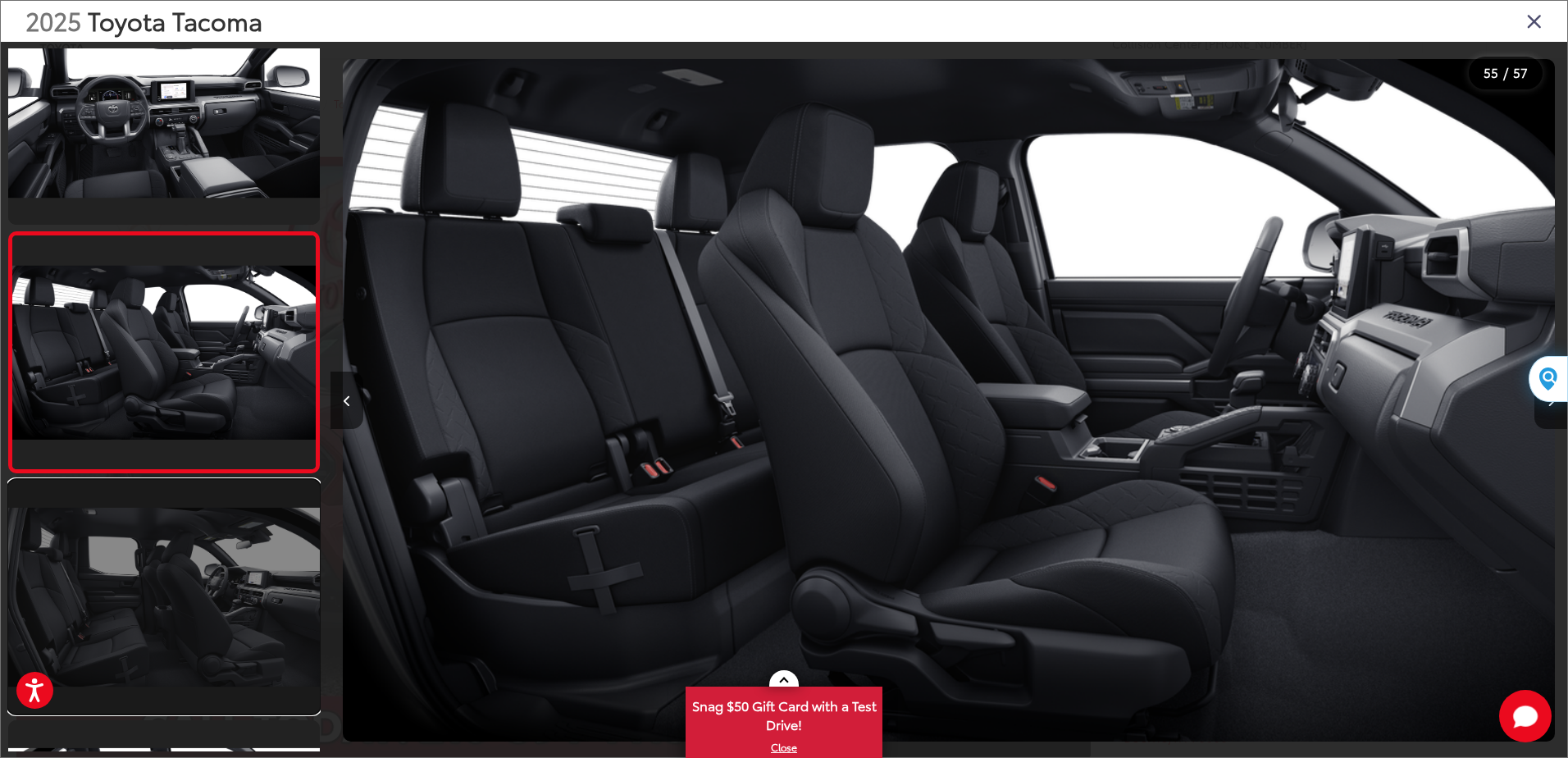
click at [169, 626] on link at bounding box center [164, 597] width 311 height 234
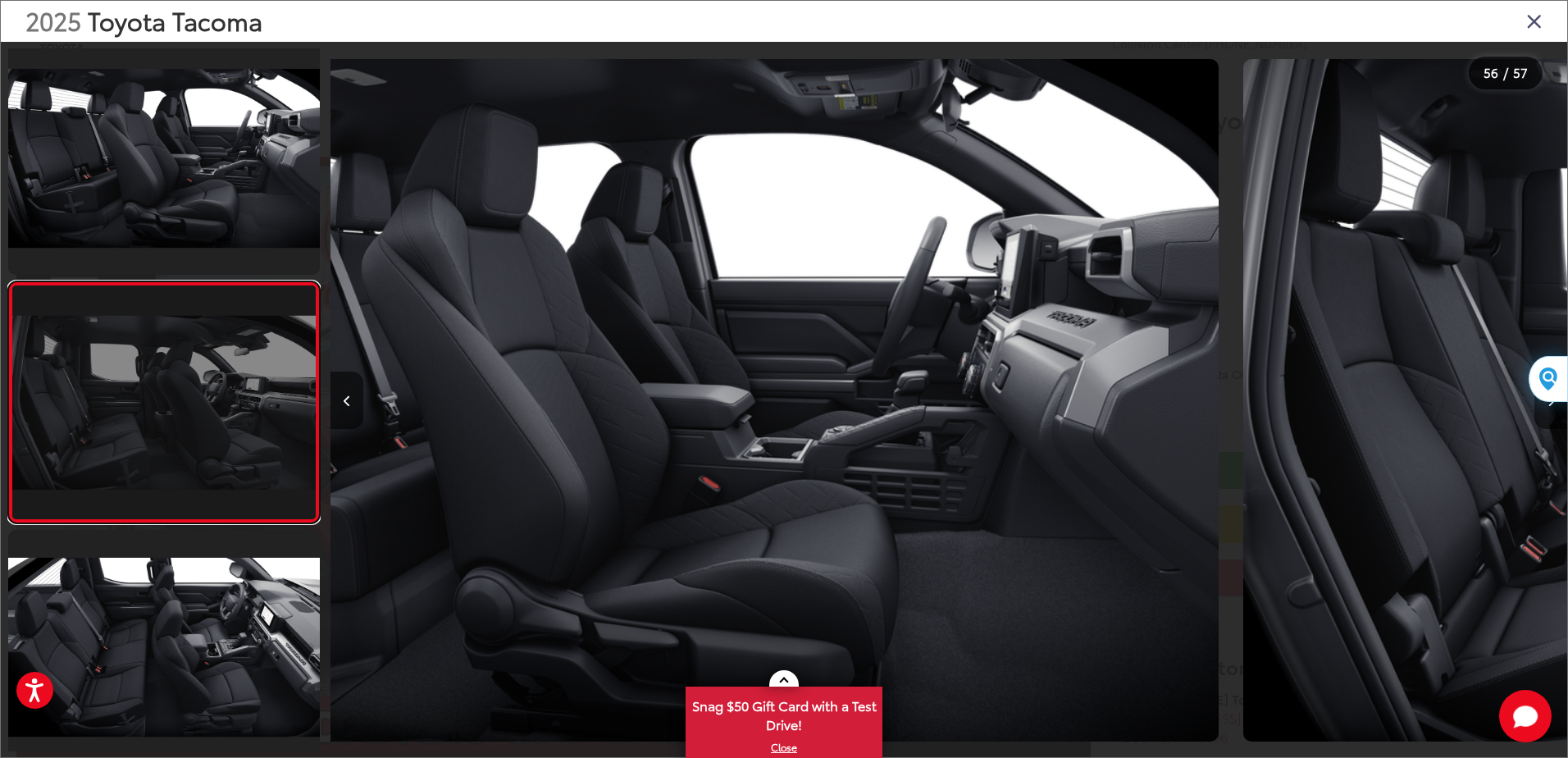
scroll to position [0, 0]
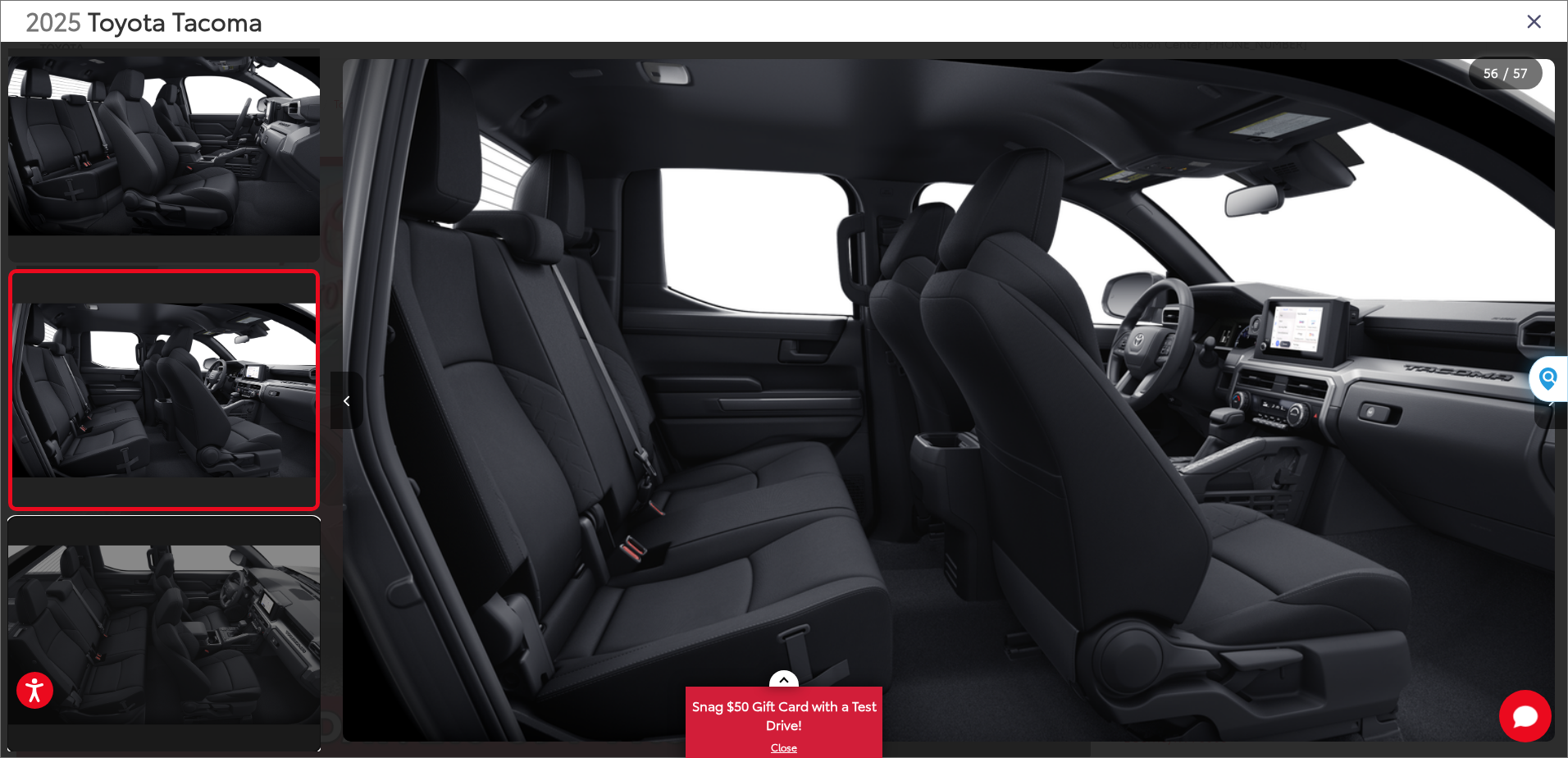
click at [157, 643] on link at bounding box center [164, 635] width 311 height 234
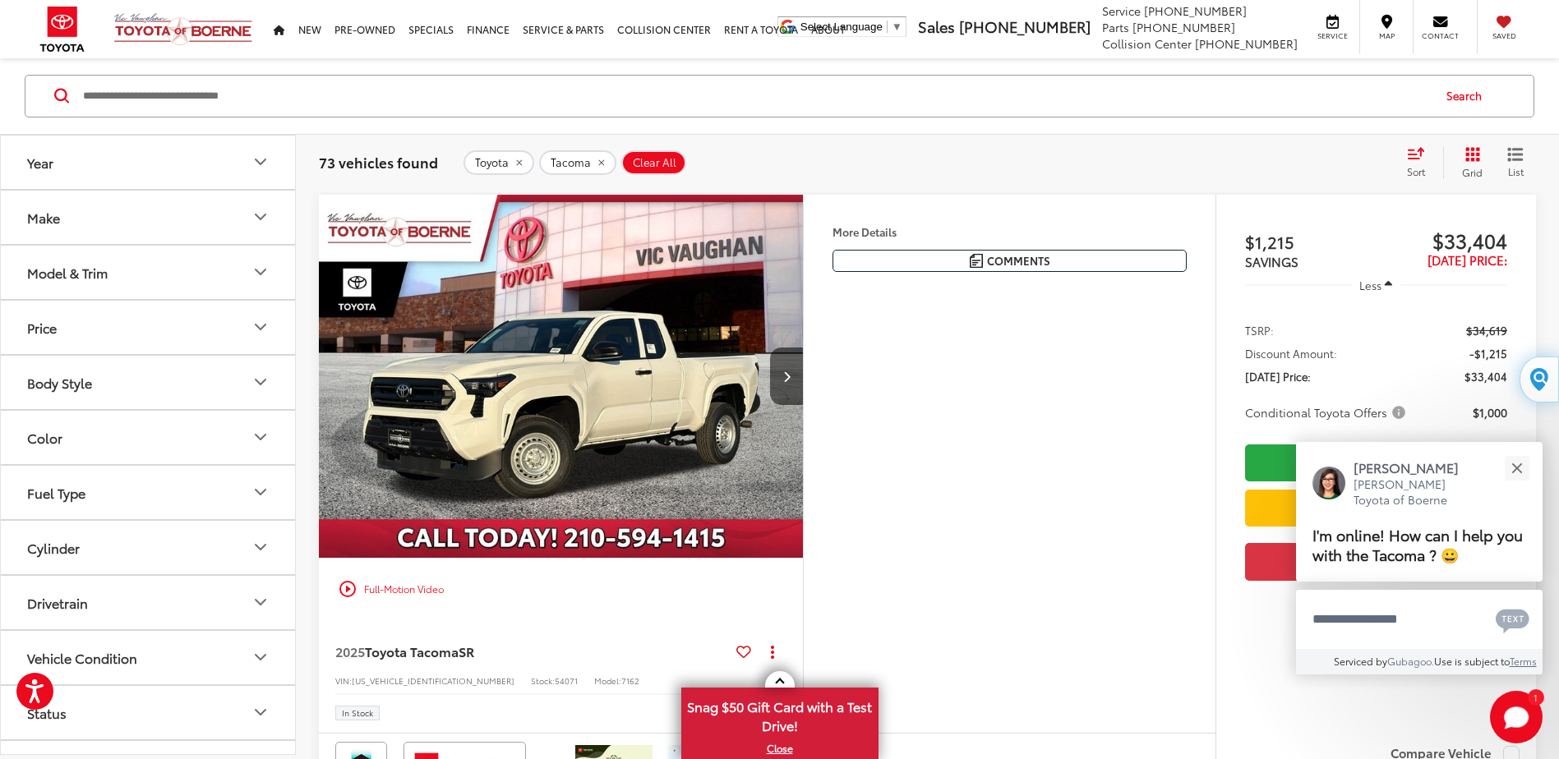
click at [257, 275] on icon "Model & Trim" at bounding box center [261, 273] width 20 height 20
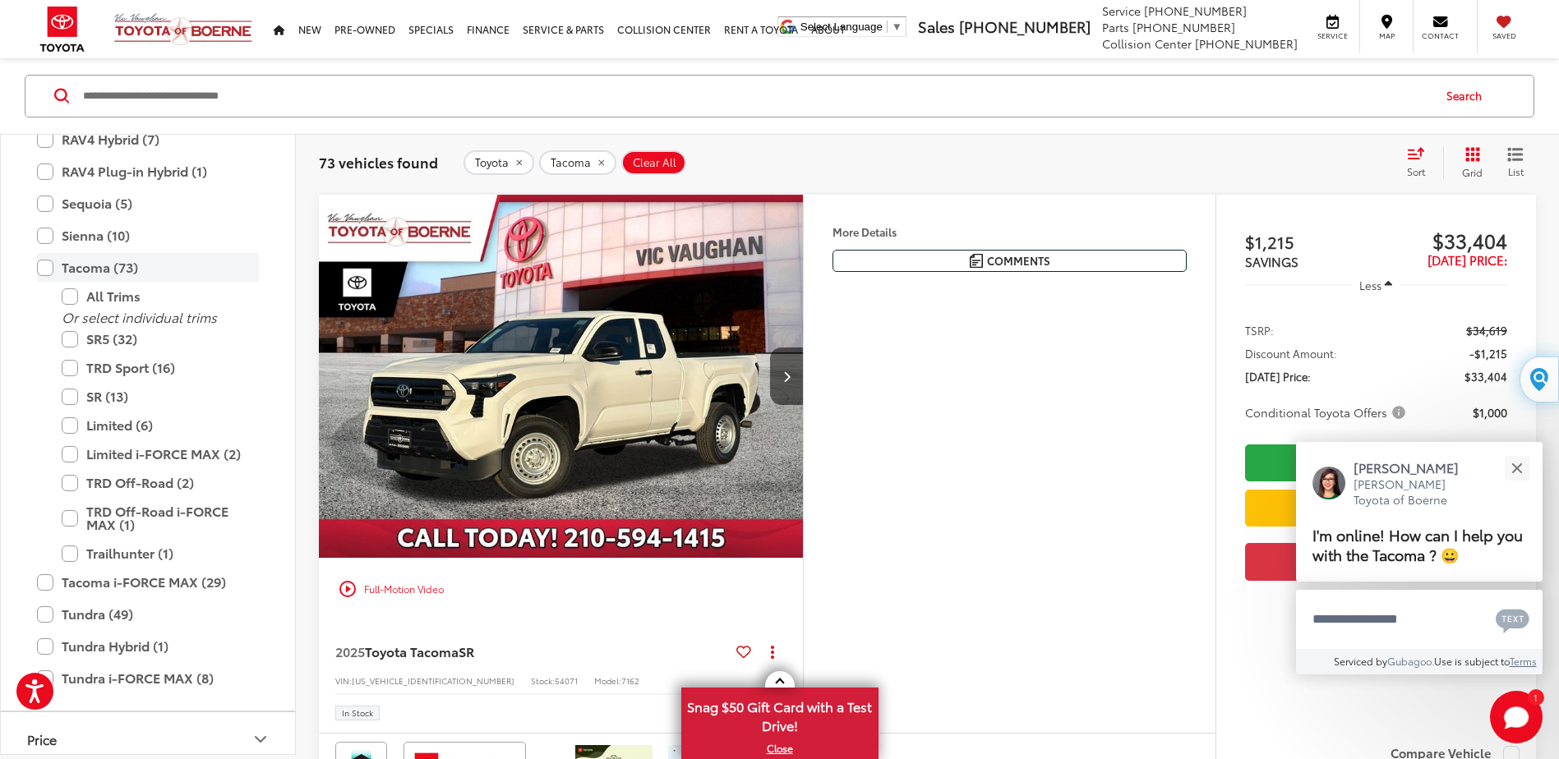
scroll to position [812, 0]
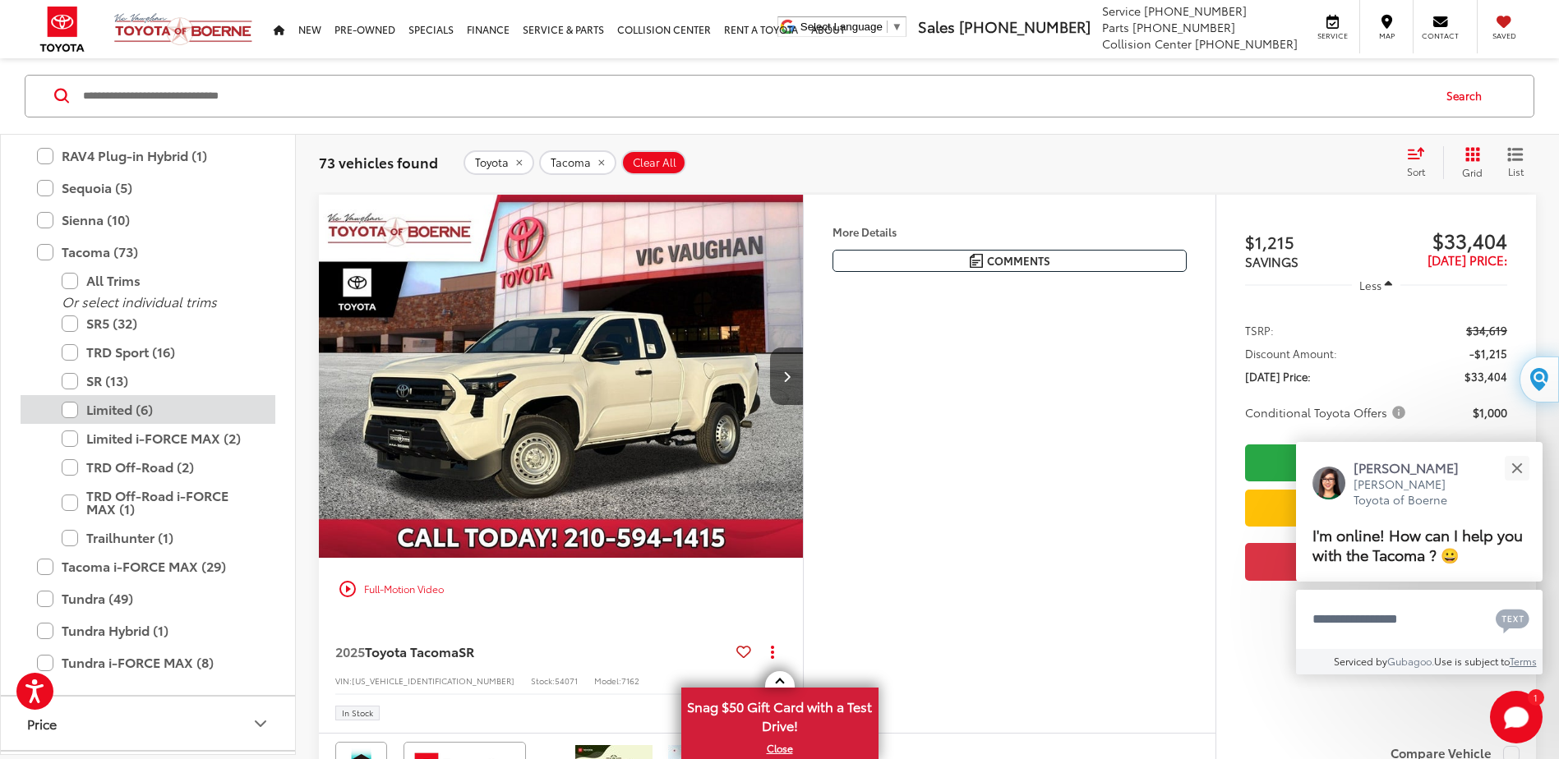
click at [68, 406] on label "Limited (6)" at bounding box center [160, 410] width 197 height 29
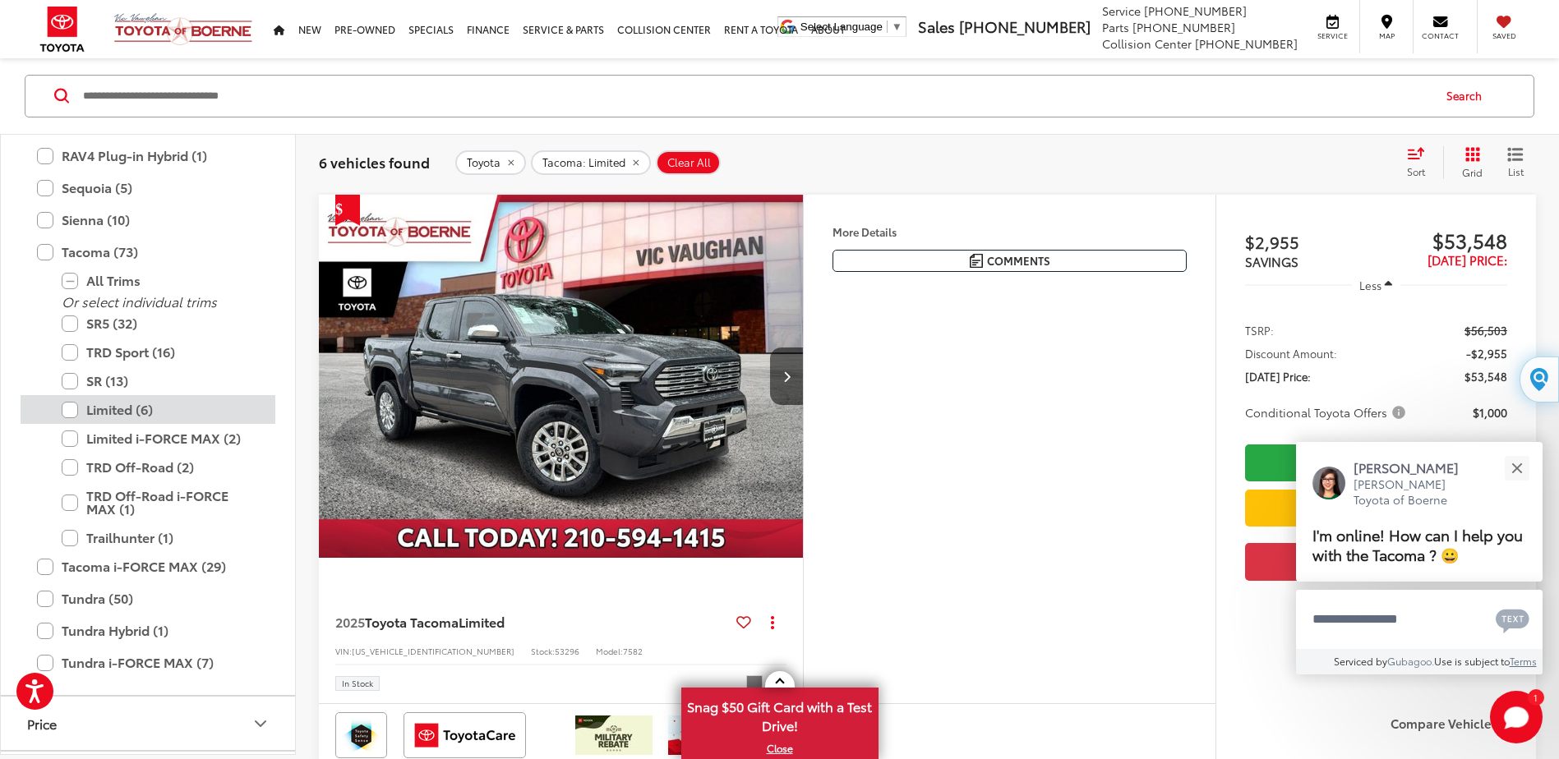
click at [69, 407] on label "Limited (6)" at bounding box center [160, 410] width 197 height 29
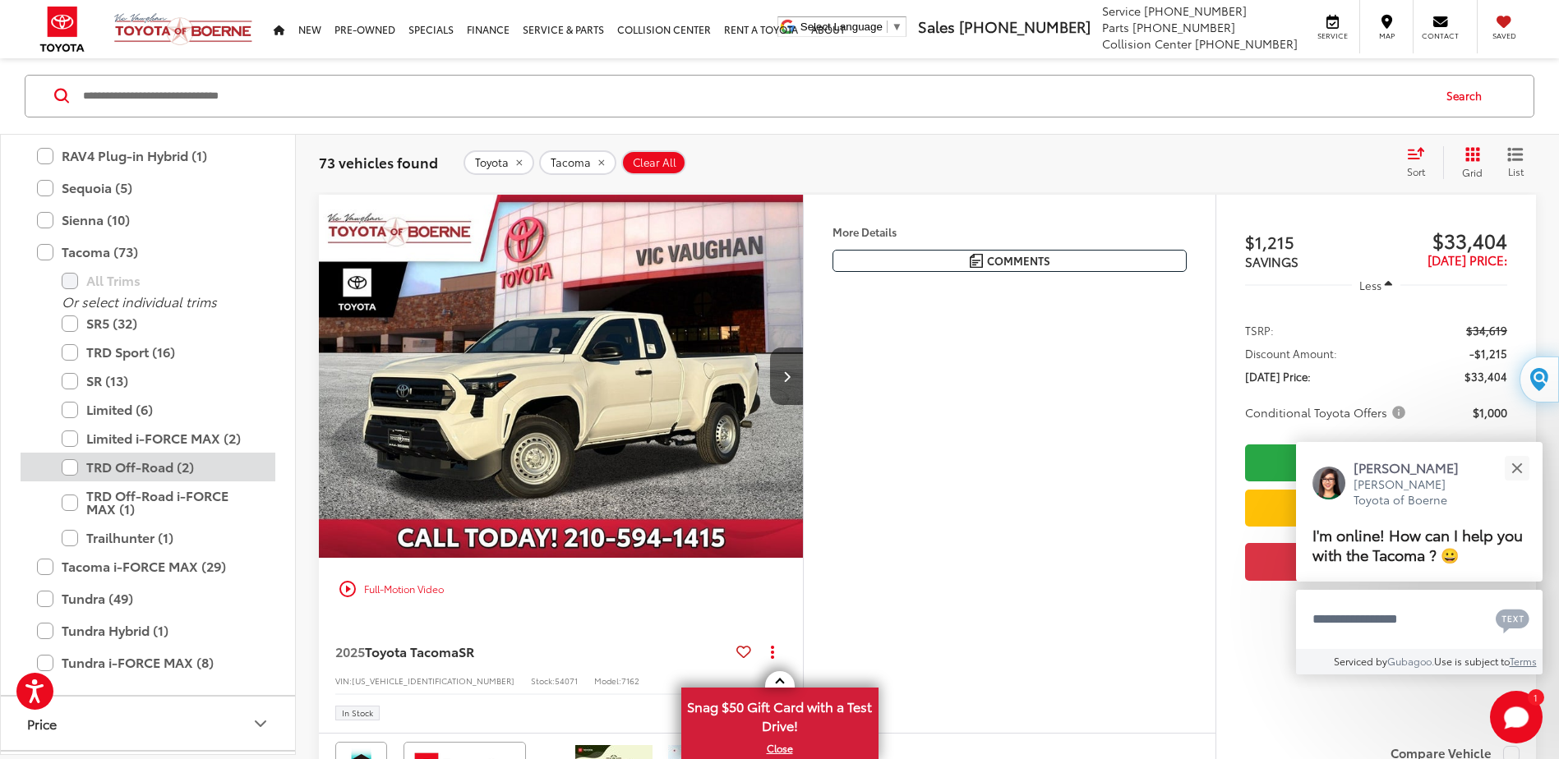
click at [72, 469] on label "TRD Off-Road (2)" at bounding box center [160, 468] width 197 height 29
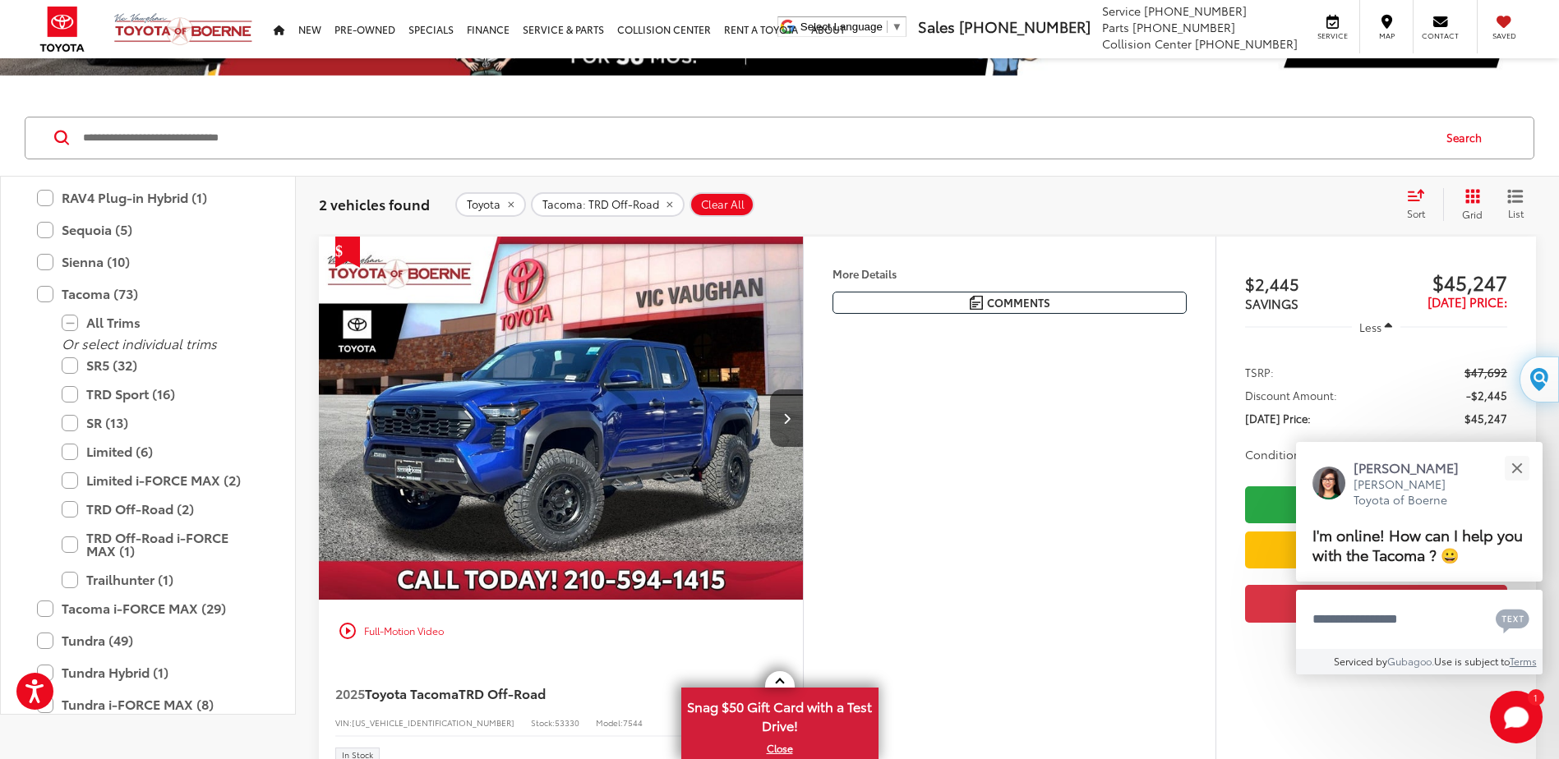
scroll to position [99, 0]
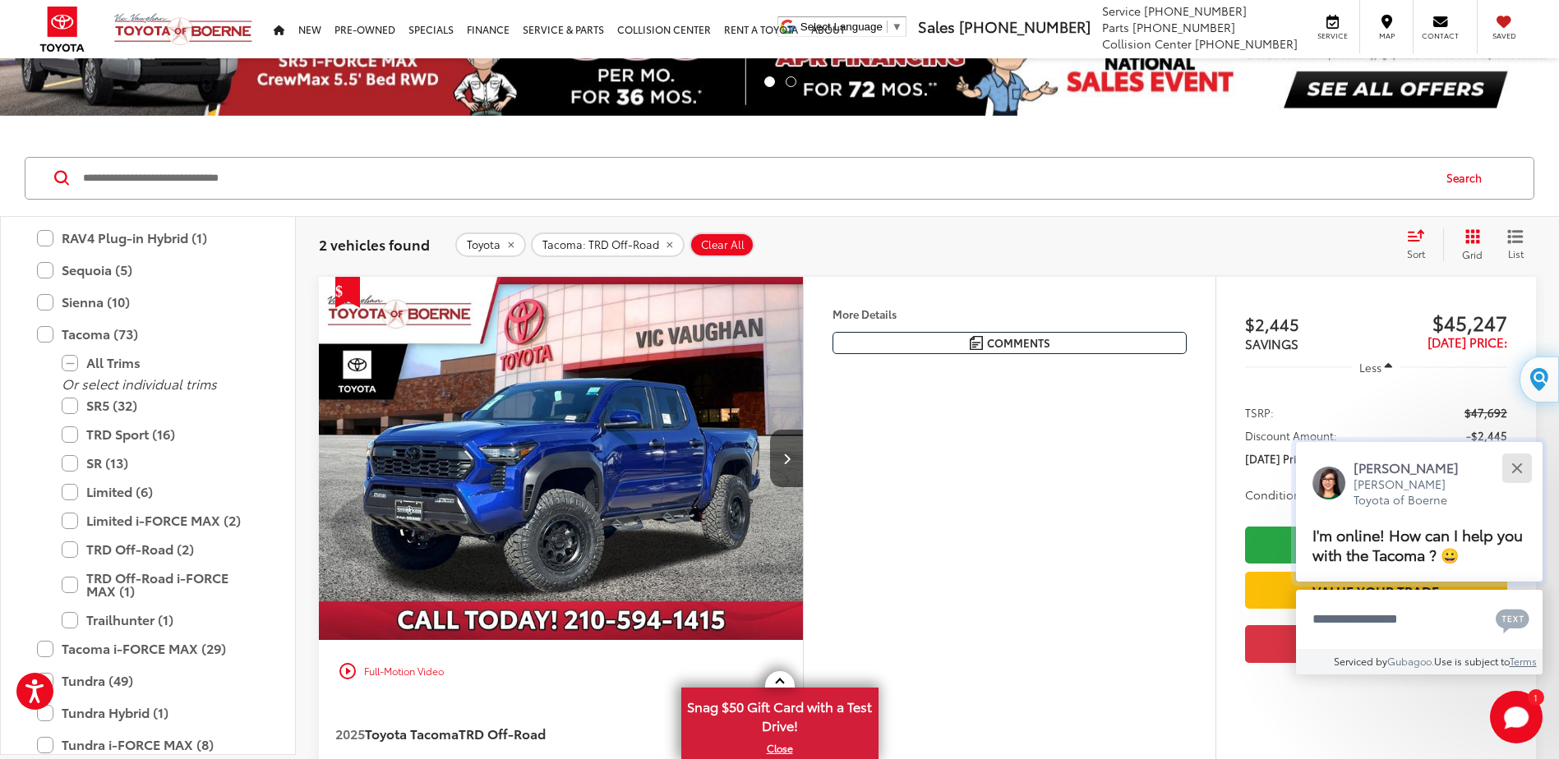
click at [1517, 462] on button "Close" at bounding box center [1516, 467] width 35 height 35
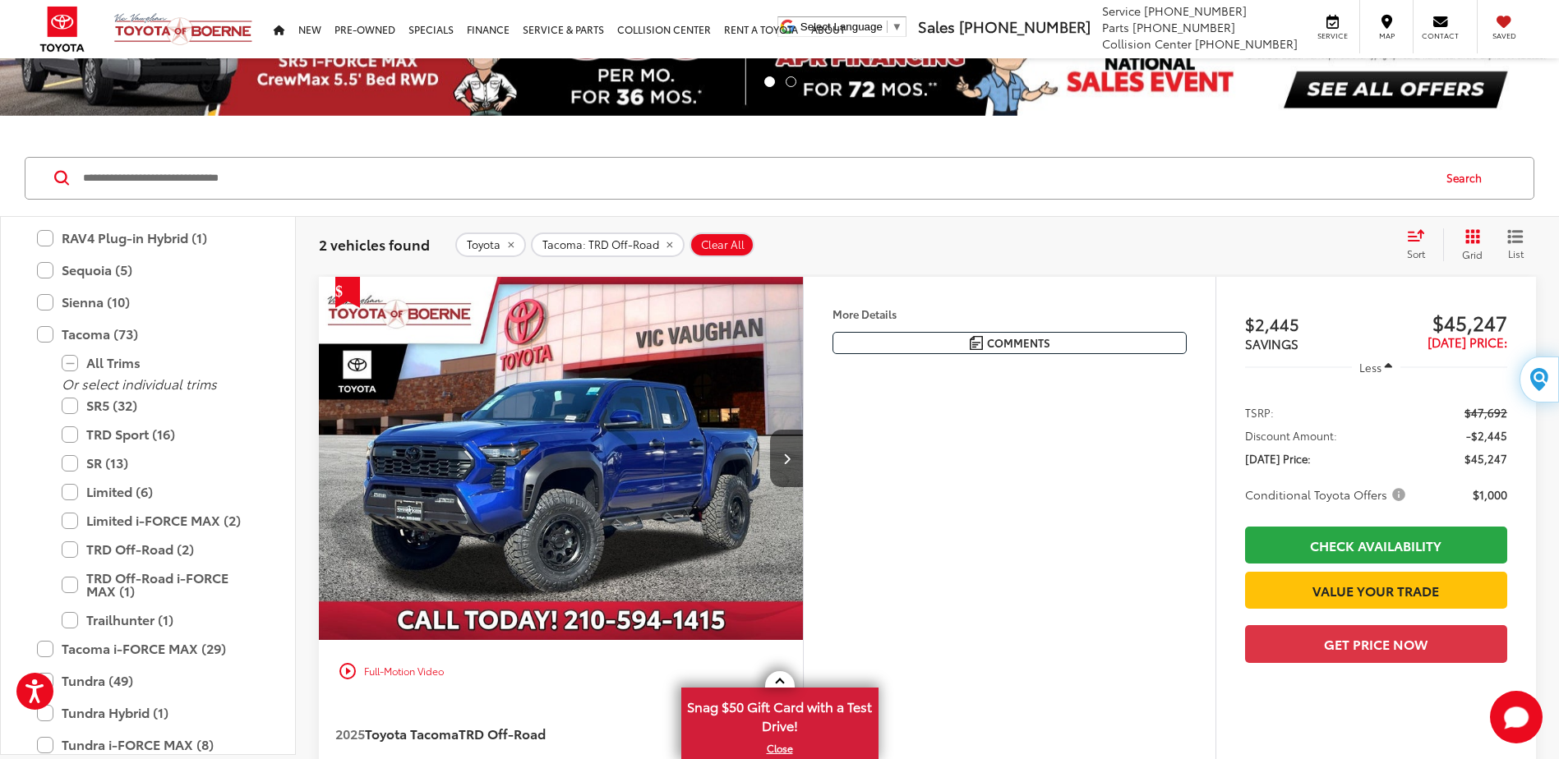
click at [586, 444] on img "2025 Toyota Tacoma TRD Off-Road 0" at bounding box center [561, 459] width 487 height 365
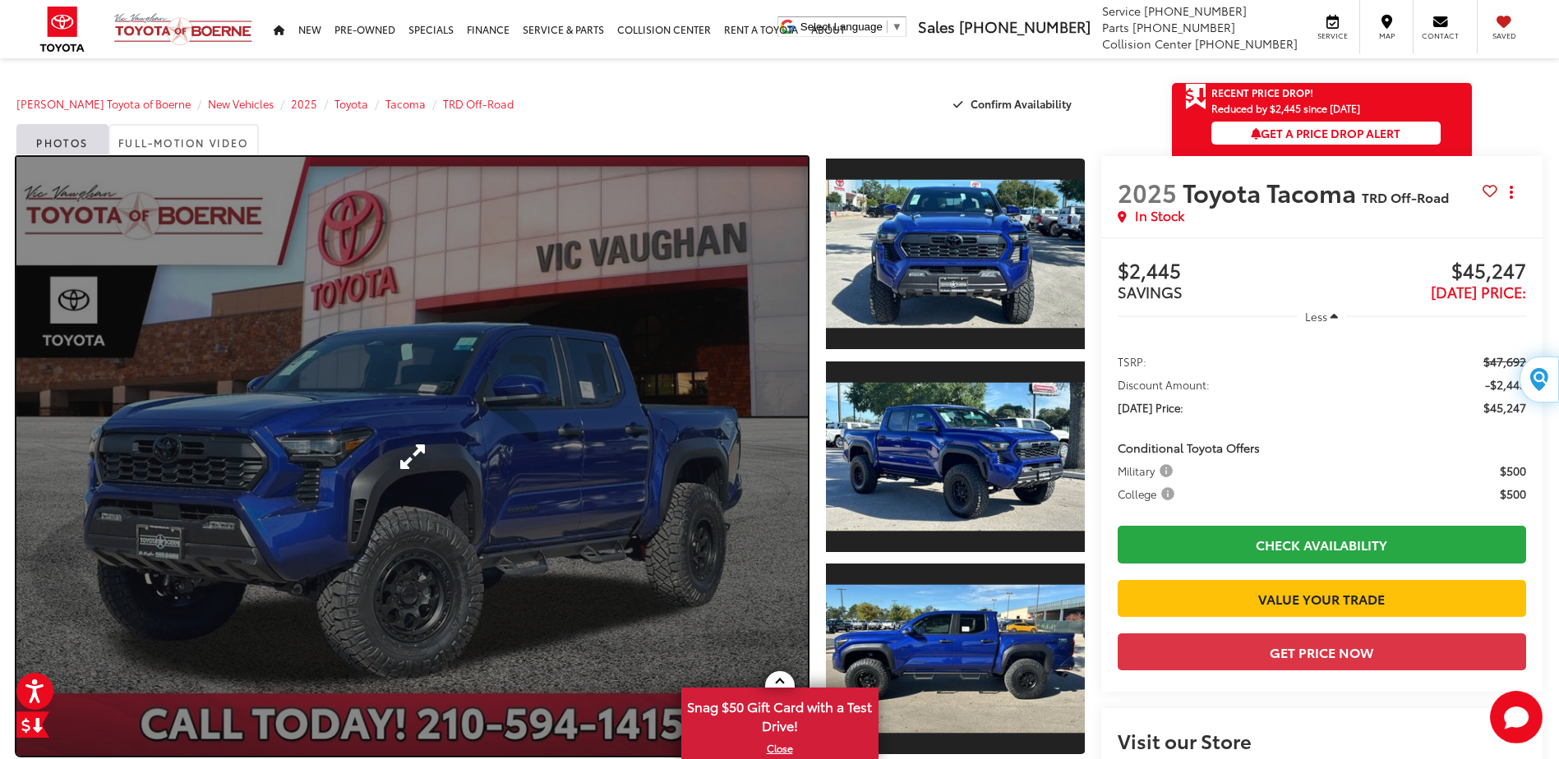
click at [682, 449] on link "Expand Photo 0" at bounding box center [411, 456] width 791 height 599
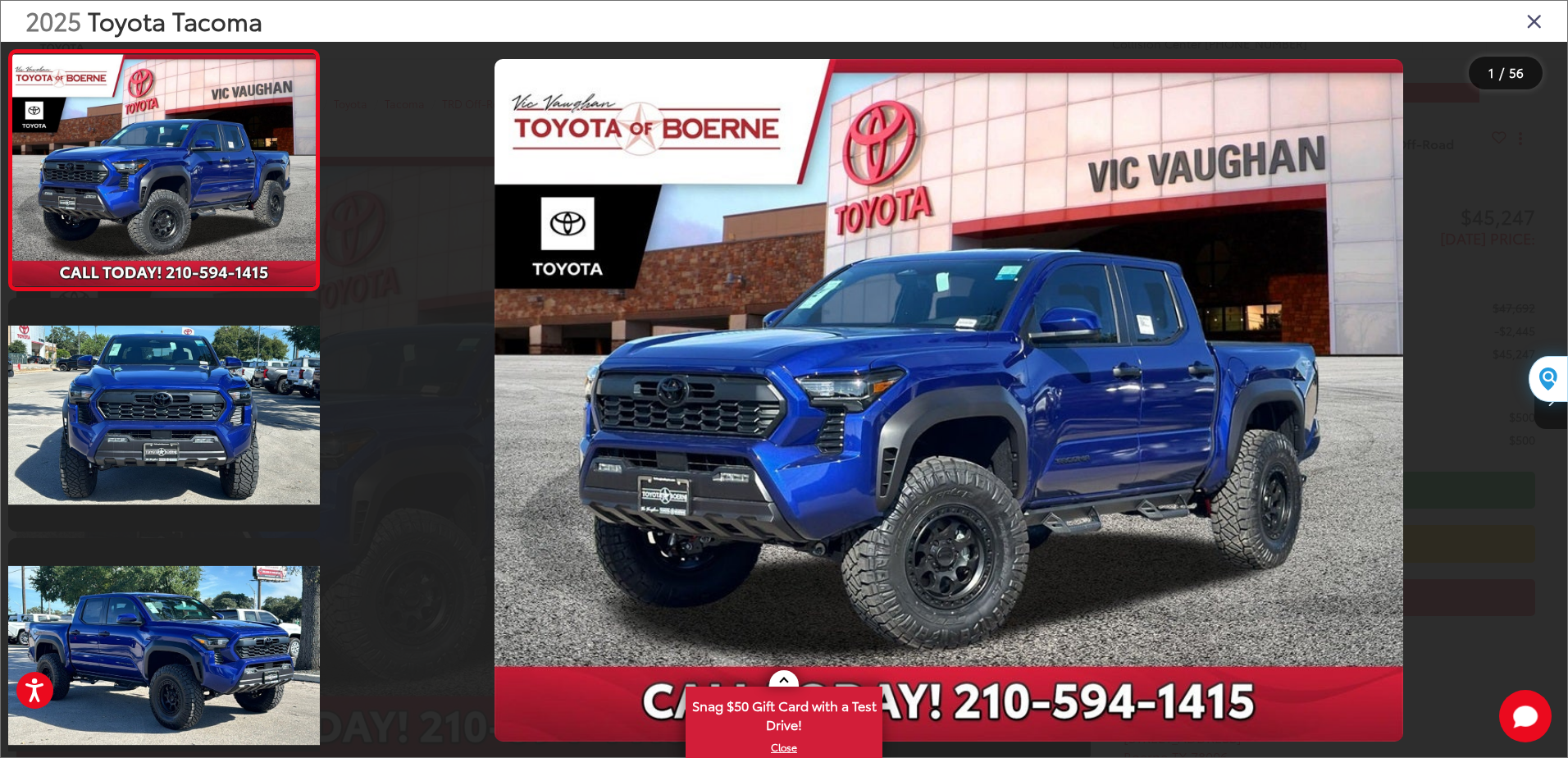
click at [1549, 412] on button "Next image" at bounding box center [1551, 400] width 33 height 58
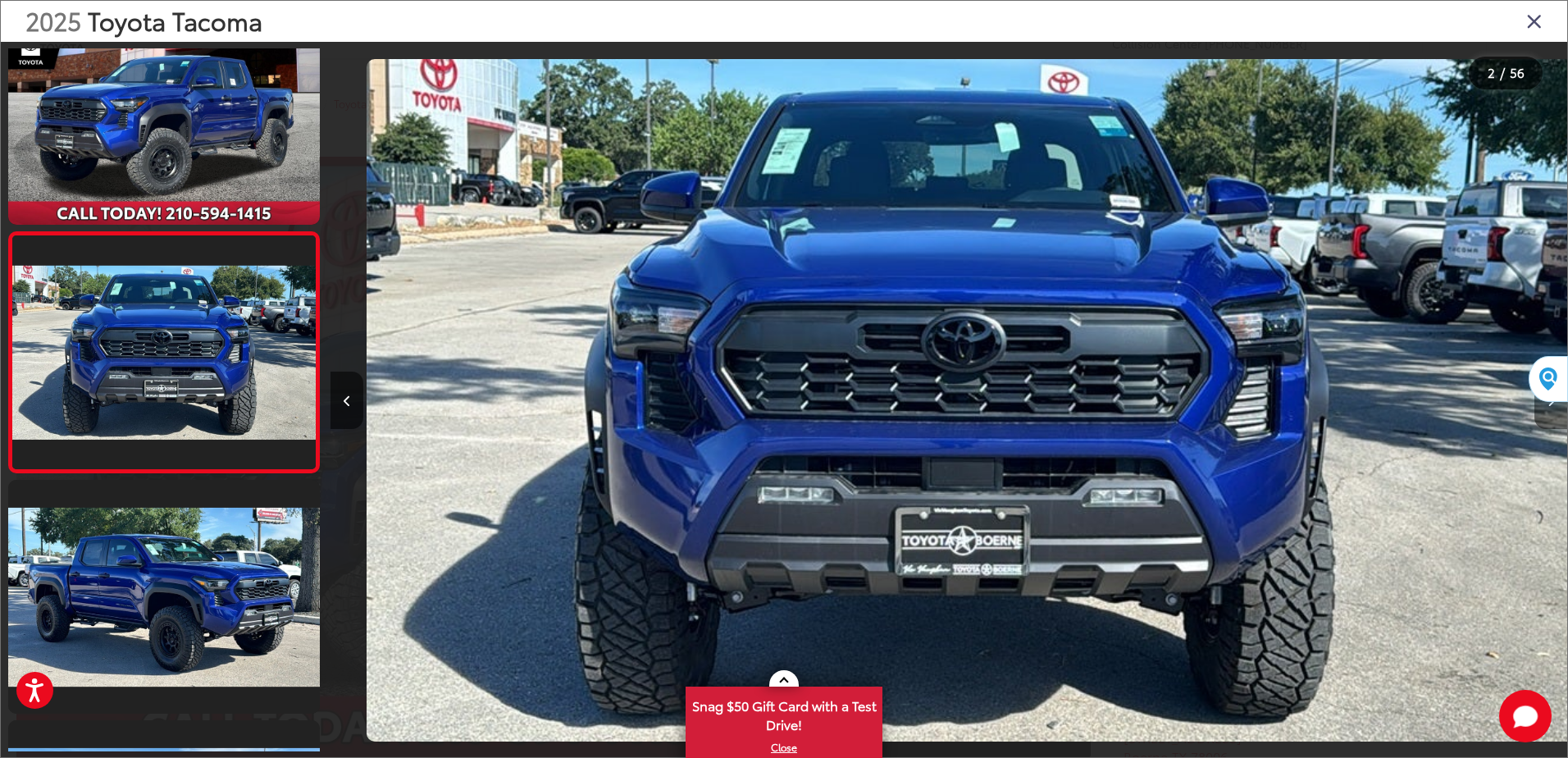
scroll to position [0, 1237]
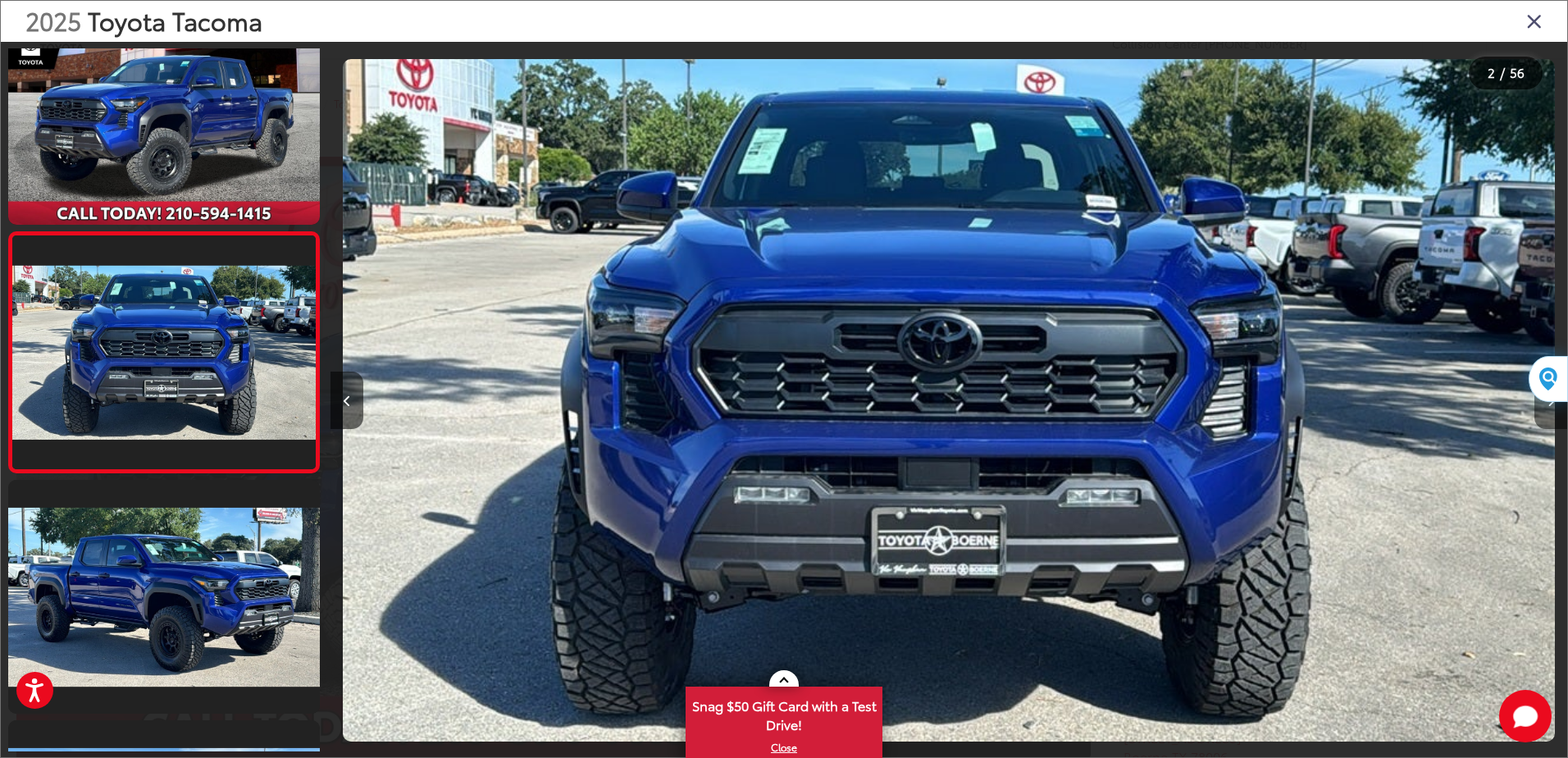
click at [1549, 412] on button "Next image" at bounding box center [1551, 400] width 33 height 58
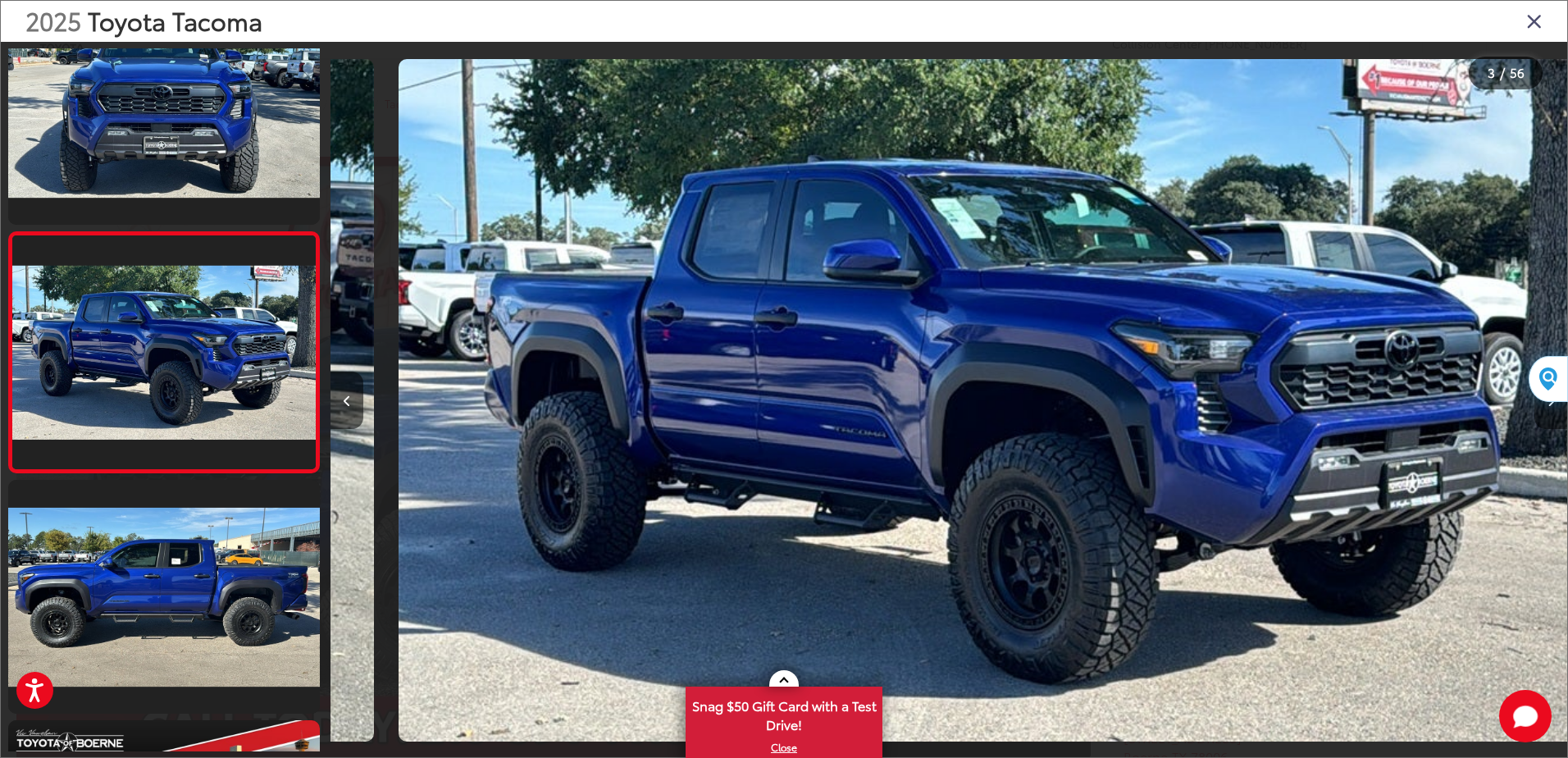
scroll to position [0, 2474]
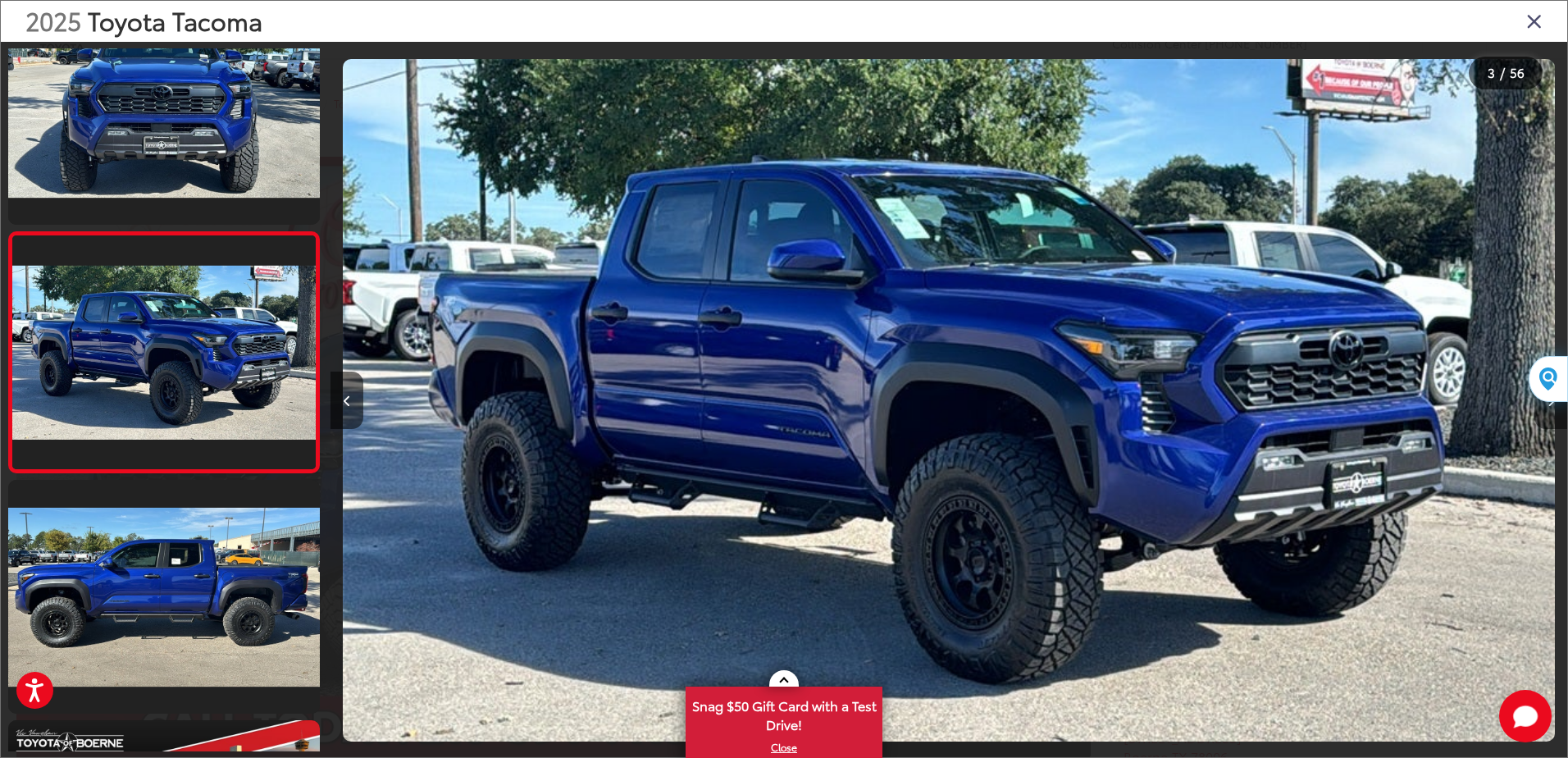
click at [1549, 412] on button "Next image" at bounding box center [1551, 400] width 33 height 58
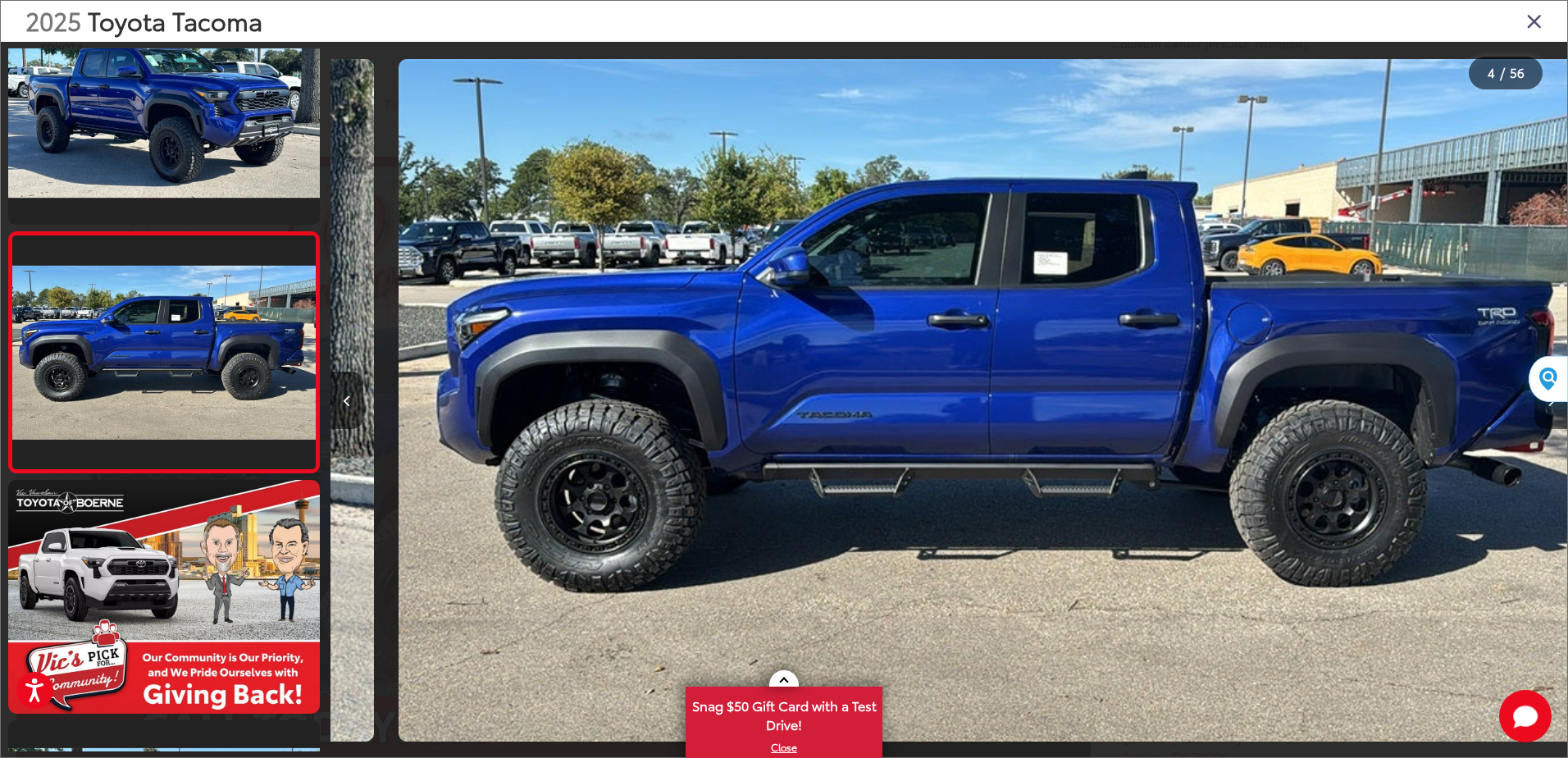
scroll to position [0, 3711]
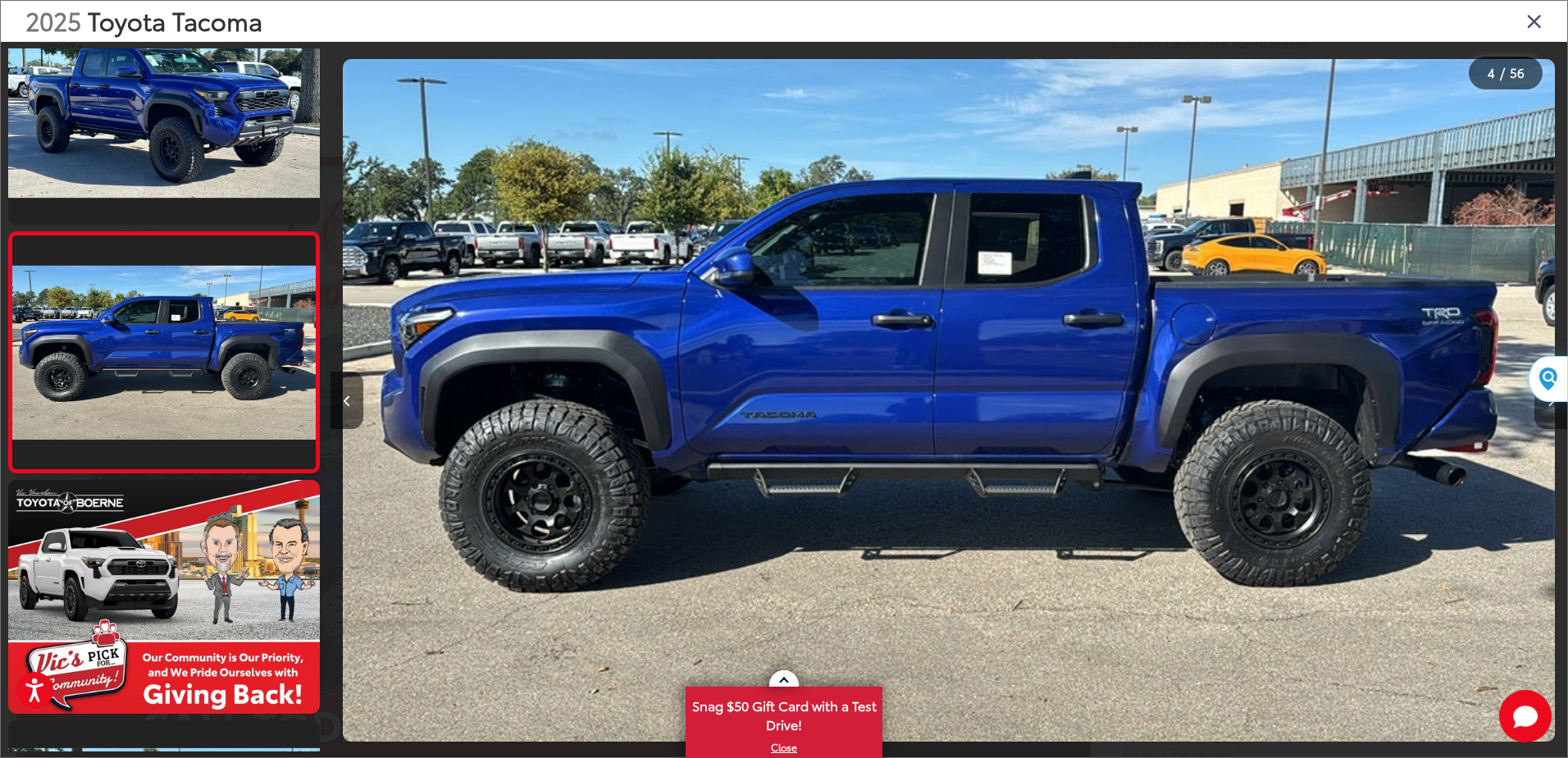
click at [1549, 412] on button "Next image" at bounding box center [1551, 400] width 33 height 58
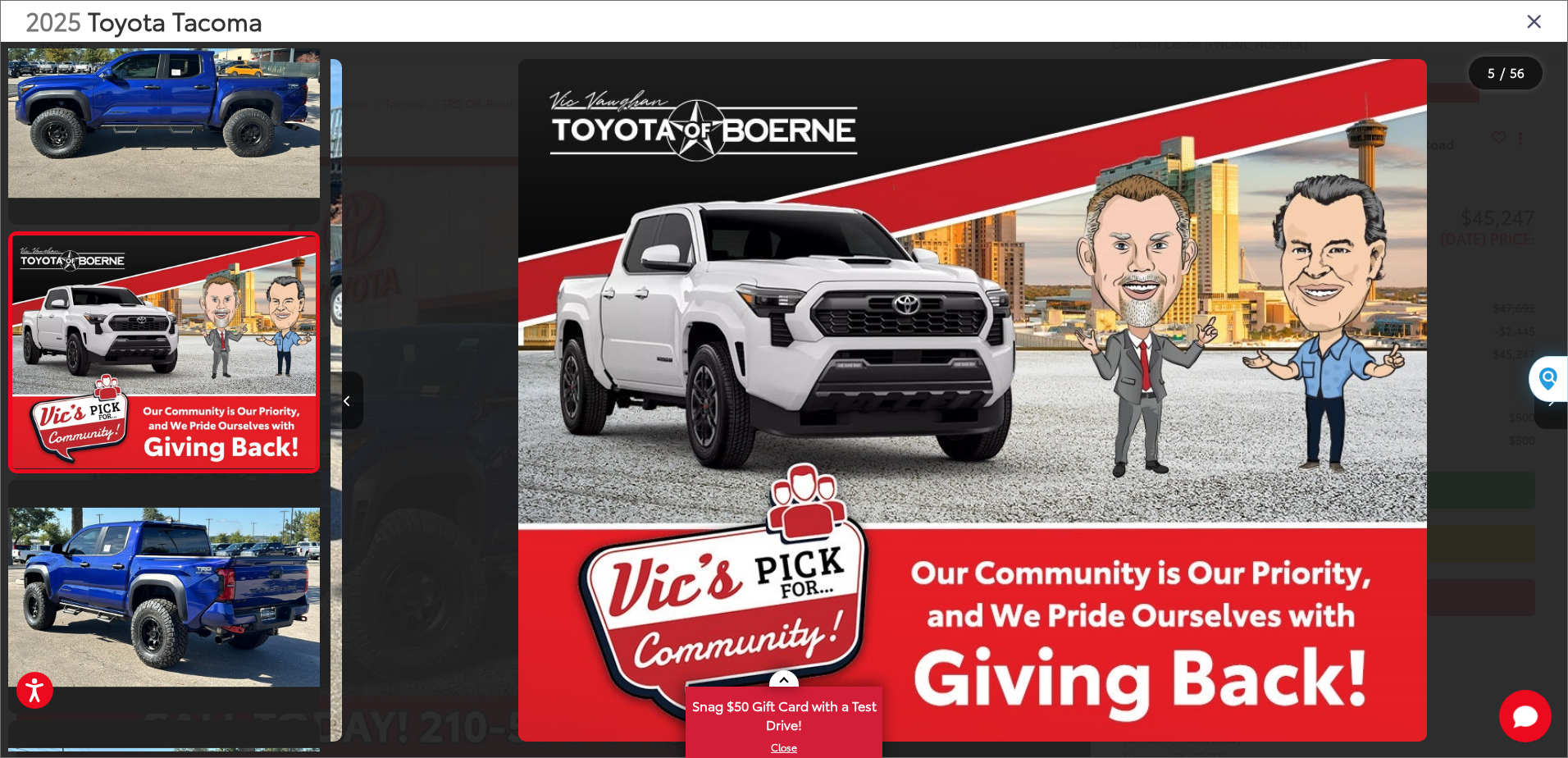
scroll to position [0, 4949]
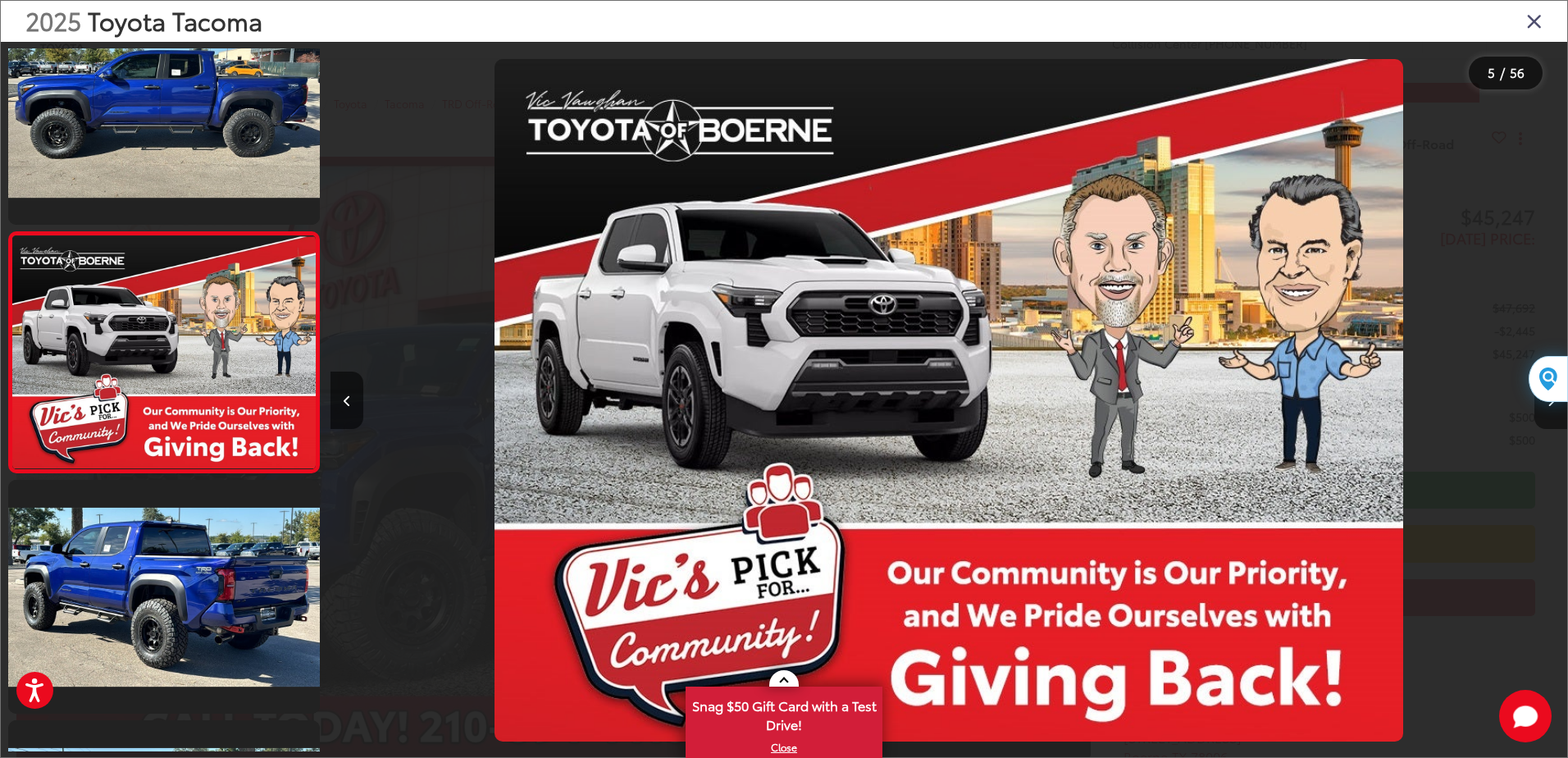
click at [1549, 412] on button "Next image" at bounding box center [1551, 400] width 33 height 58
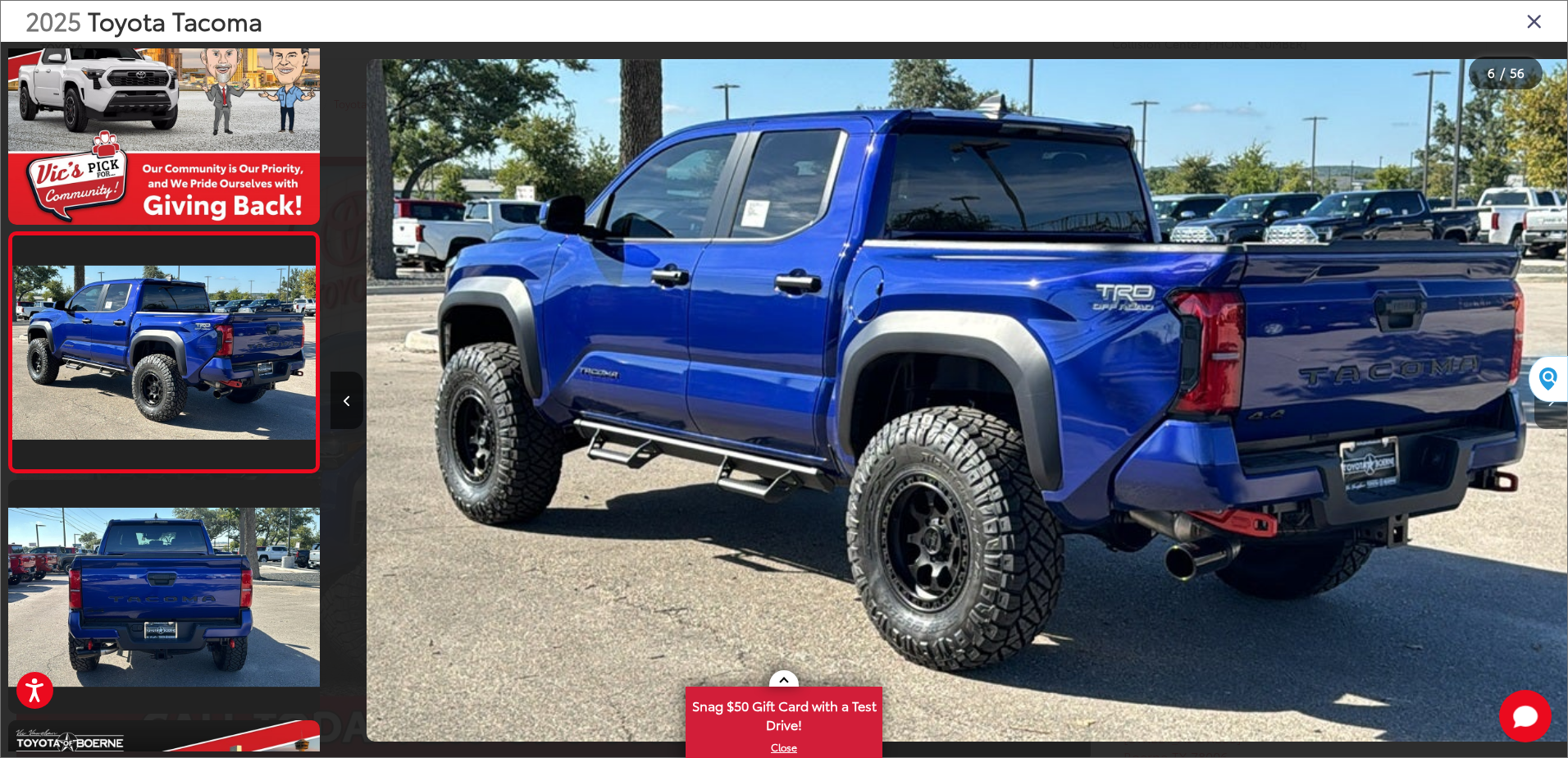
scroll to position [0, 6185]
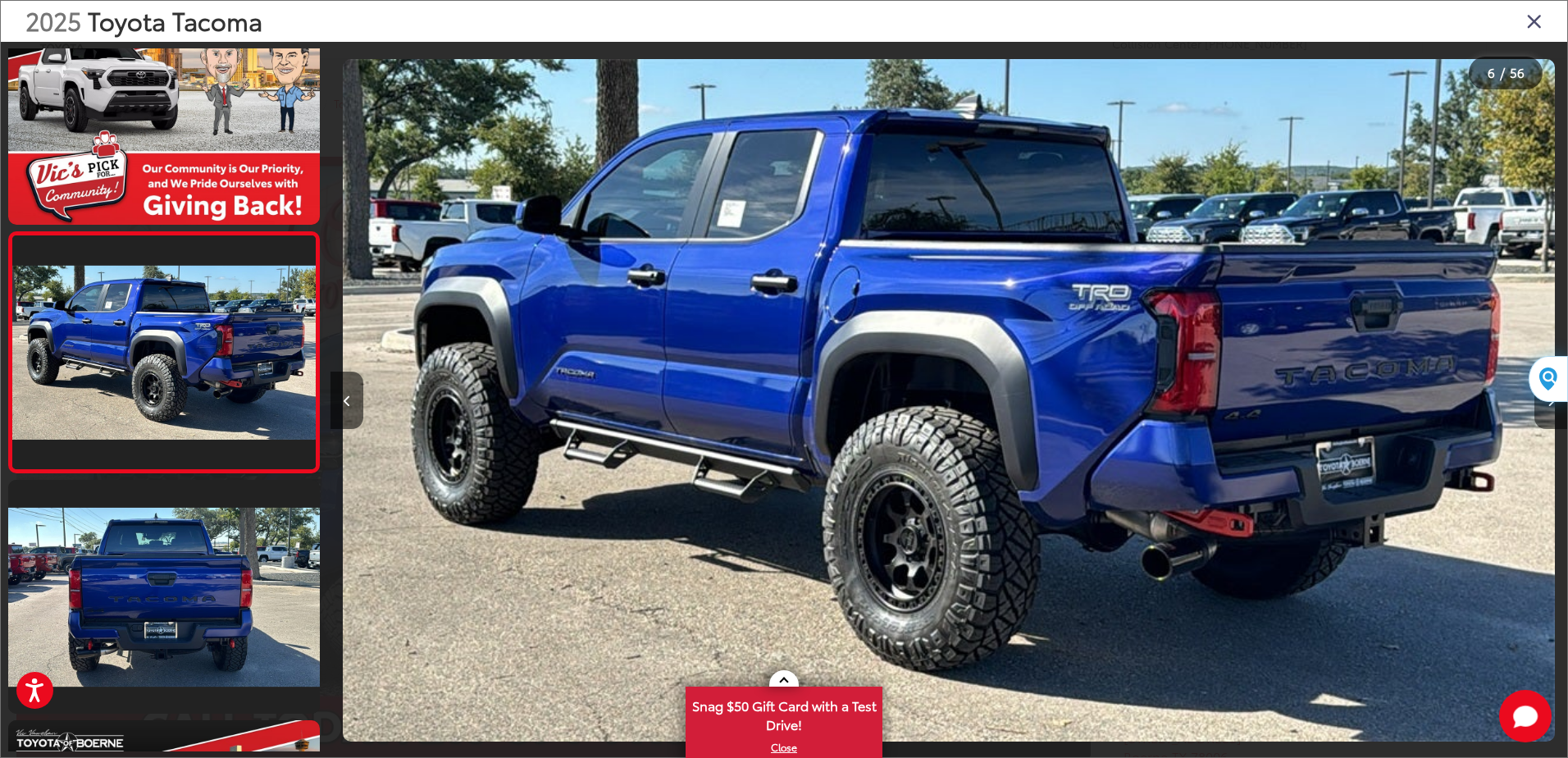
click at [1549, 412] on button "Next image" at bounding box center [1551, 400] width 33 height 58
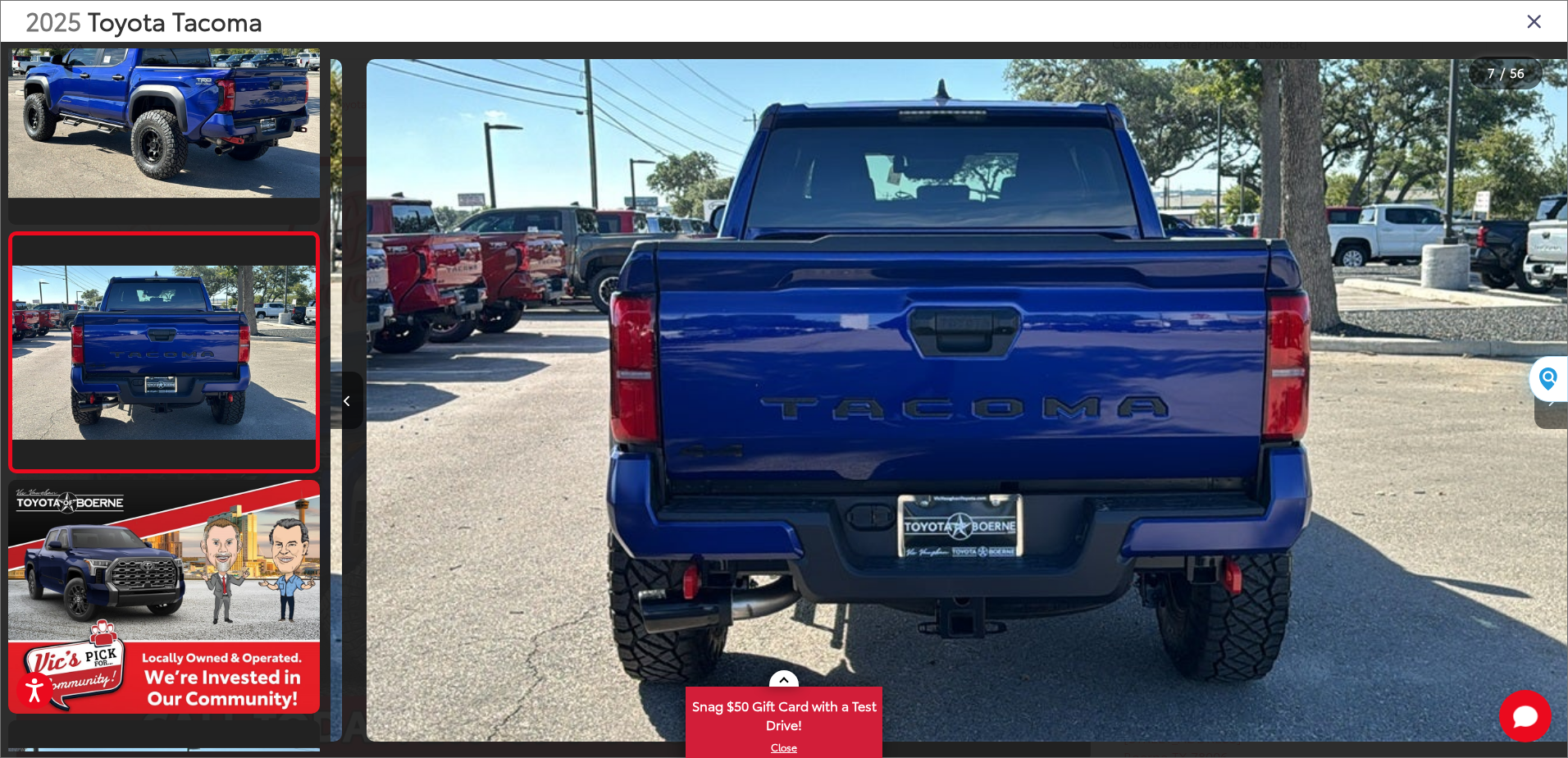
scroll to position [0, 7422]
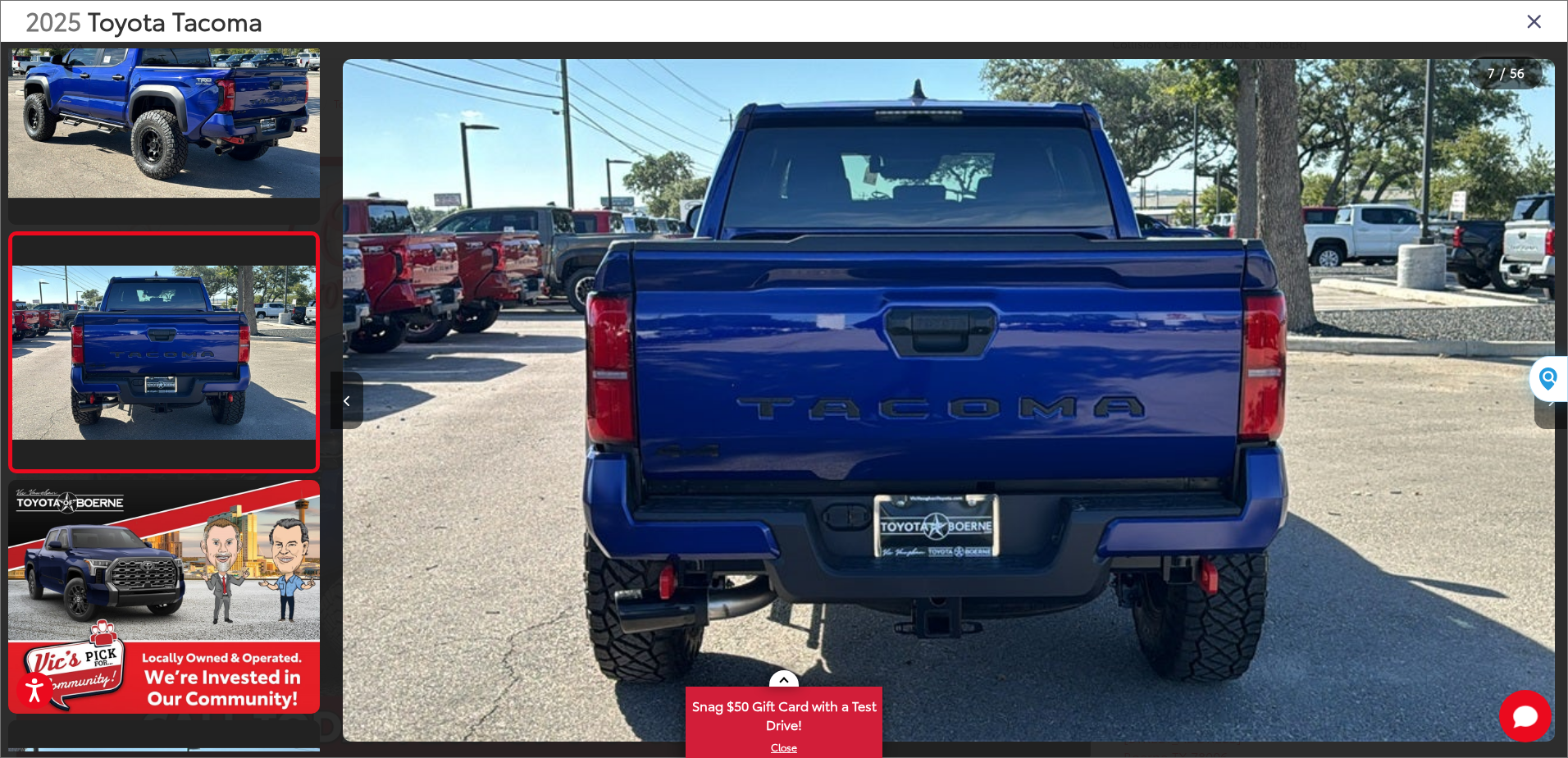
click at [1549, 412] on button "Next image" at bounding box center [1551, 400] width 33 height 58
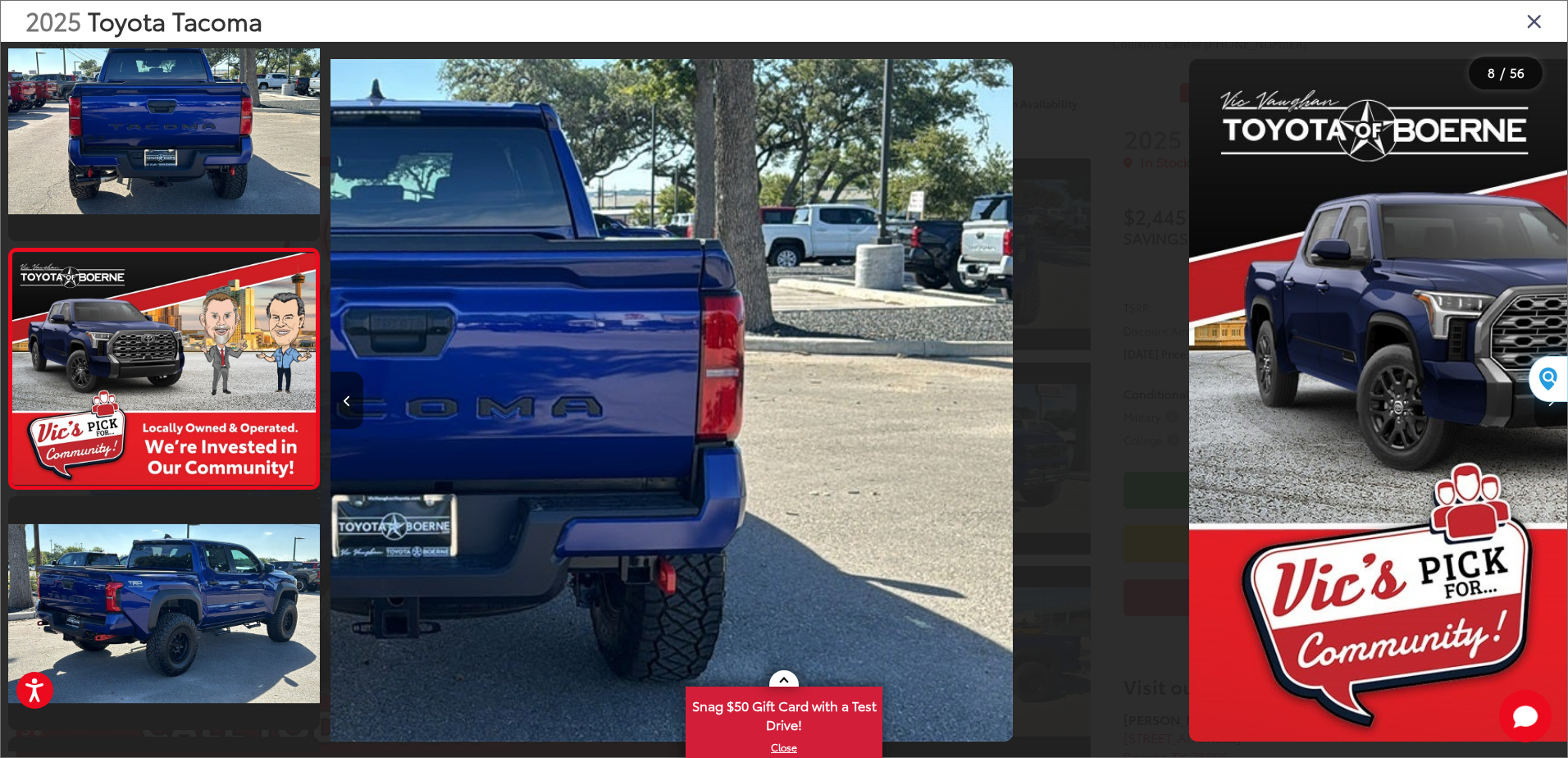
scroll to position [0, 0]
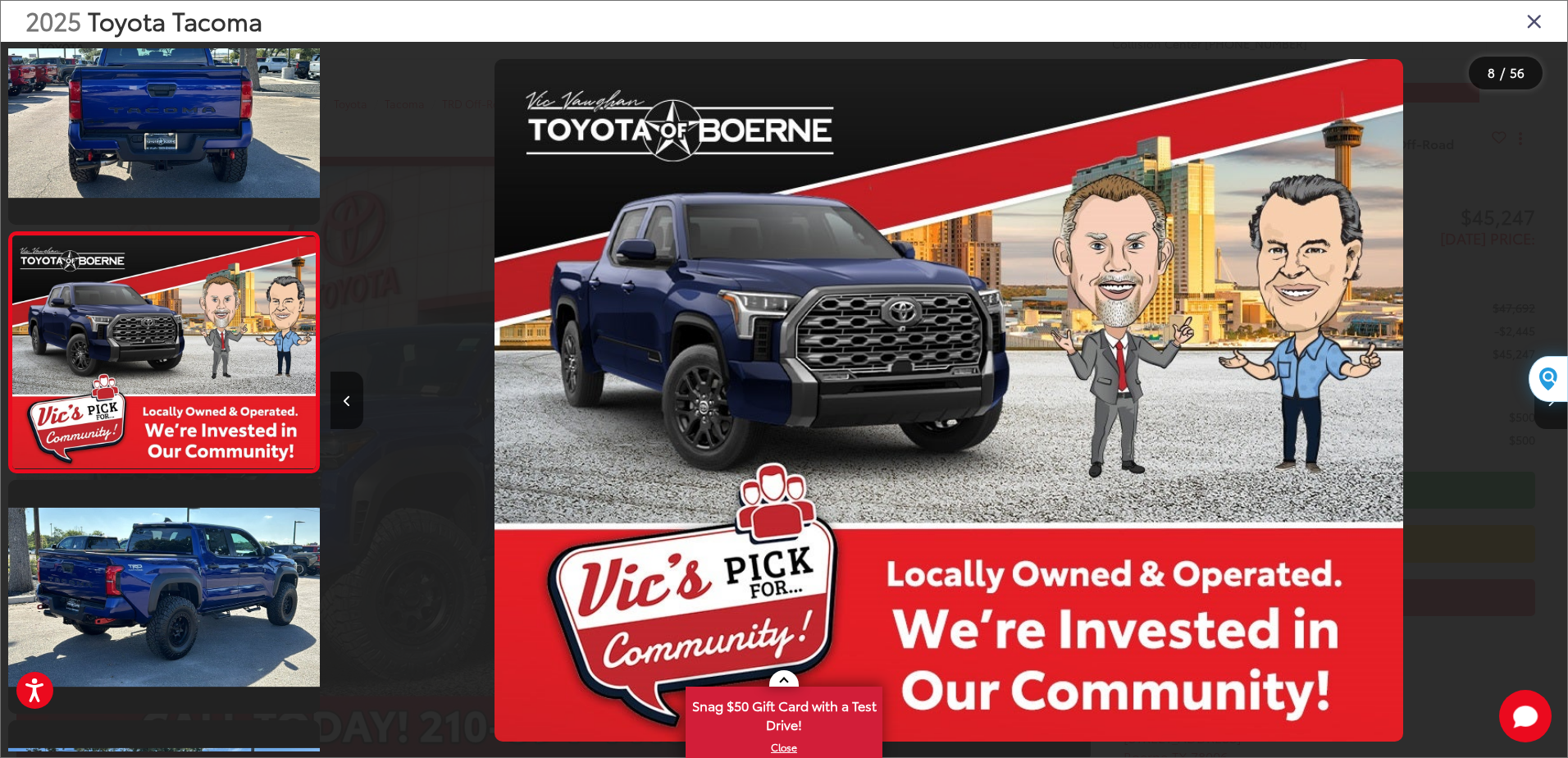
click at [1549, 412] on button "Next image" at bounding box center [1551, 400] width 33 height 58
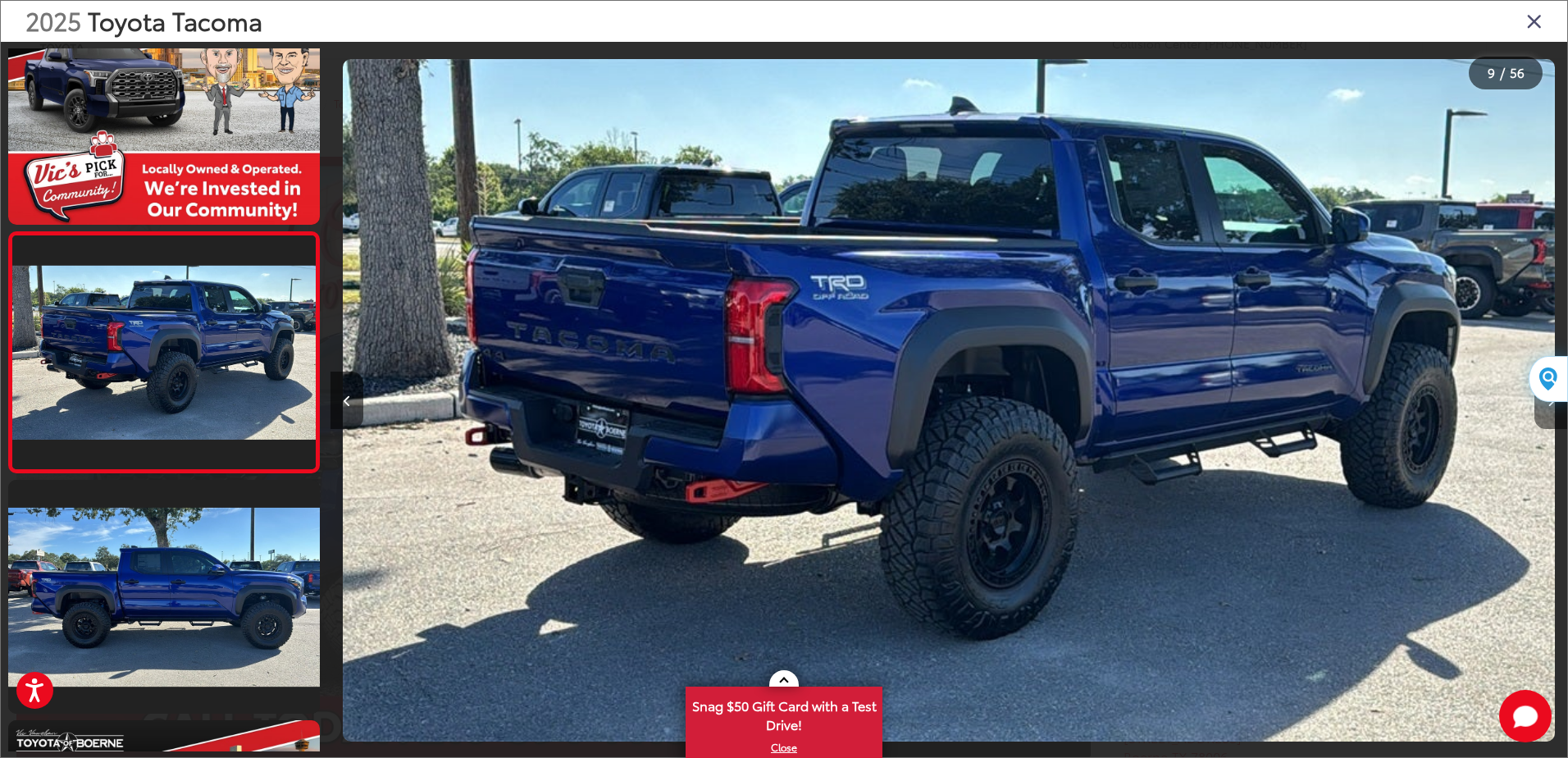
click at [1549, 412] on button "Next image" at bounding box center [1551, 400] width 33 height 58
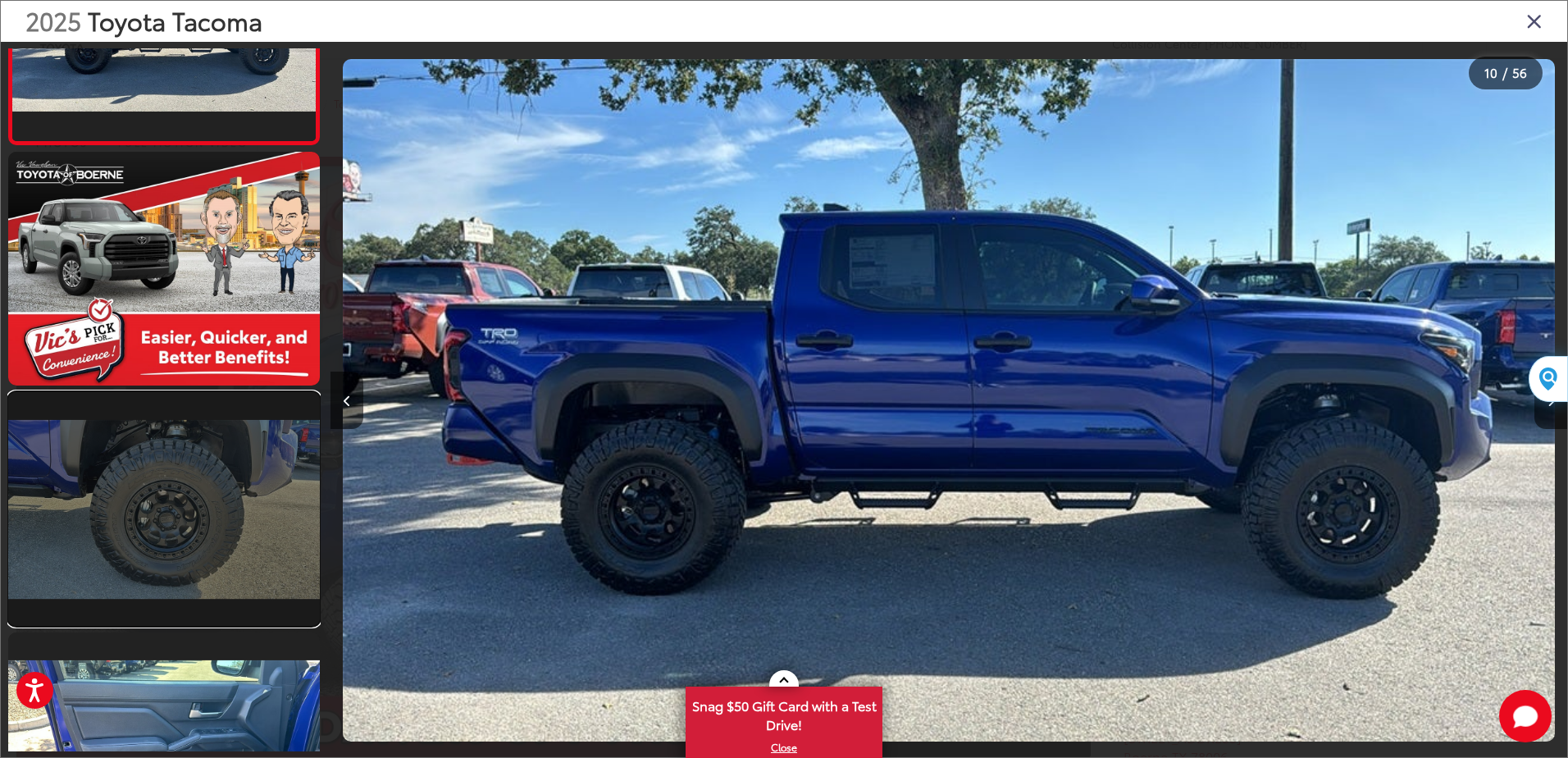
click at [220, 523] on link at bounding box center [164, 509] width 311 height 234
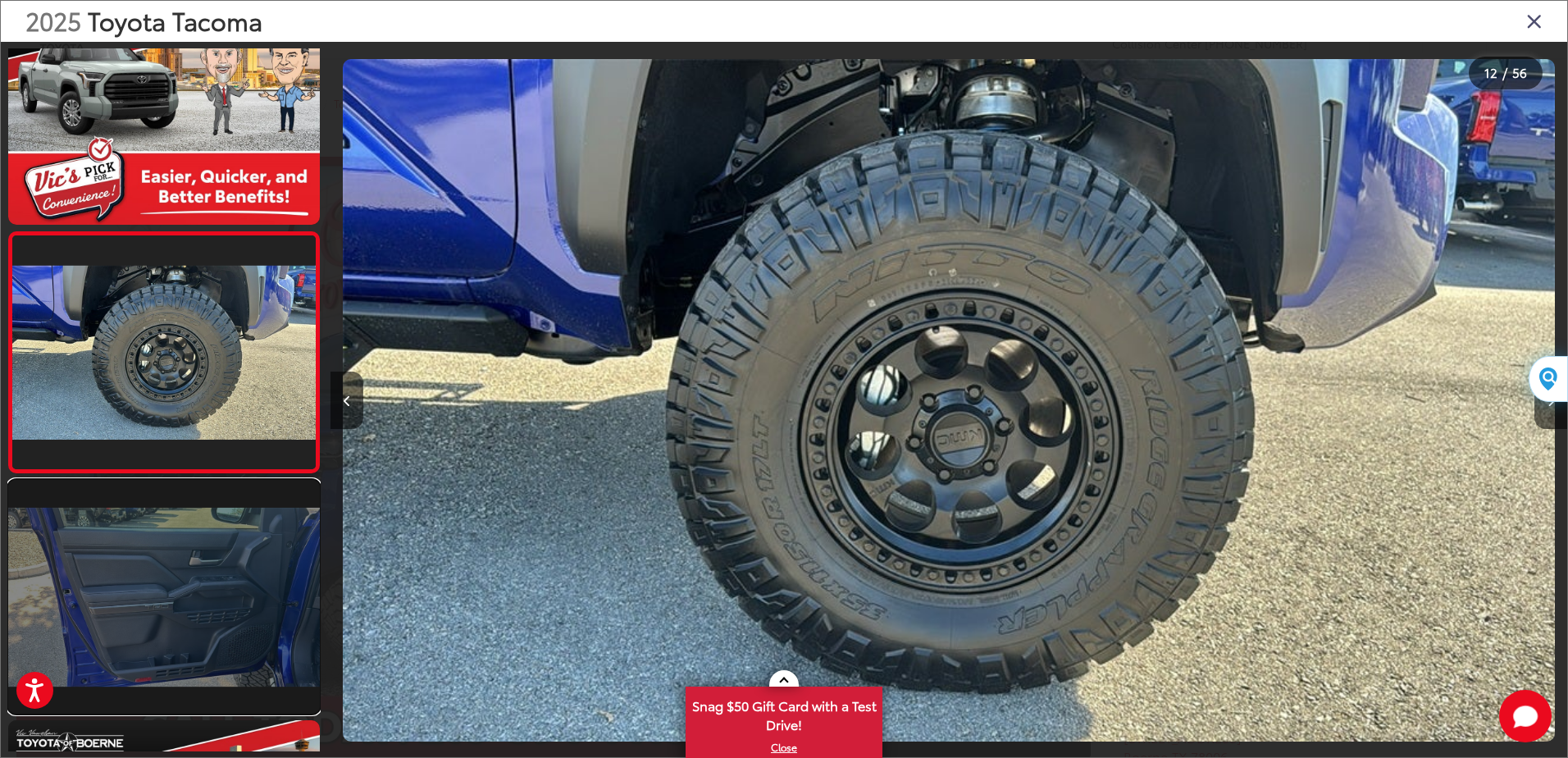
click at [164, 579] on link at bounding box center [164, 597] width 311 height 234
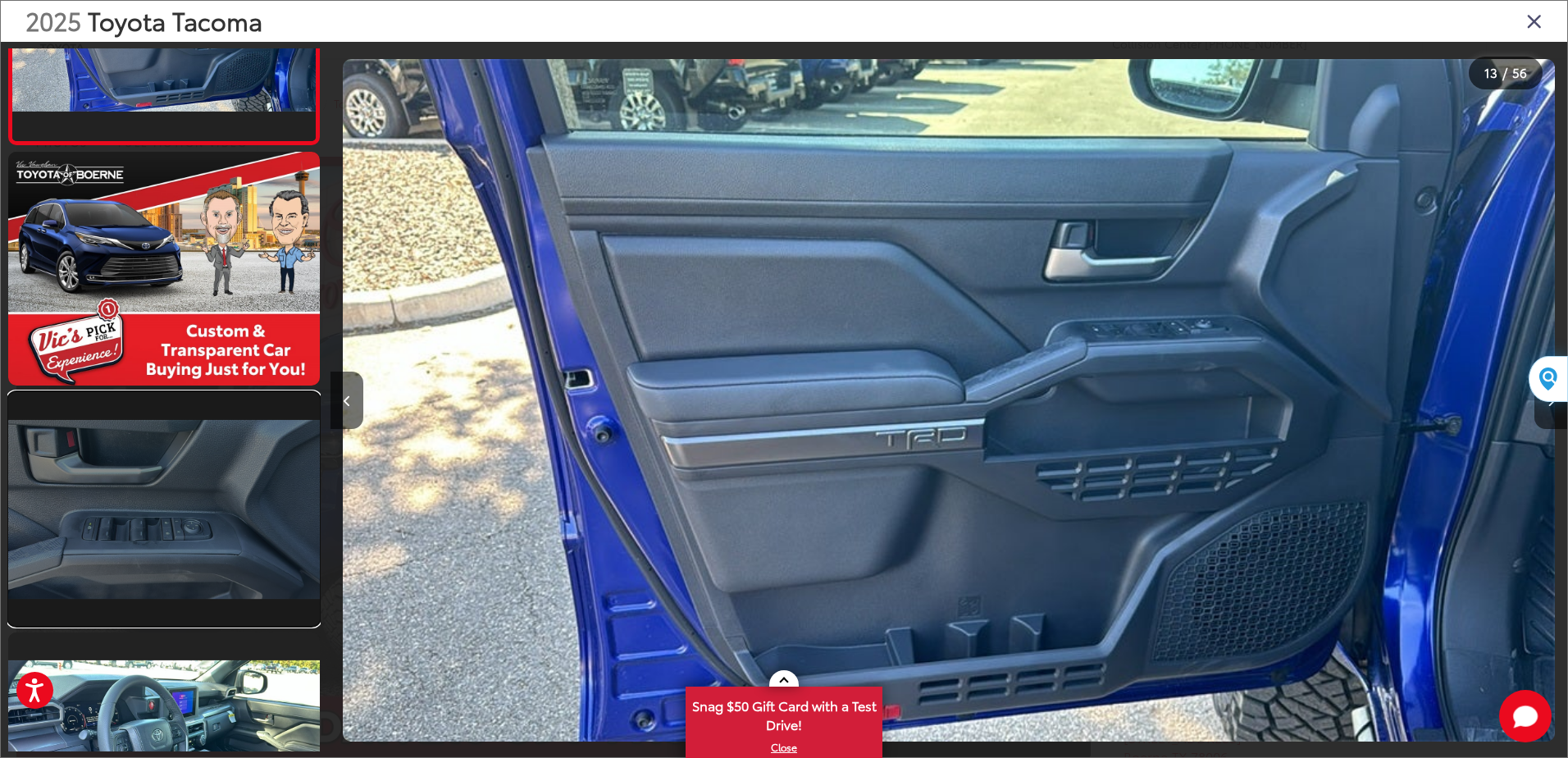
click at [176, 537] on link at bounding box center [164, 509] width 311 height 234
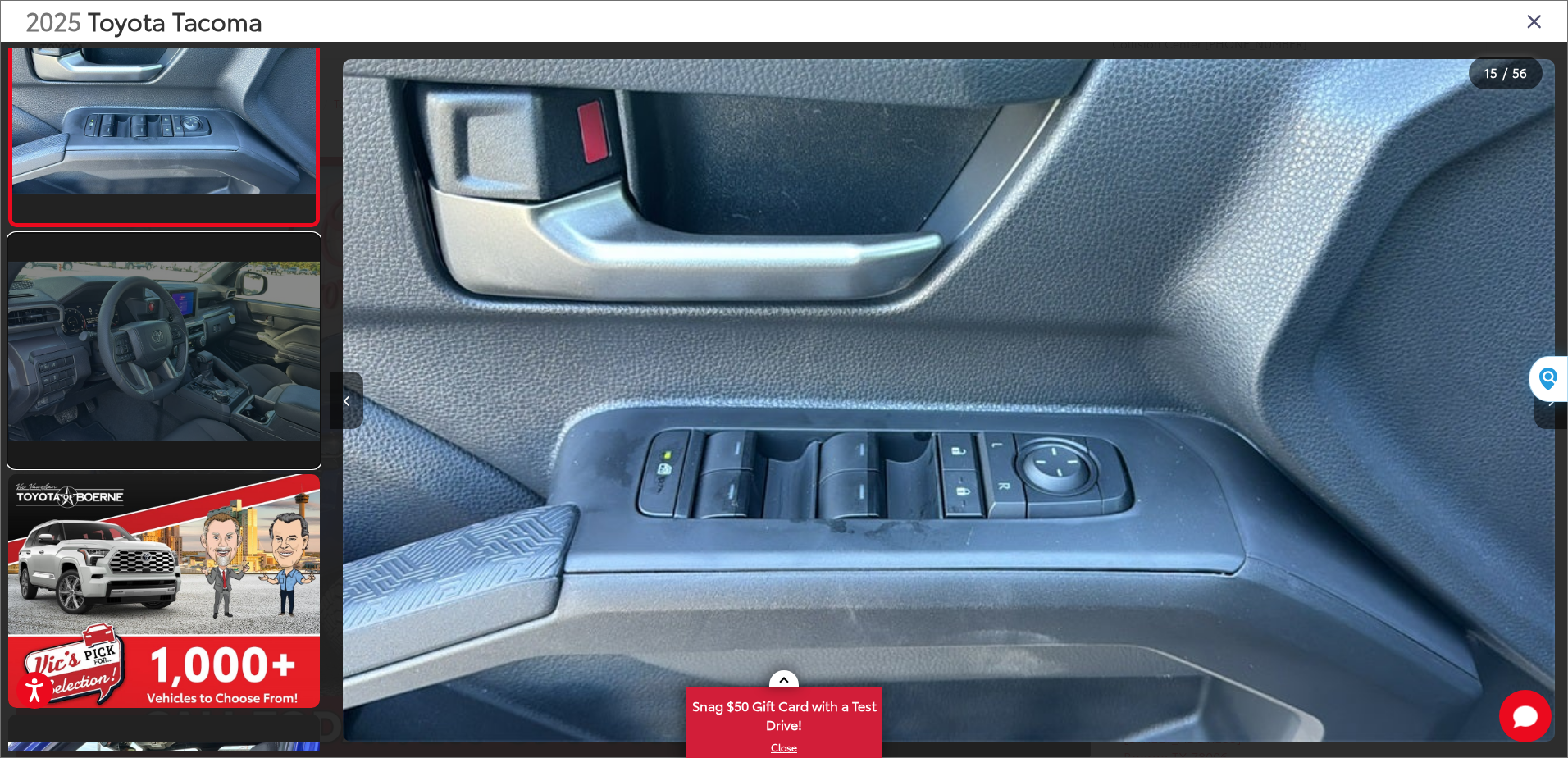
click at [165, 406] on link at bounding box center [164, 351] width 311 height 234
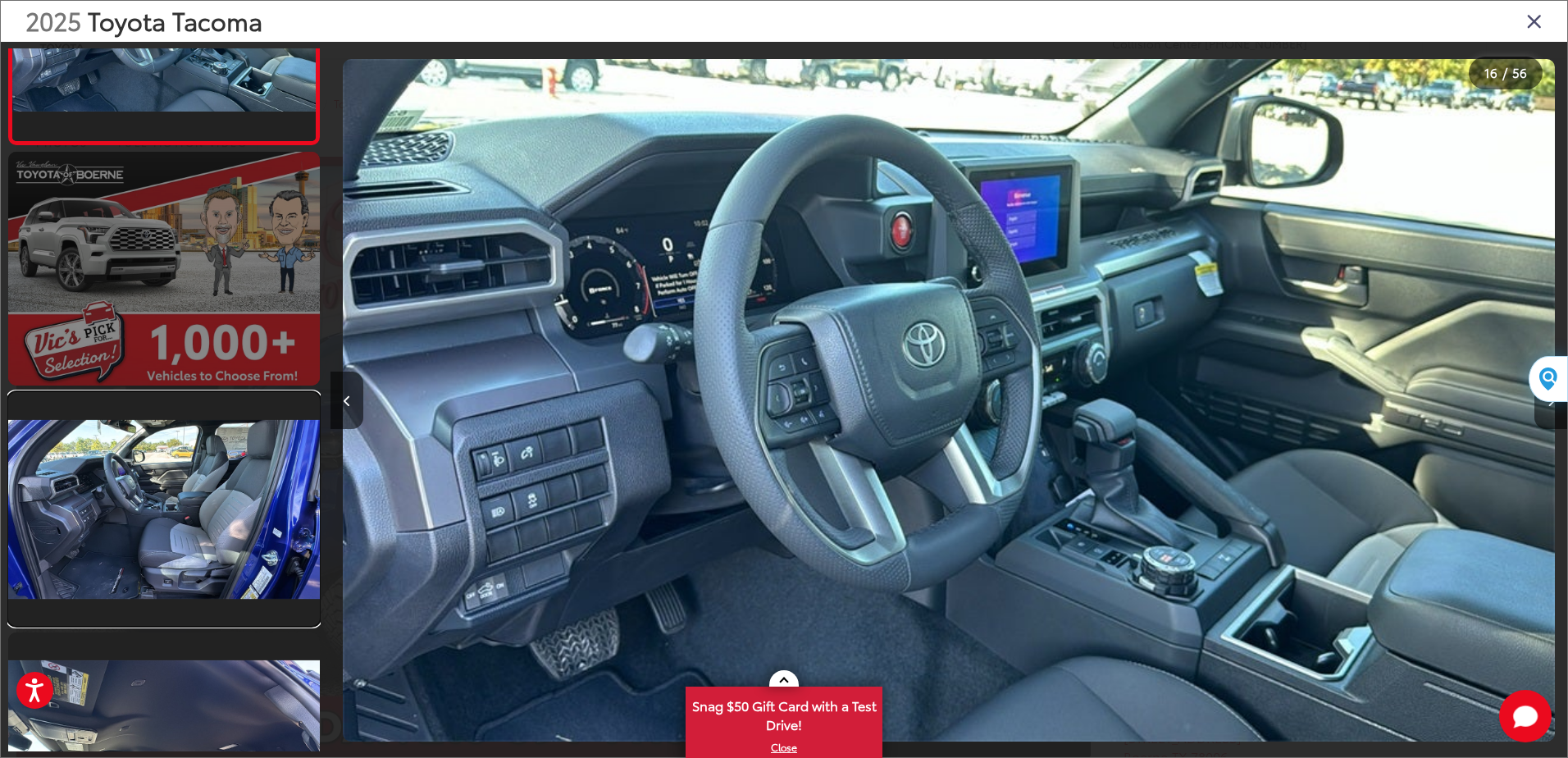
click at [179, 491] on link at bounding box center [164, 509] width 311 height 234
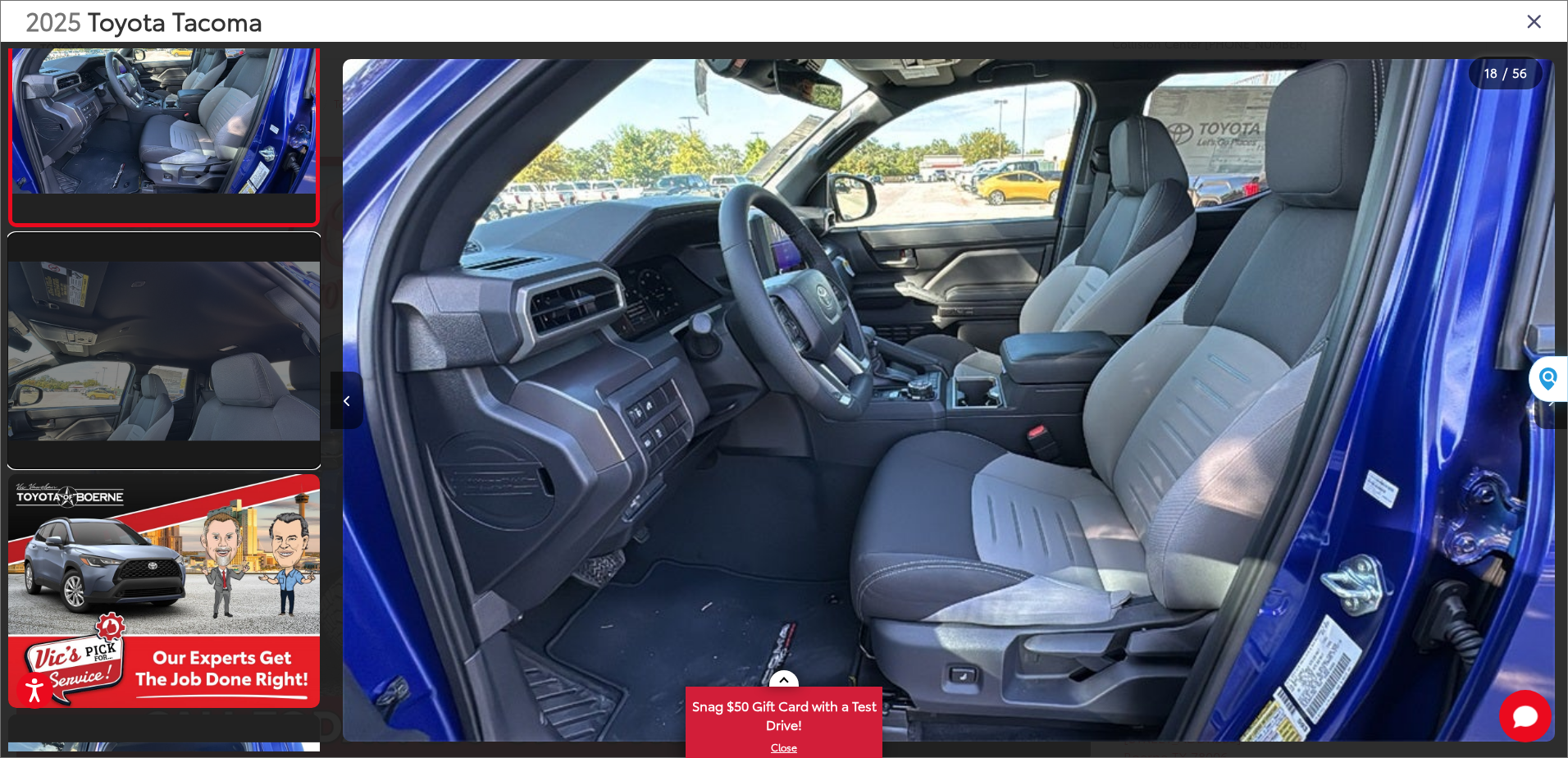
click at [193, 396] on link at bounding box center [164, 351] width 311 height 234
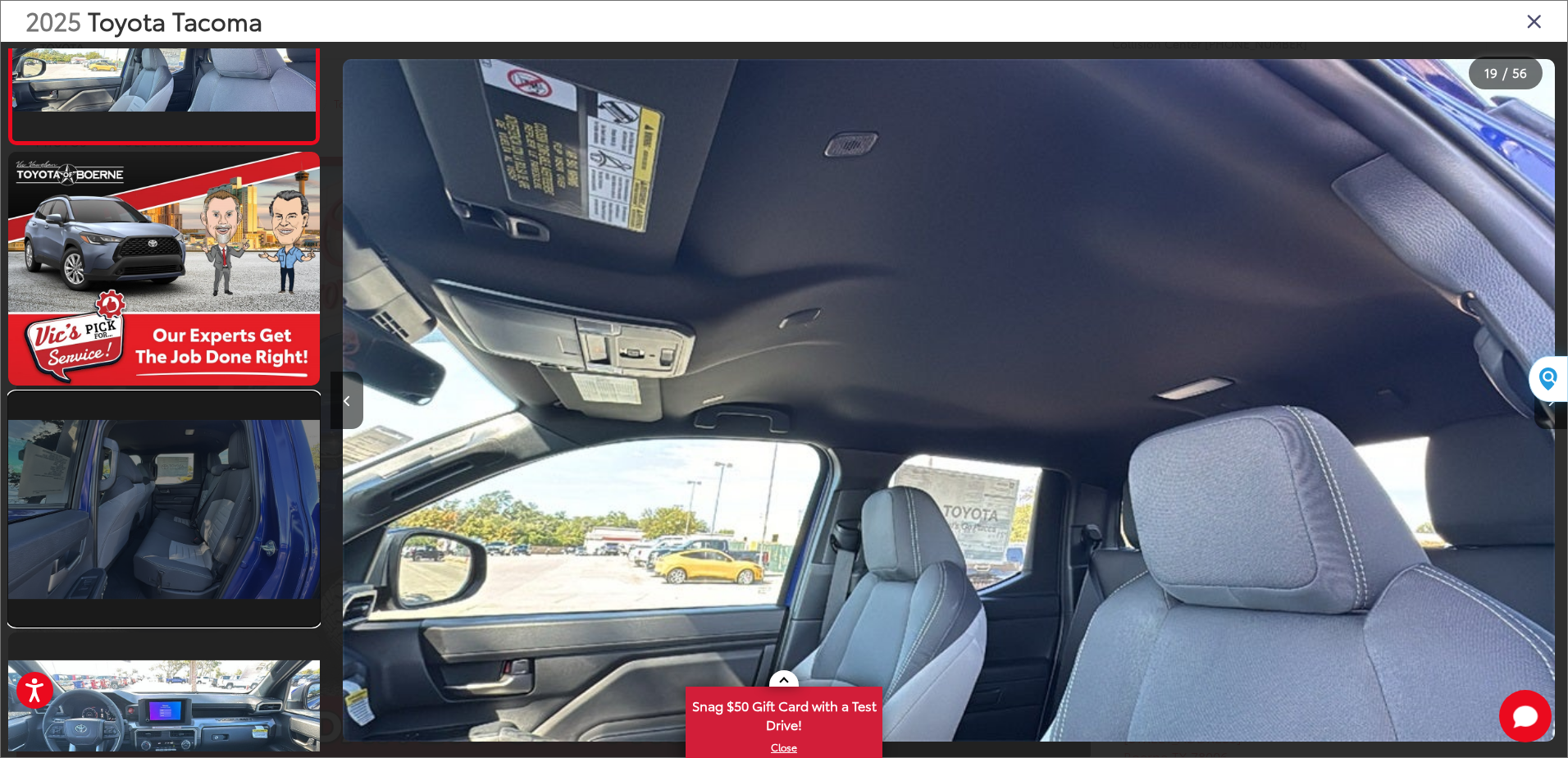
click at [168, 483] on link at bounding box center [164, 509] width 311 height 234
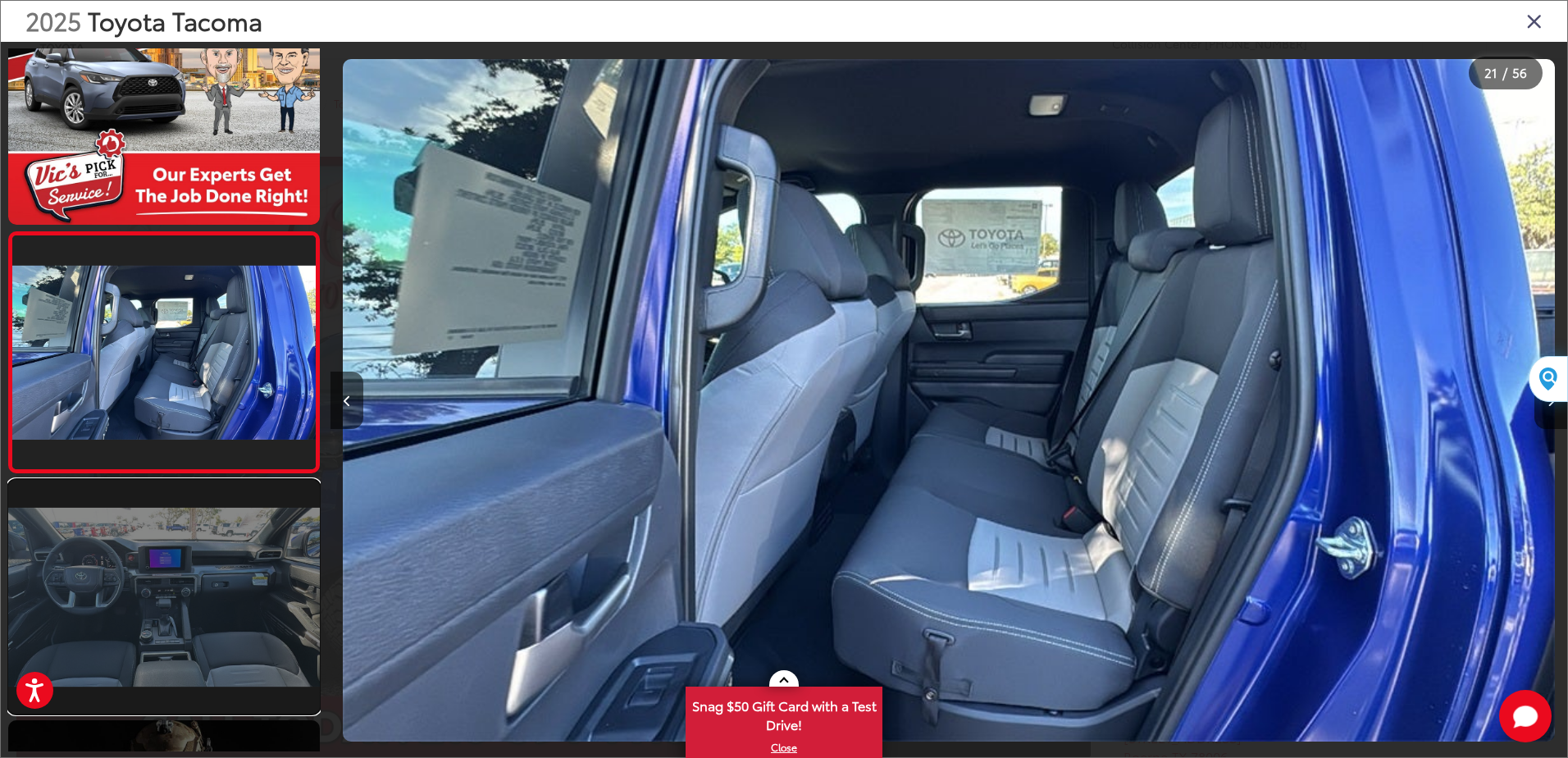
click at [196, 564] on link at bounding box center [164, 597] width 311 height 234
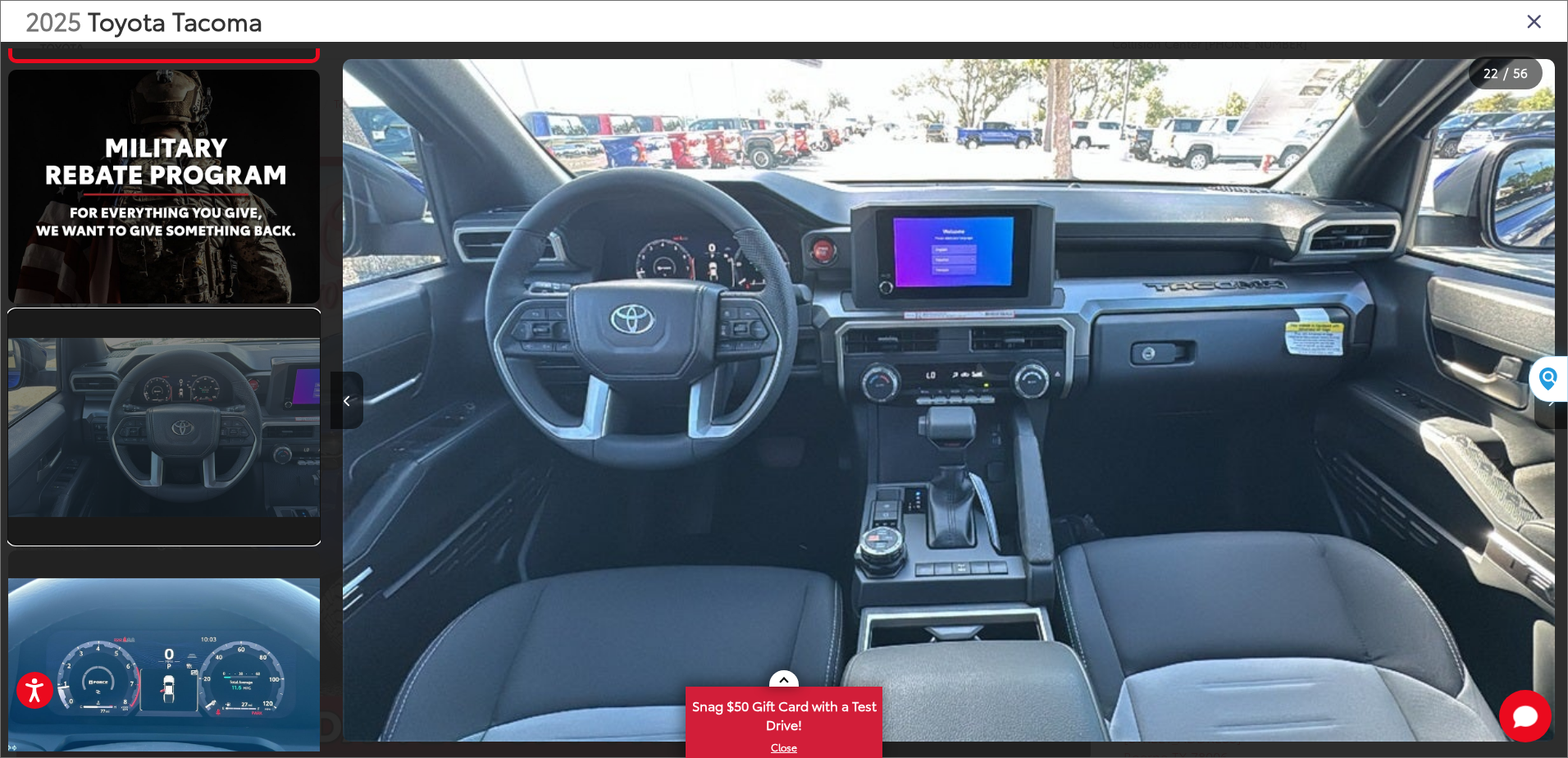
click at [205, 494] on link at bounding box center [164, 427] width 311 height 234
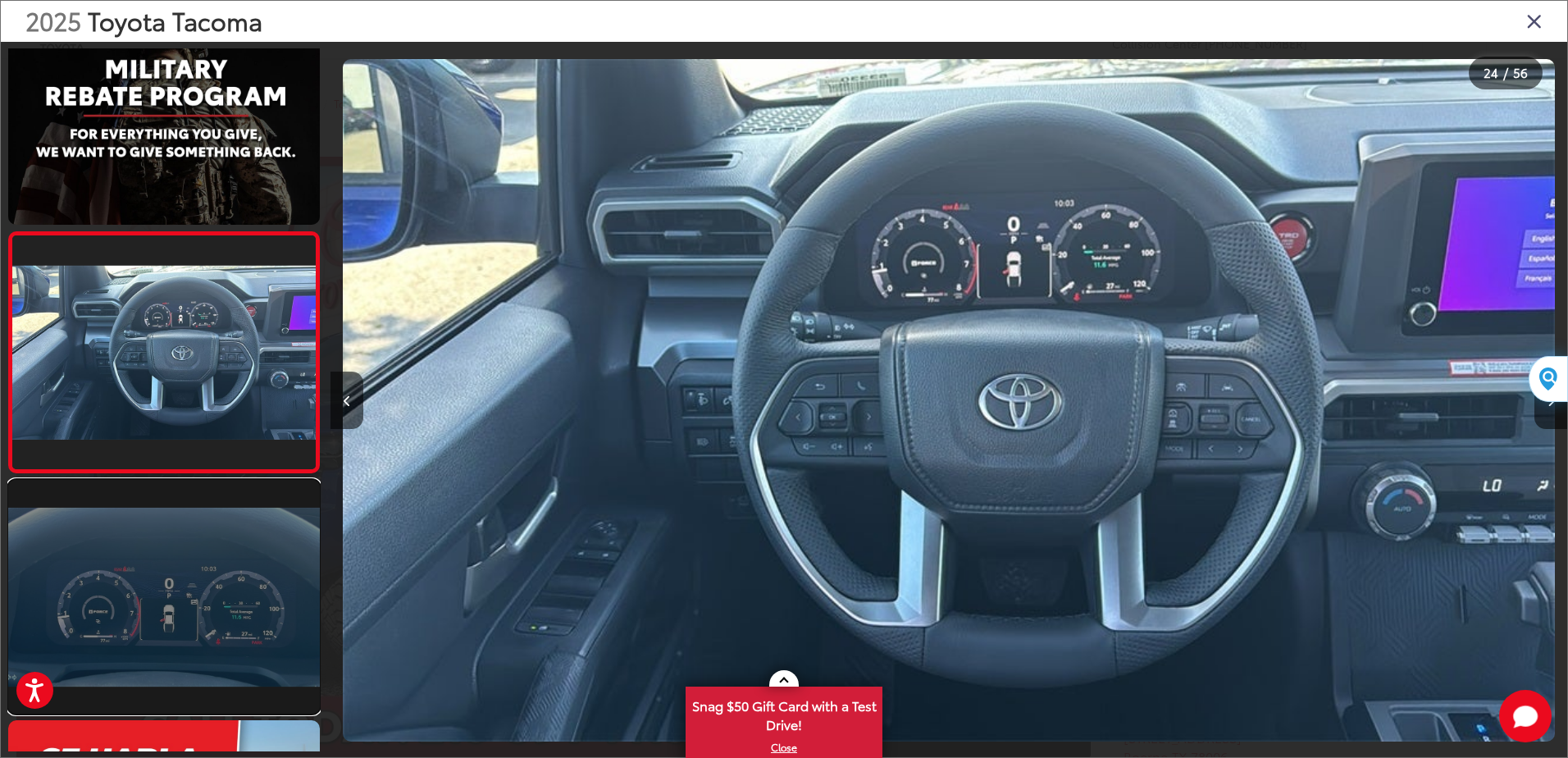
click at [190, 569] on link at bounding box center [164, 597] width 311 height 234
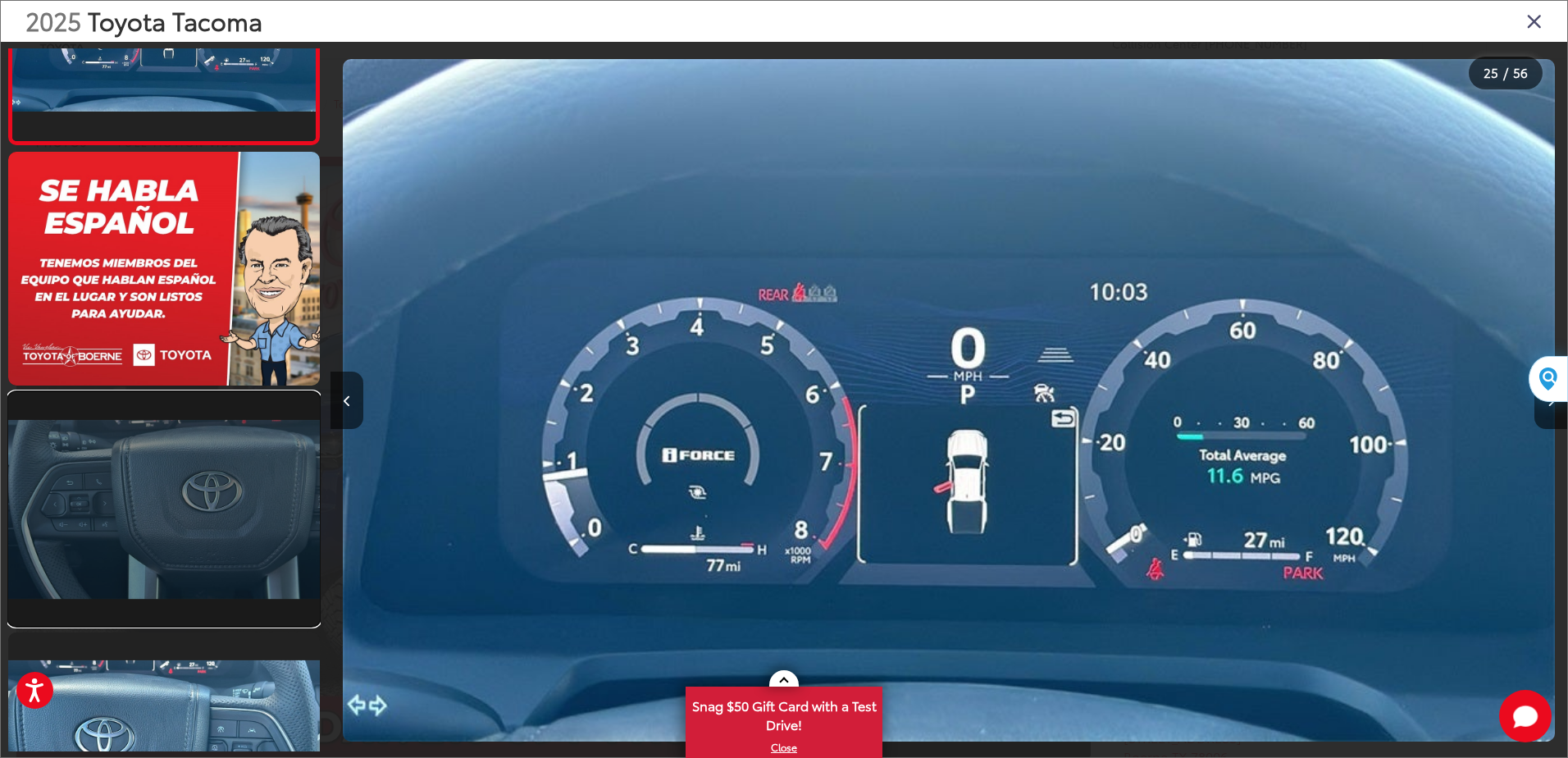
click at [176, 467] on link at bounding box center [164, 509] width 311 height 234
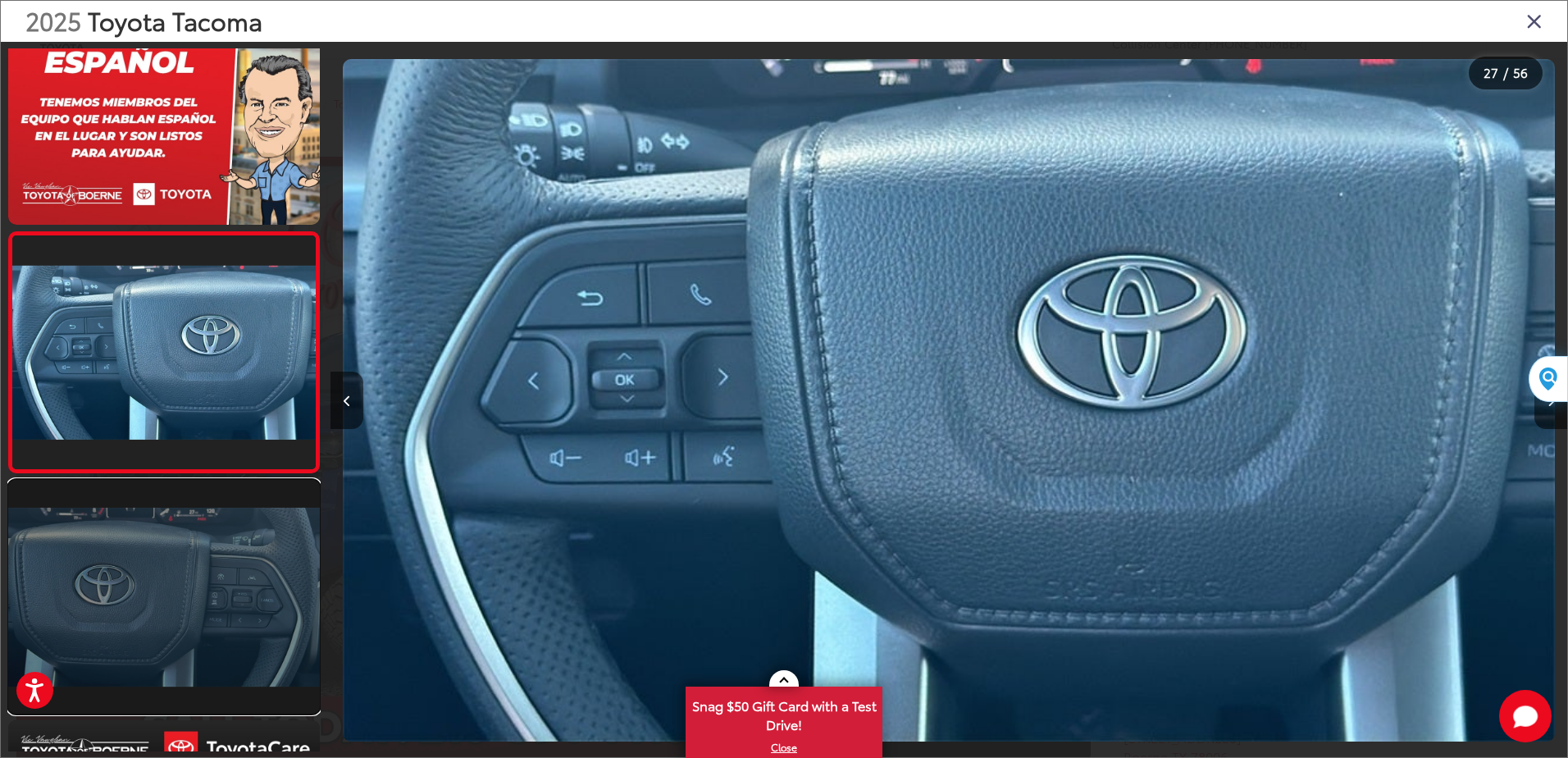
click at [169, 549] on link at bounding box center [164, 597] width 311 height 234
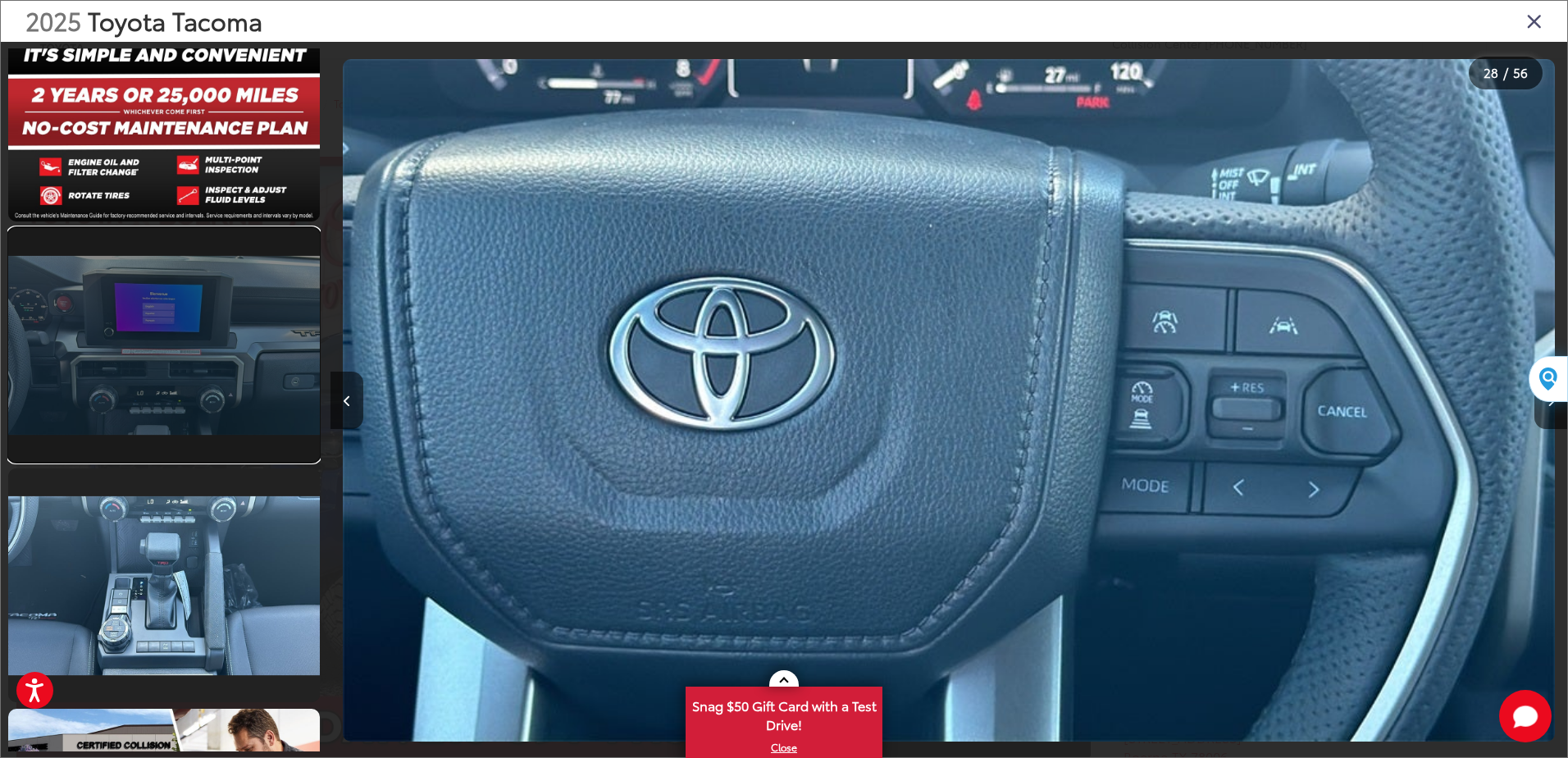
click at [185, 386] on link at bounding box center [164, 345] width 311 height 234
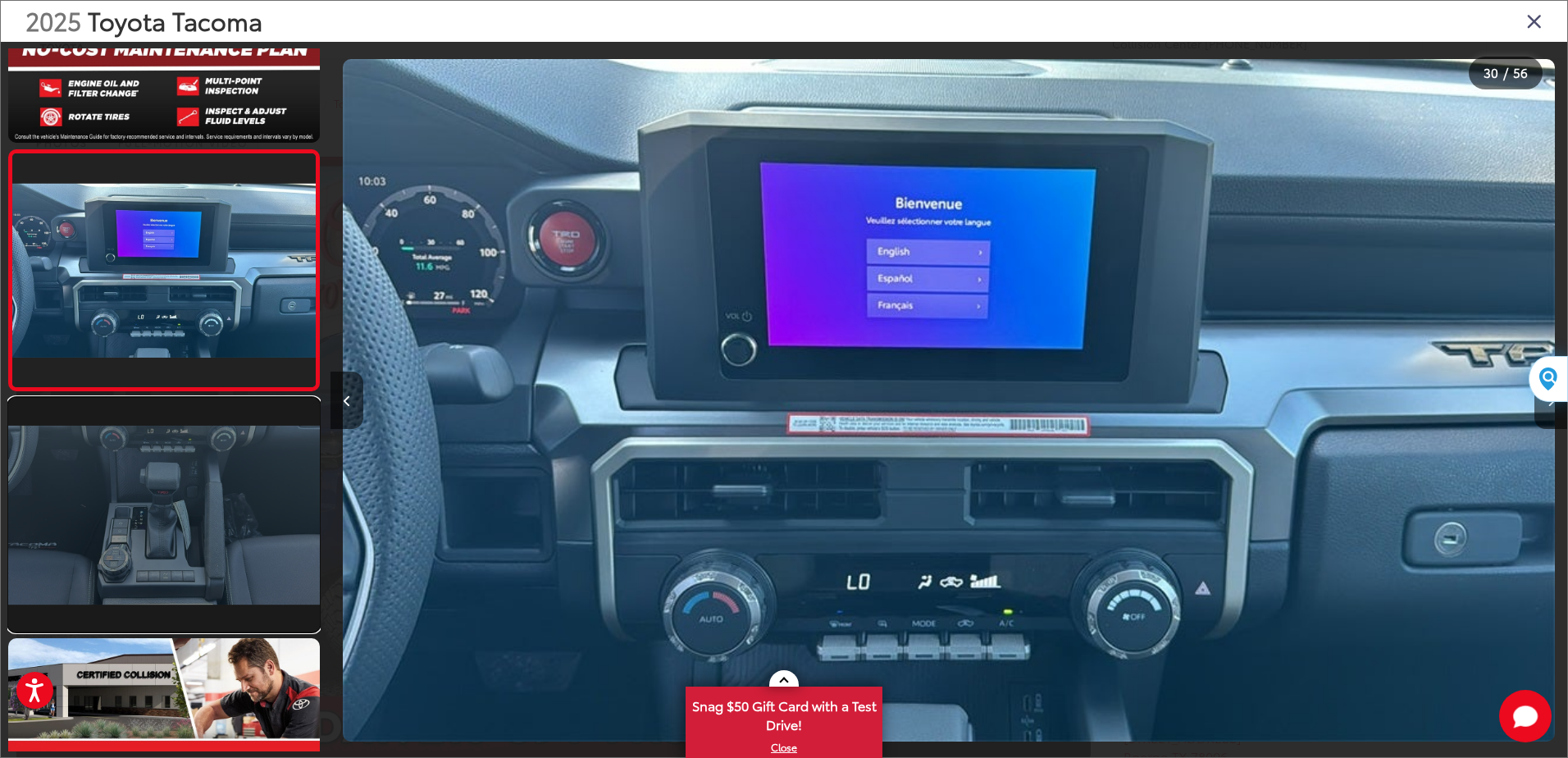
click at [187, 466] on link at bounding box center [164, 515] width 311 height 234
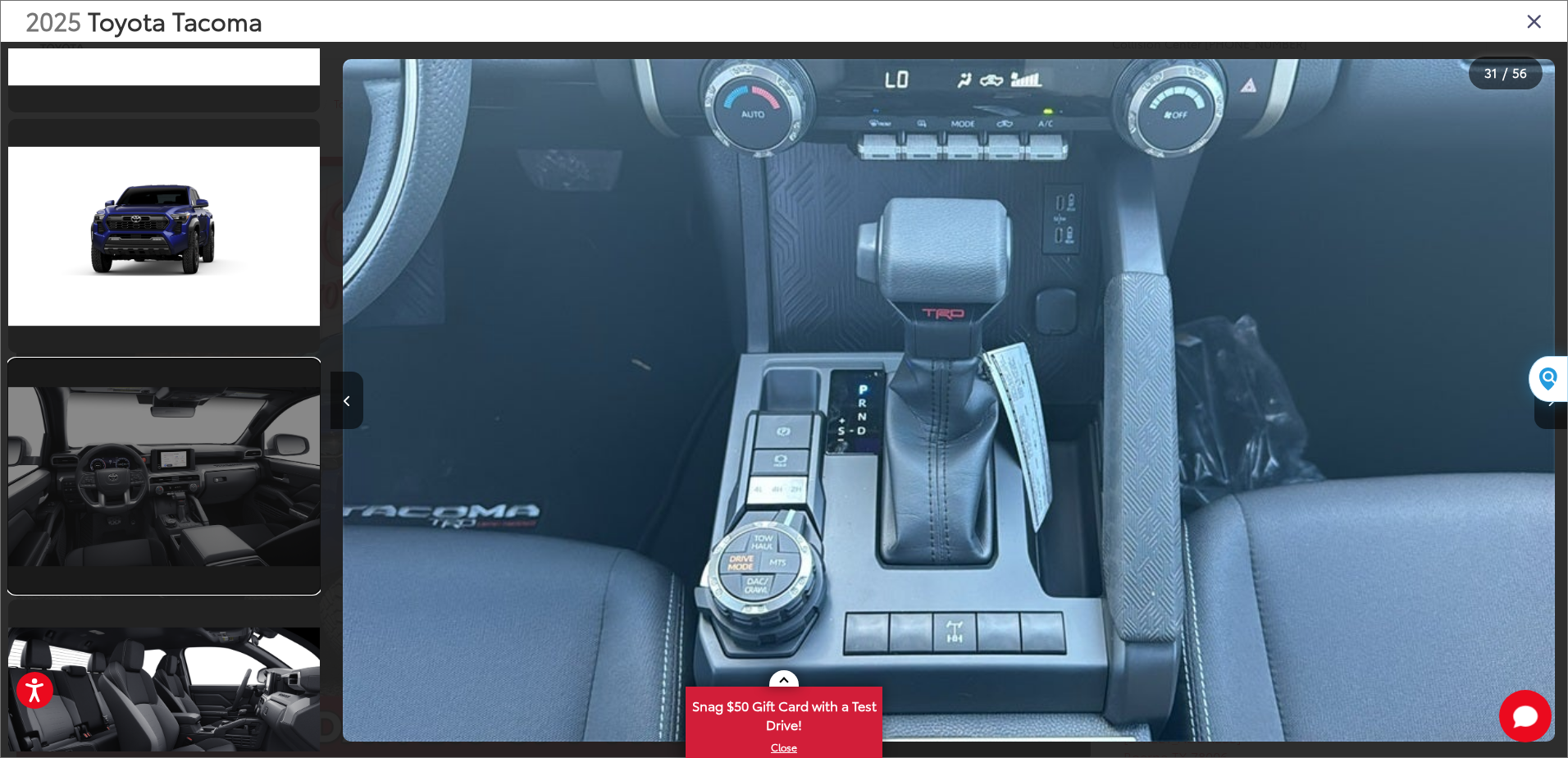
click at [205, 499] on link at bounding box center [164, 476] width 311 height 234
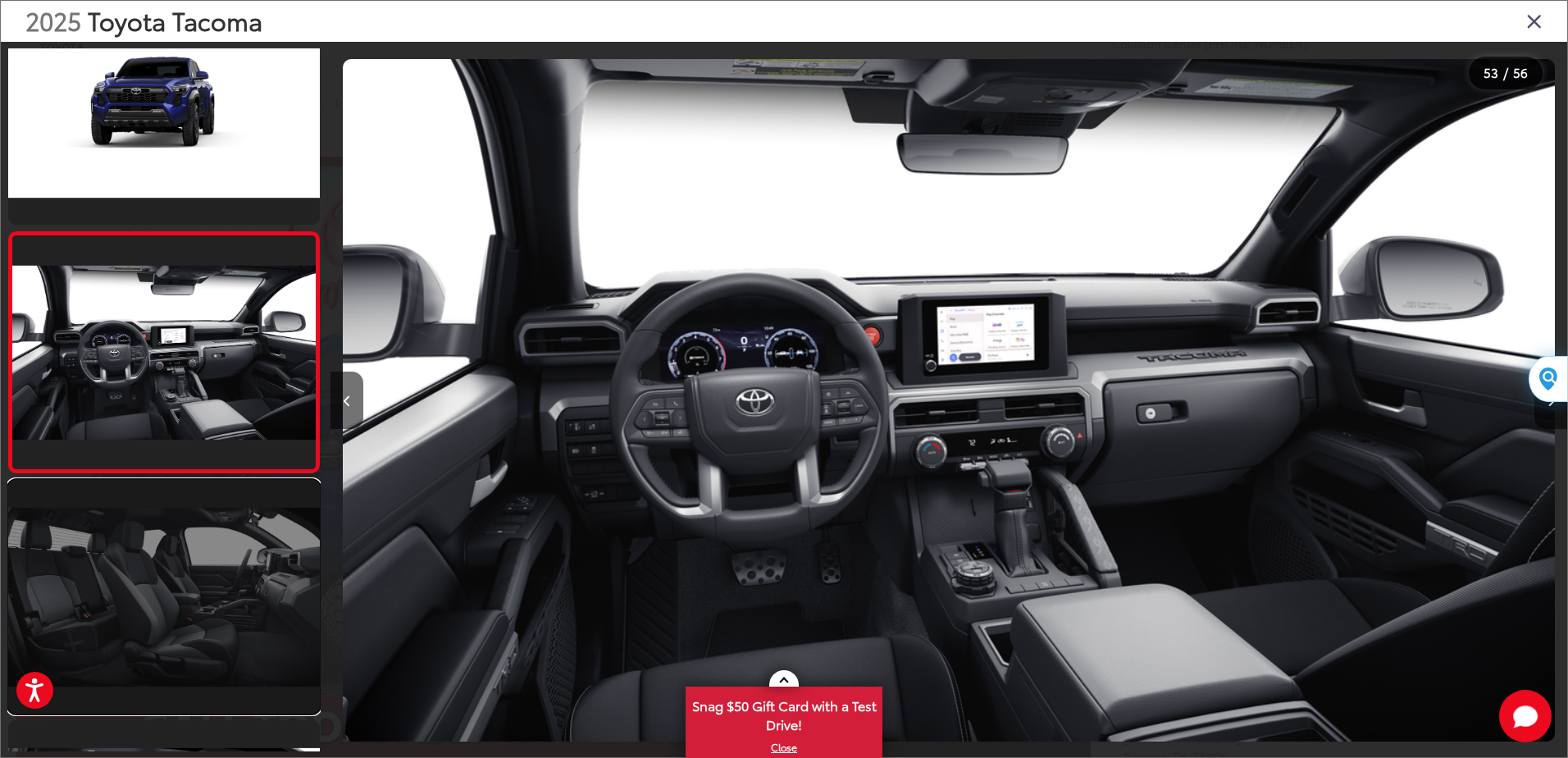
click at [210, 541] on link at bounding box center [164, 597] width 311 height 234
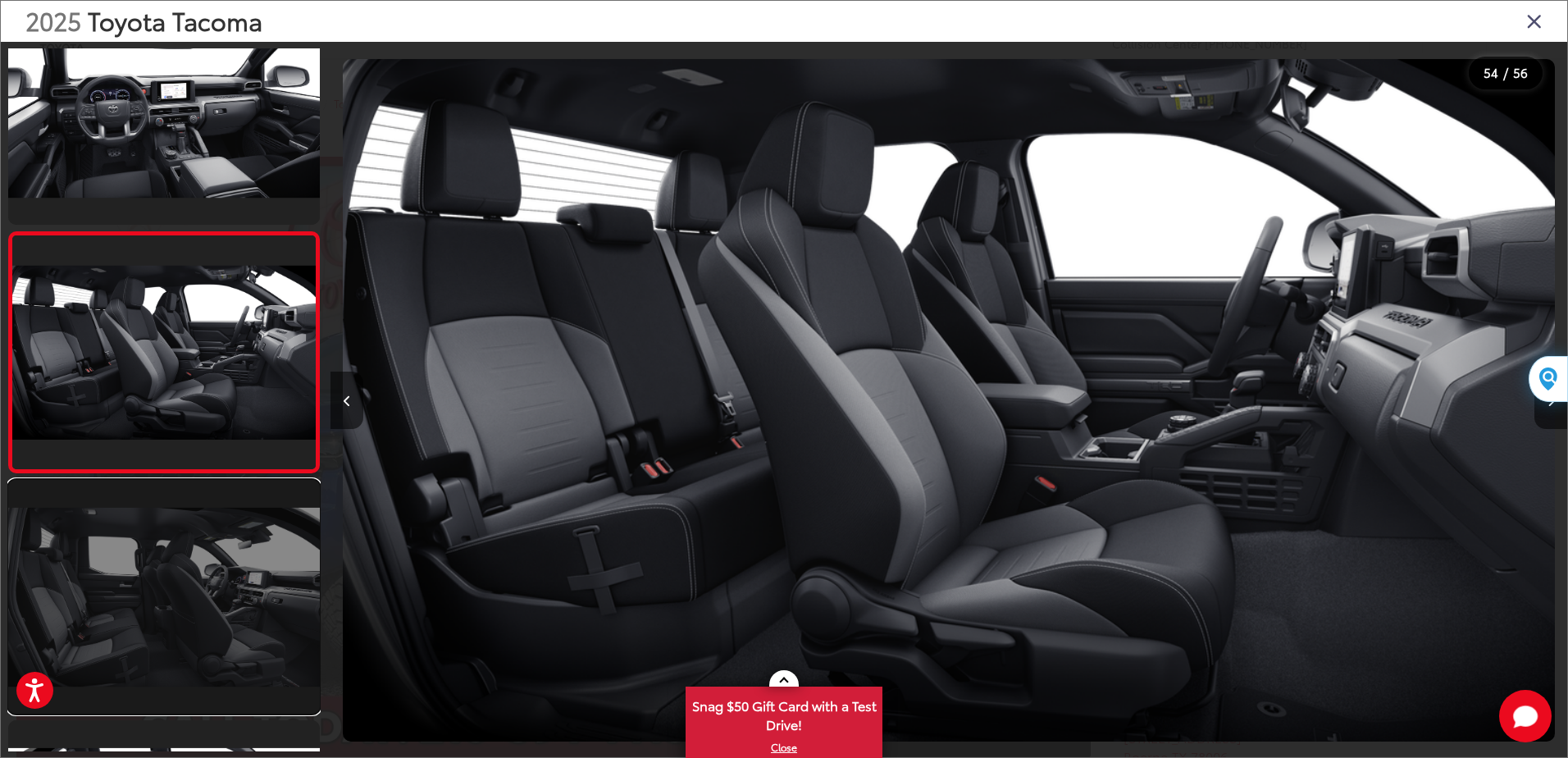
click at [155, 644] on link at bounding box center [164, 597] width 311 height 234
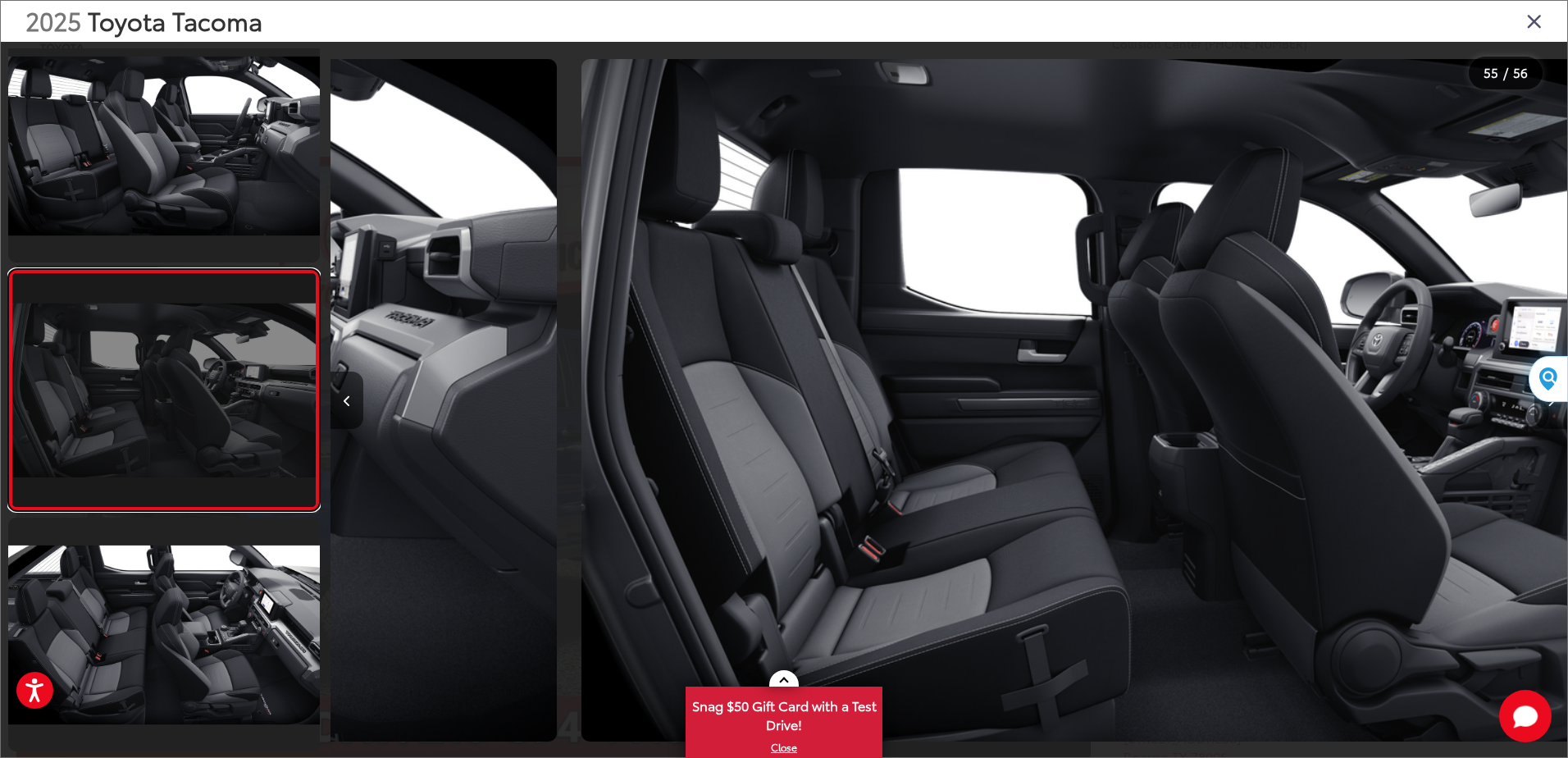
scroll to position [0, 66799]
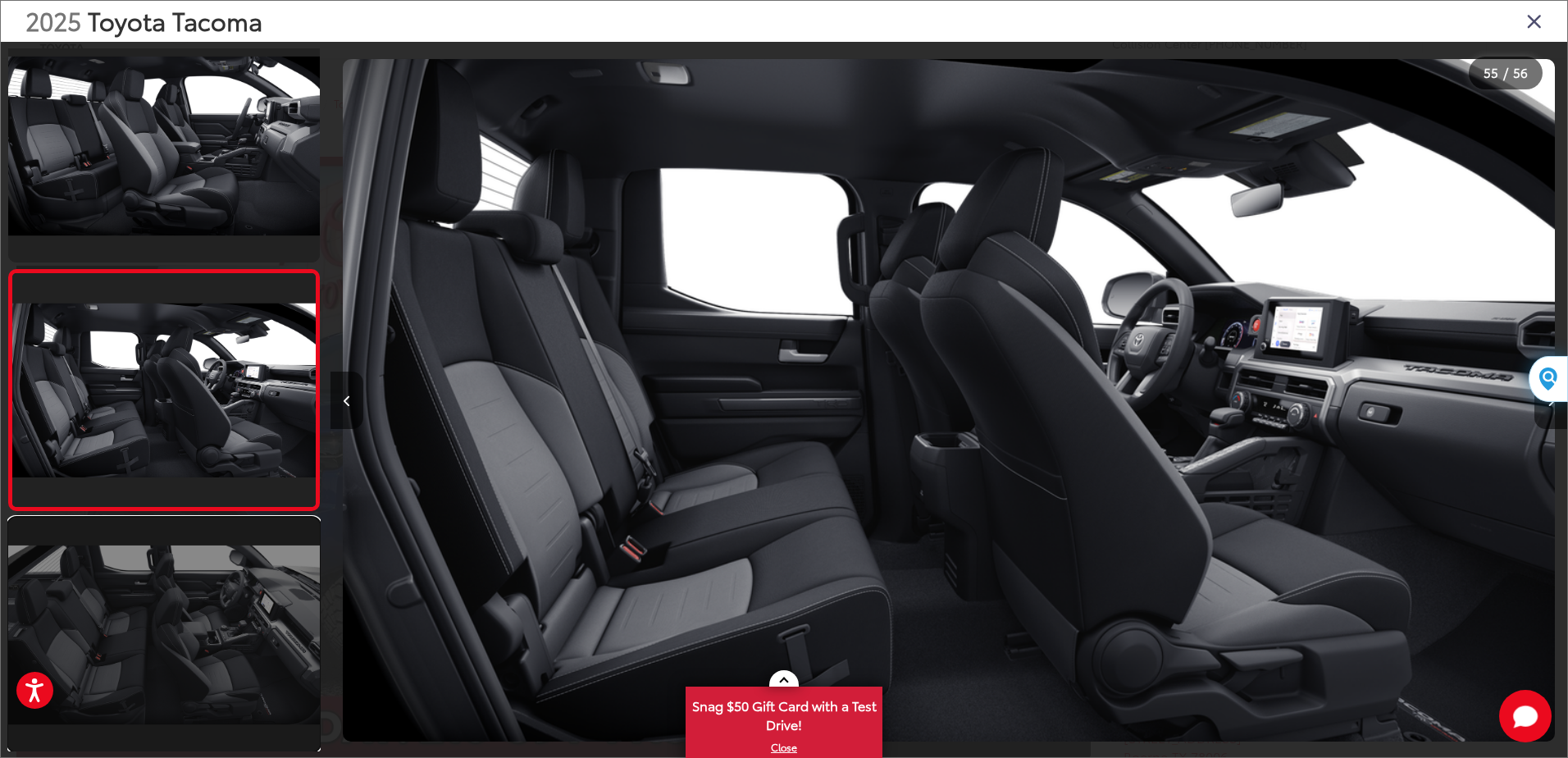
click at [163, 638] on link at bounding box center [164, 635] width 311 height 234
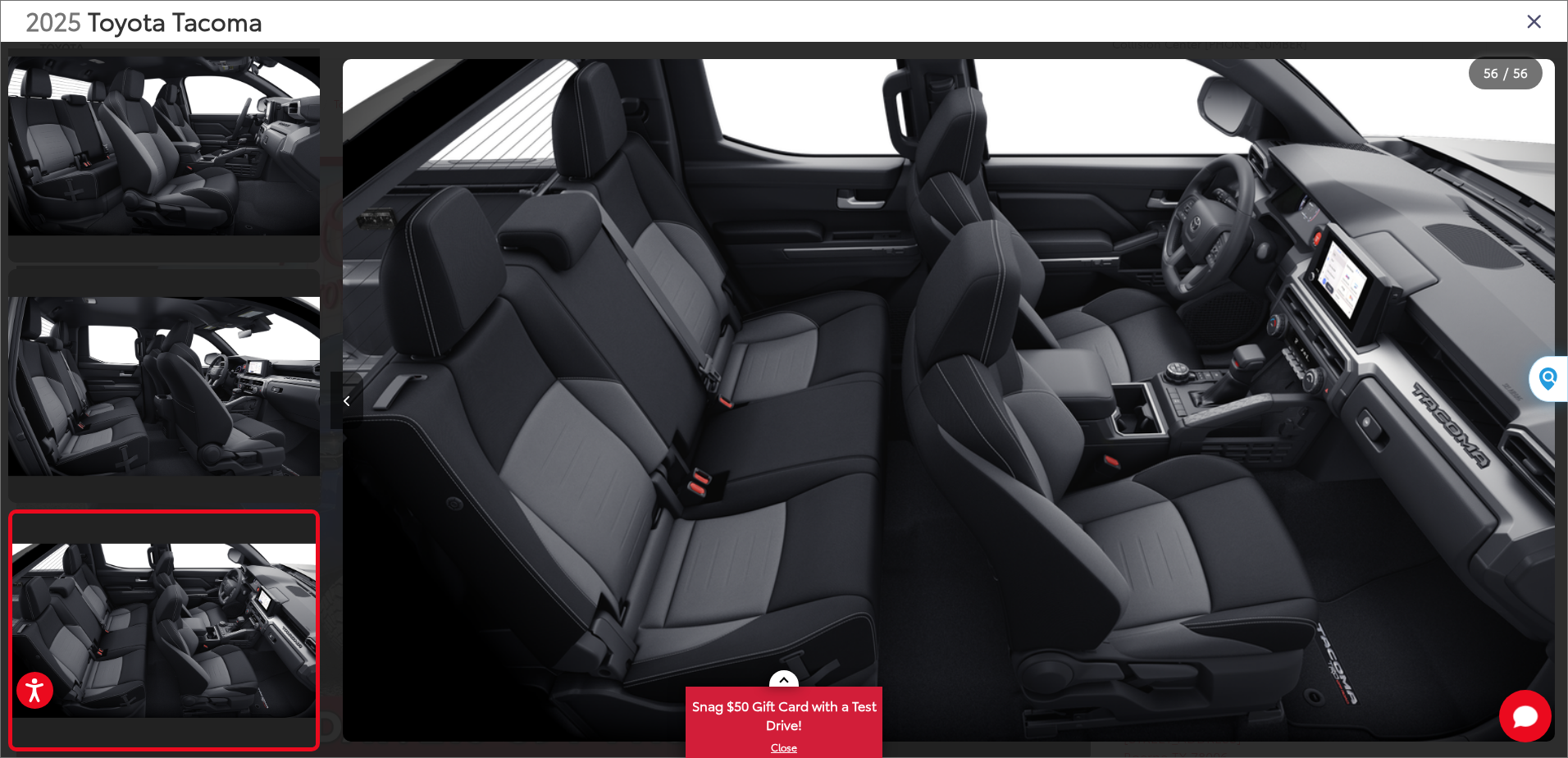
click at [1531, 22] on icon "Close gallery" at bounding box center [1534, 20] width 16 height 21
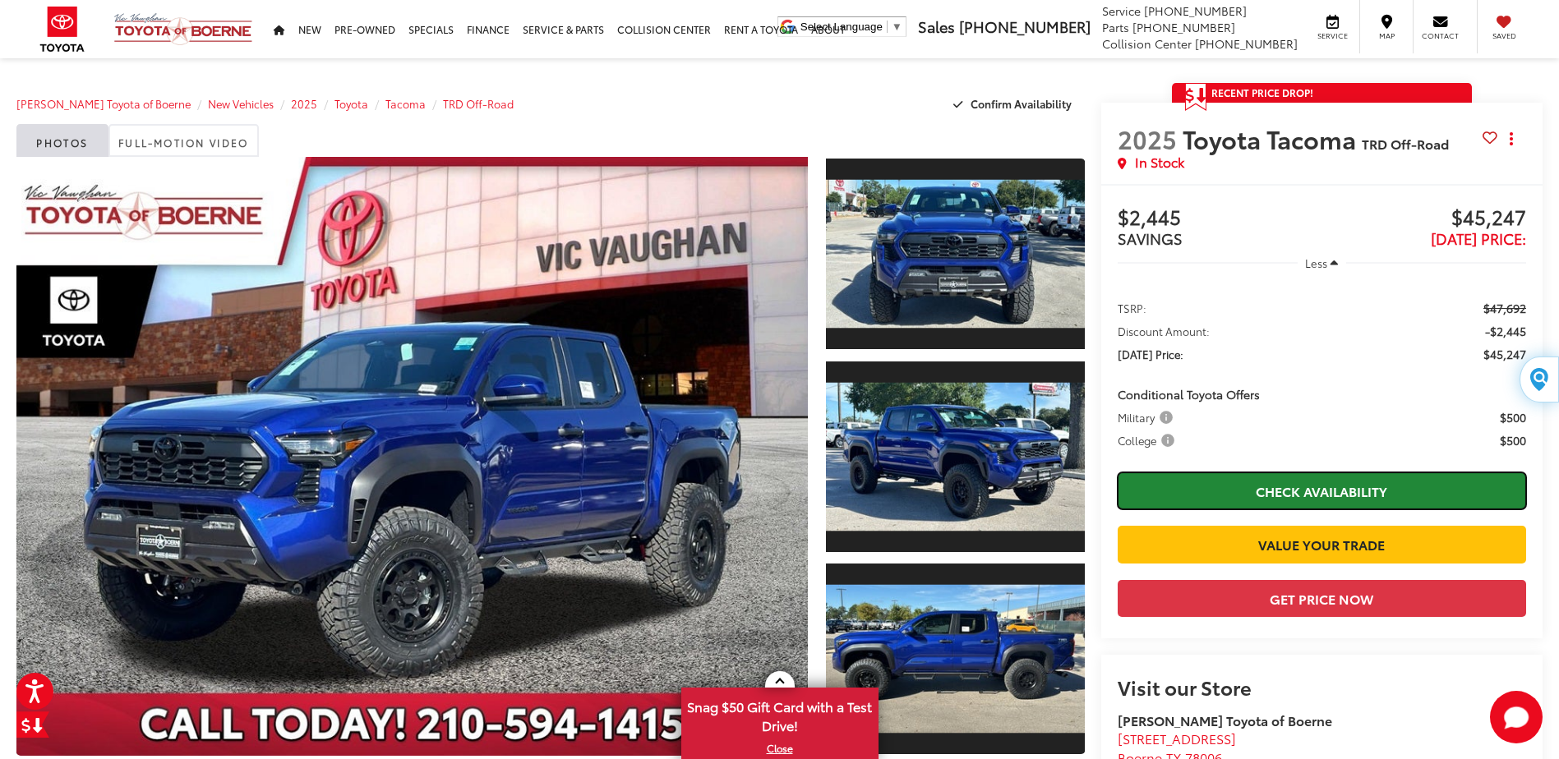
click at [1341, 482] on link "Check Availability" at bounding box center [1322, 491] width 408 height 37
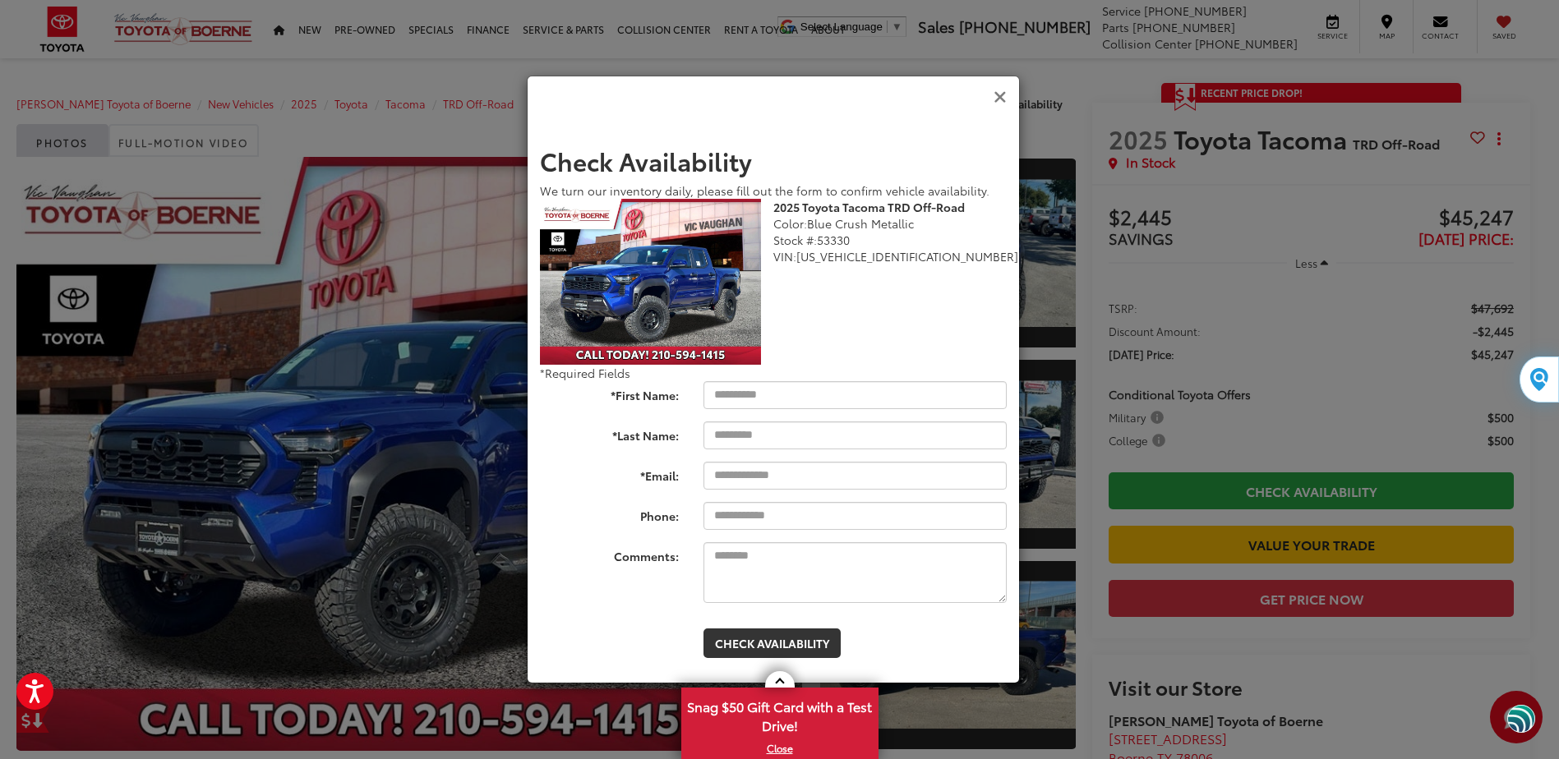
click at [998, 103] on icon "Close" at bounding box center [1000, 97] width 13 height 17
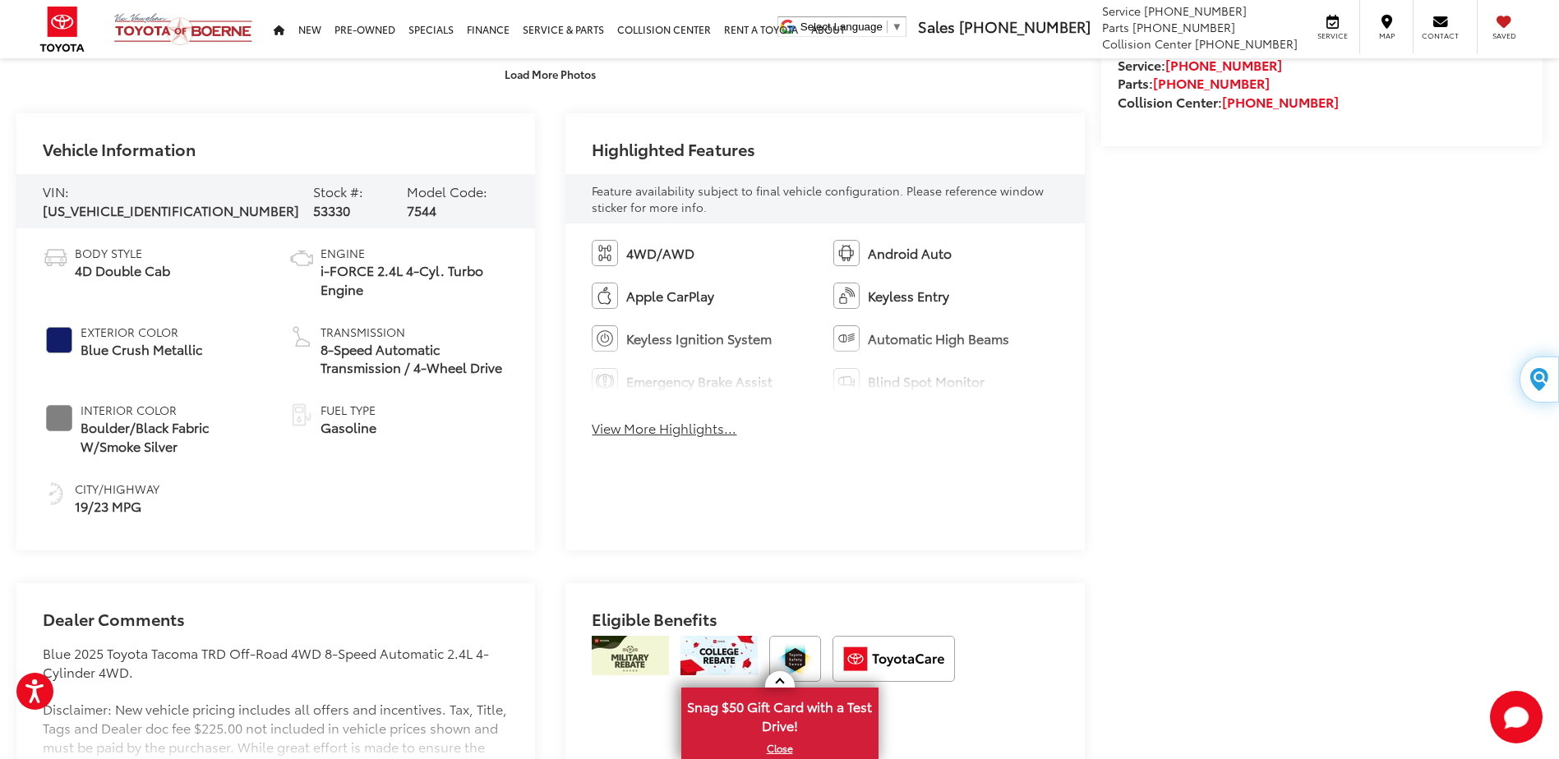
scroll to position [740, 0]
click at [687, 427] on button "View More Highlights..." at bounding box center [664, 427] width 145 height 19
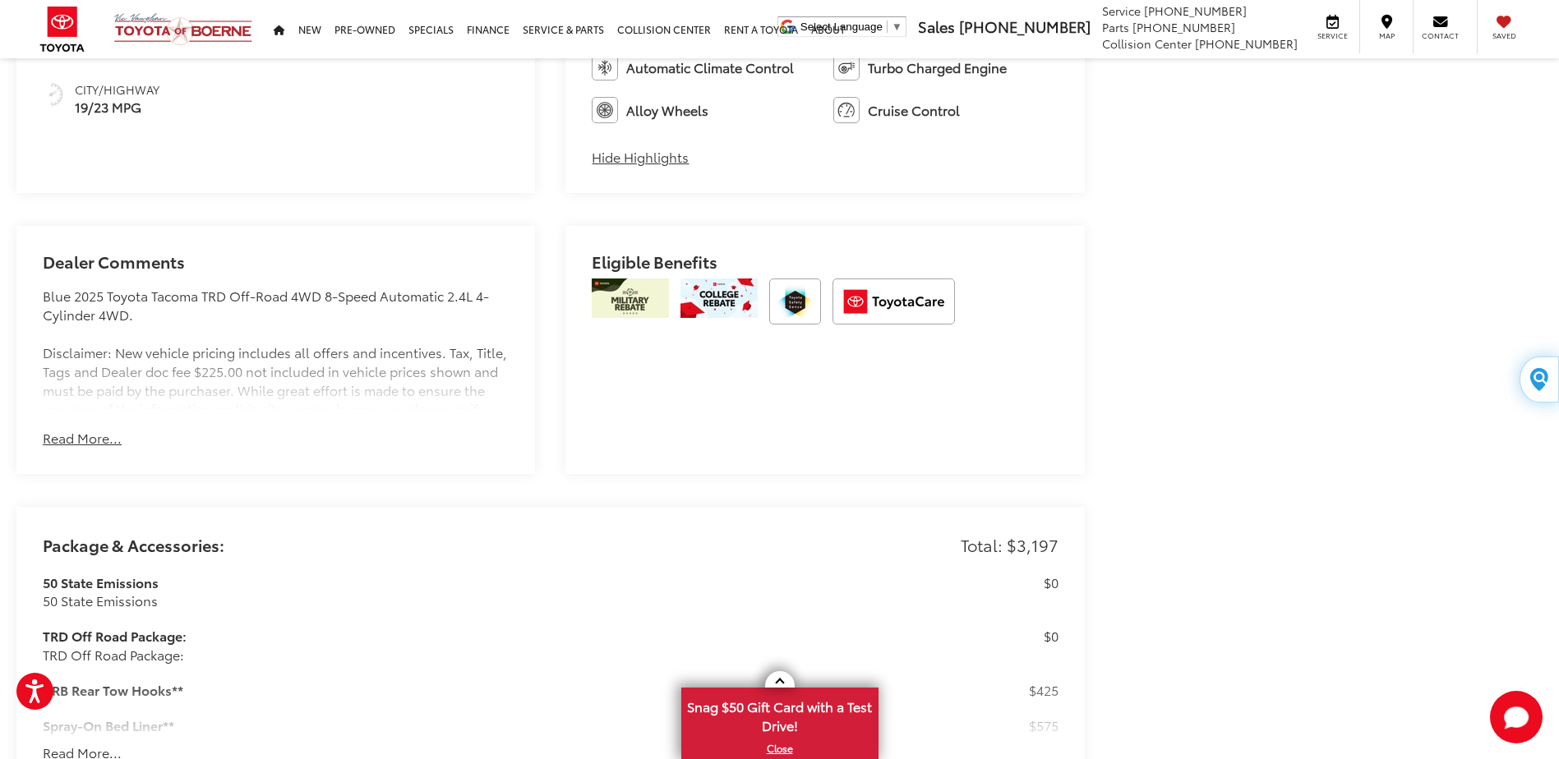
scroll to position [1151, 0]
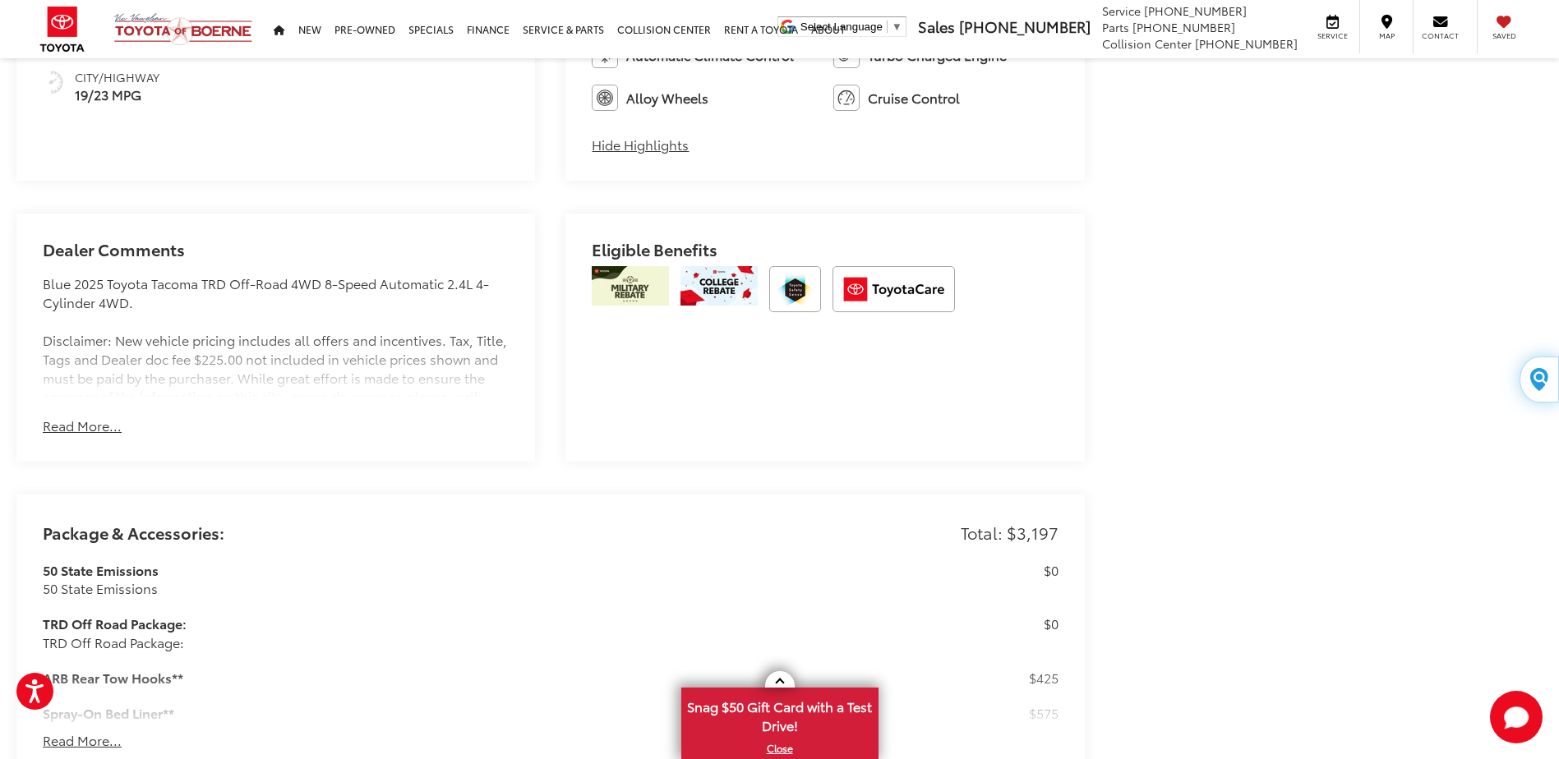
click at [91, 426] on button "Read More..." at bounding box center [82, 426] width 79 height 19
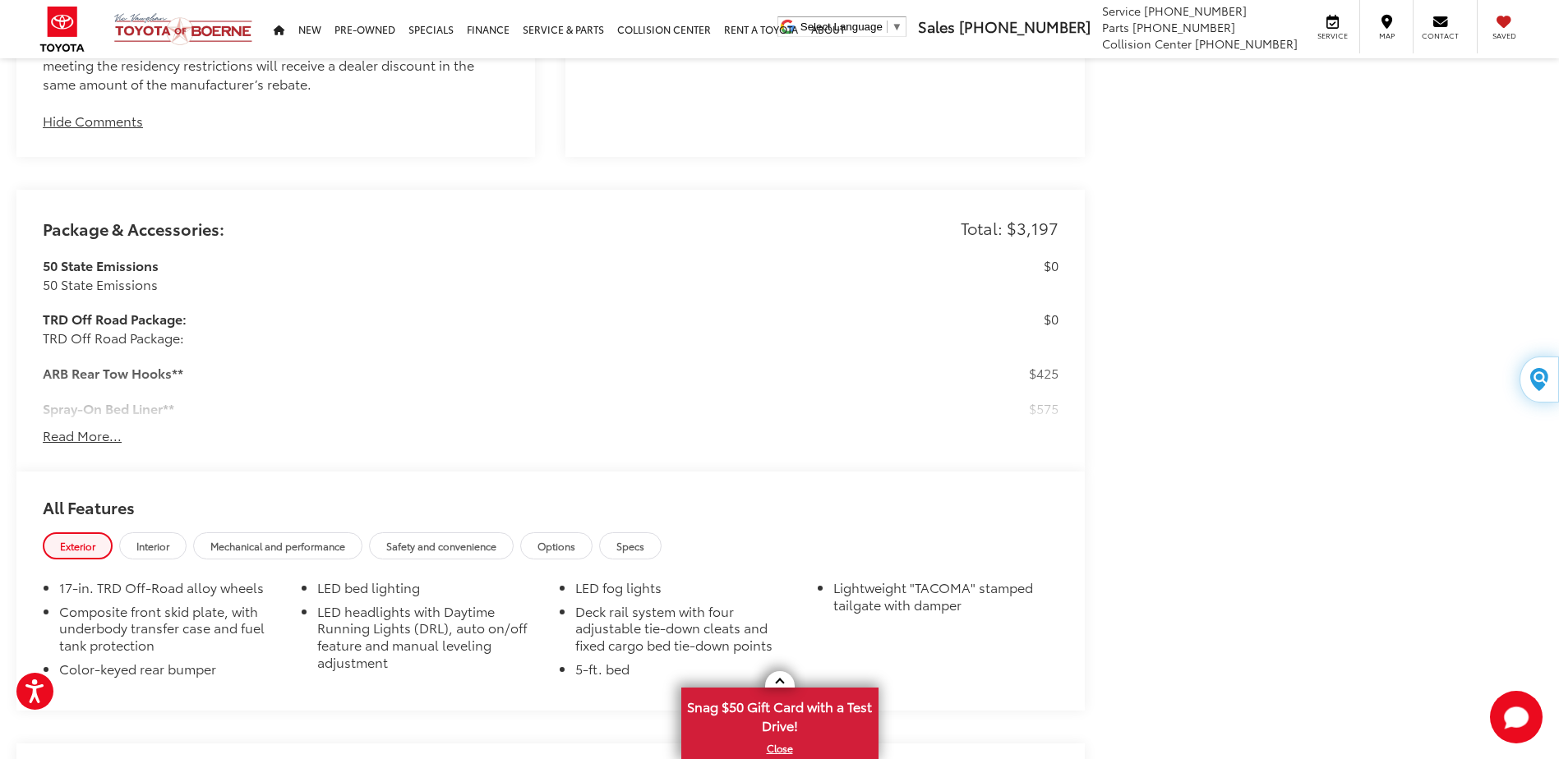
scroll to position [1562, 0]
click at [98, 432] on button "Read More..." at bounding box center [82, 431] width 79 height 19
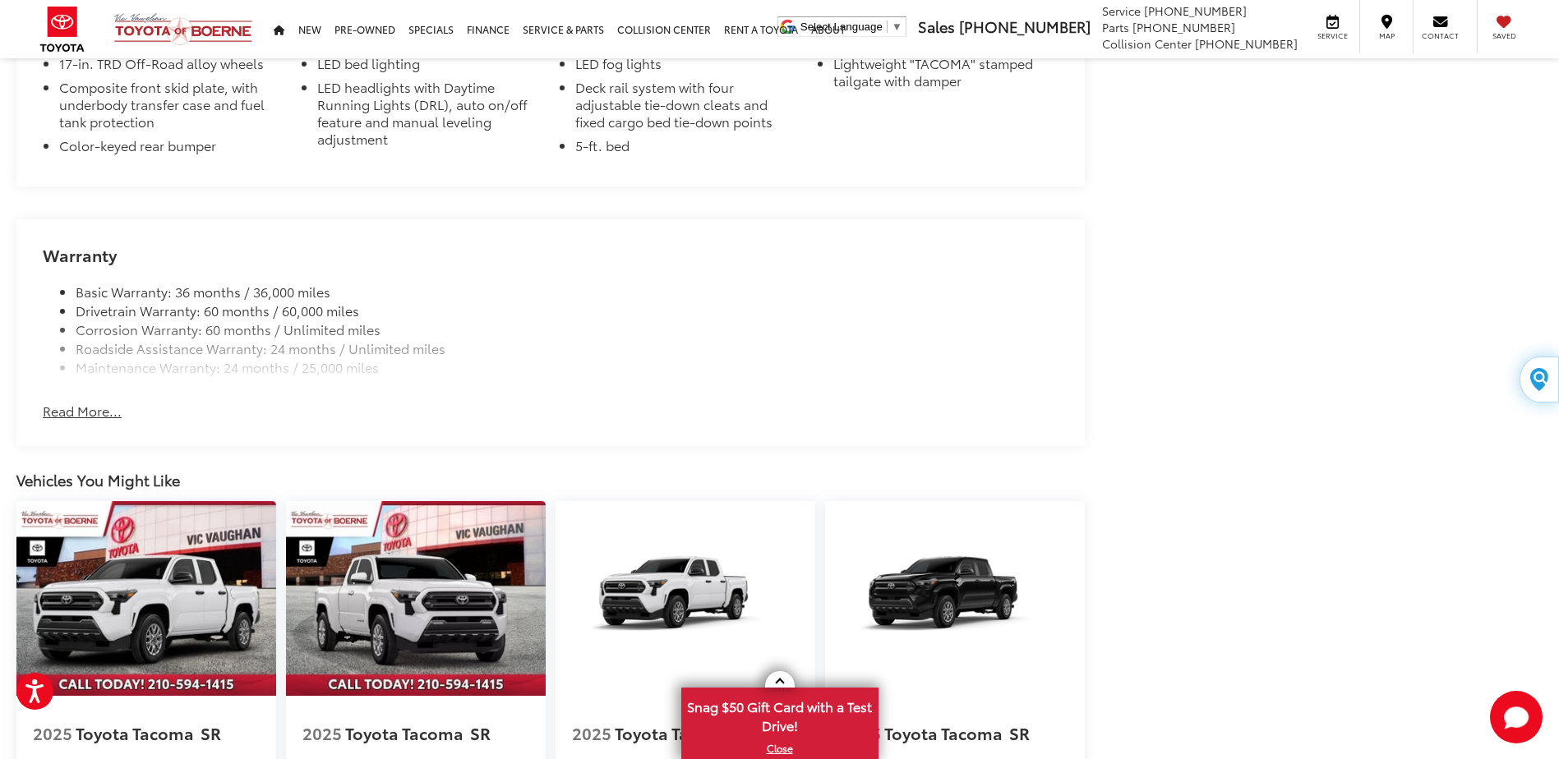
scroll to position [2773, 0]
